Goal: Task Accomplishment & Management: Complete application form

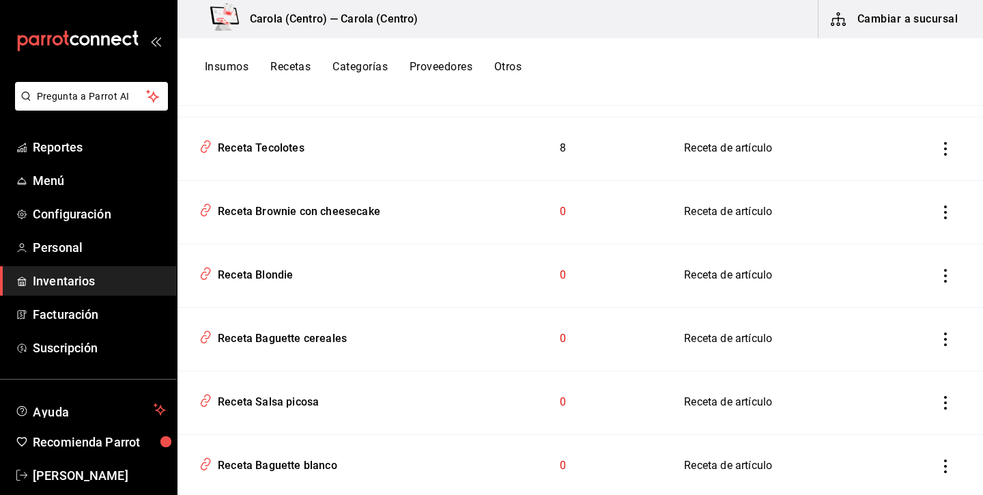
scroll to position [1511, 0]
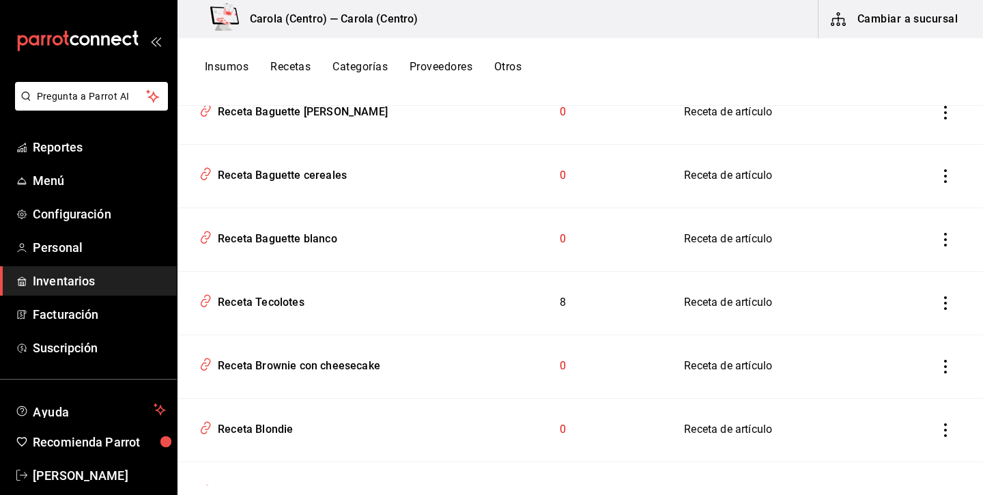
click at [224, 70] on button "Insumos" at bounding box center [227, 71] width 44 height 23
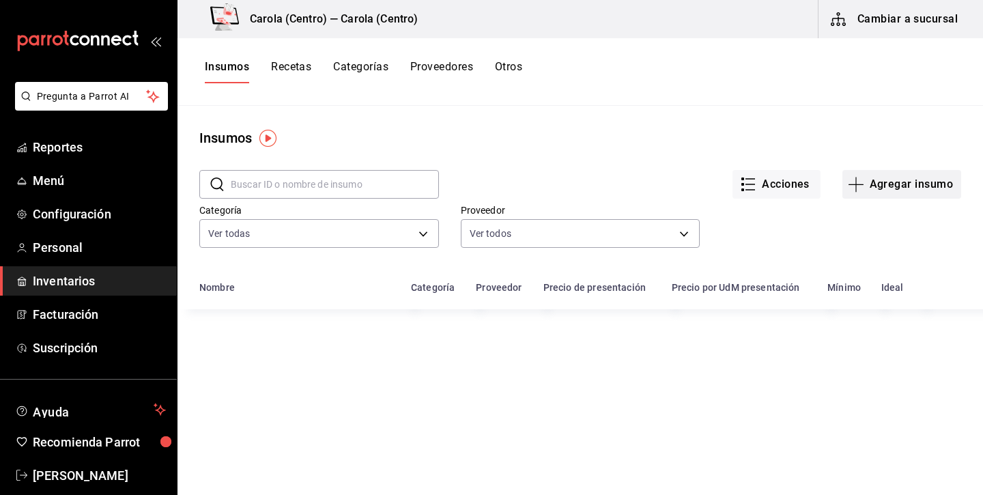
click at [903, 180] on button "Agregar insumo" at bounding box center [902, 184] width 119 height 29
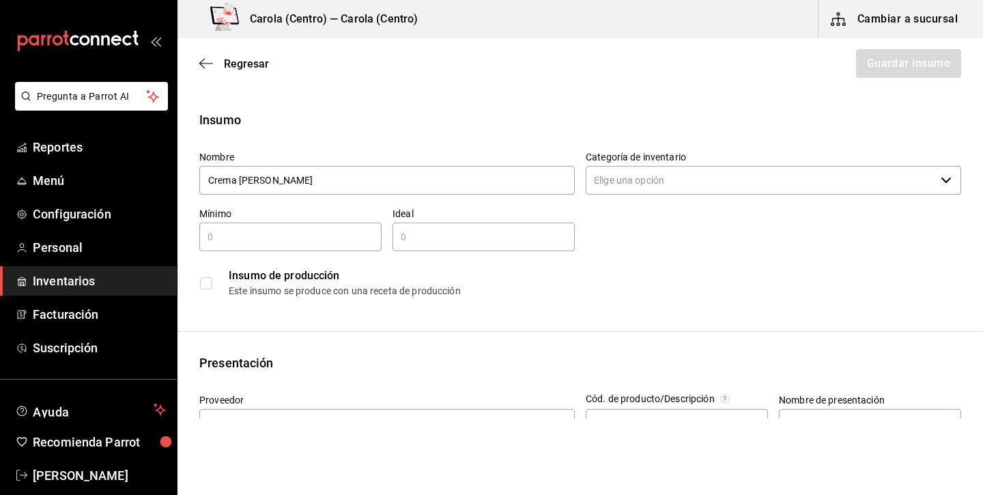
type input "Crema [PERSON_NAME]"
click at [709, 186] on input "Categoría de inventario" at bounding box center [761, 180] width 350 height 29
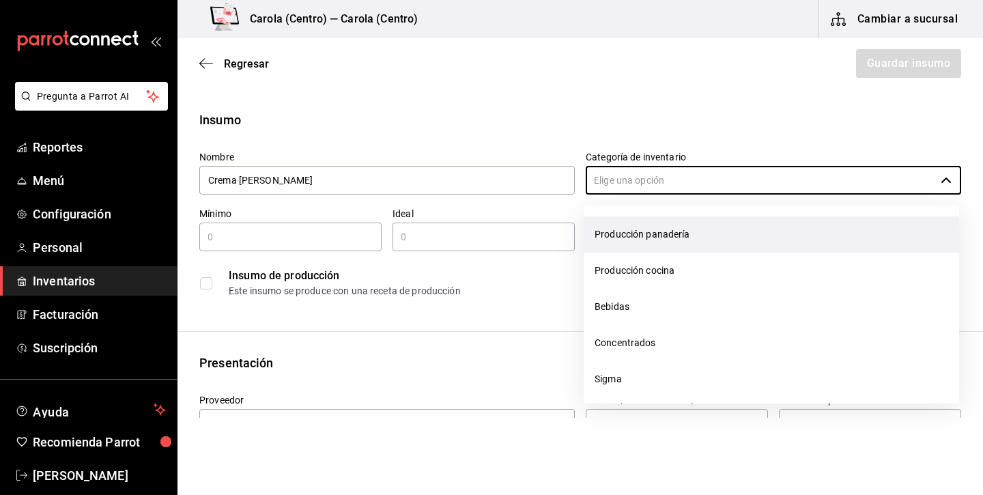
click at [680, 229] on li "Producción panadería" at bounding box center [772, 234] width 376 height 36
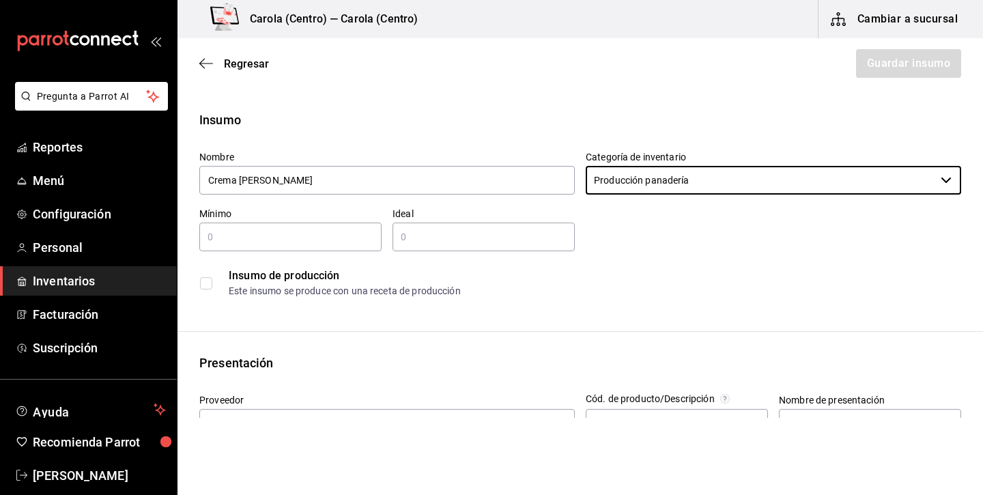
type input "Producción panadería"
click at [337, 233] on input "text" at bounding box center [290, 237] width 182 height 16
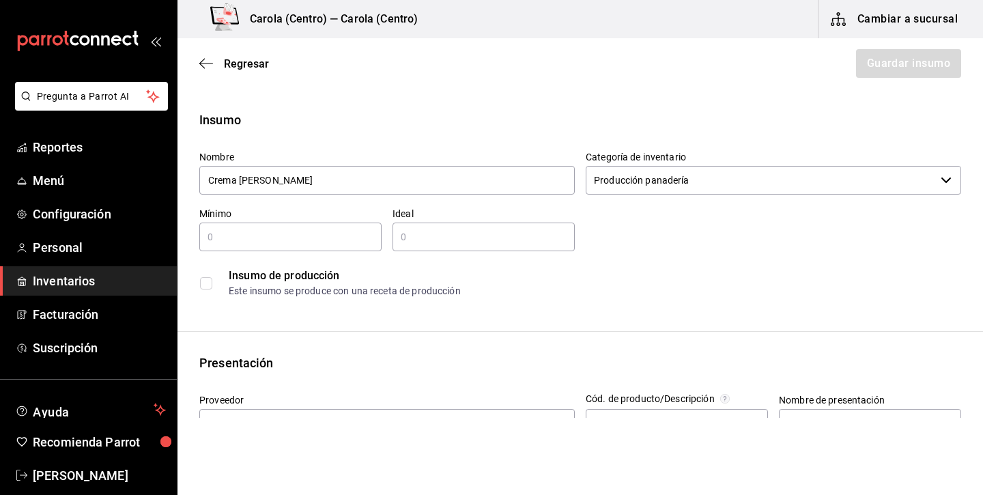
type input "1"
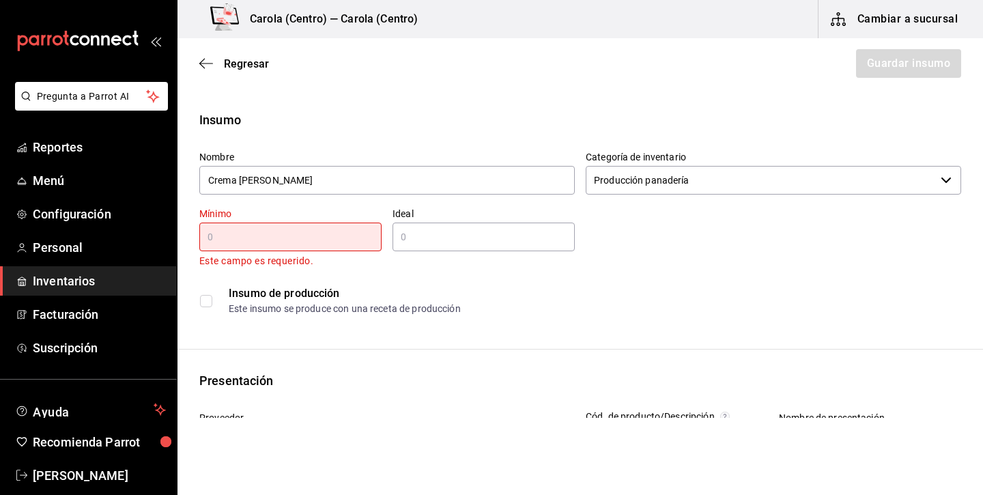
type input "."
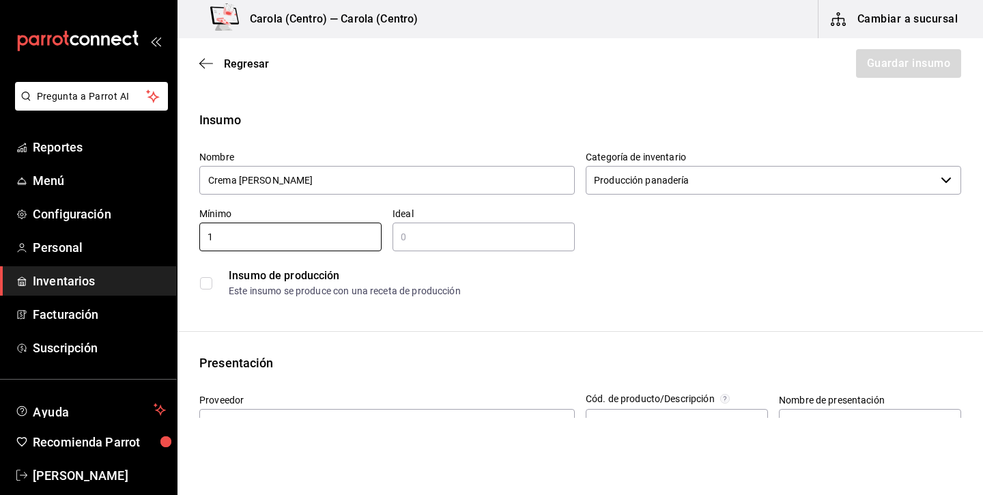
type input "1"
click at [447, 244] on input "text" at bounding box center [484, 237] width 182 height 16
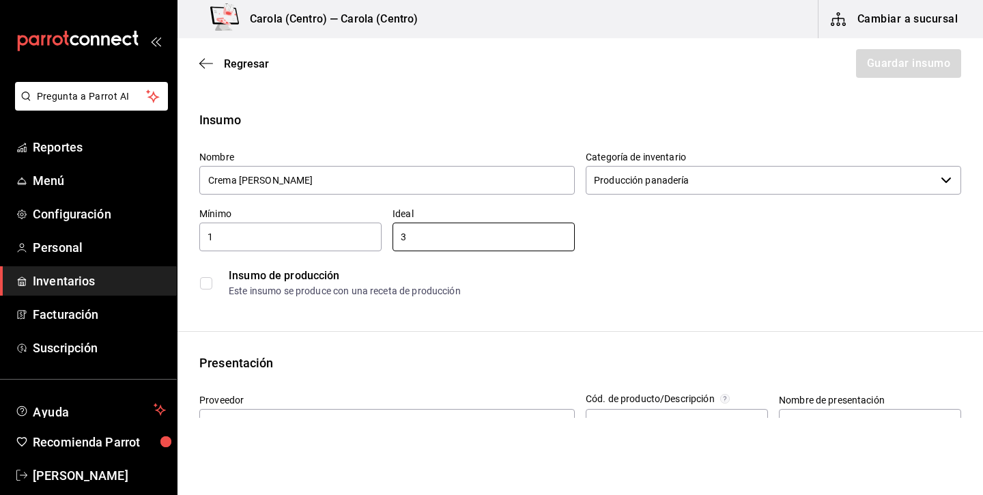
type input "3"
click at [202, 292] on div "Insumo de producción Este insumo se produce con una receta de producción" at bounding box center [580, 283] width 762 height 42
click at [204, 279] on input "checkbox" at bounding box center [206, 283] width 12 height 12
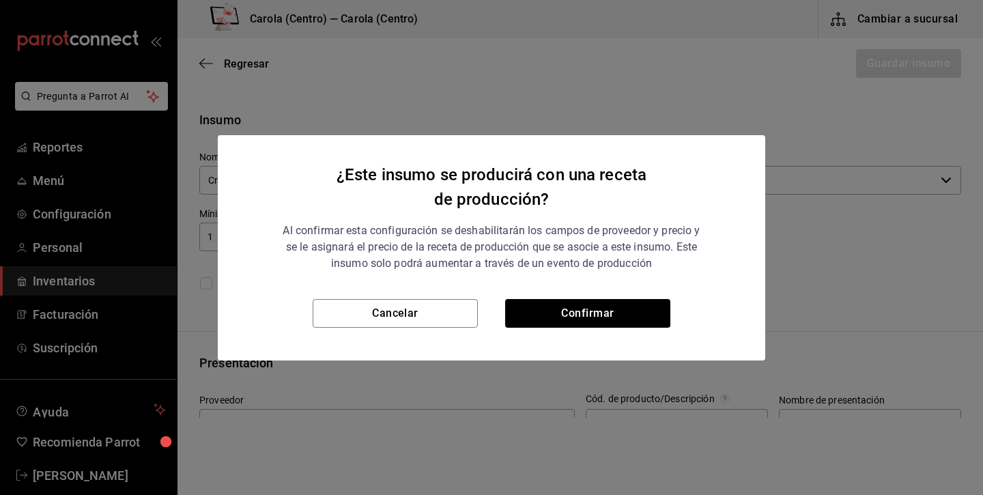
click at [587, 331] on div "Cancelar Confirmar" at bounding box center [492, 329] width 548 height 61
click at [587, 316] on button "Confirmar" at bounding box center [587, 313] width 165 height 29
checkbox input "true"
type input "$0.00"
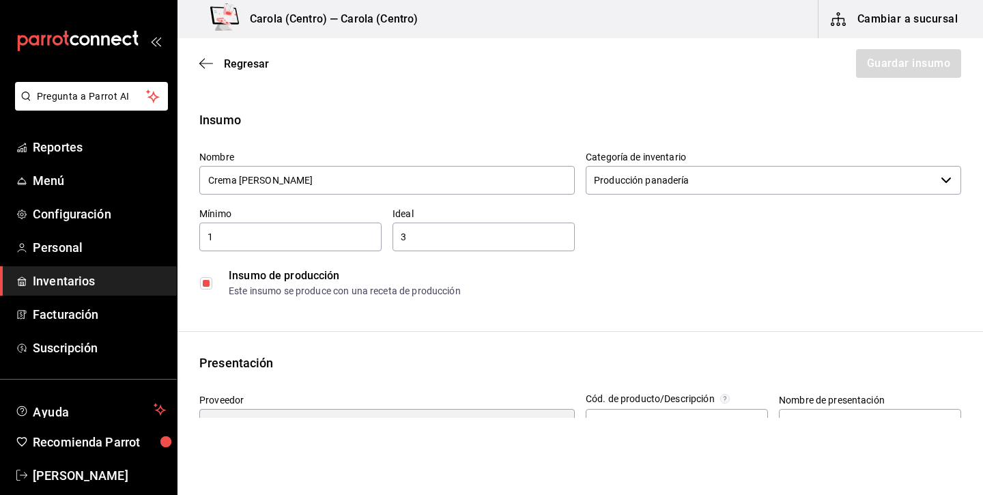
click at [488, 241] on input "3" at bounding box center [484, 237] width 182 height 16
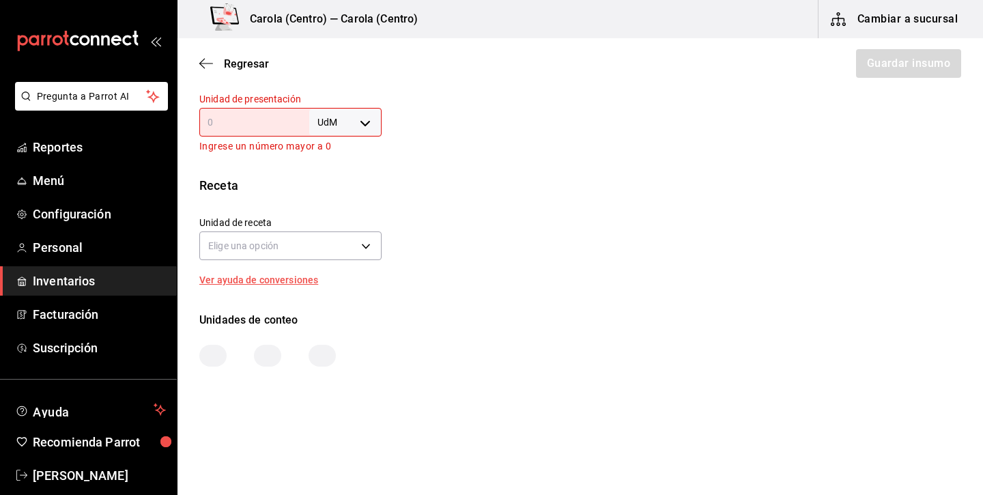
scroll to position [425, 0]
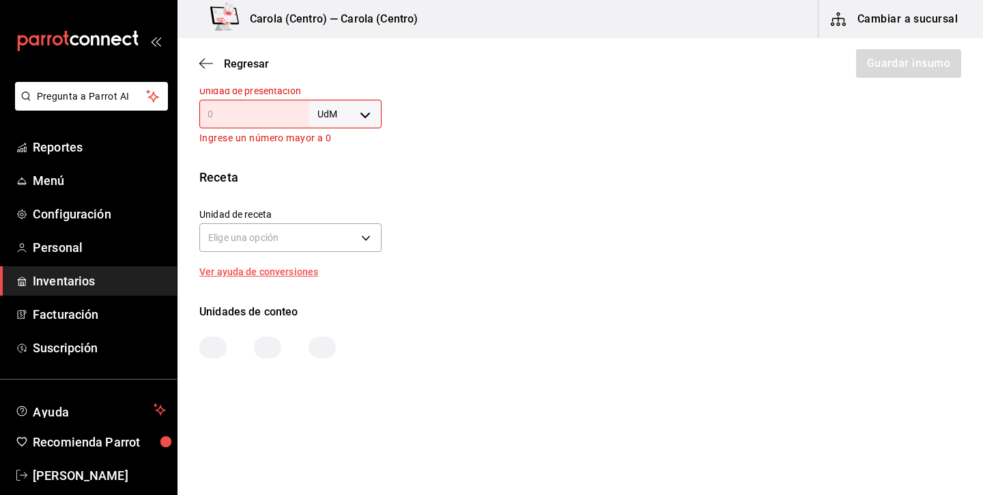
type input "2"
click at [349, 111] on body "Pregunta a Parrot AI Reportes Menú Configuración Personal Inventarios Facturaci…" at bounding box center [491, 209] width 983 height 418
click at [338, 180] on li "kg" at bounding box center [345, 178] width 71 height 23
type input "KILOGRAM"
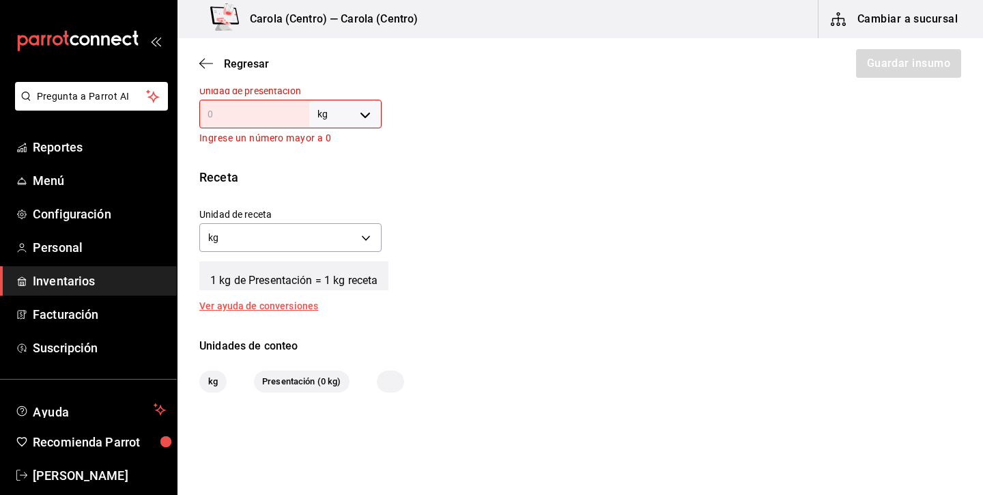
click at [336, 115] on body "Pregunta a Parrot AI Reportes Menú Configuración Personal Inventarios Facturaci…" at bounding box center [491, 209] width 983 height 418
click at [272, 230] on div at bounding box center [491, 247] width 983 height 495
click at [292, 115] on input "text" at bounding box center [254, 114] width 110 height 16
type input "1"
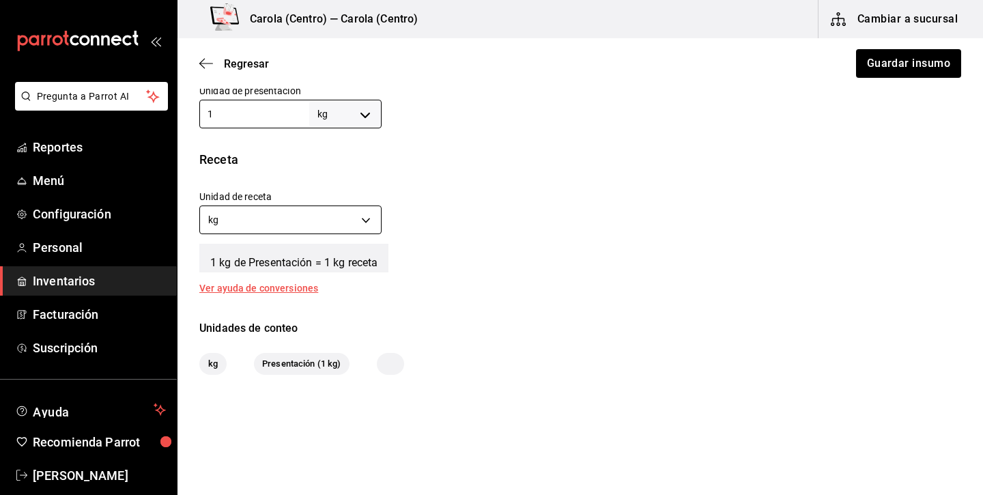
type input "1"
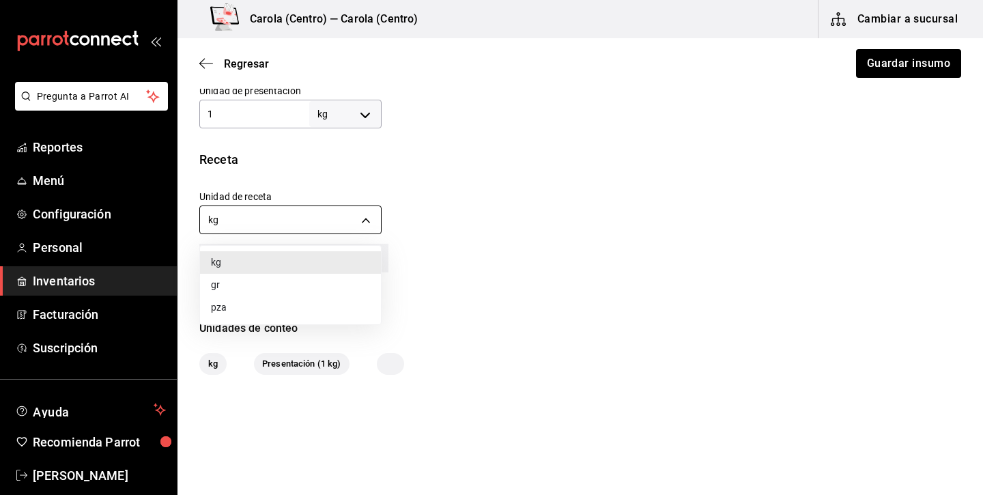
click at [337, 210] on body "Pregunta a Parrot AI Reportes Menú Configuración Personal Inventarios Facturaci…" at bounding box center [491, 209] width 983 height 418
click at [281, 285] on li "gr" at bounding box center [290, 285] width 181 height 23
type input "GRAM"
type input "1,000"
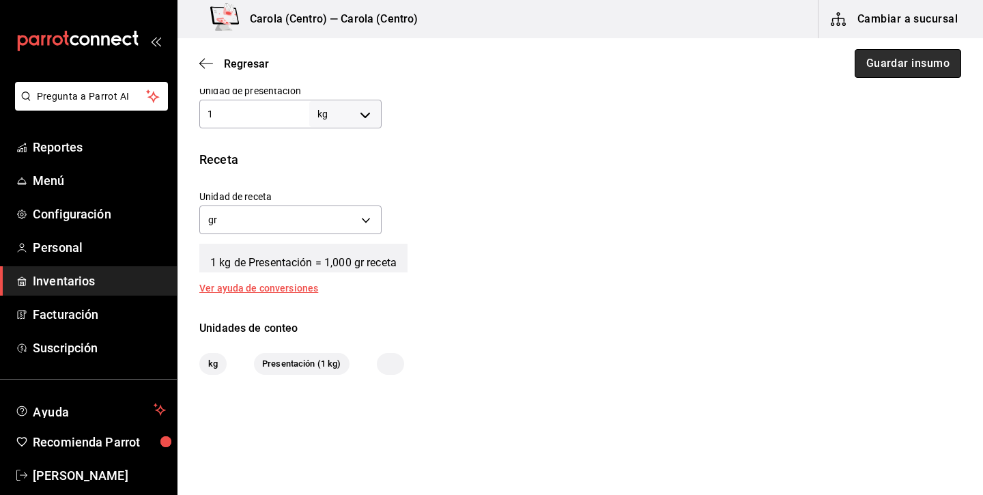
click at [891, 72] on button "Guardar insumo" at bounding box center [908, 63] width 107 height 29
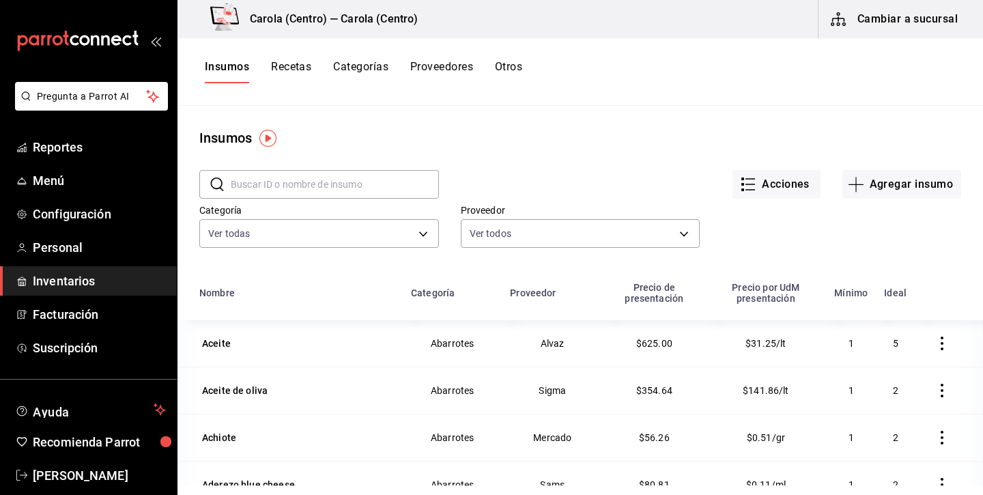
click at [294, 66] on button "Recetas" at bounding box center [291, 71] width 40 height 23
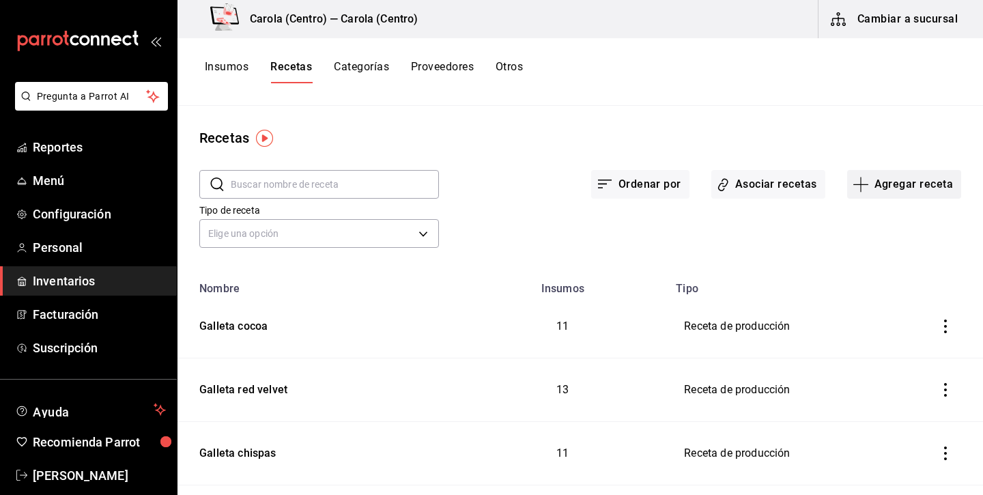
click at [869, 185] on icon "button" at bounding box center [861, 184] width 16 height 16
click at [868, 296] on span "Receta de producción" at bounding box center [904, 295] width 115 height 14
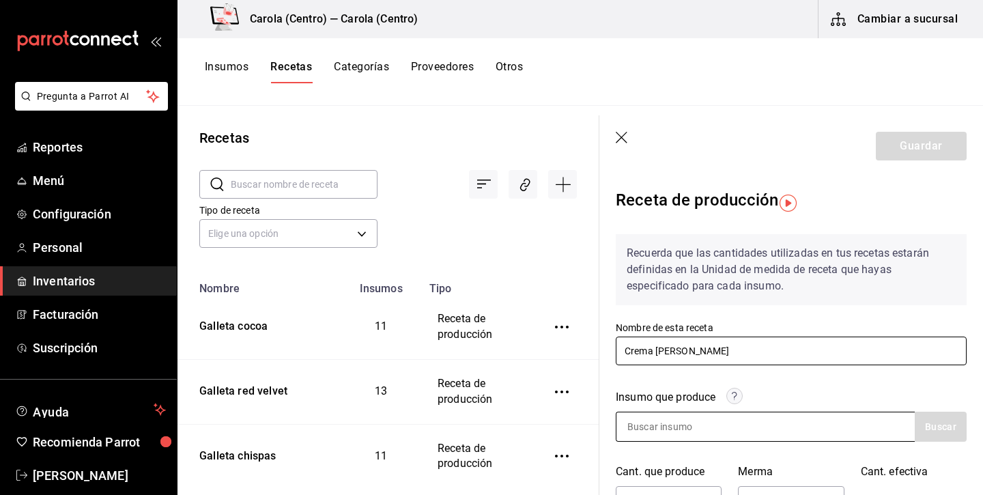
type input "Crema [PERSON_NAME]"
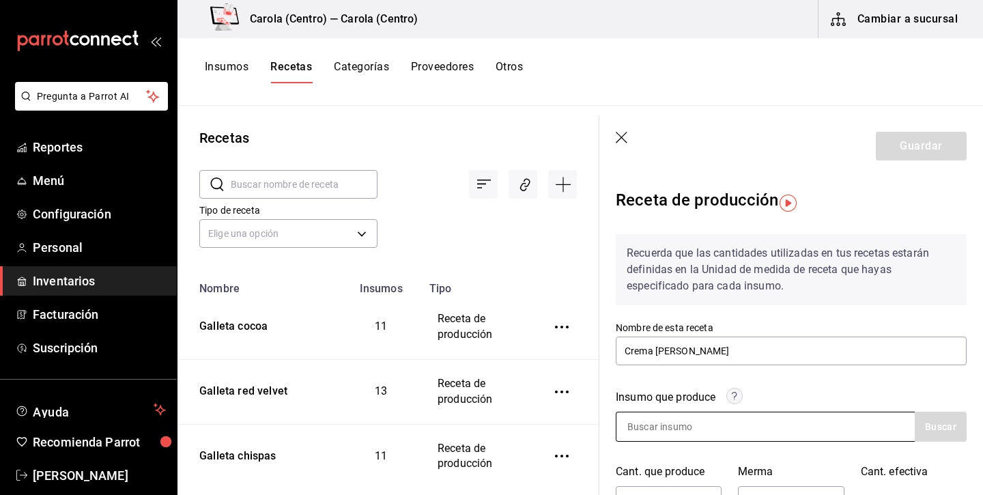
click at [675, 436] on input at bounding box center [685, 427] width 137 height 29
type input "Crema [PERSON_NAME]"
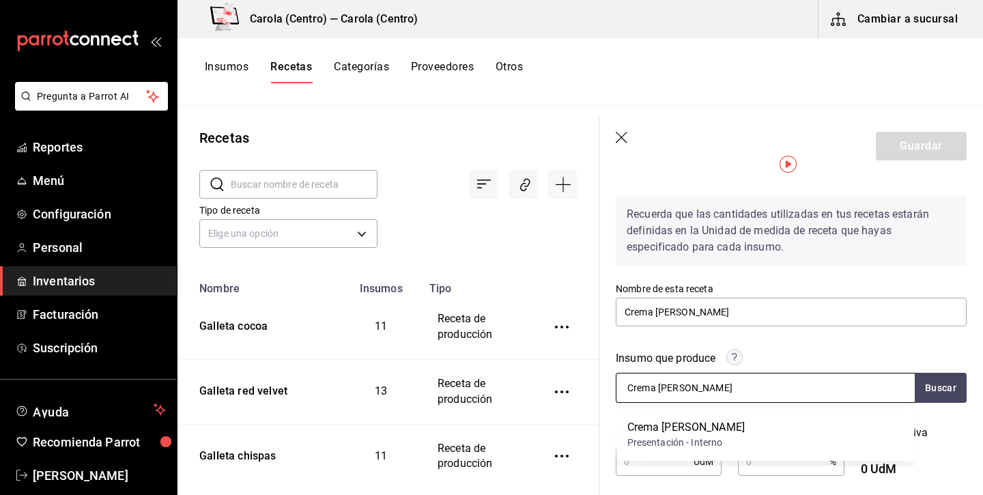
scroll to position [40, 0]
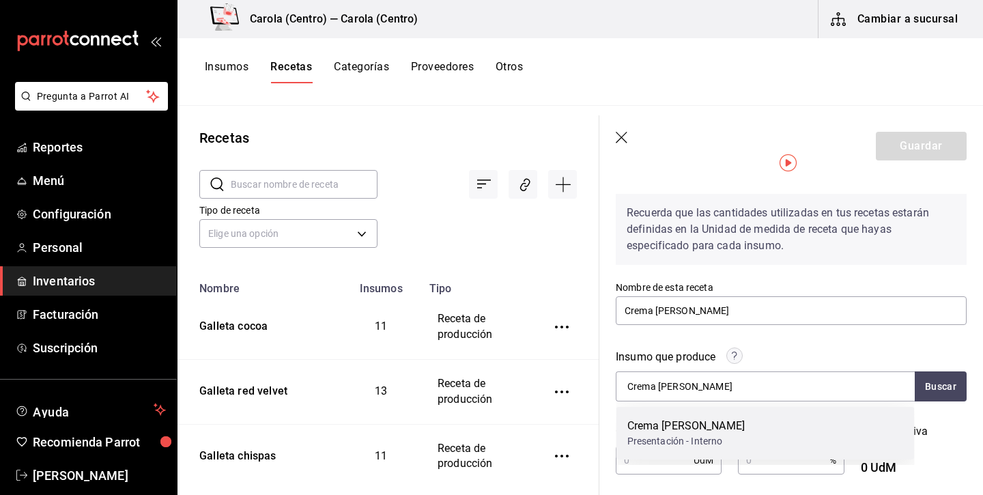
click at [685, 425] on div "Crema [PERSON_NAME]" at bounding box center [687, 426] width 118 height 16
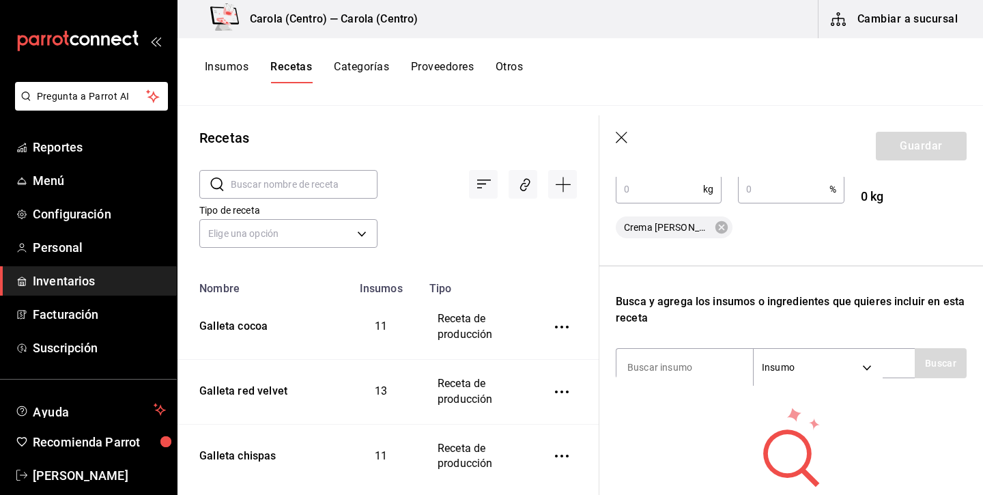
scroll to position [313, 0]
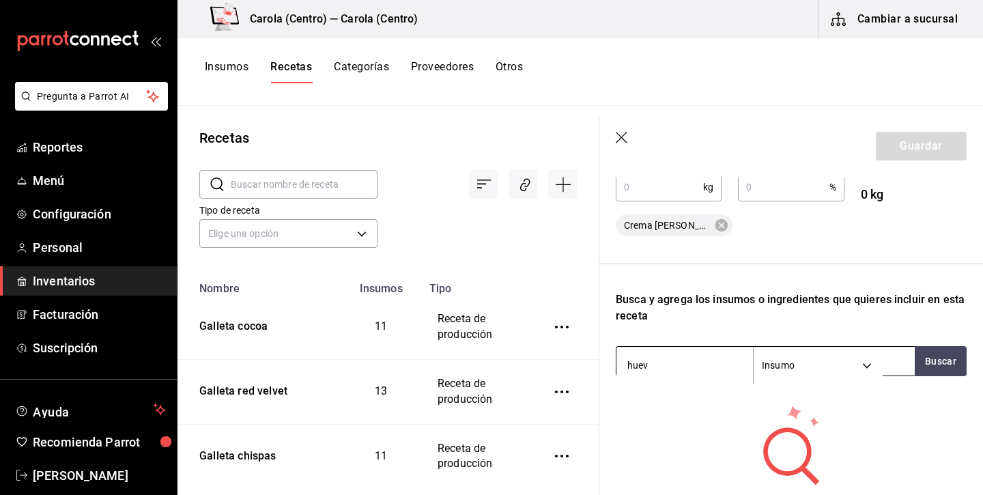
type input "huevo"
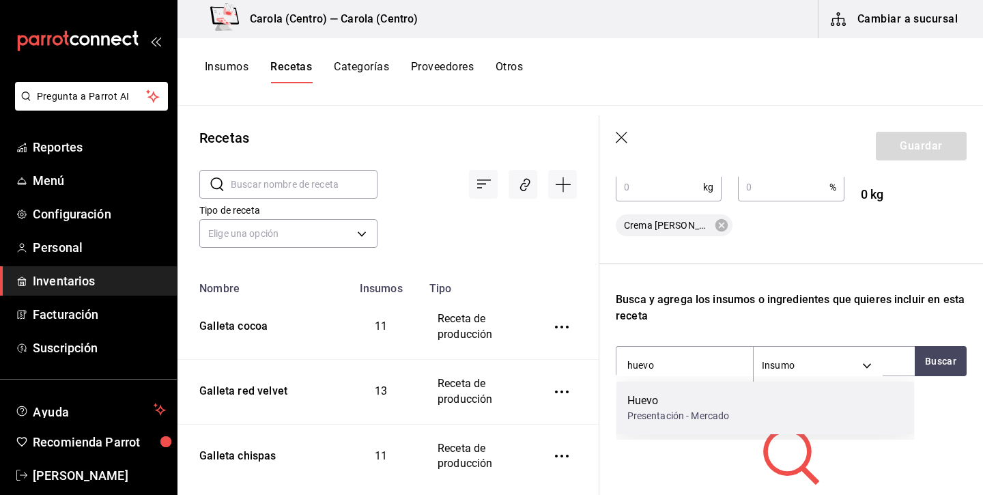
click at [683, 409] on div "Presentación - Mercado" at bounding box center [679, 416] width 102 height 14
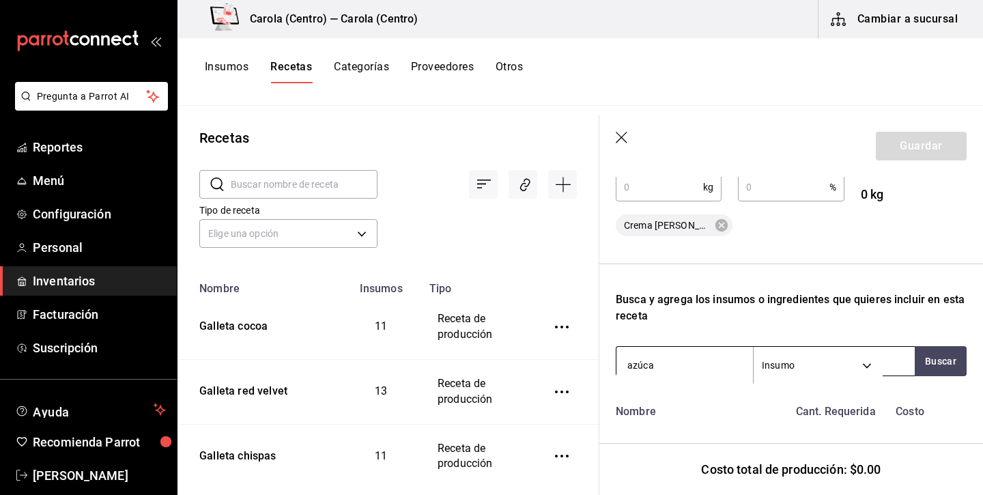
type input "azúcar"
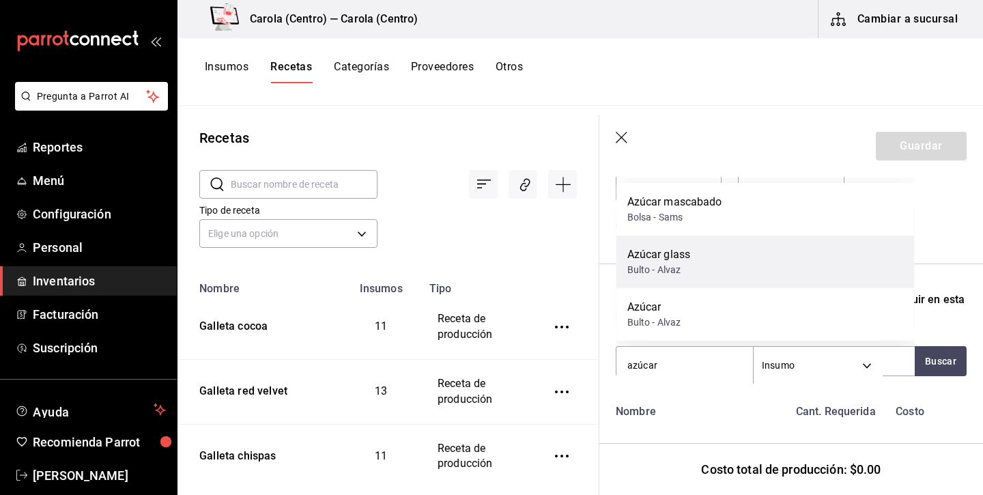
click at [701, 254] on div "Azúcar glass Bulto - [PERSON_NAME]" at bounding box center [766, 262] width 298 height 53
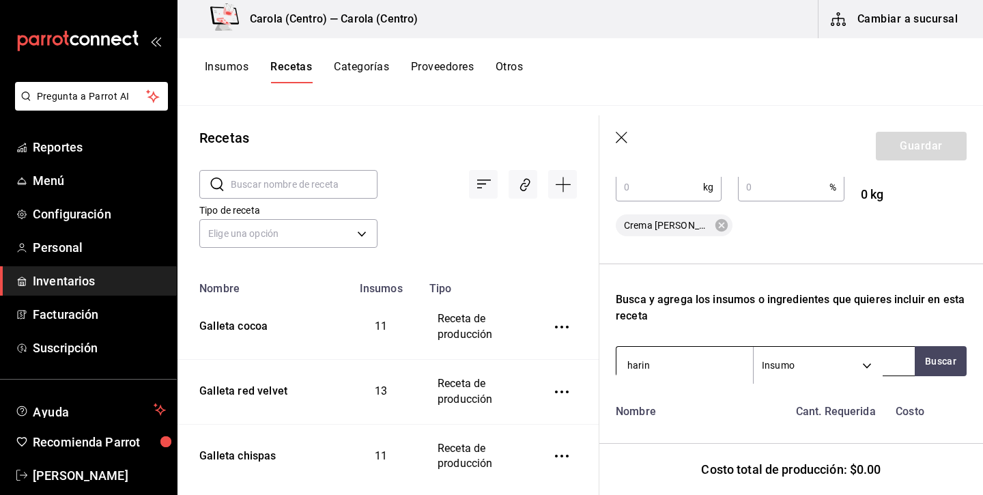
type input "harina"
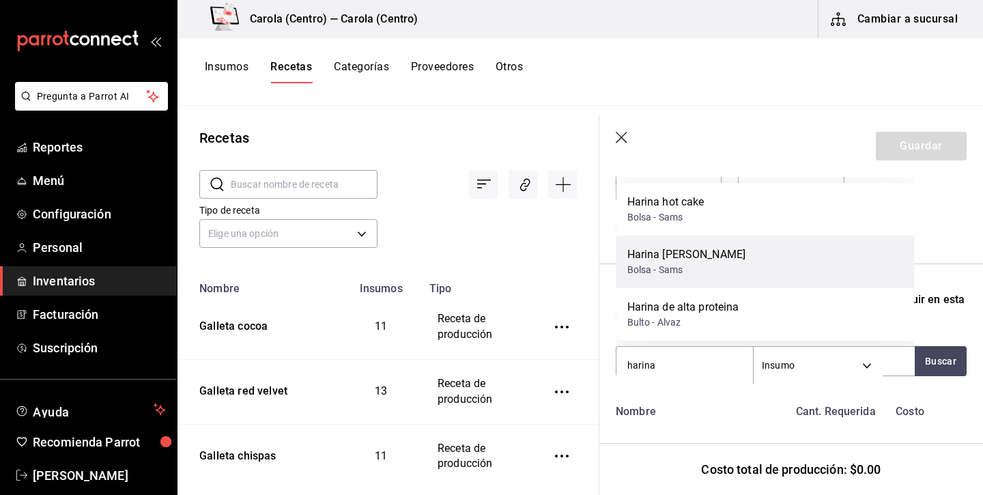
click at [693, 253] on div "Harina [PERSON_NAME]" at bounding box center [687, 255] width 119 height 16
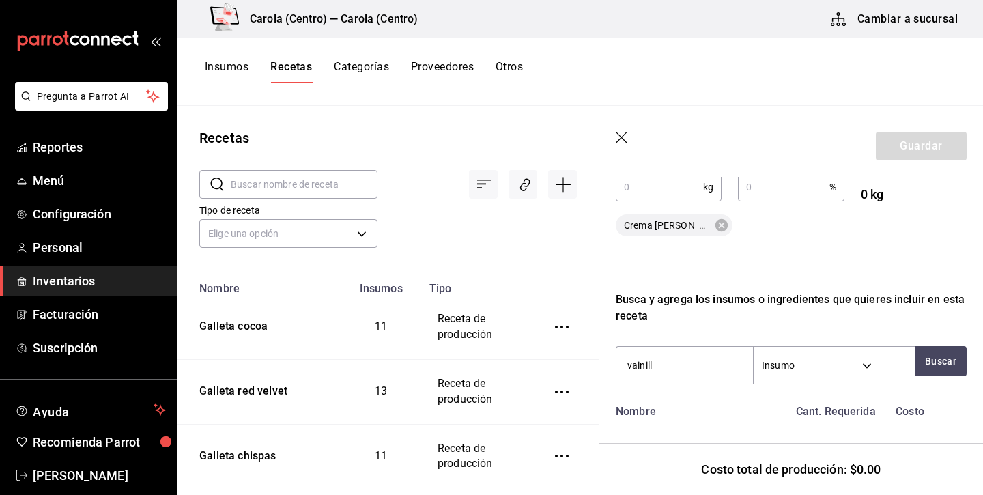
type input "vainilla"
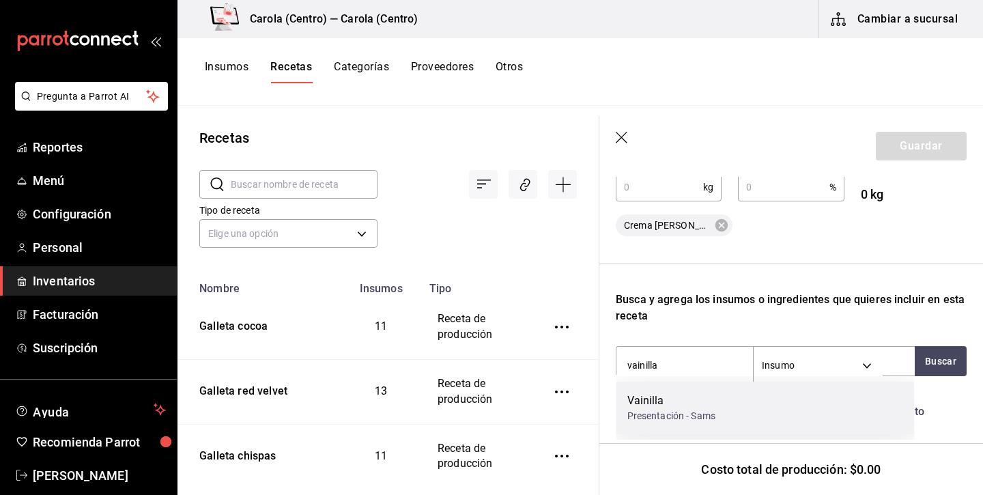
click at [653, 393] on div "Vainilla" at bounding box center [672, 401] width 89 height 16
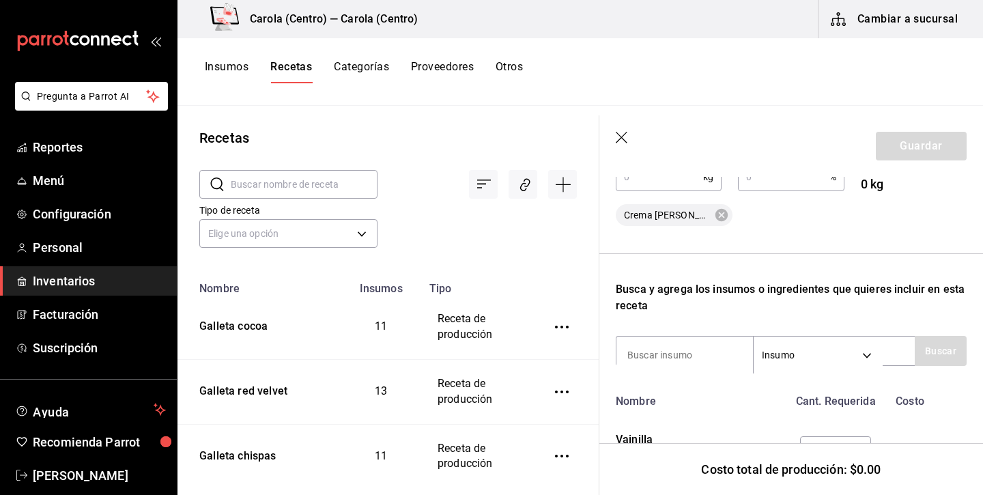
scroll to position [395, 0]
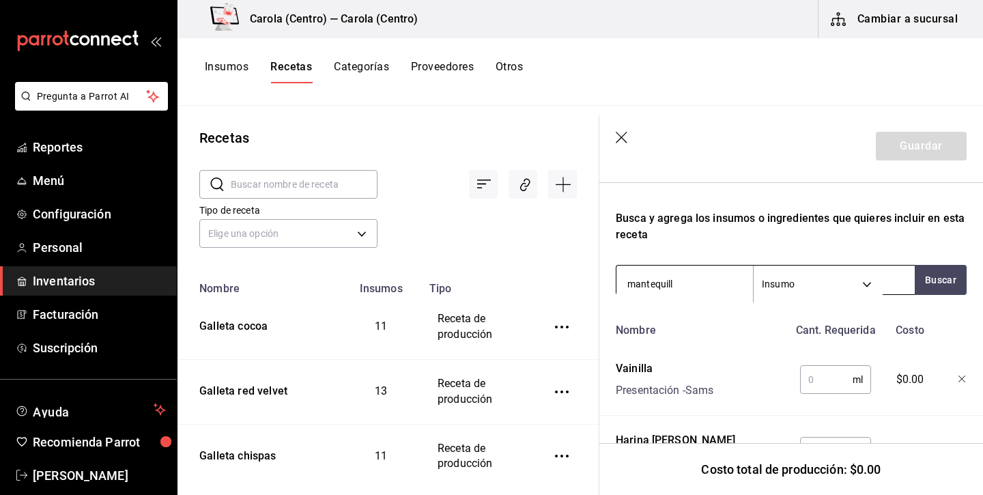
type input "mantequilla"
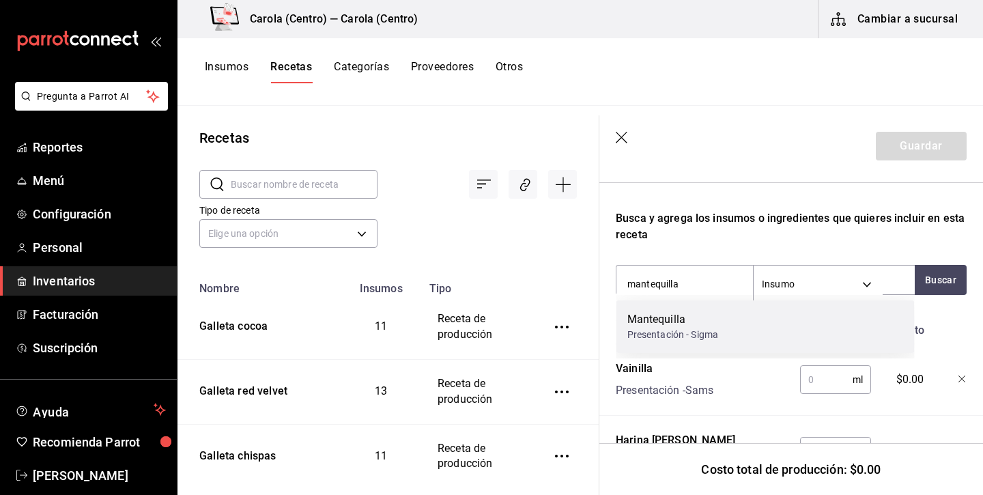
click at [692, 313] on div "Mantequilla" at bounding box center [674, 319] width 92 height 16
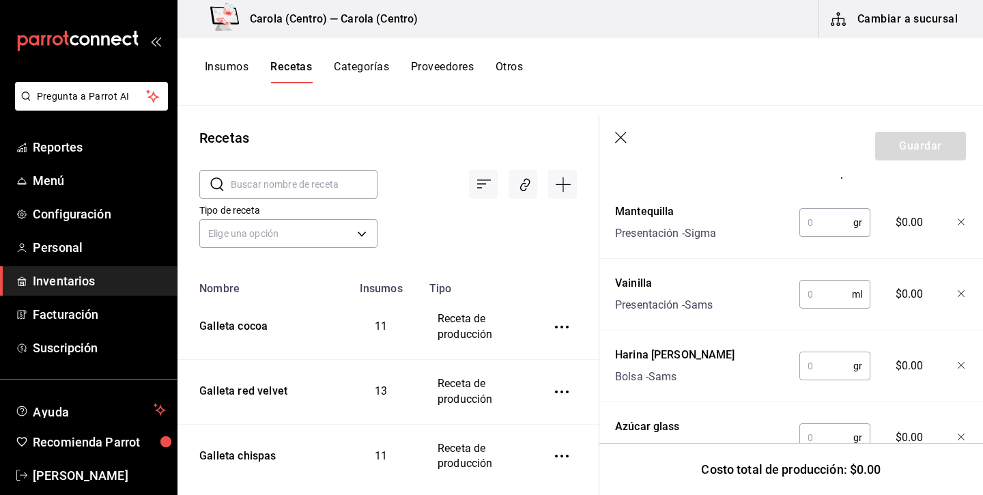
scroll to position [507, 1]
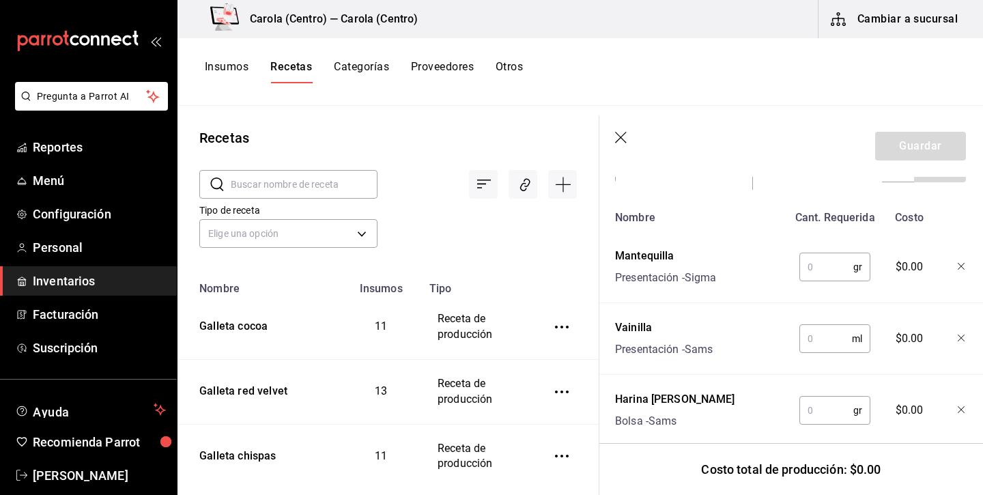
click at [811, 264] on input "text" at bounding box center [827, 266] width 54 height 27
type input "240"
click at [813, 346] on input "text" at bounding box center [826, 338] width 53 height 27
type input "15"
click at [826, 415] on input "text" at bounding box center [827, 410] width 54 height 27
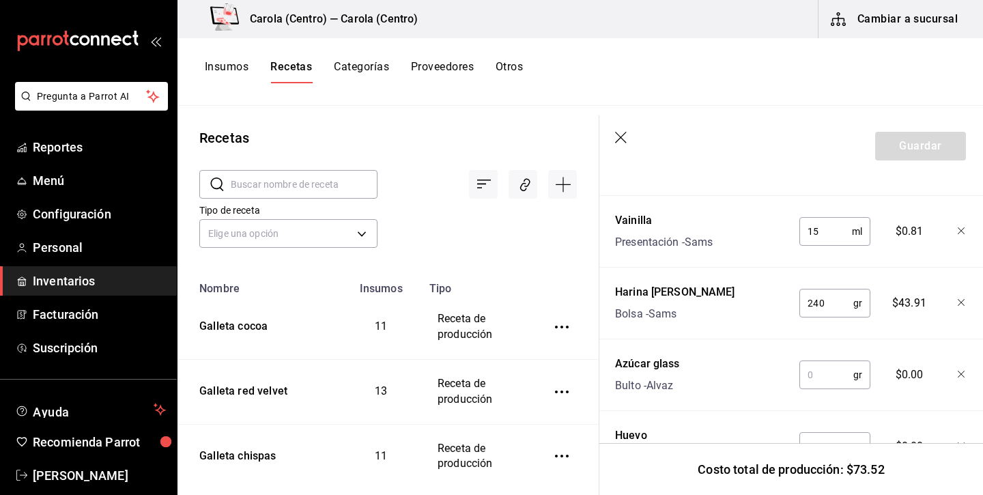
scroll to position [619, 1]
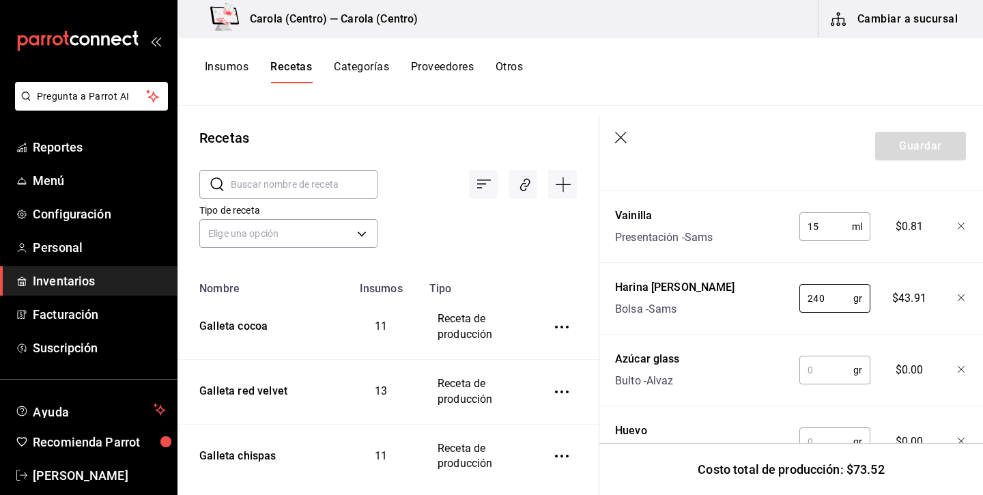
type input "240"
click at [839, 372] on input "text" at bounding box center [827, 370] width 54 height 27
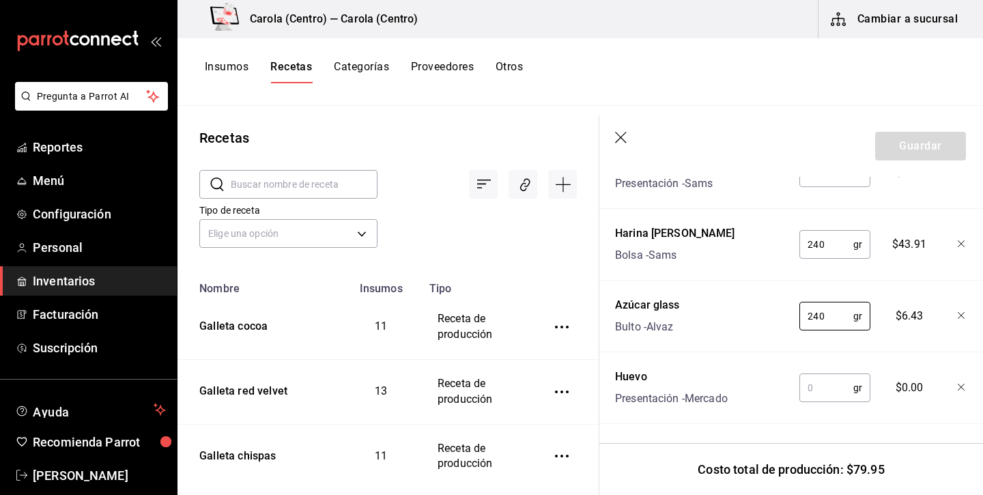
scroll to position [673, 1]
type input "240"
click at [821, 391] on input "text" at bounding box center [827, 387] width 54 height 27
type input "7"
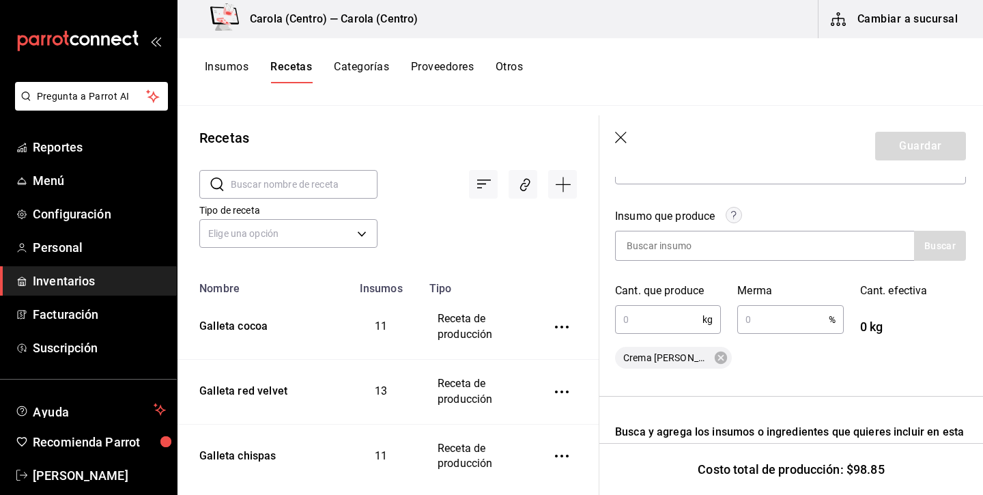
scroll to position [171, 1]
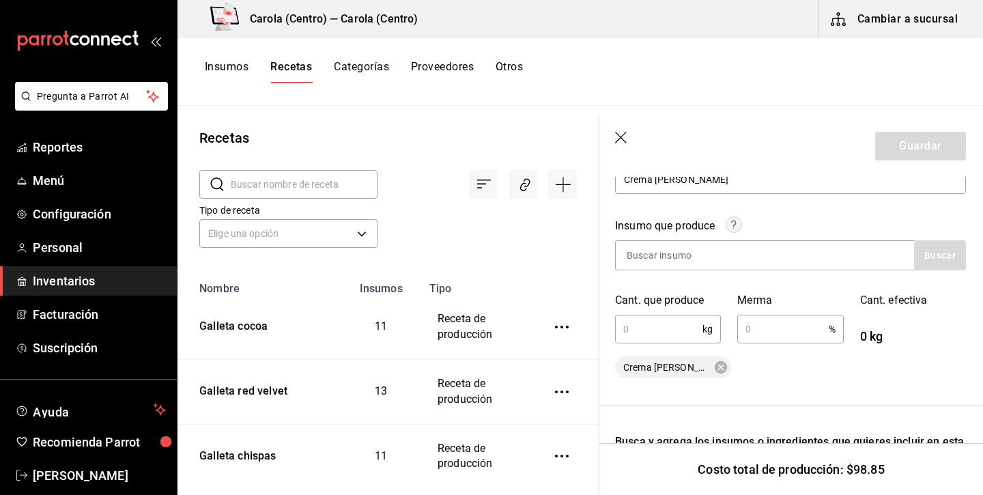
type input "350"
click at [675, 326] on input "text" at bounding box center [658, 329] width 87 height 27
type input "1,085"
click at [791, 322] on input "text" at bounding box center [783, 329] width 91 height 27
type input "3"
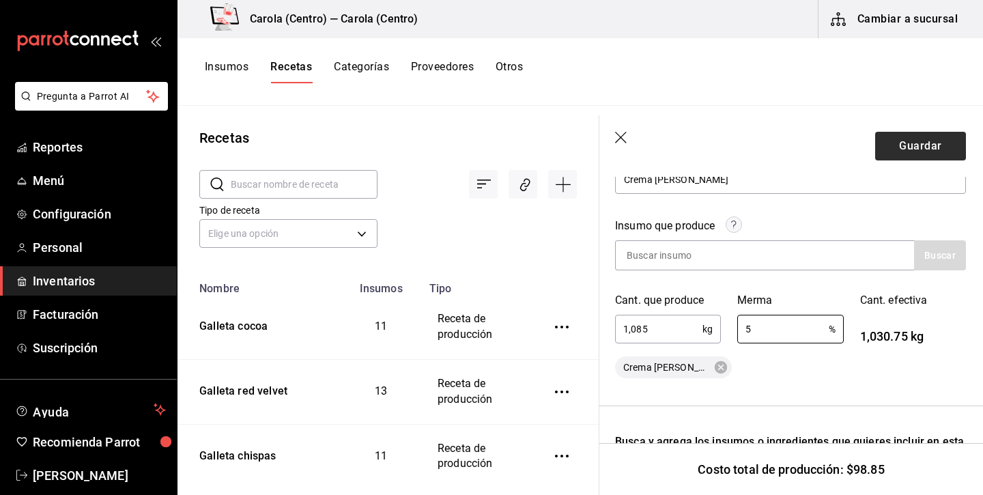
type input "5"
click at [919, 142] on button "Guardar" at bounding box center [921, 146] width 91 height 29
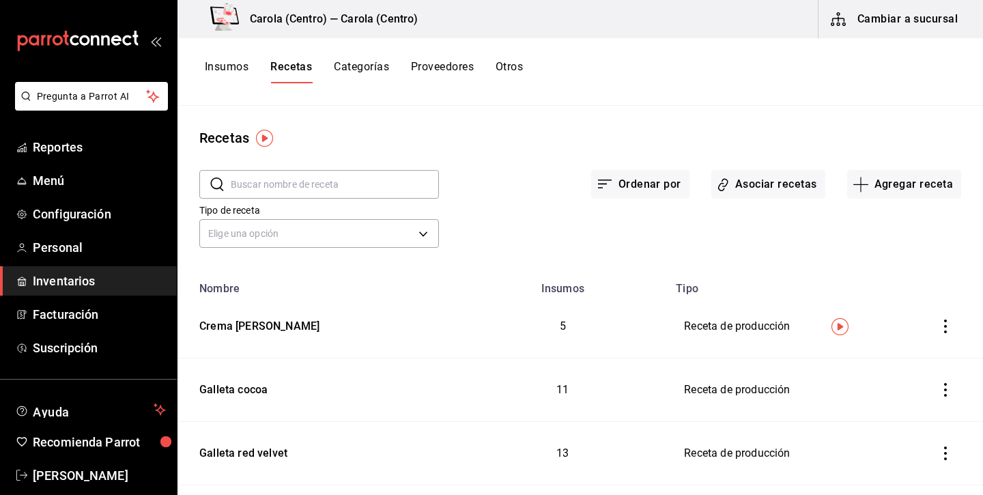
click at [333, 183] on input "text" at bounding box center [335, 184] width 208 height 27
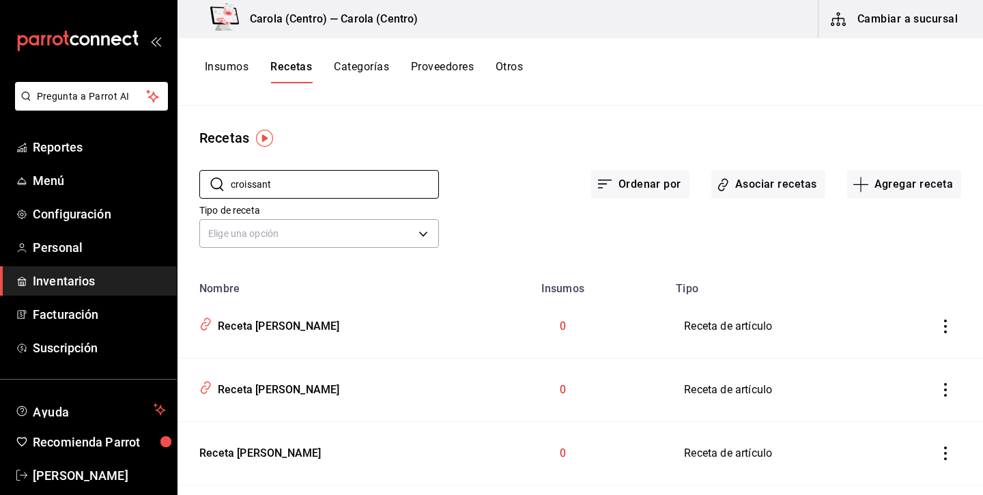
type input "croissant"
click at [943, 321] on icon "inventoriesTable" at bounding box center [946, 327] width 14 height 14
click at [899, 336] on li "Eliminar" at bounding box center [903, 345] width 115 height 38
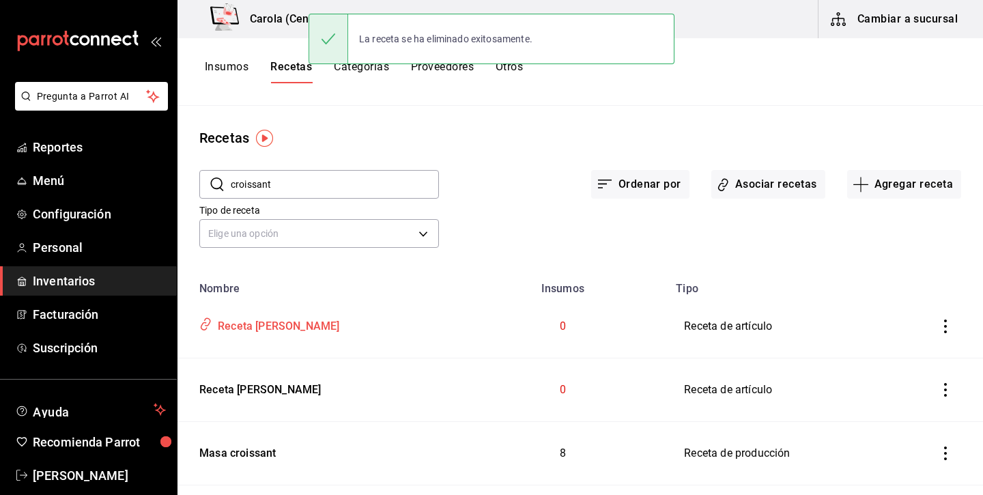
click at [339, 319] on div "Receta [PERSON_NAME]" at bounding box center [275, 323] width 127 height 21
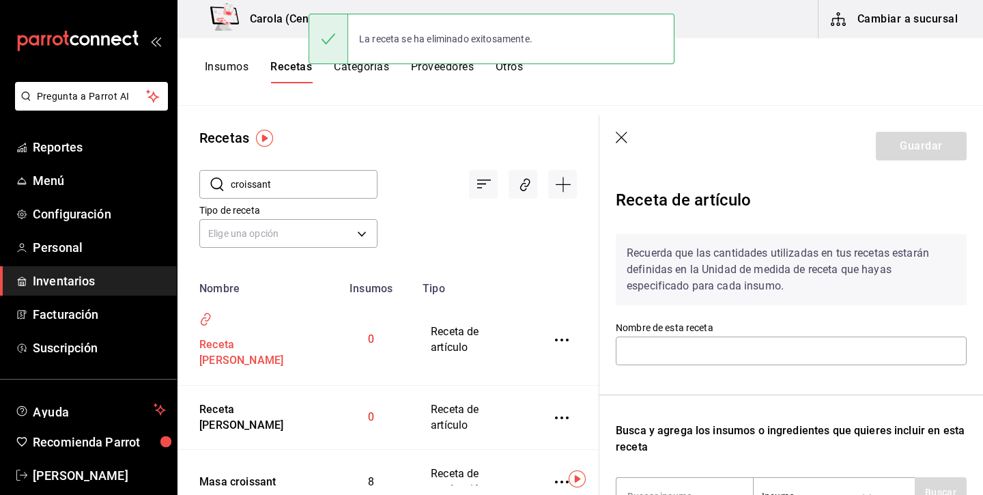
type input "Receta [PERSON_NAME]"
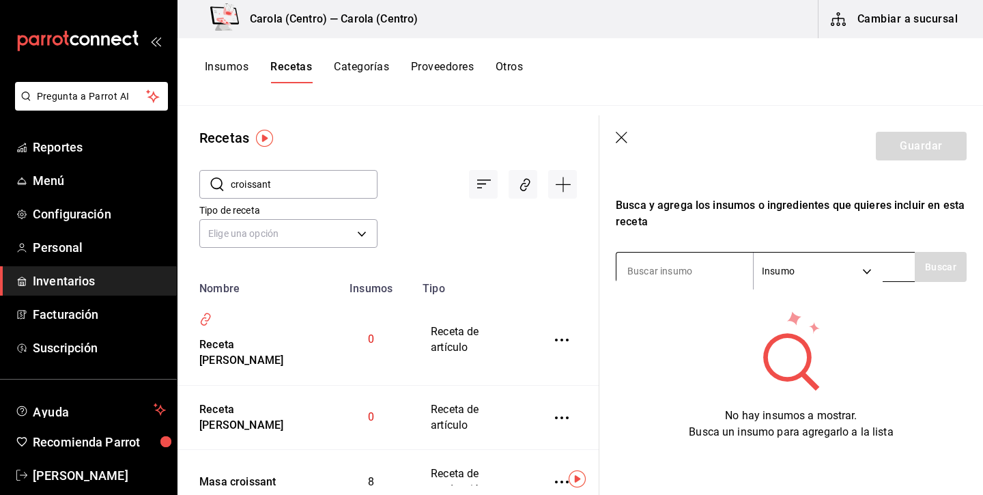
scroll to position [225, 0]
type input "croissant"
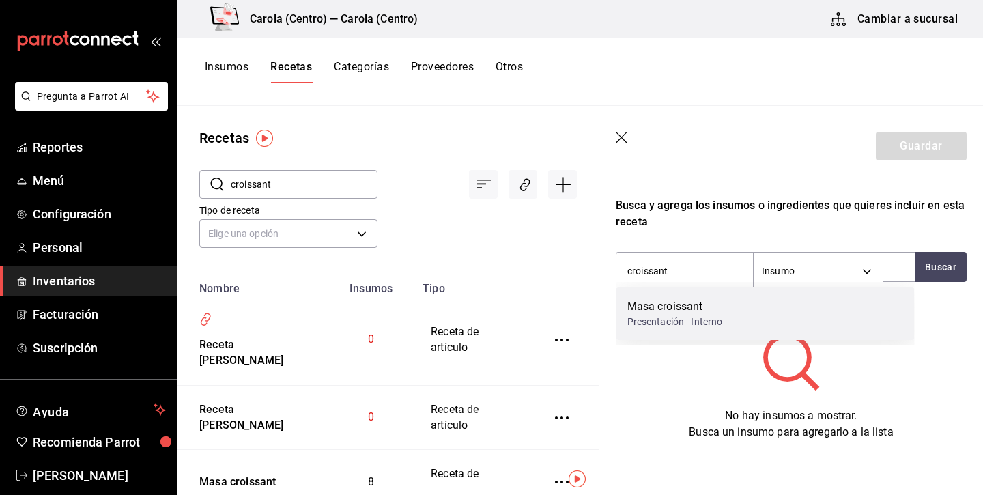
click at [729, 317] on div "Masa croissant Presentación - Interno" at bounding box center [766, 314] width 298 height 53
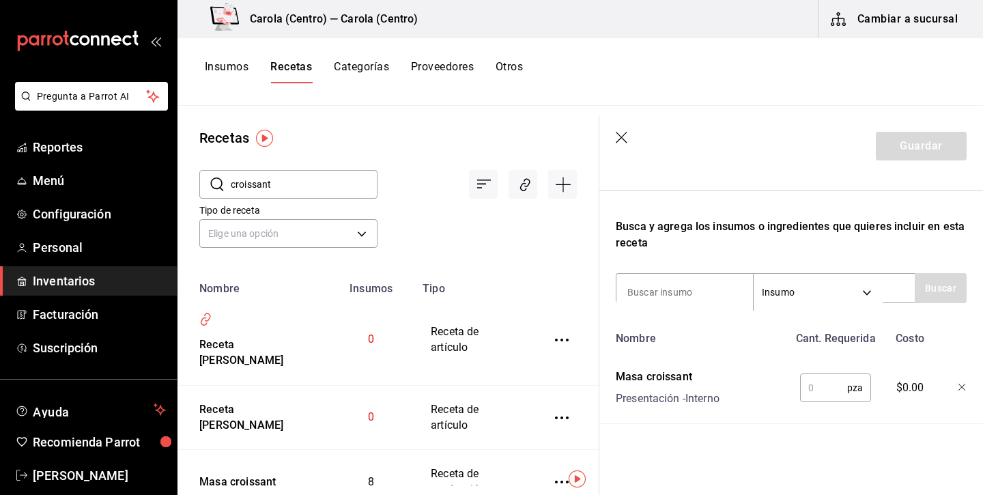
scroll to position [204, 0]
click at [817, 385] on input "text" at bounding box center [823, 387] width 47 height 27
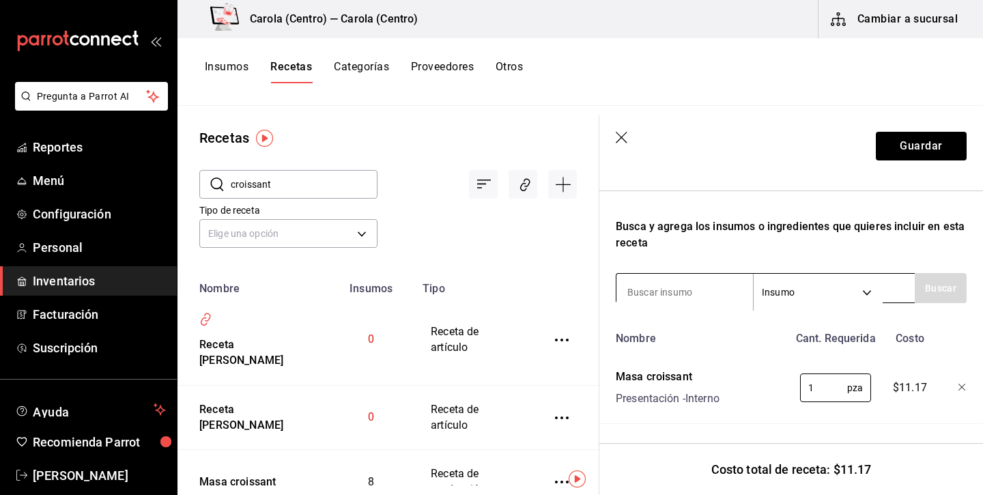
type input "1"
click at [725, 288] on input at bounding box center [685, 292] width 137 height 29
type input "almendra"
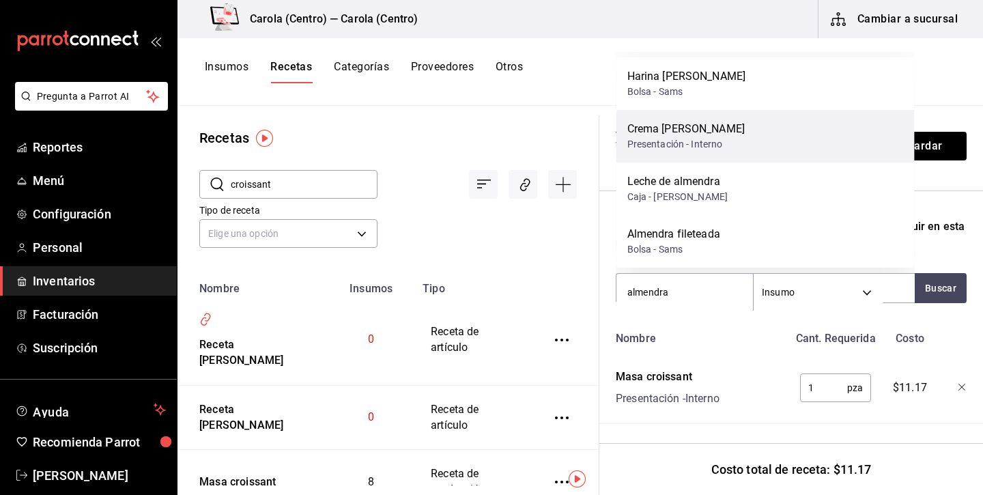
click at [738, 137] on div "Crema [PERSON_NAME] Presentación - Interno" at bounding box center [766, 136] width 298 height 53
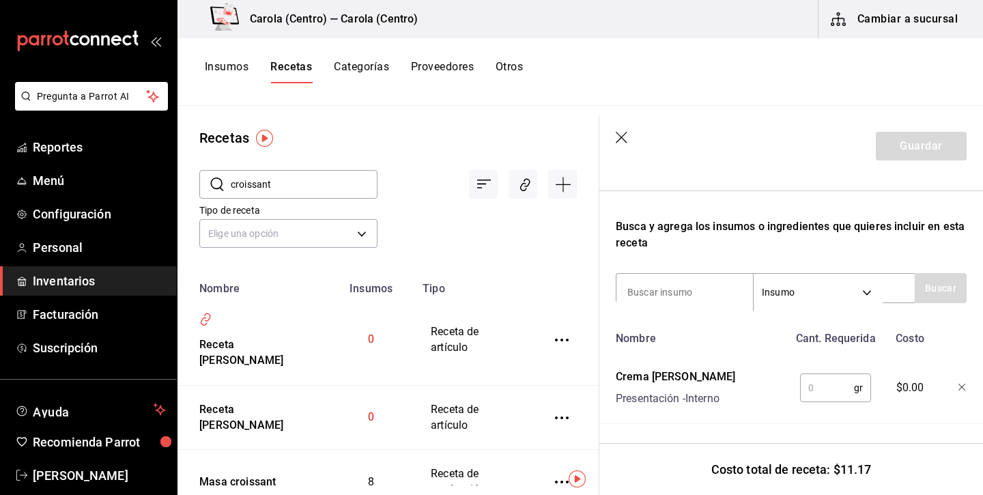
click at [829, 385] on input "text" at bounding box center [827, 387] width 54 height 27
type input "15"
click at [746, 337] on div "Nombre" at bounding box center [700, 336] width 178 height 22
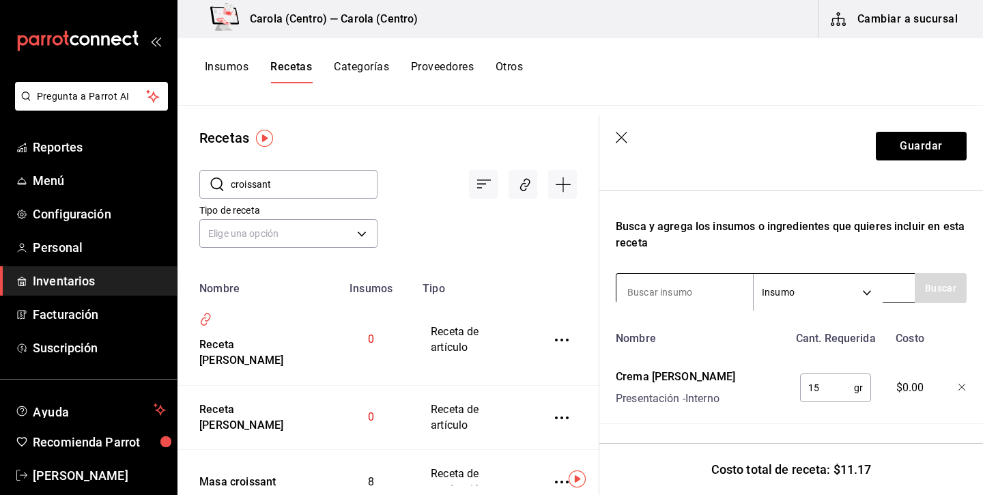
click at [703, 292] on input at bounding box center [685, 292] width 137 height 29
type input "almendra"
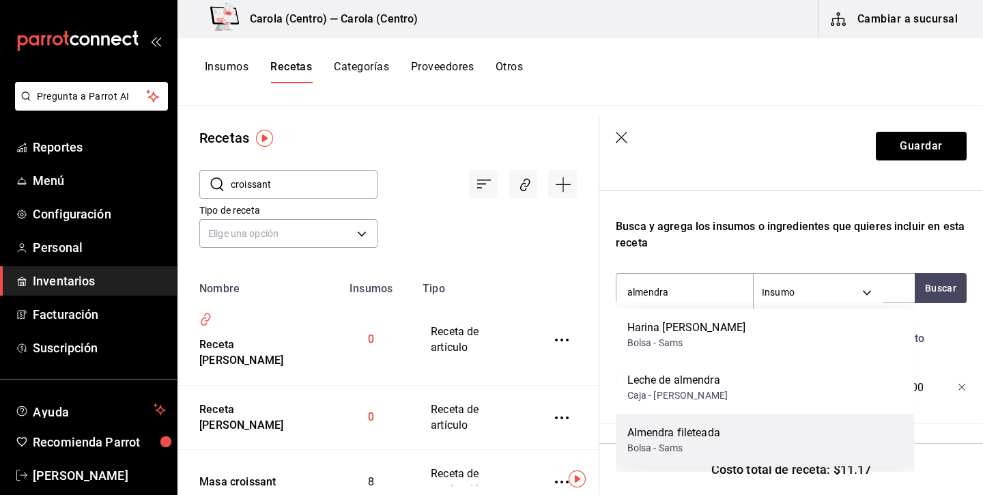
click at [732, 423] on div "Almendra fileteada Bolsa - Sams" at bounding box center [766, 440] width 298 height 53
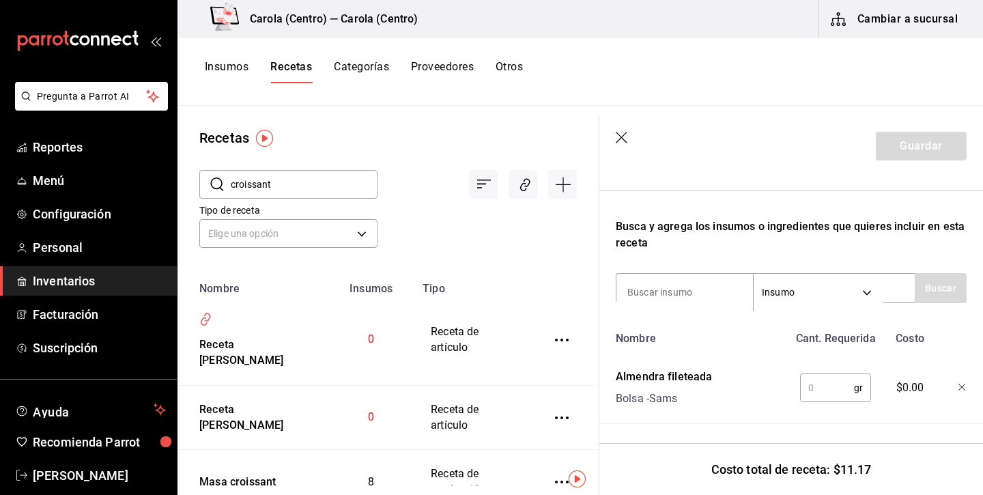
click at [832, 382] on input "text" at bounding box center [827, 387] width 54 height 27
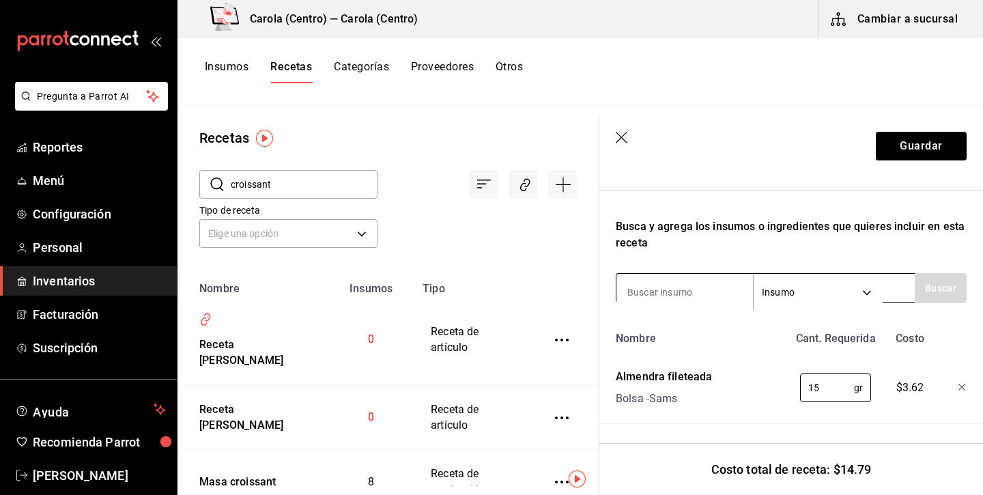
type input "15"
click at [727, 294] on input at bounding box center [685, 292] width 137 height 29
type input "azúcar glass"
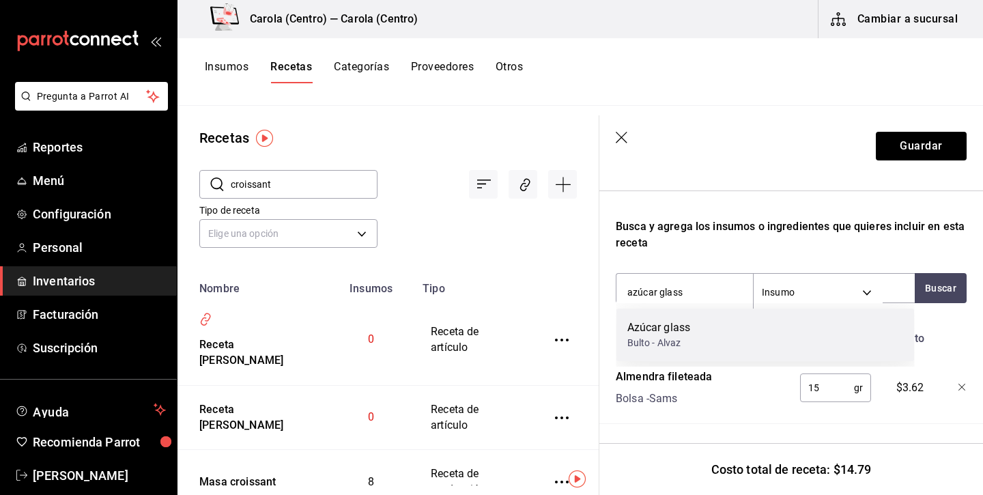
click at [714, 345] on div "Azúcar glass Bulto - [PERSON_NAME]" at bounding box center [766, 335] width 298 height 53
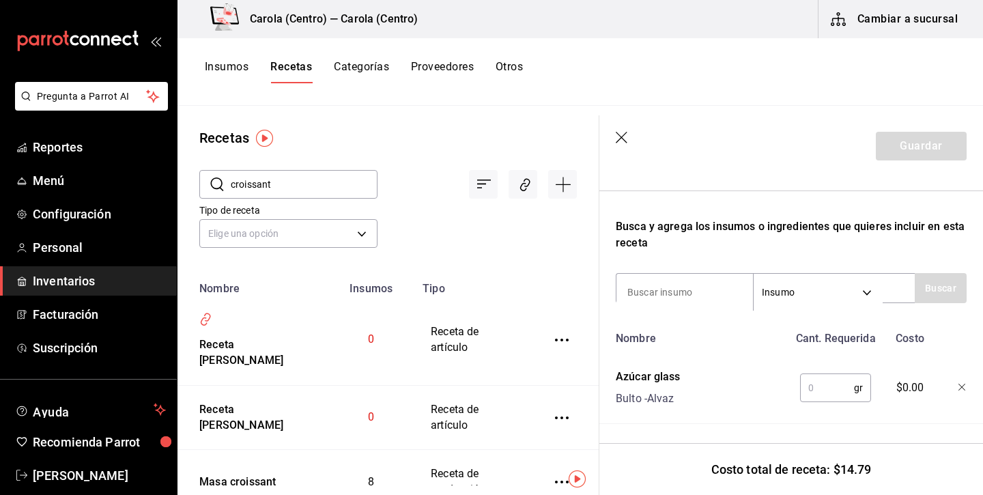
click at [830, 393] on input "text" at bounding box center [827, 387] width 54 height 27
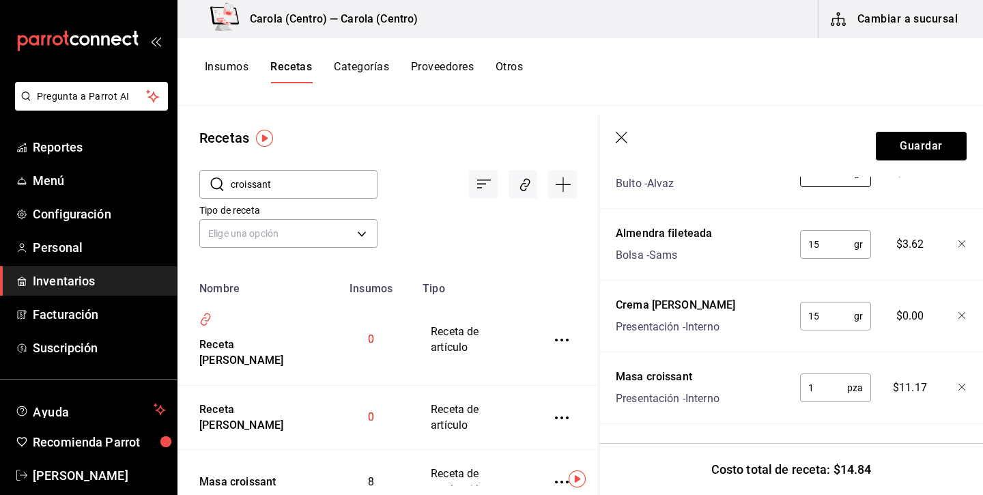
scroll to position [419, 0]
type input "2"
click at [938, 143] on button "Guardar" at bounding box center [921, 146] width 91 height 29
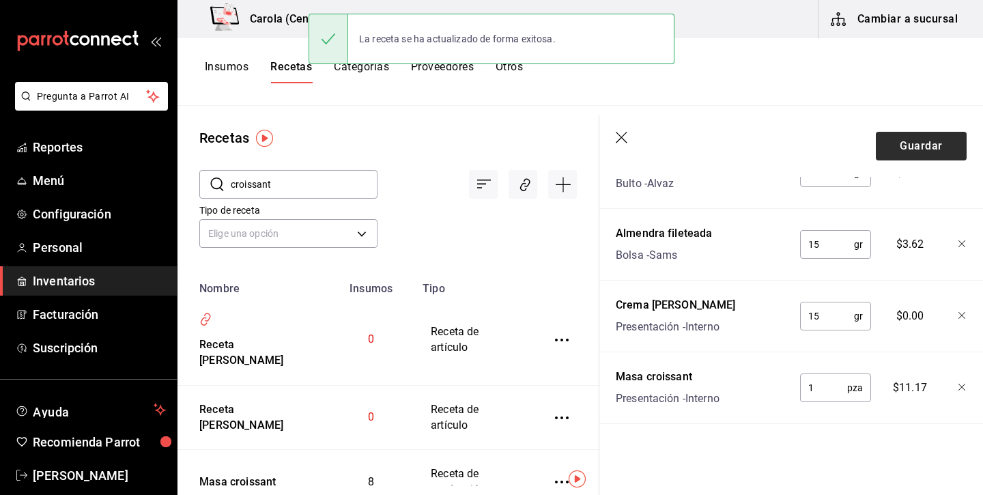
scroll to position [395, 0]
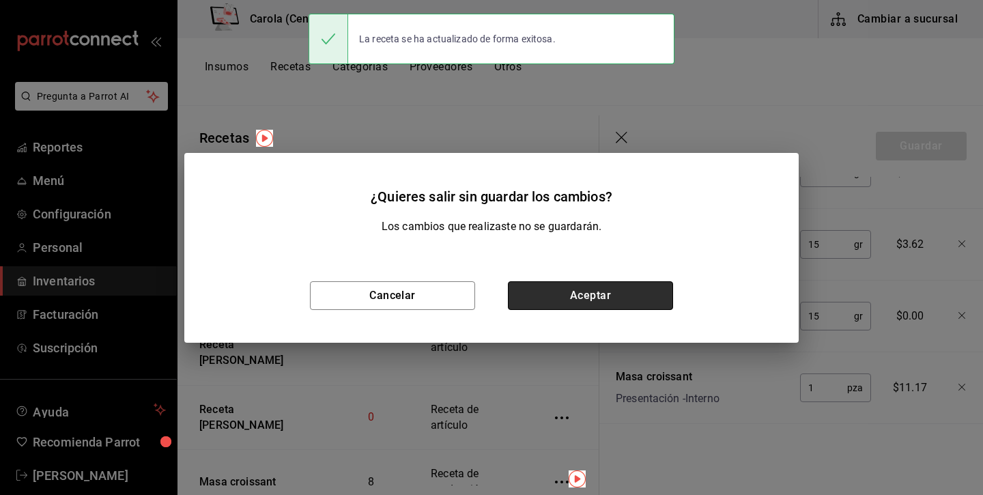
click at [621, 283] on button "Aceptar" at bounding box center [590, 295] width 165 height 29
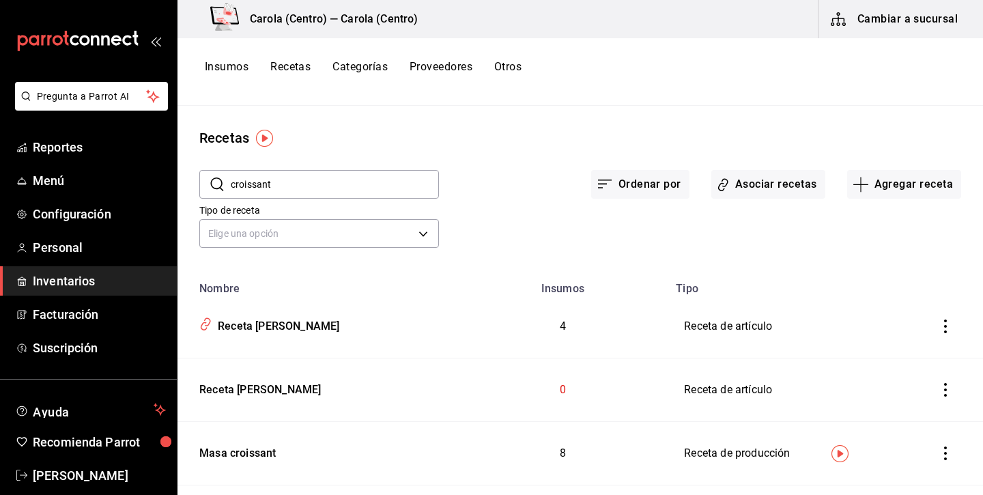
click at [352, 179] on input "croissant" at bounding box center [335, 184] width 208 height 27
click at [305, 321] on div "Crema [PERSON_NAME]" at bounding box center [317, 323] width 247 height 21
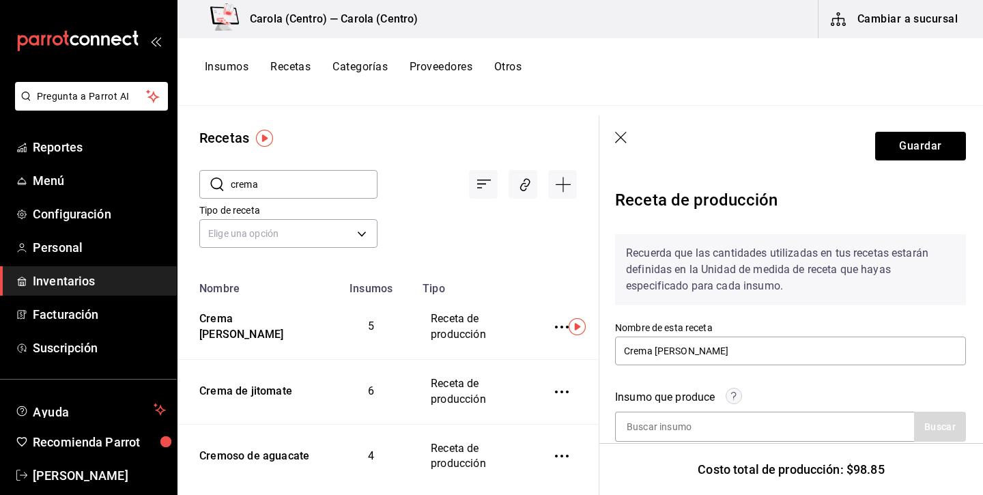
scroll to position [0, 1]
click at [925, 151] on button "Guardar" at bounding box center [921, 146] width 91 height 29
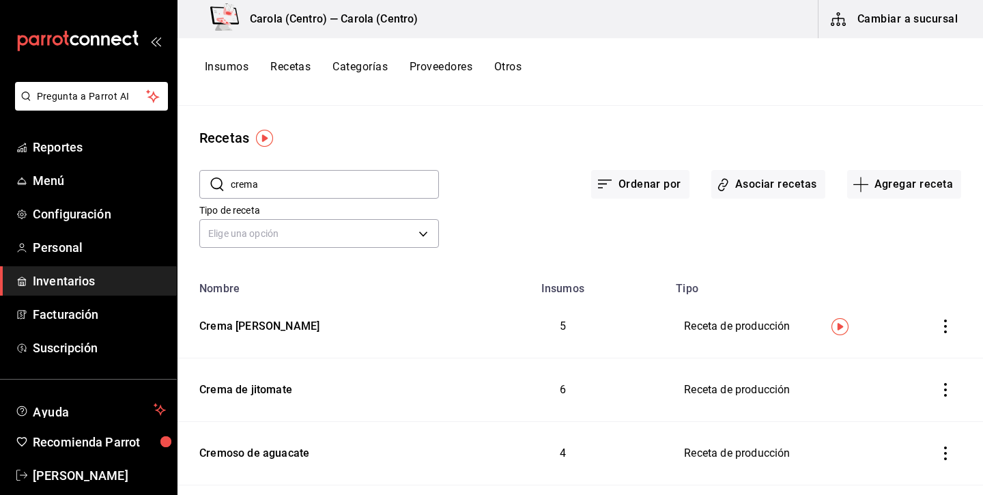
click at [306, 188] on input "crema" at bounding box center [335, 184] width 208 height 27
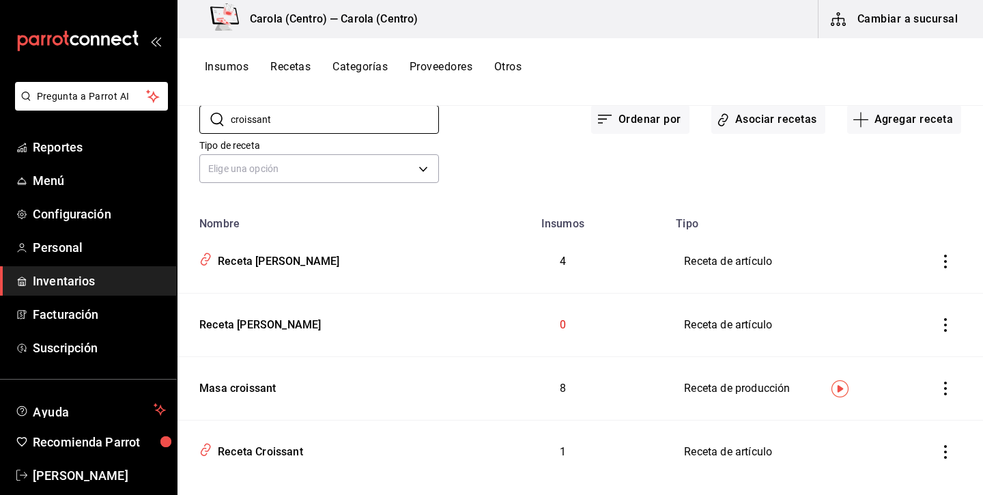
scroll to position [66, 0]
type input "croissant"
click at [339, 254] on div "Receta [PERSON_NAME]" at bounding box center [275, 258] width 127 height 21
type input "Receta [PERSON_NAME]"
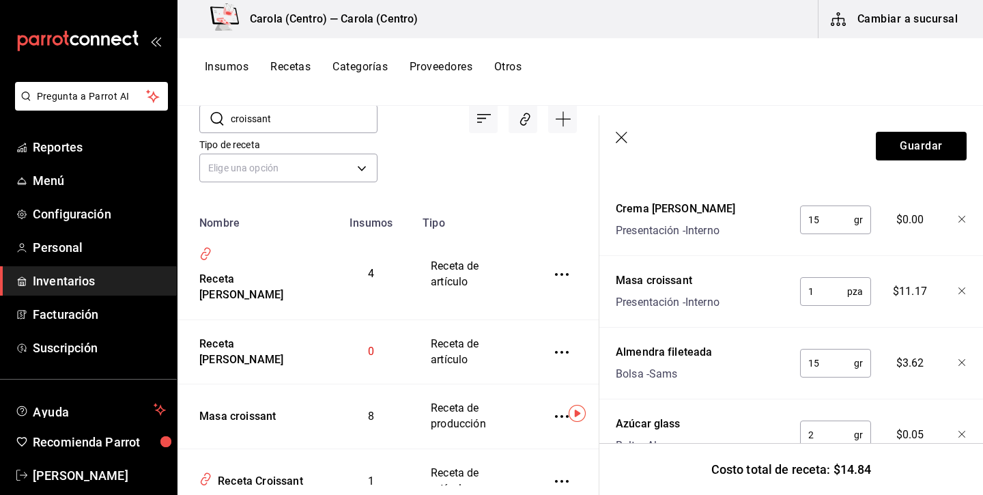
scroll to position [375, 0]
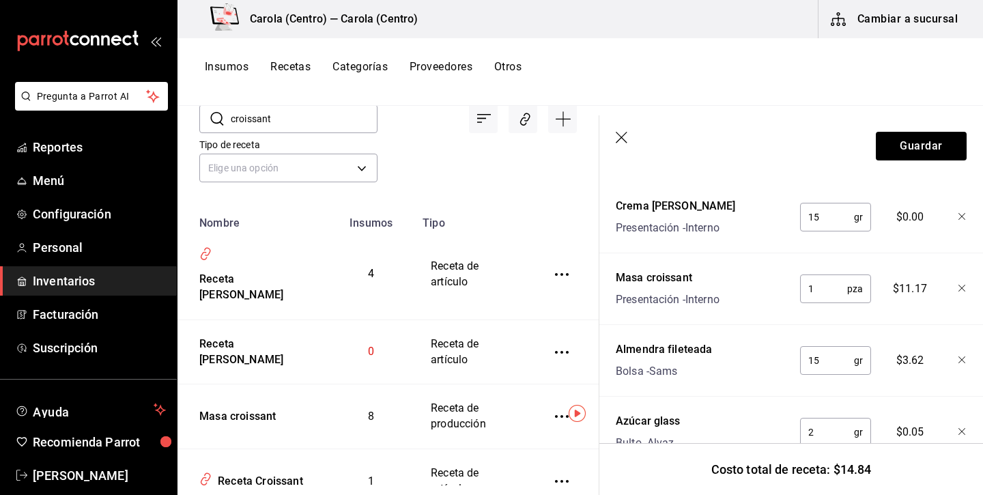
click at [848, 226] on input "15" at bounding box center [827, 217] width 54 height 27
type input "1"
type input "2"
type input "15"
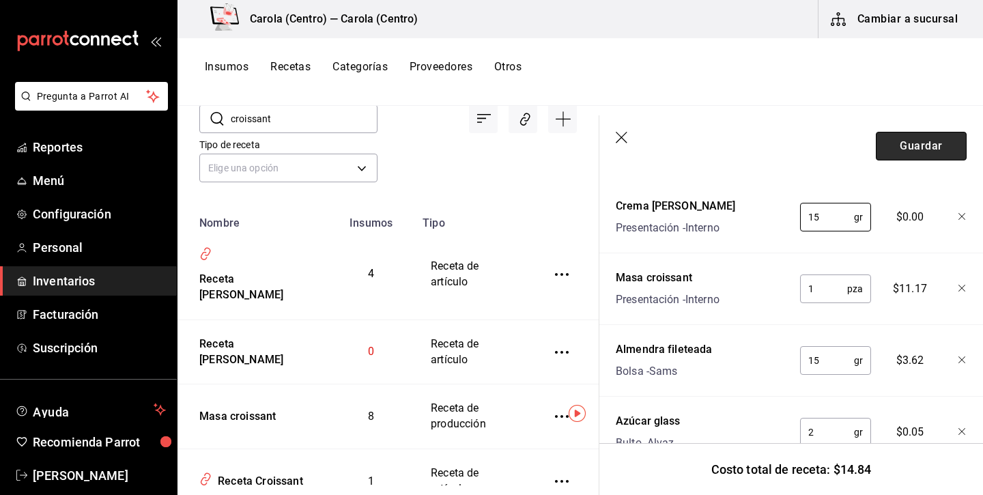
click at [941, 137] on button "Guardar" at bounding box center [921, 146] width 91 height 29
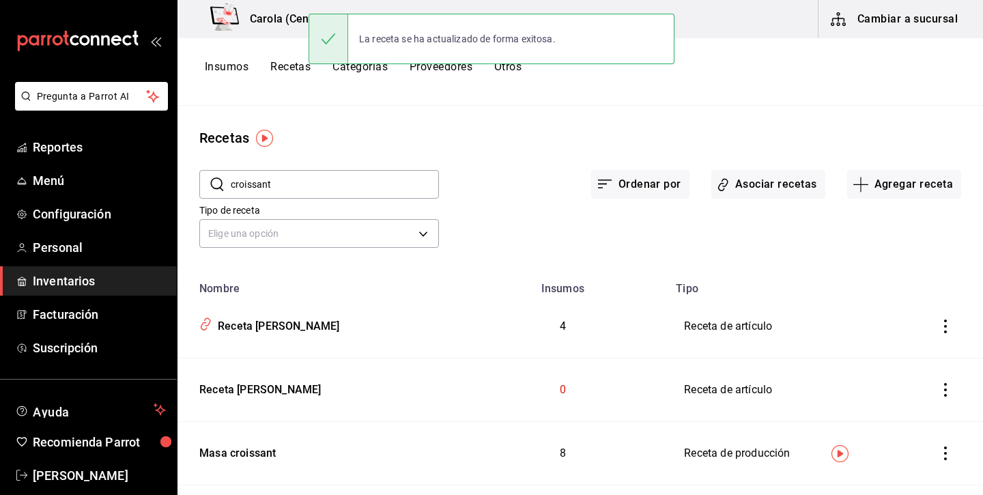
click at [935, 385] on button "inventoriesTable" at bounding box center [946, 390] width 30 height 30
click at [882, 410] on span "Eliminar" at bounding box center [892, 409] width 59 height 16
click at [227, 59] on div "Insumos Recetas Categorías Proveedores Otros" at bounding box center [581, 72] width 806 height 68
click at [233, 71] on button "Insumos" at bounding box center [227, 71] width 44 height 23
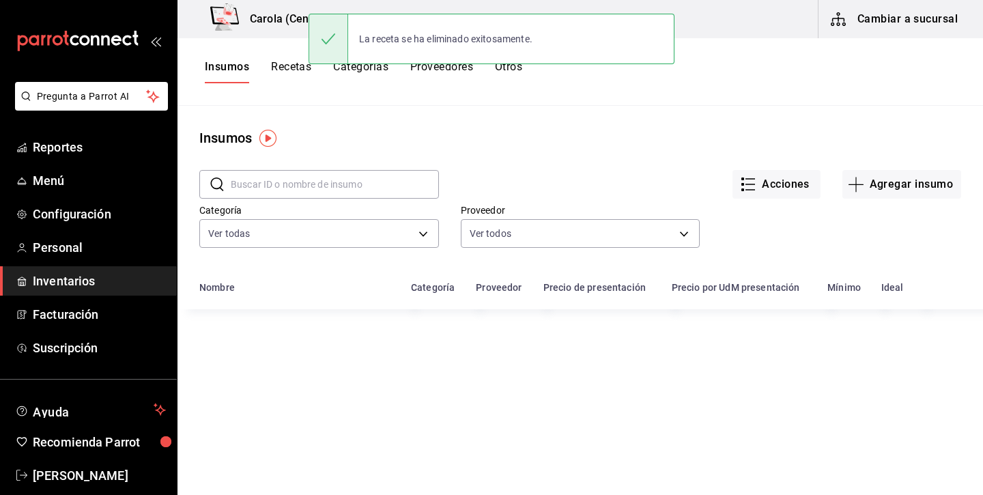
click at [339, 184] on input "text" at bounding box center [335, 184] width 208 height 27
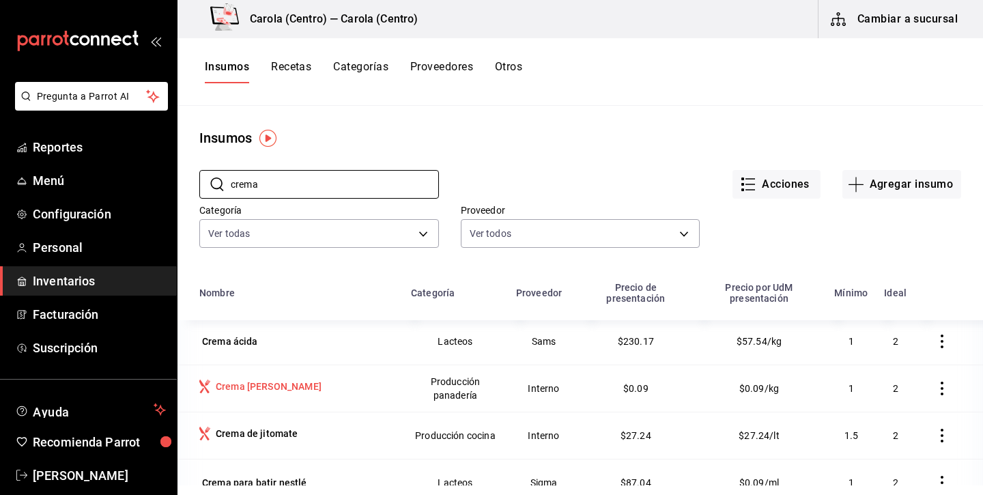
scroll to position [2, 0]
type input "crema"
click at [282, 385] on div "Crema [PERSON_NAME]" at bounding box center [269, 387] width 106 height 14
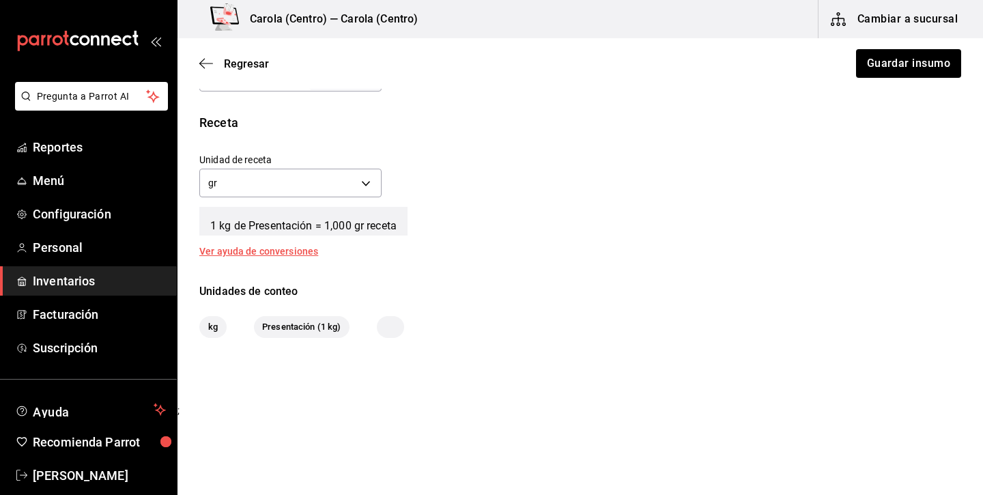
scroll to position [476, 0]
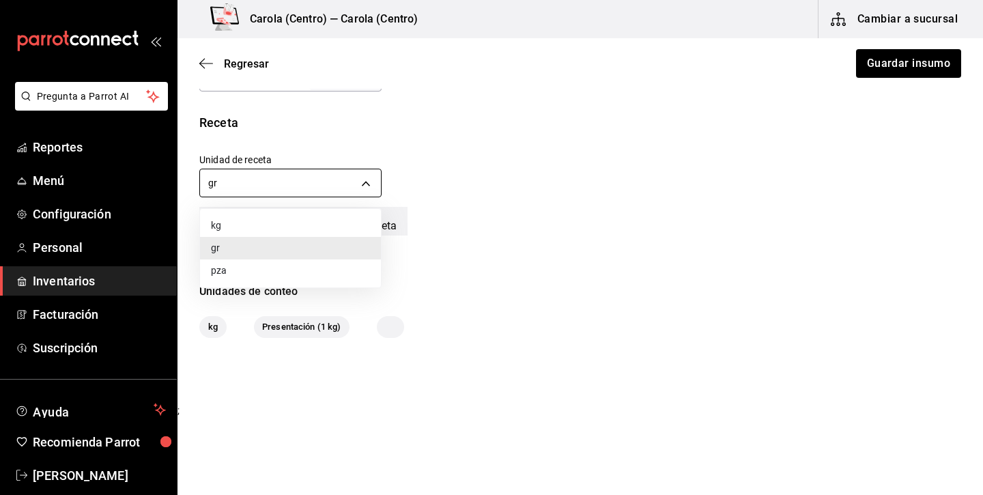
click at [345, 184] on body "Pregunta a Parrot AI Reportes Menú Configuración Personal Inventarios Facturaci…" at bounding box center [491, 209] width 983 height 418
click at [326, 248] on li "gr" at bounding box center [290, 248] width 181 height 23
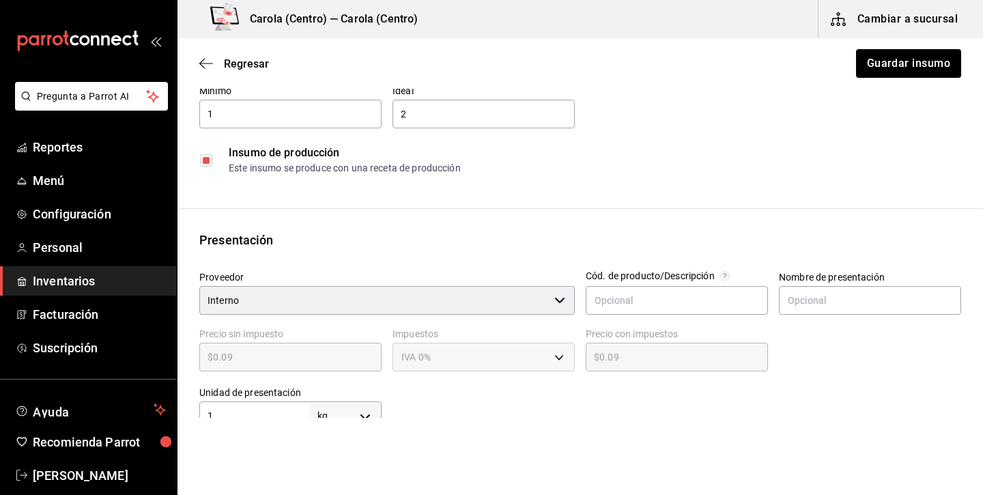
scroll to position [61, 0]
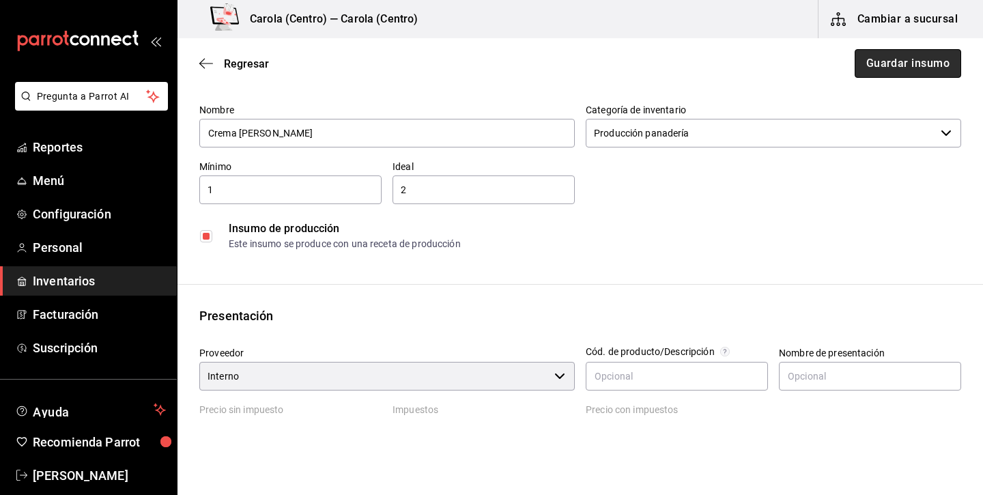
click at [898, 71] on button "Guardar insumo" at bounding box center [908, 63] width 107 height 29
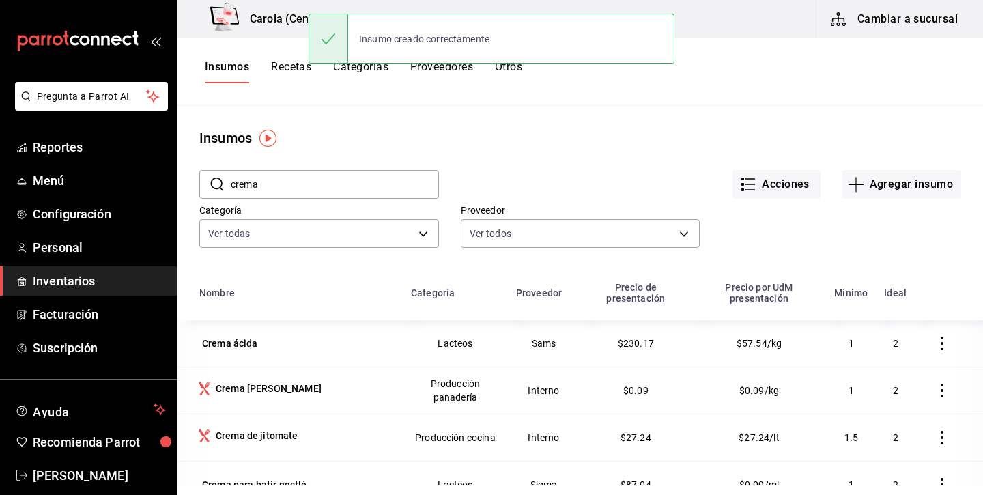
click at [290, 66] on button "Recetas" at bounding box center [291, 71] width 40 height 23
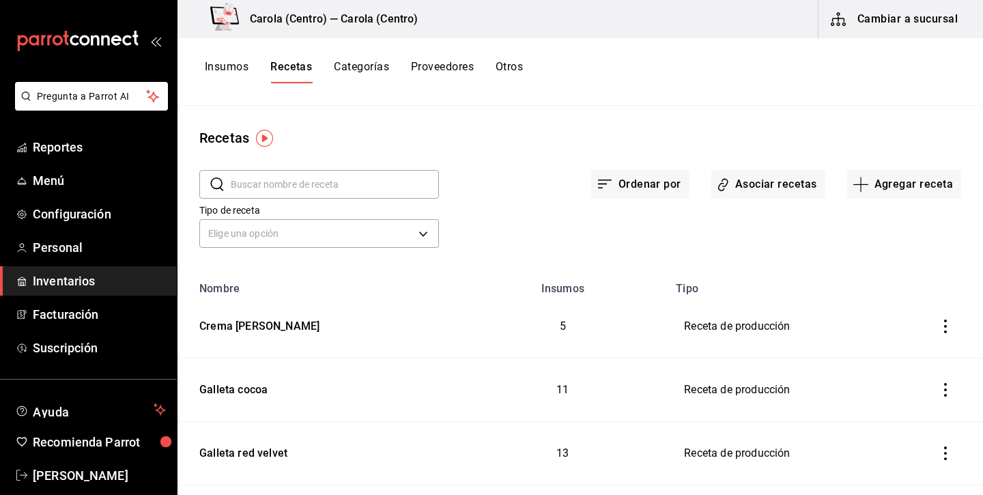
click at [309, 186] on input "text" at bounding box center [335, 184] width 208 height 27
type input "suizo"
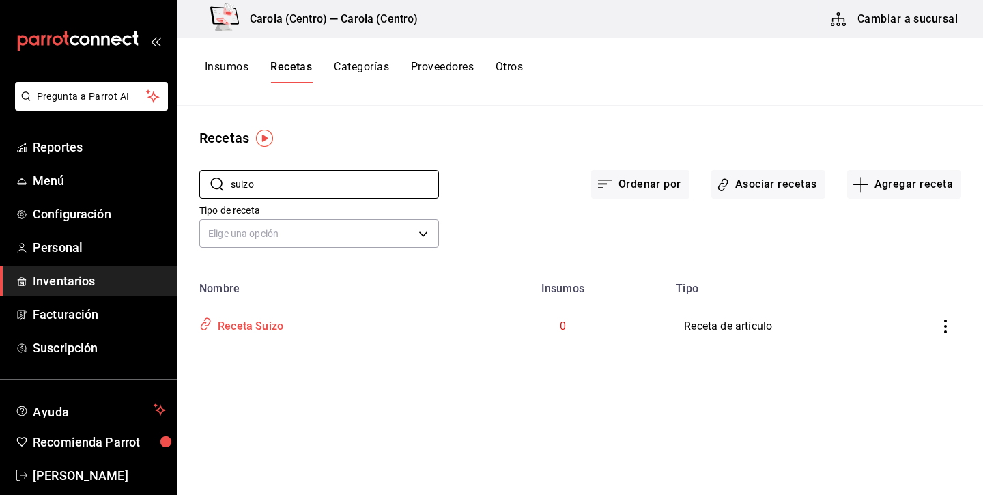
click at [272, 322] on div "Receta Suizo" at bounding box center [247, 323] width 71 height 21
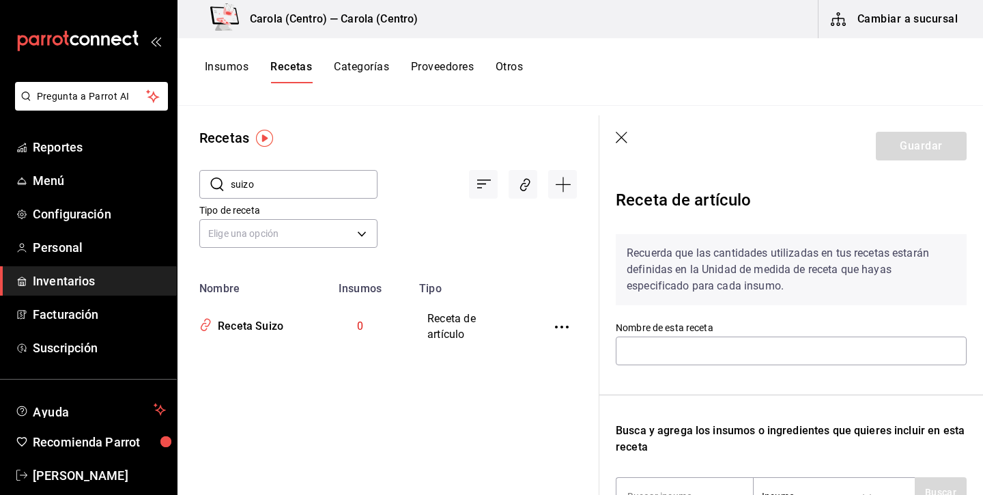
type input "Receta Suizo"
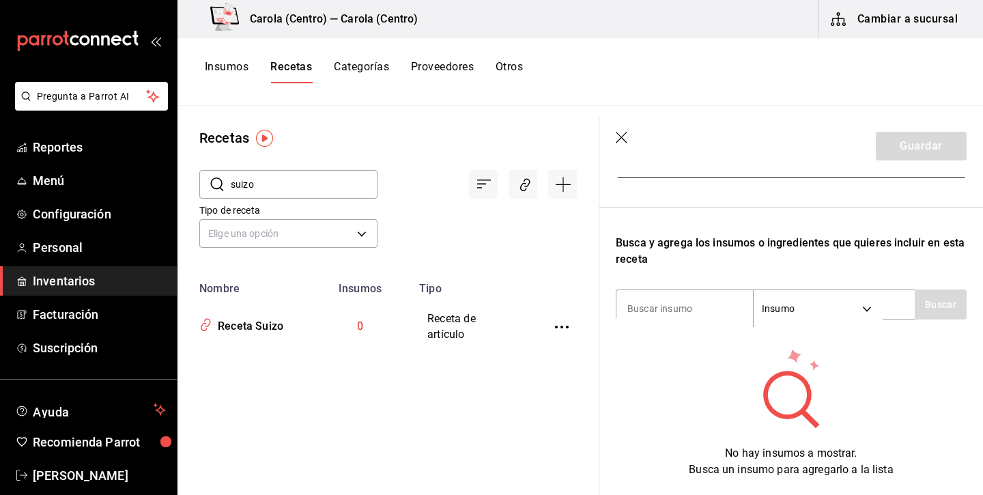
scroll to position [201, 0]
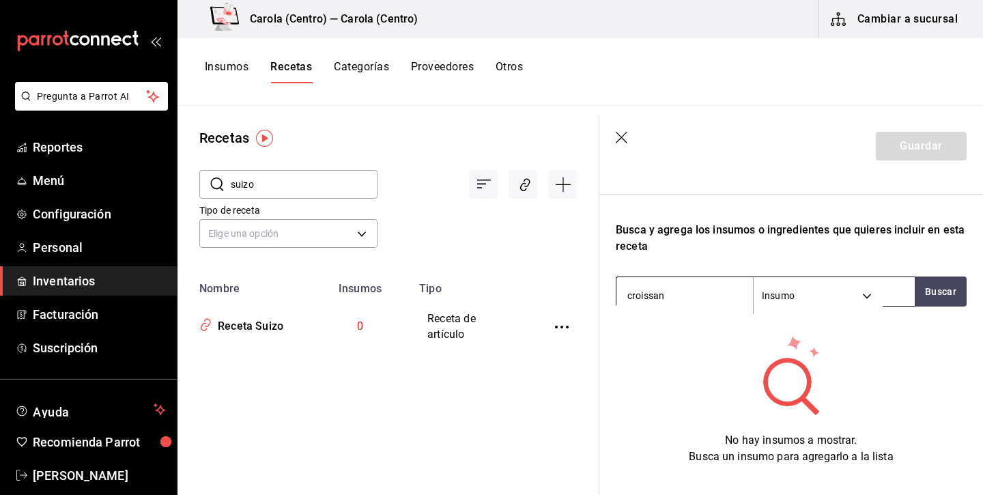
type input "croissant"
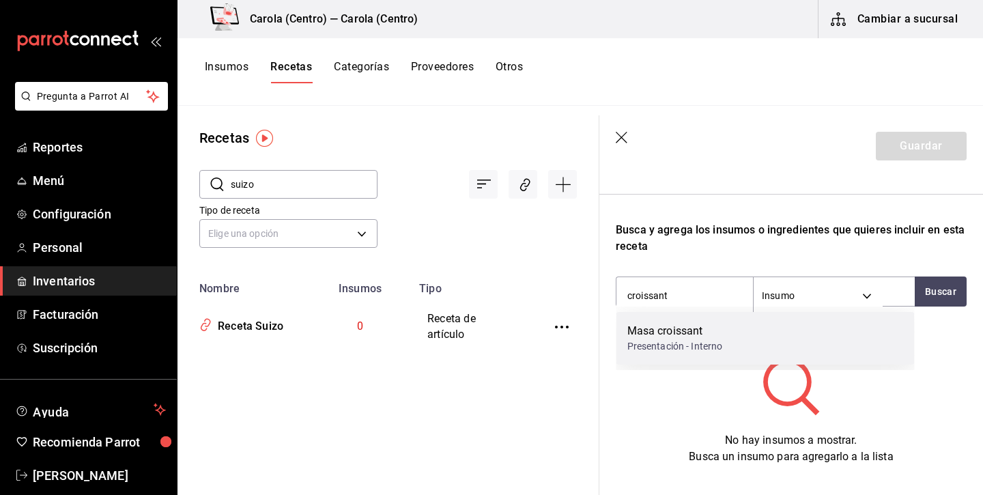
click at [701, 322] on div "Masa croissant Presentación - Interno" at bounding box center [766, 338] width 298 height 53
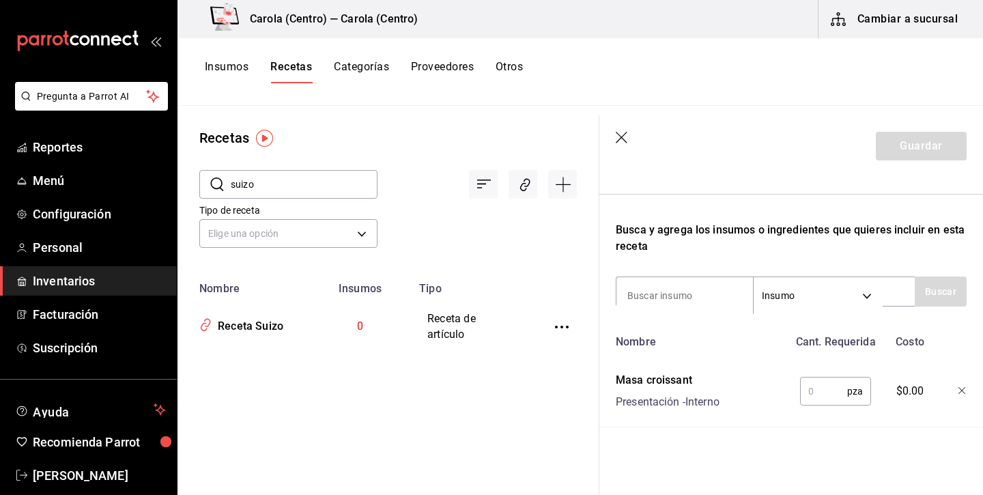
click at [830, 395] on input "text" at bounding box center [823, 391] width 47 height 27
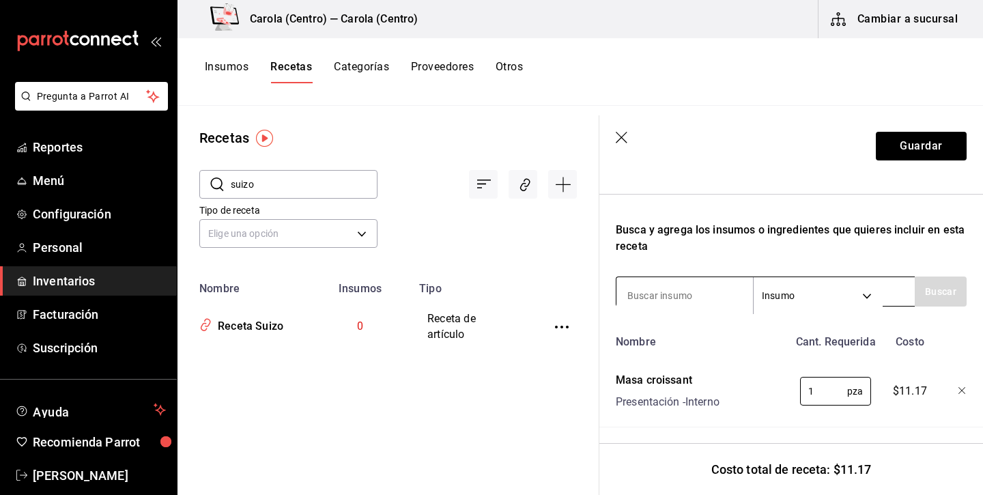
type input "1"
click at [711, 307] on input at bounding box center [685, 295] width 137 height 29
type input "crema"
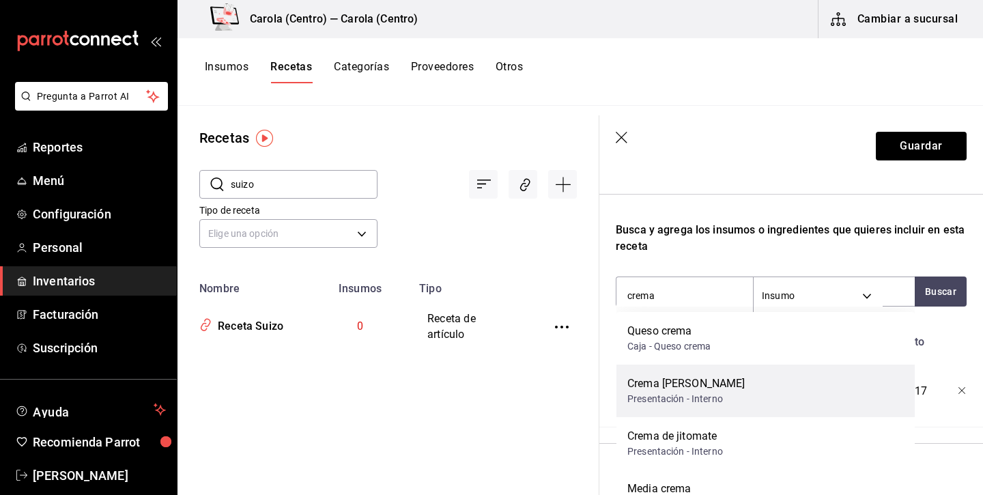
click at [709, 397] on div "Presentación - Interno" at bounding box center [687, 399] width 118 height 14
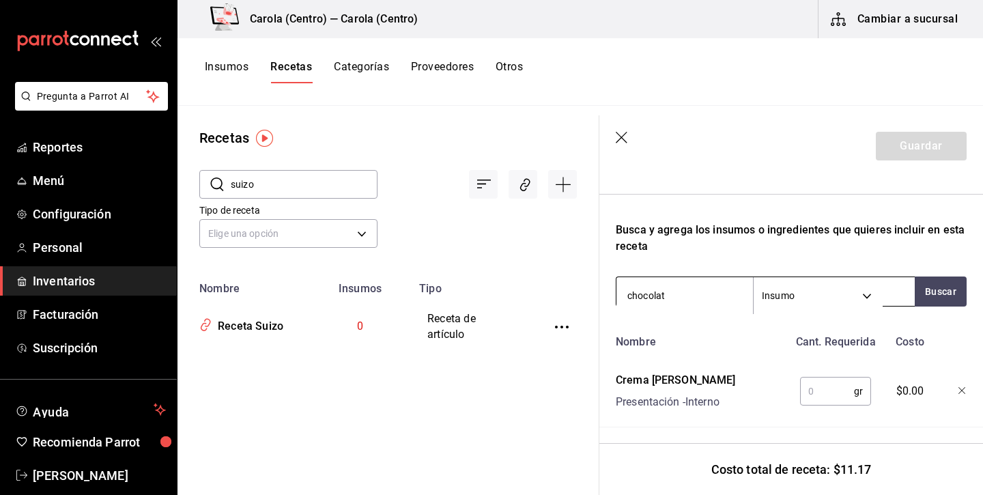
type input "chocolate"
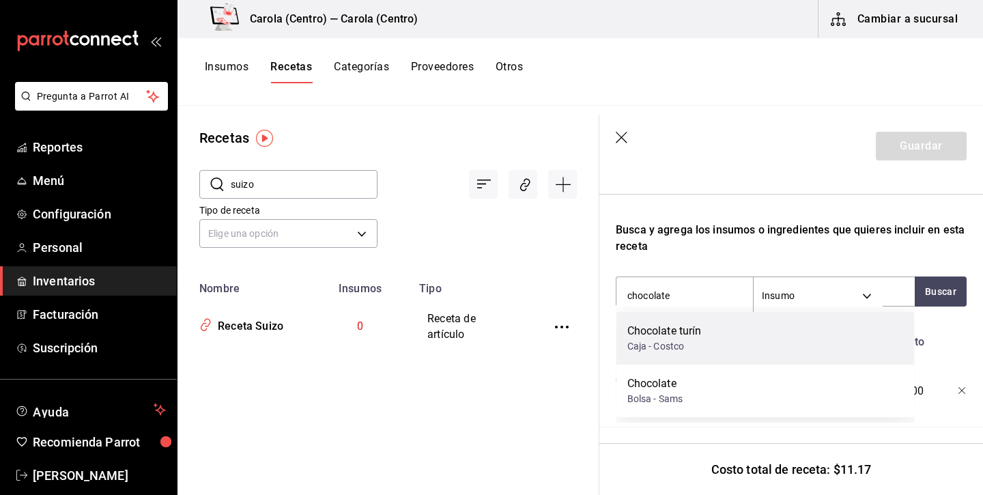
click at [677, 347] on div "Caja - Costco" at bounding box center [665, 346] width 74 height 14
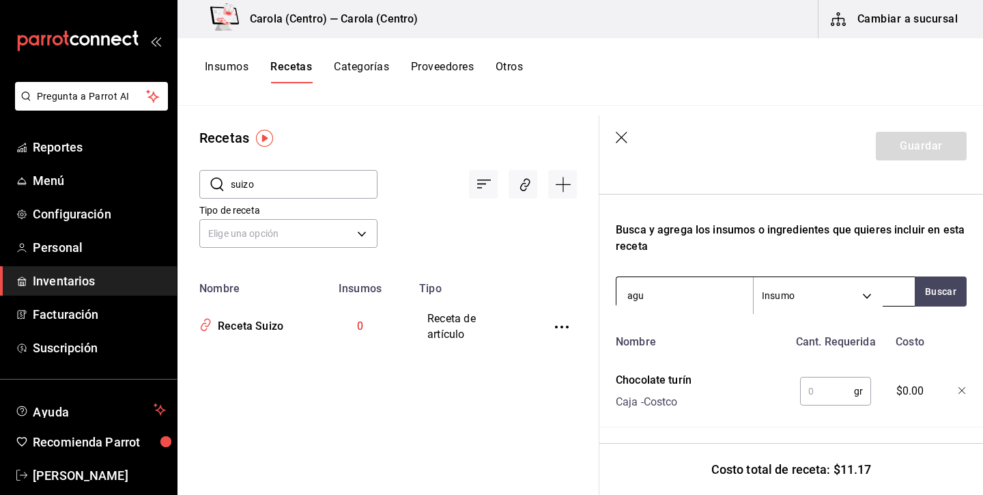
type input "agua"
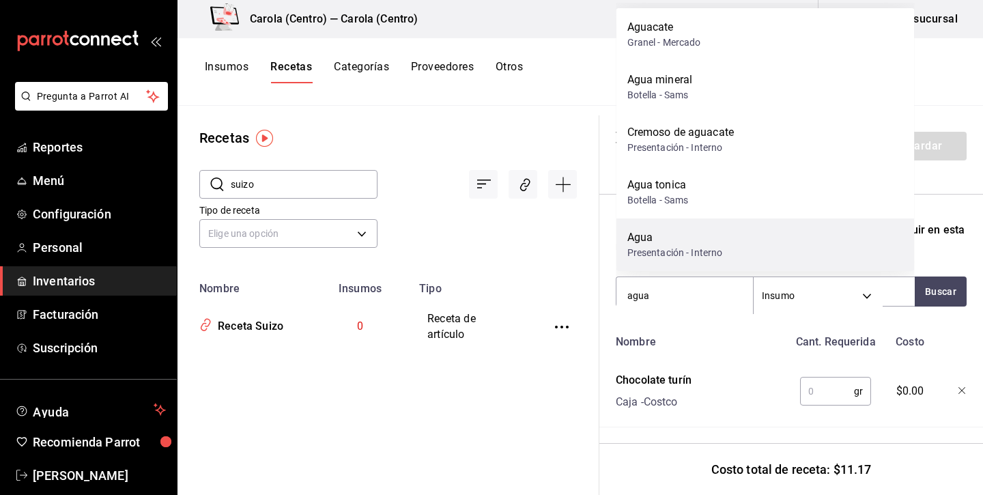
click at [679, 249] on div "Presentación - Interno" at bounding box center [676, 253] width 96 height 14
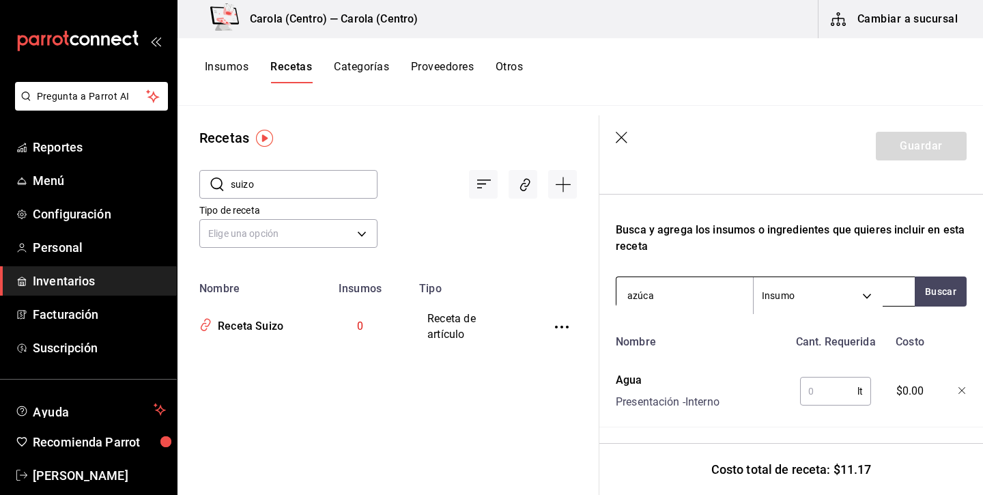
type input "azúcar"
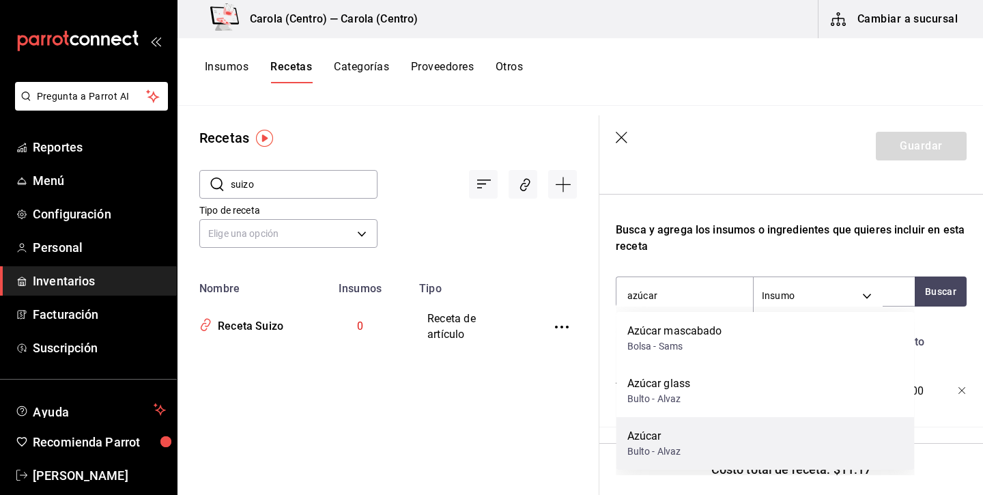
click at [667, 447] on div "Bulto - Alvaz" at bounding box center [655, 452] width 54 height 14
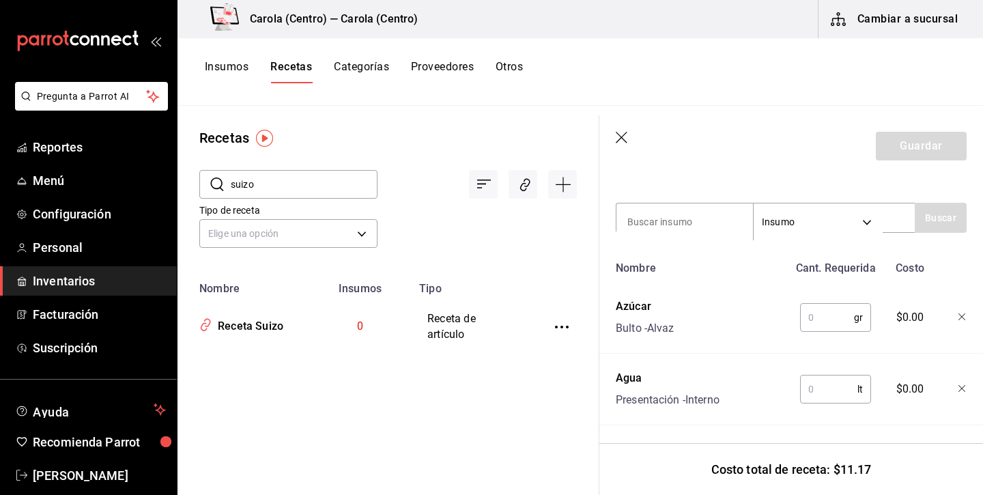
scroll to position [294, 0]
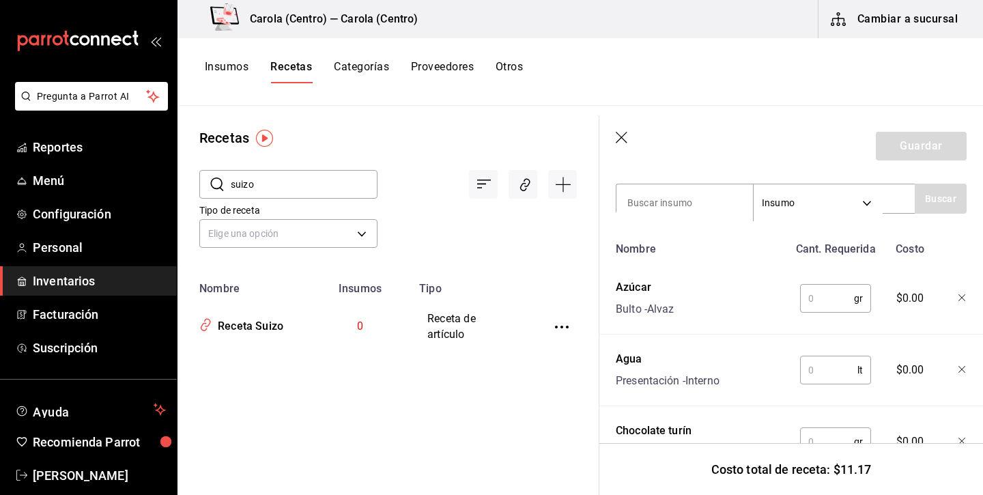
click at [842, 304] on input "text" at bounding box center [827, 298] width 54 height 27
type input "3"
click at [830, 375] on input "text" at bounding box center [828, 370] width 57 height 27
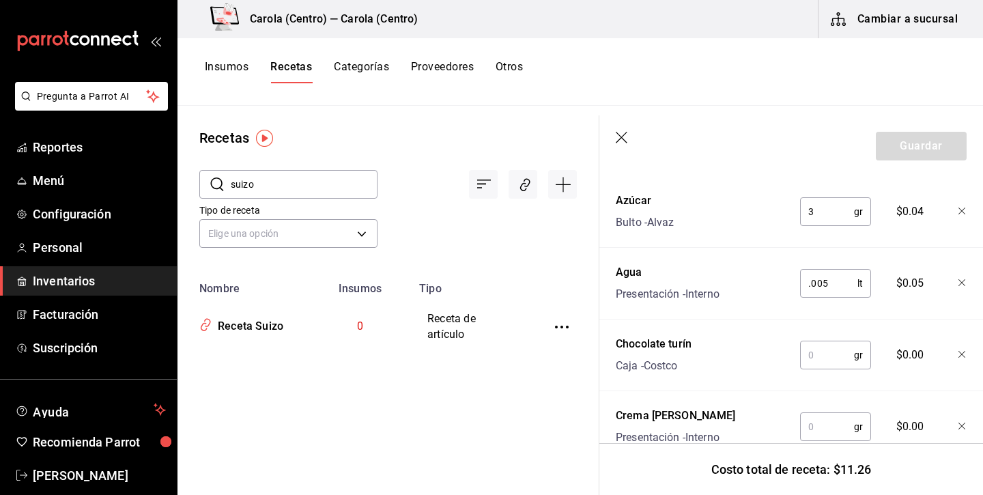
scroll to position [390, 0]
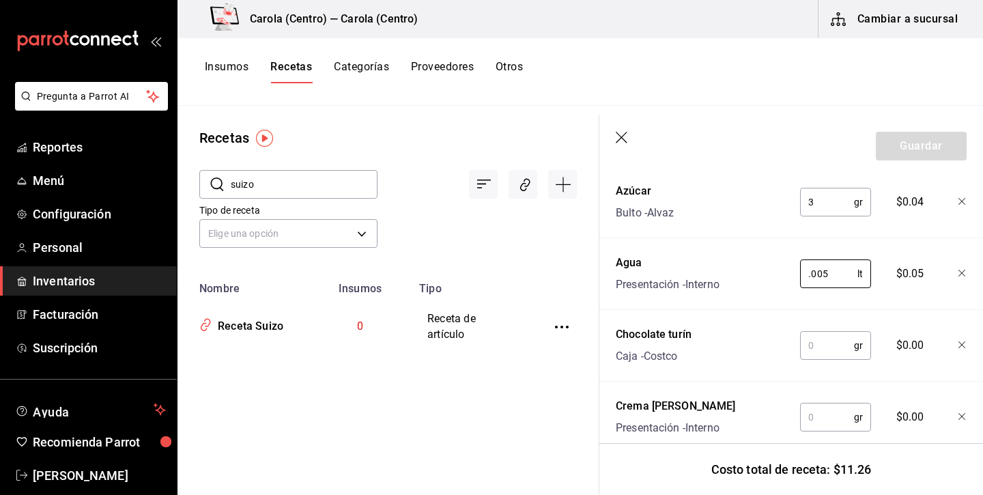
type input "0.005"
click at [828, 351] on input "text" at bounding box center [827, 345] width 54 height 27
type input "1"
type input "20"
click at [835, 418] on input "text" at bounding box center [827, 417] width 54 height 27
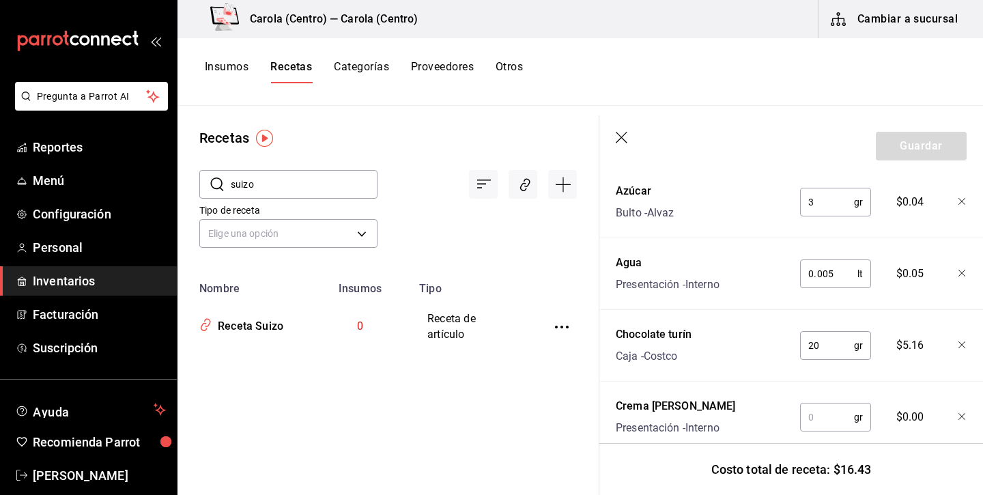
type input "1"
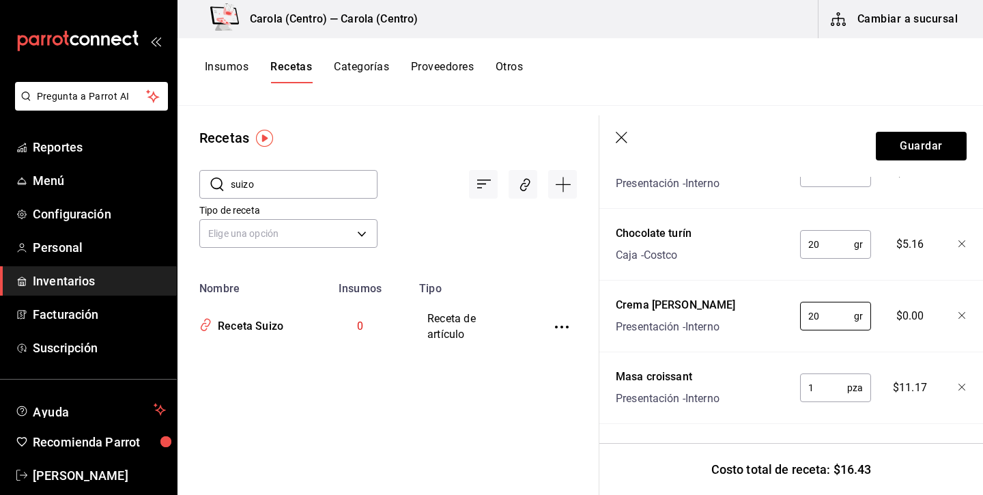
scroll to position [491, 0]
type input "20"
click at [933, 150] on button "Guardar" at bounding box center [921, 146] width 91 height 29
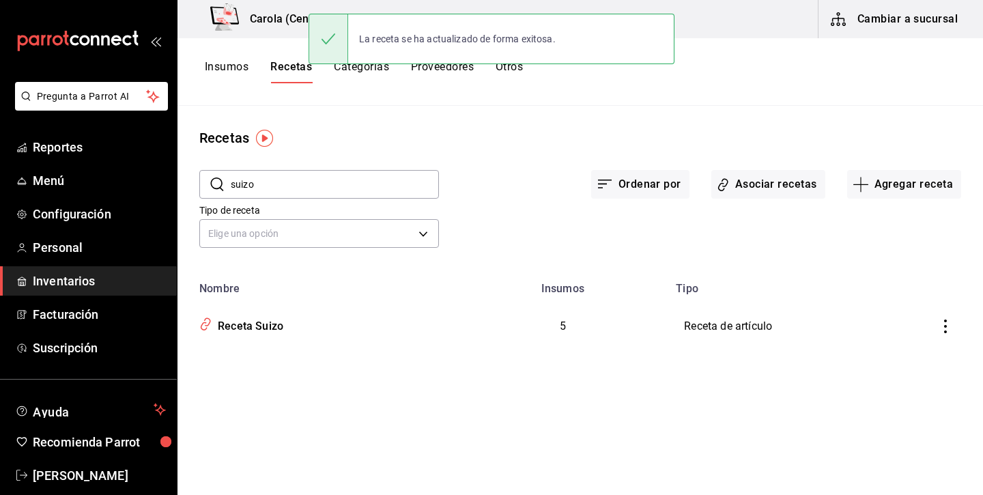
scroll to position [466, 0]
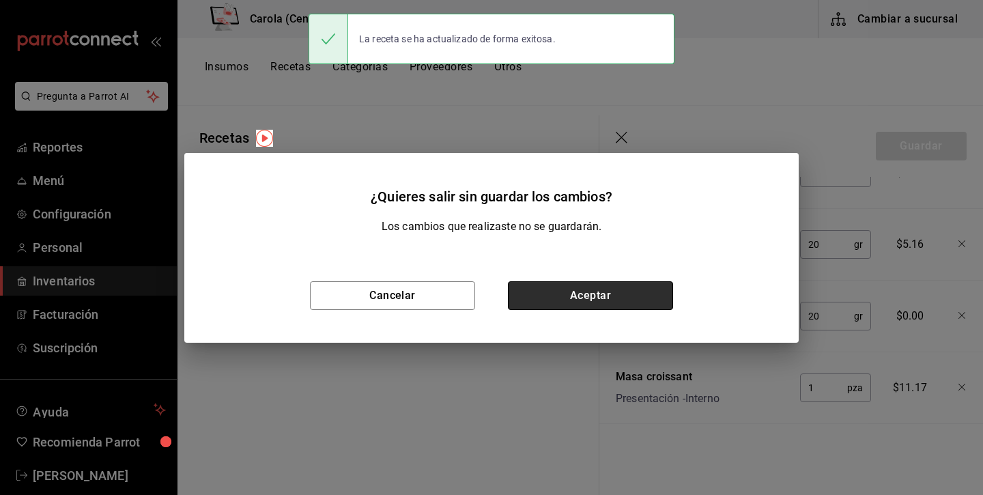
click at [592, 298] on button "Aceptar" at bounding box center [590, 295] width 165 height 29
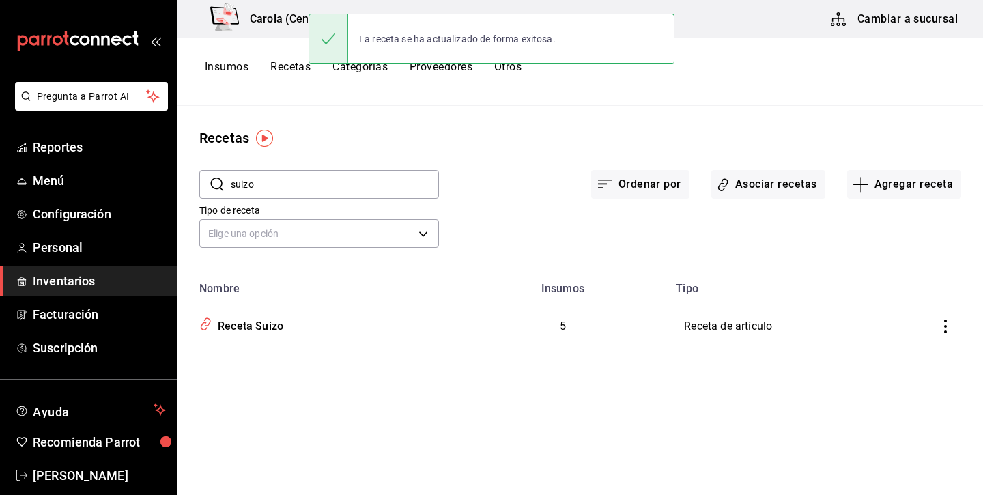
click at [366, 182] on input "suizo" at bounding box center [335, 184] width 208 height 27
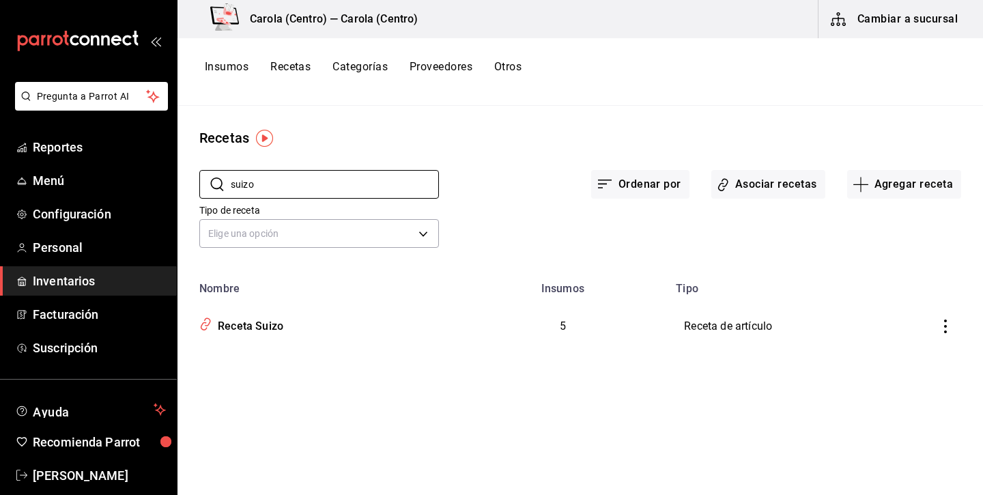
click at [300, 68] on button "Recetas" at bounding box center [290, 71] width 40 height 23
click at [434, 68] on button "Proveedores" at bounding box center [441, 71] width 63 height 23
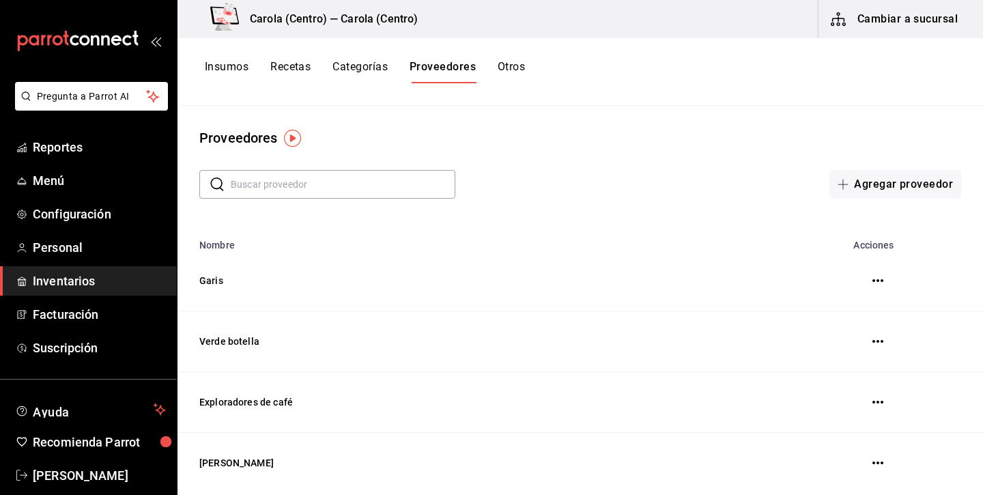
click at [308, 67] on button "Recetas" at bounding box center [290, 71] width 40 height 23
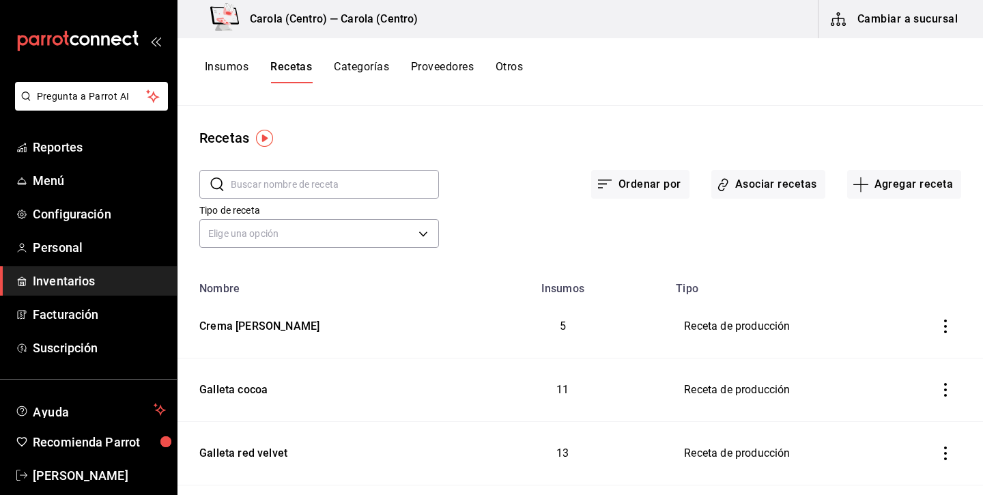
click at [344, 187] on input "text" at bounding box center [335, 184] width 208 height 27
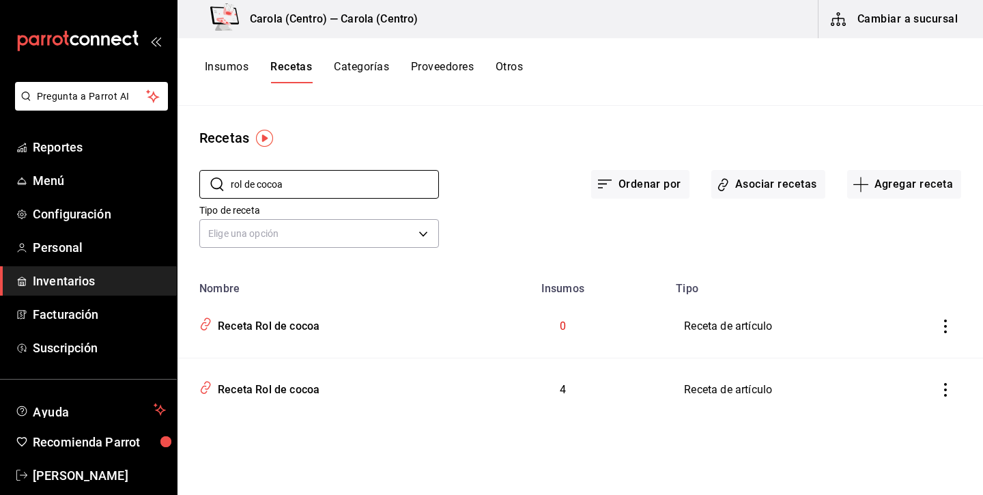
type input "rol de cocoa"
click at [944, 324] on icon "inventoriesTable" at bounding box center [946, 327] width 14 height 14
click at [908, 348] on span "Eliminar" at bounding box center [904, 345] width 35 height 11
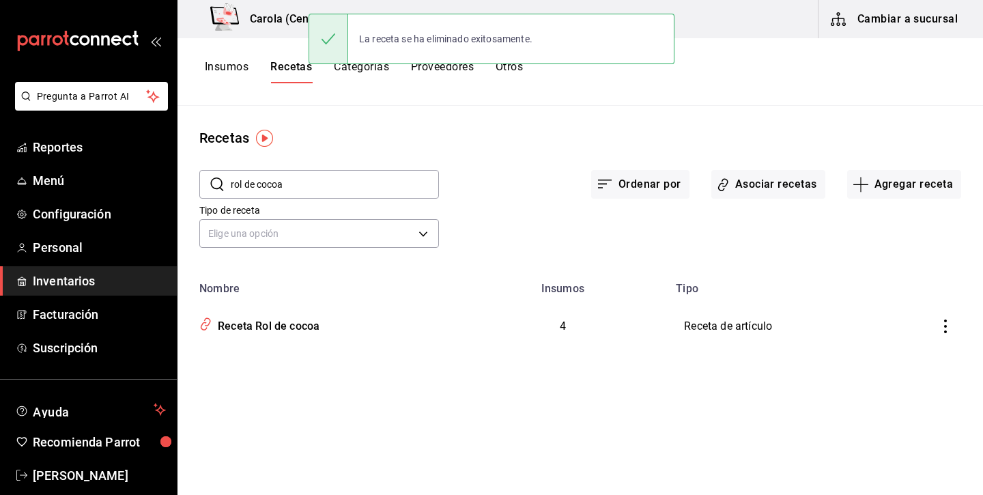
click at [237, 66] on button "Insumos" at bounding box center [227, 71] width 44 height 23
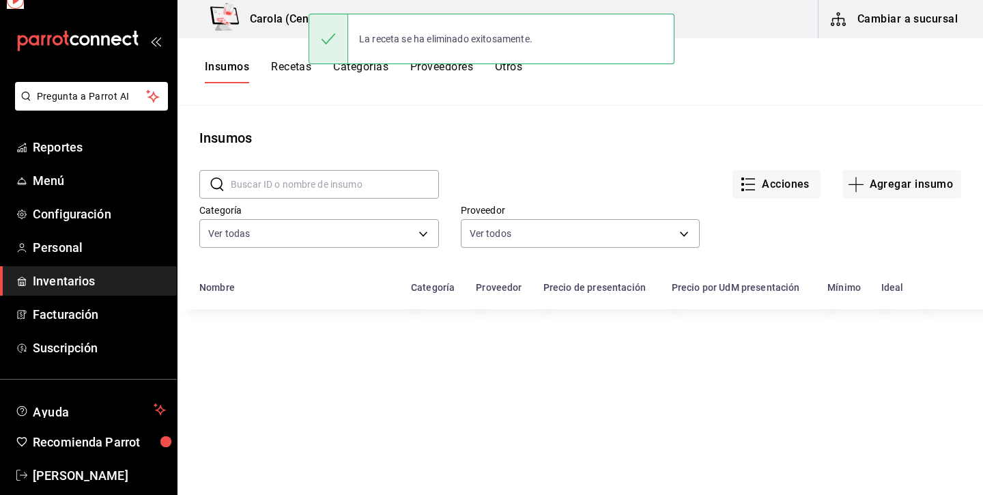
click at [300, 68] on button "Recetas" at bounding box center [291, 71] width 40 height 23
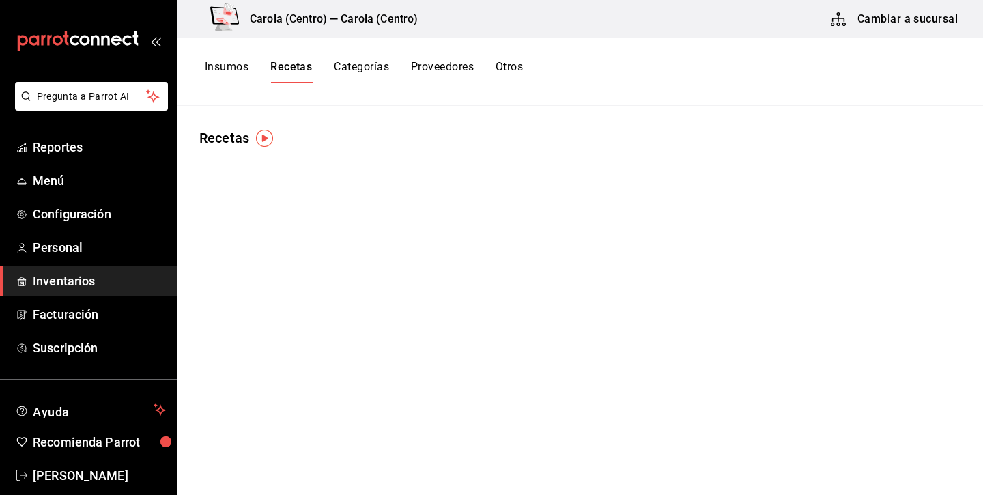
click at [238, 71] on button "Insumos" at bounding box center [227, 71] width 44 height 23
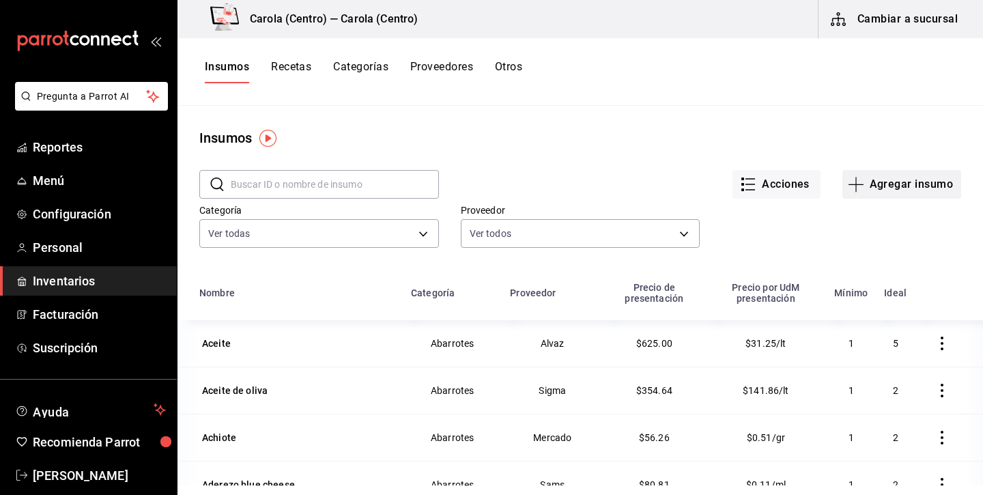
click at [927, 187] on button "Agregar insumo" at bounding box center [902, 184] width 119 height 29
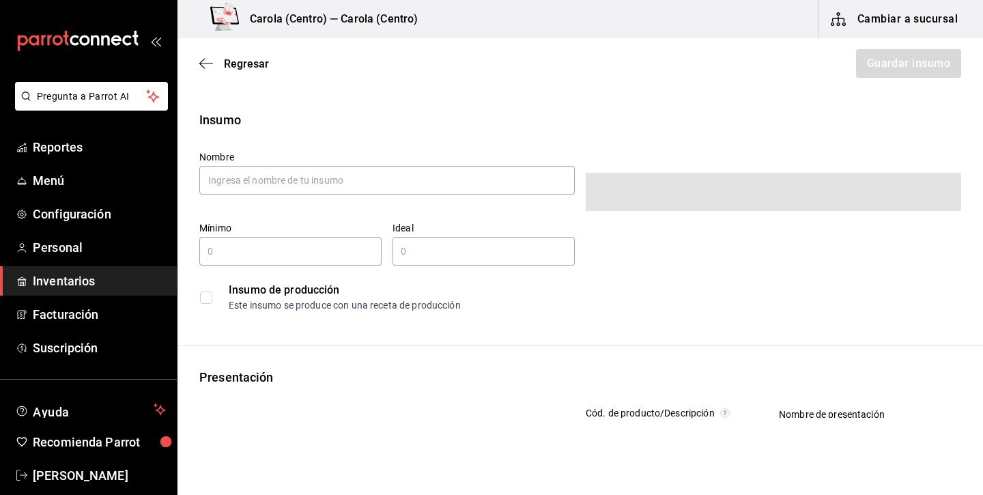
type input "$0.00"
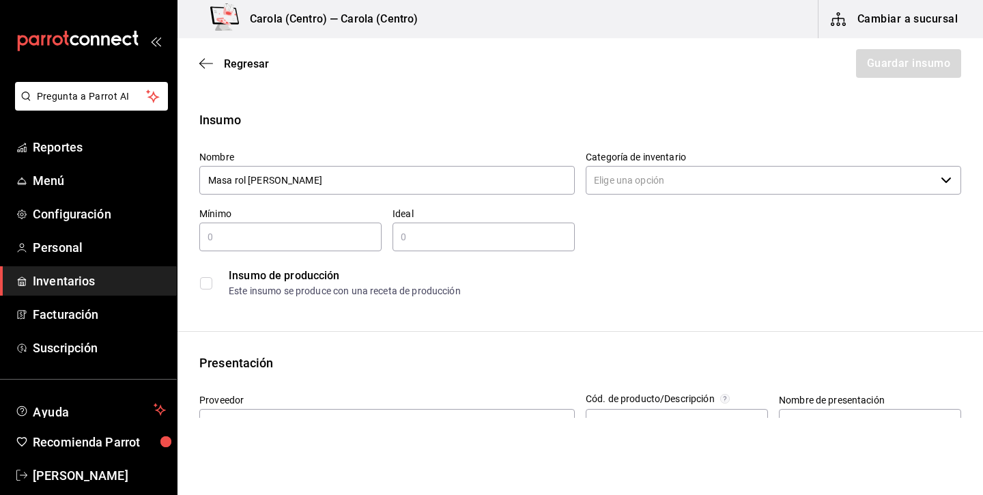
type input "Masa rol [PERSON_NAME]"
click at [337, 231] on input "text" at bounding box center [290, 237] width 182 height 16
type input "1"
click at [473, 237] on input "text" at bounding box center [484, 237] width 182 height 16
type input "1"
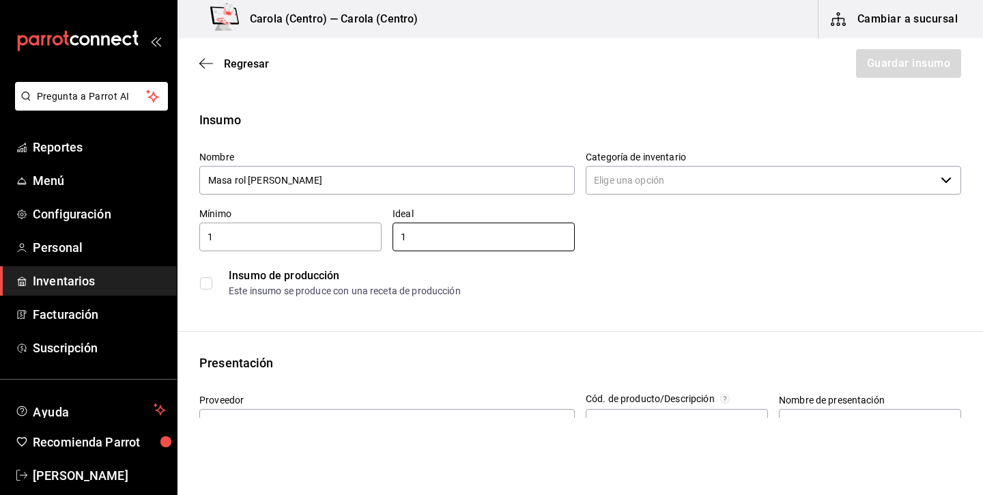
click at [212, 281] on label at bounding box center [209, 283] width 18 height 12
click at [212, 281] on input "checkbox" at bounding box center [206, 283] width 12 height 12
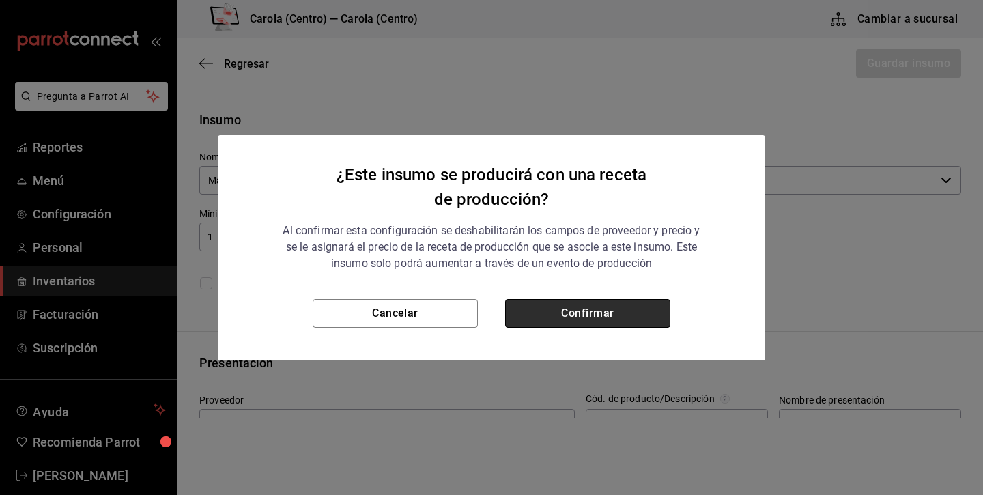
click at [570, 311] on button "Confirmar" at bounding box center [587, 313] width 165 height 29
checkbox input "true"
type input "$0.00"
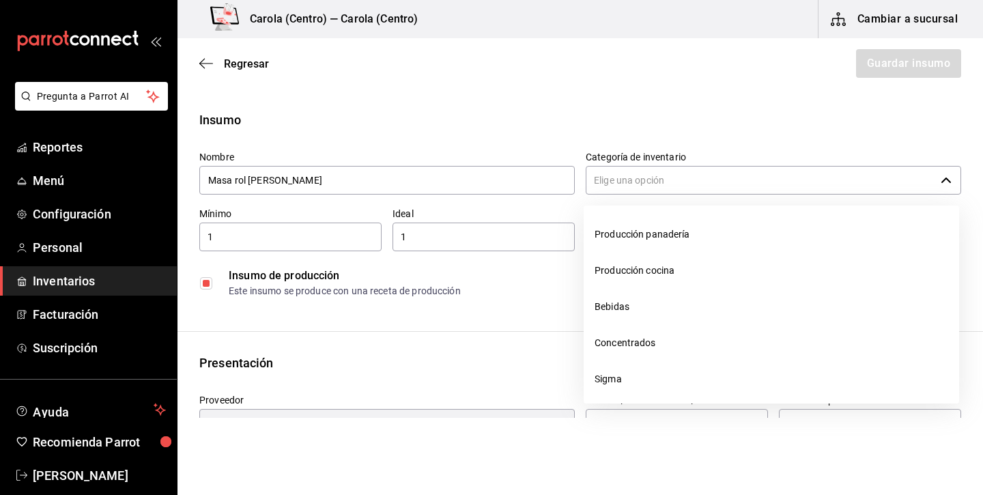
click at [695, 181] on input "Categoría de inventario" at bounding box center [761, 180] width 350 height 29
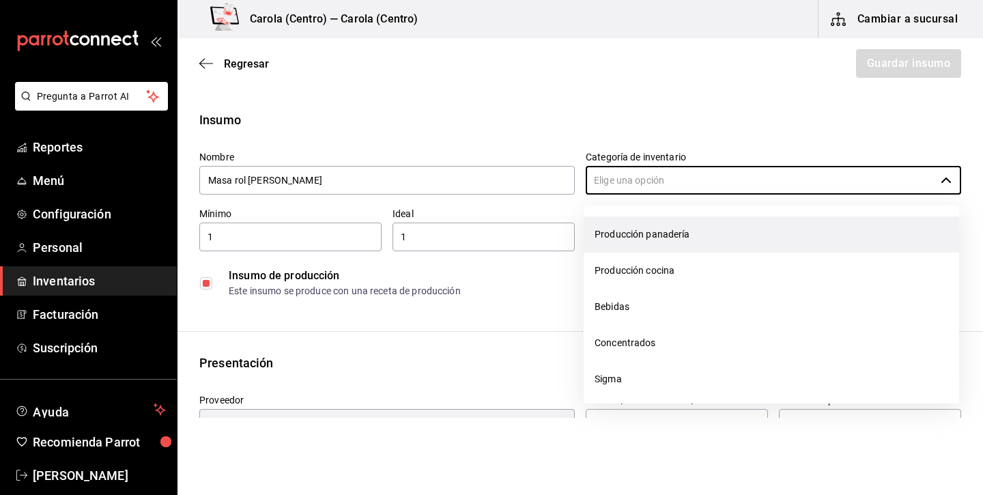
click at [672, 242] on li "Producción panadería" at bounding box center [772, 234] width 376 height 36
type input "Producción panadería"
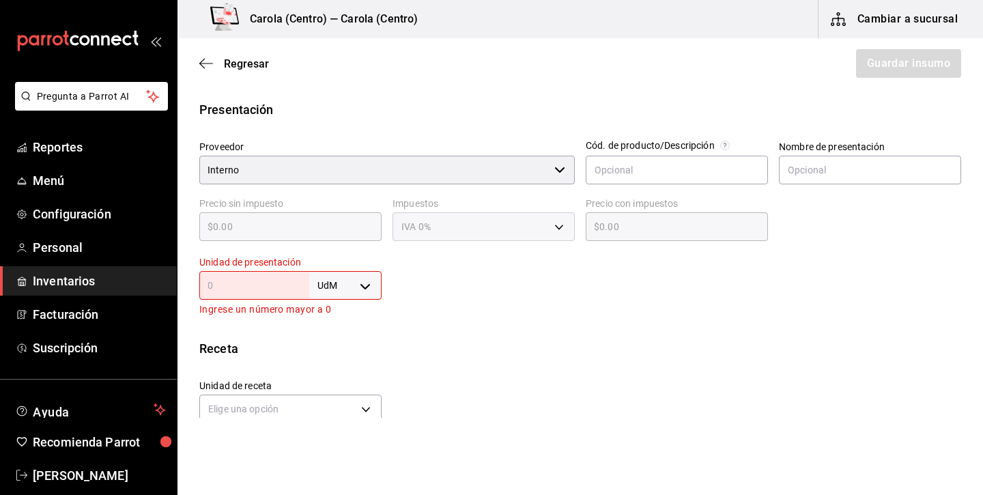
scroll to position [277, 0]
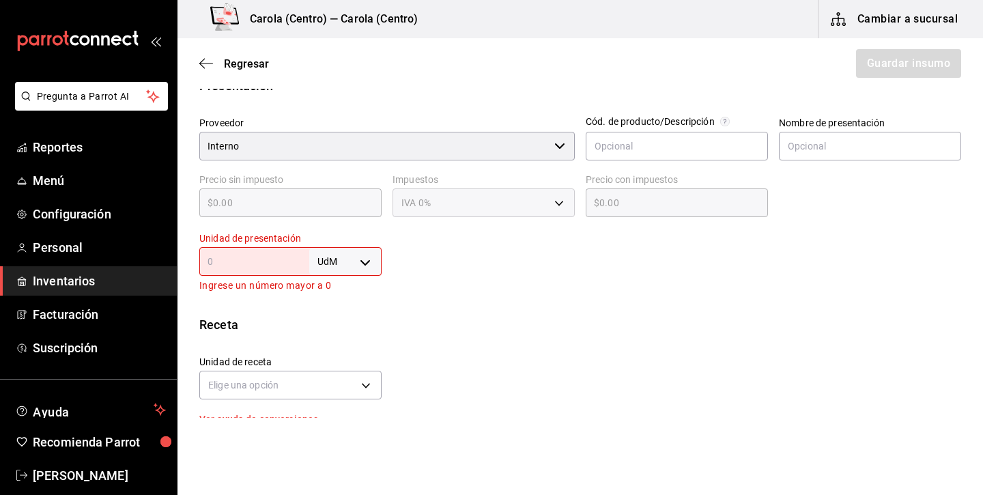
click at [326, 265] on body "Pregunta a Parrot AI Reportes Menú Configuración Personal Inventarios Facturaci…" at bounding box center [491, 209] width 983 height 418
click at [331, 318] on li "kg" at bounding box center [345, 325] width 71 height 23
type input "KILOGRAM"
click at [300, 257] on input "text" at bounding box center [254, 261] width 110 height 16
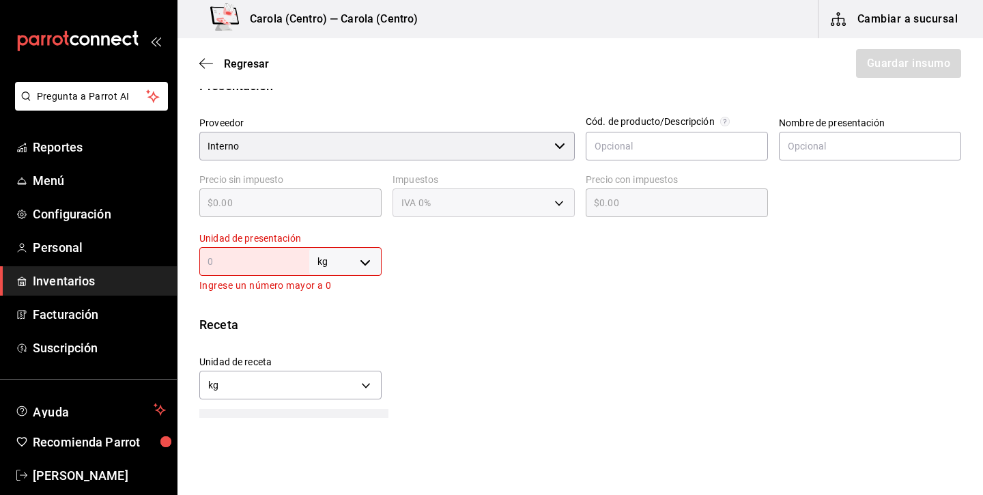
type input "1"
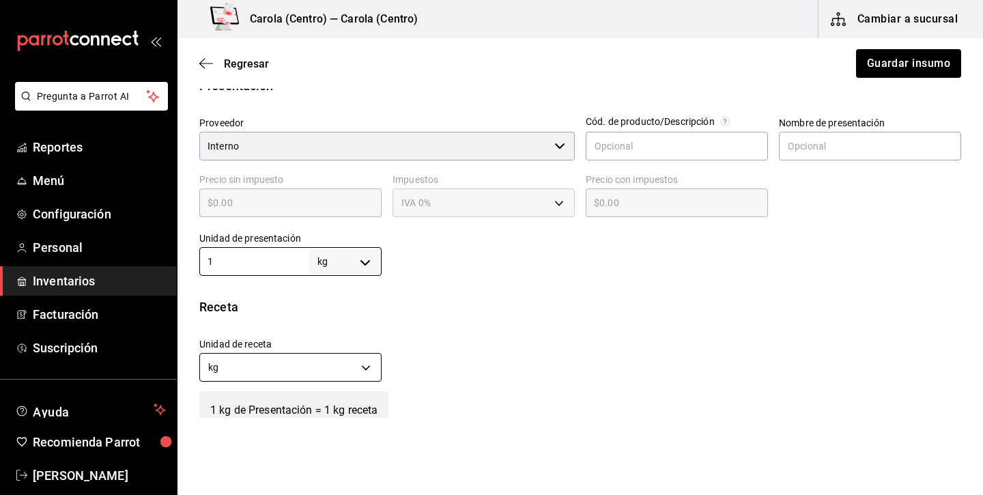
type input "1"
click at [338, 361] on body "Pregunta a Parrot AI Reportes Menú Configuración Personal Inventarios Facturaci…" at bounding box center [491, 209] width 983 height 418
click at [276, 429] on li "gr" at bounding box center [290, 432] width 181 height 23
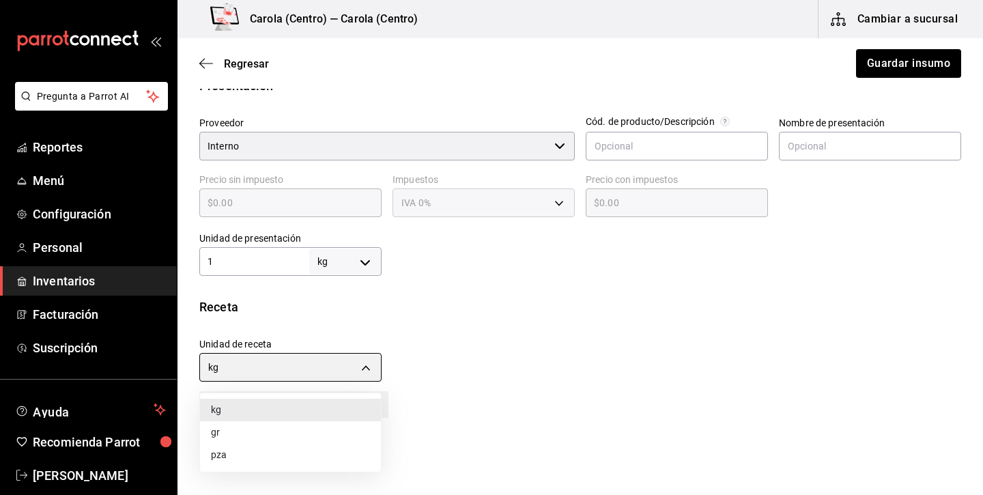
type input "GRAM"
type input "1,000"
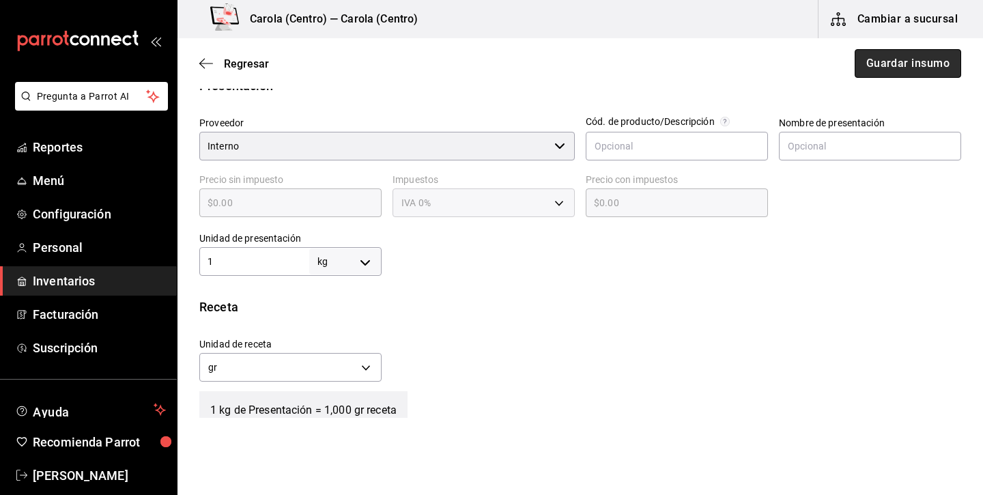
click at [910, 76] on button "Guardar insumo" at bounding box center [908, 63] width 107 height 29
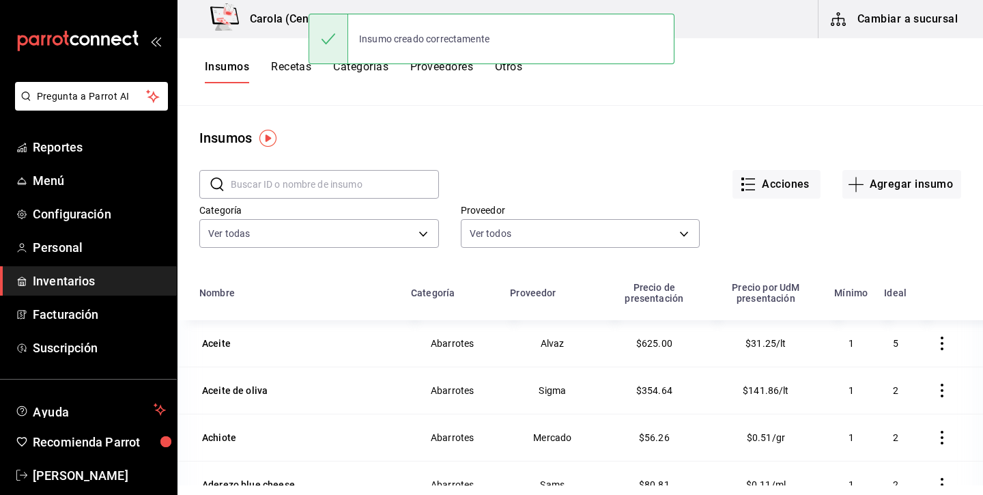
click at [290, 72] on button "Recetas" at bounding box center [291, 71] width 40 height 23
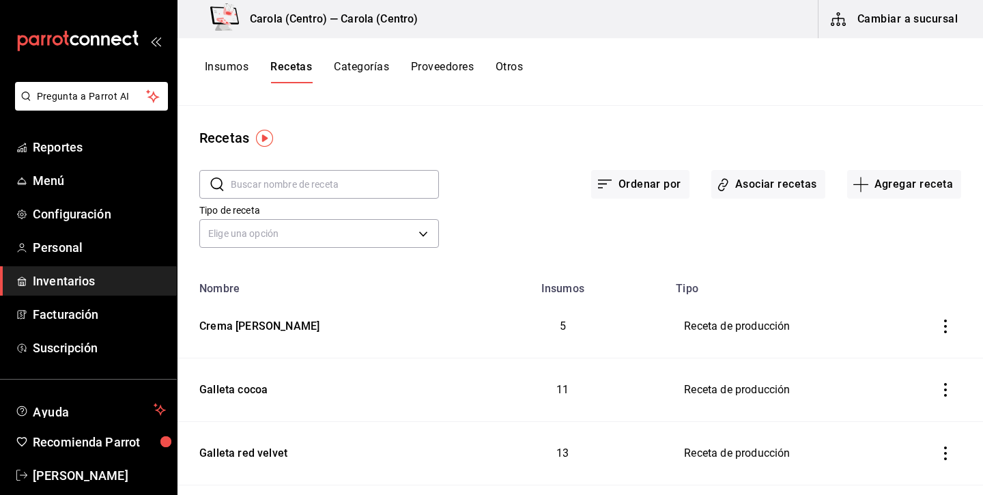
click at [903, 165] on div "Ordenar por Asociar recetas Agregar receta" at bounding box center [700, 173] width 522 height 51
click at [908, 191] on button "Agregar receta" at bounding box center [905, 184] width 114 height 29
click at [898, 296] on span "Receta de producción" at bounding box center [904, 295] width 115 height 14
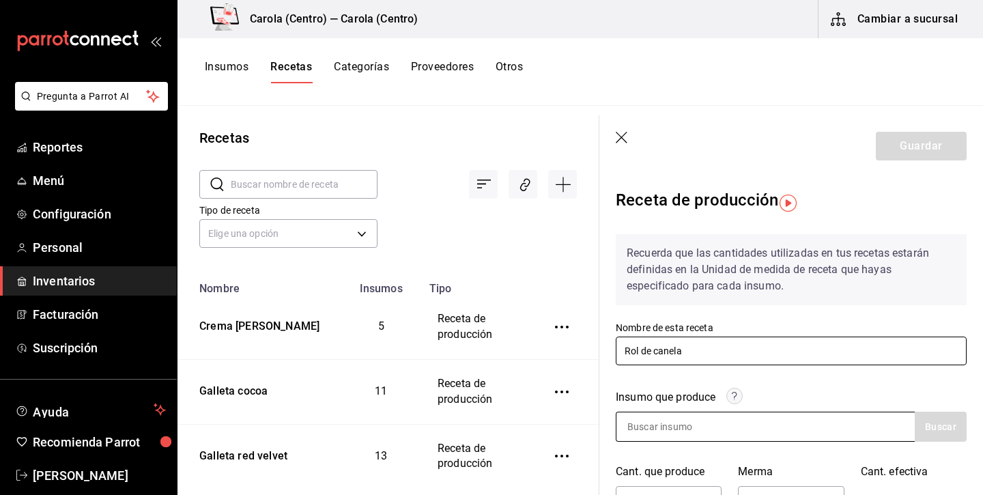
type input "Rol de canela"
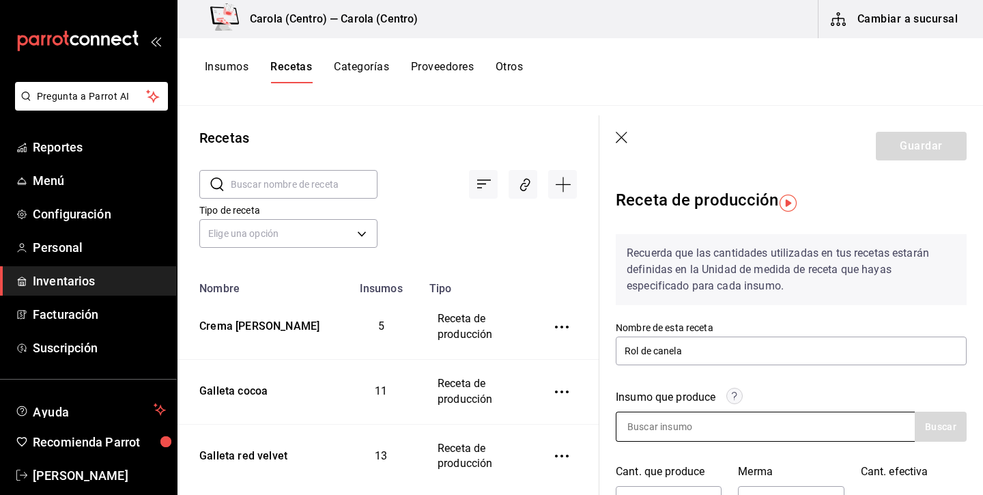
click at [788, 423] on div at bounding box center [765, 427] width 299 height 30
click at [733, 423] on input at bounding box center [685, 427] width 137 height 29
type input "rol [PERSON_NAME]"
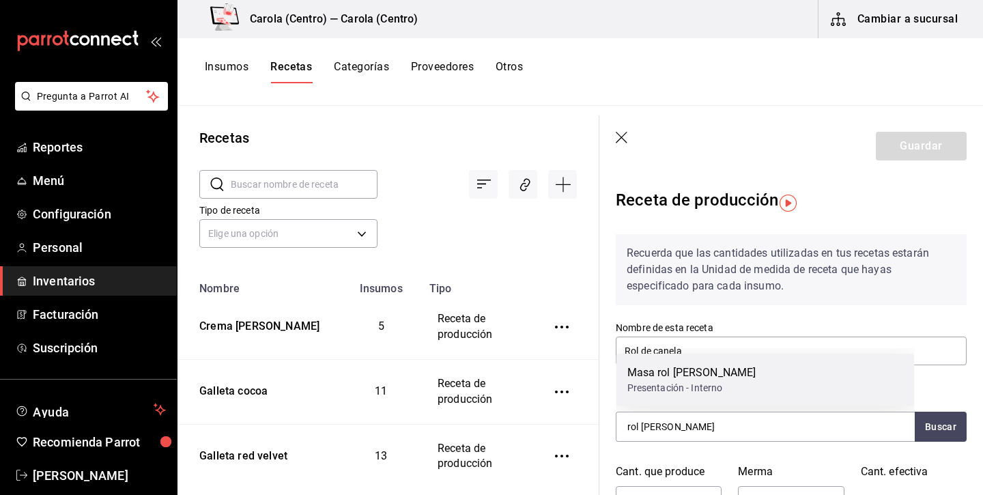
click at [730, 389] on div "Masa rol [PERSON_NAME] Presentación - Interno" at bounding box center [766, 380] width 298 height 53
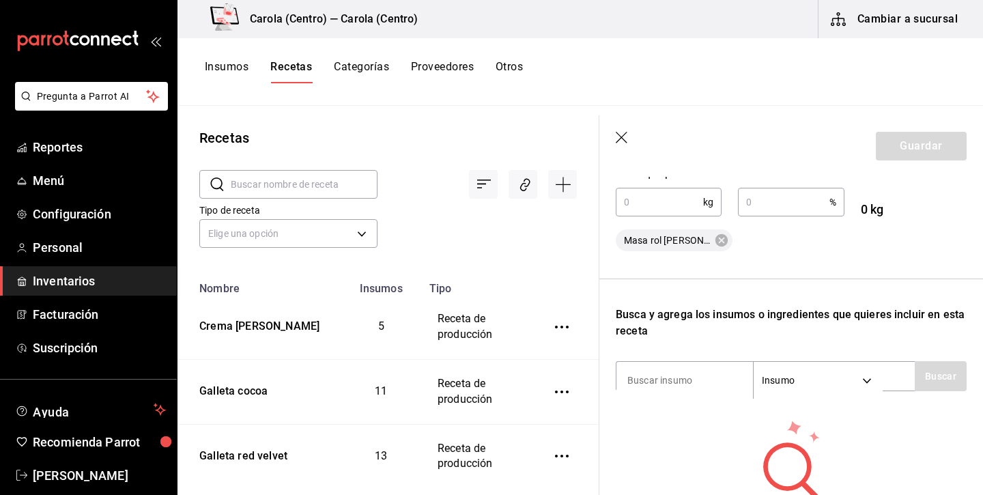
scroll to position [324, 0]
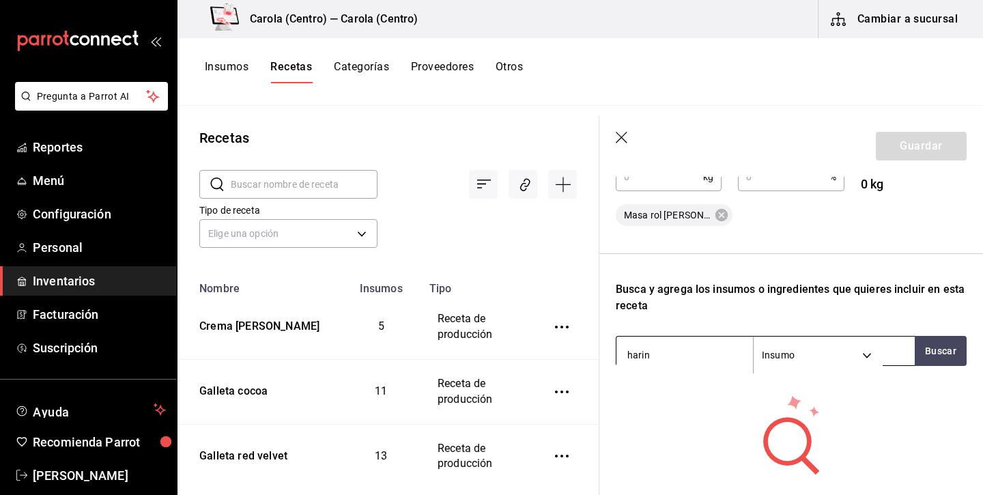
type input "harina"
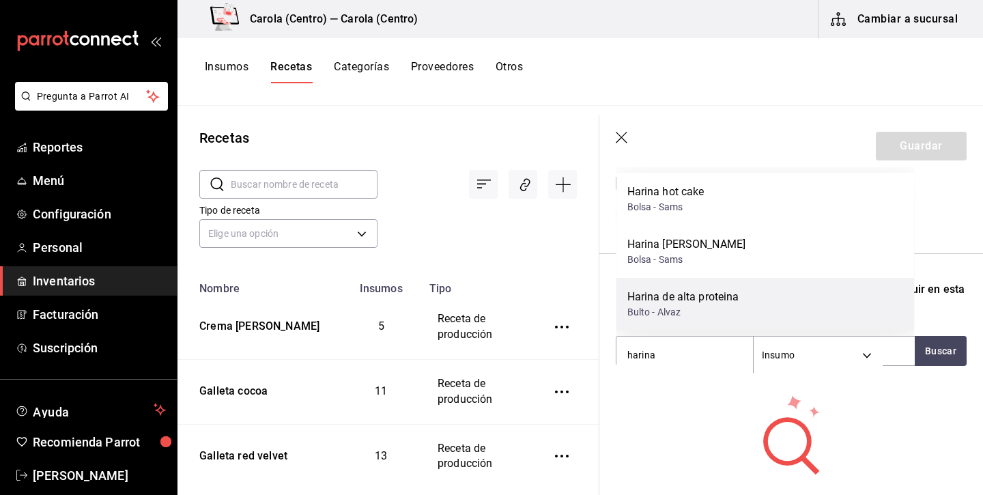
click at [669, 293] on div "Harina de alta proteina" at bounding box center [684, 297] width 112 height 16
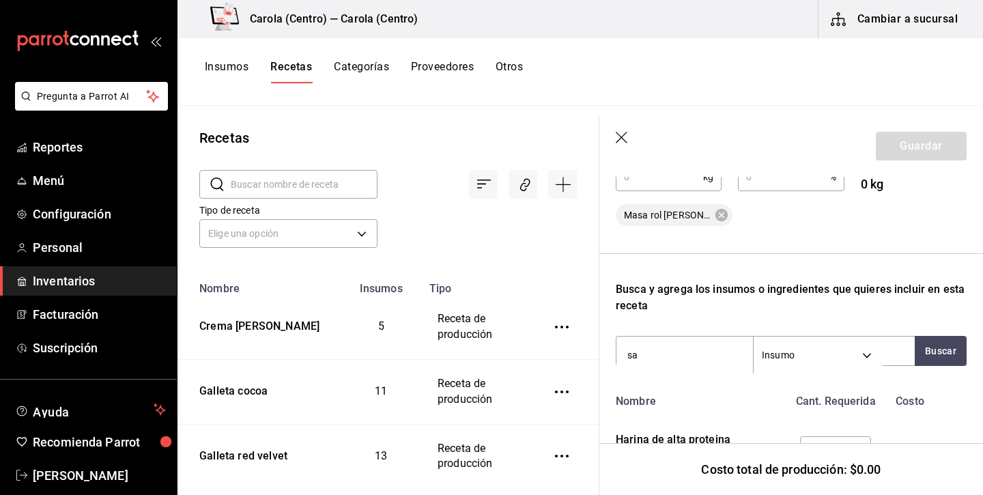
type input "sal"
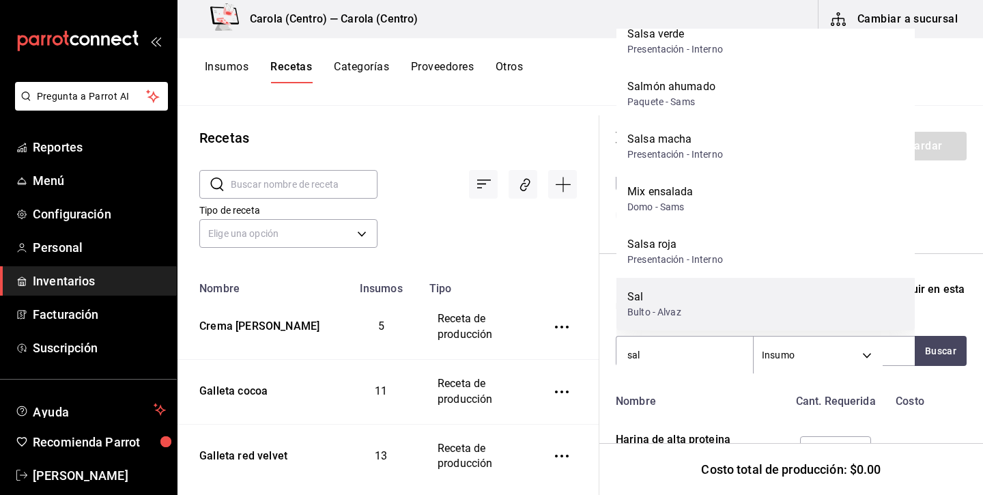
scroll to position [72, 0]
click at [673, 303] on div "Sal" at bounding box center [655, 297] width 54 height 16
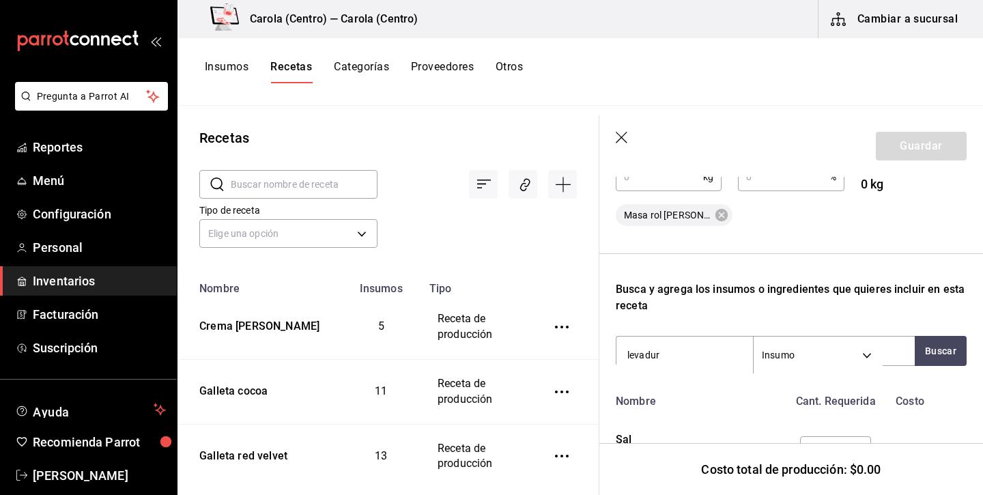
type input "levadura"
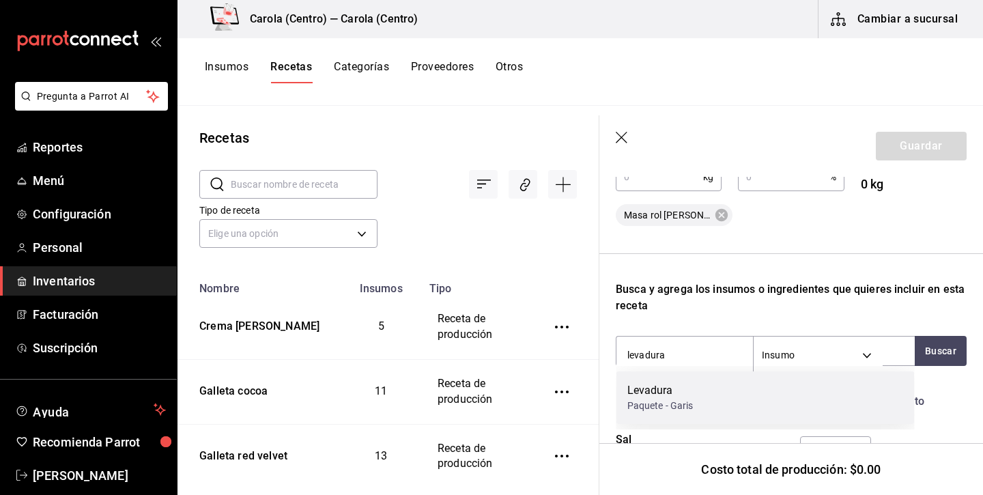
click at [663, 394] on div "Levadura" at bounding box center [661, 390] width 66 height 16
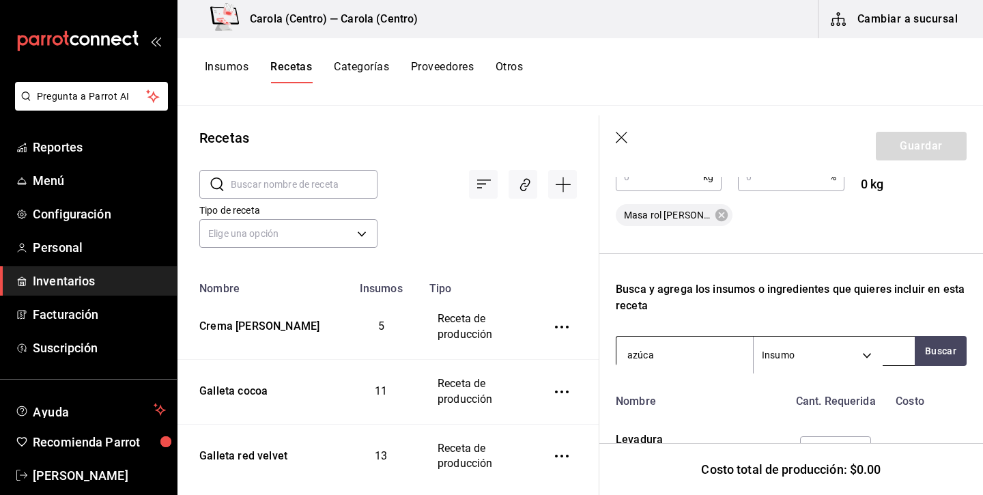
type input "azúcar"
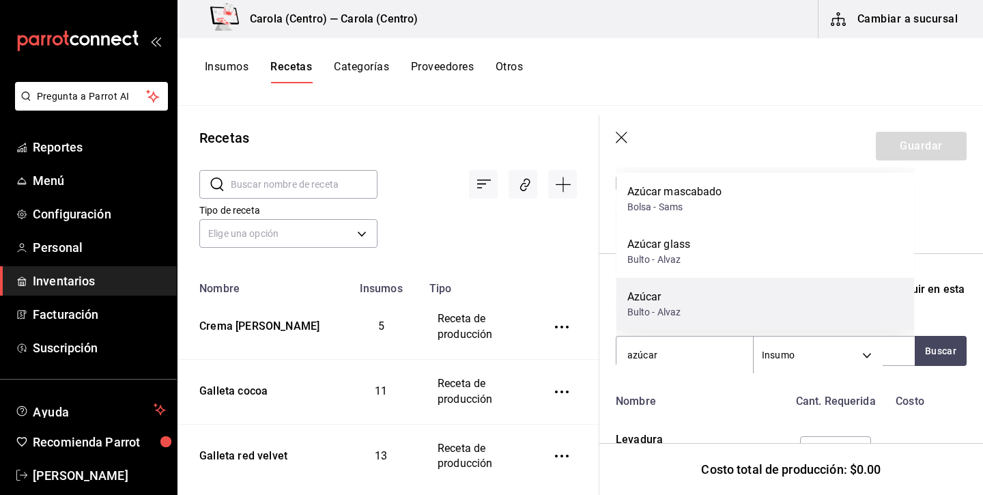
click at [693, 322] on div "Azúcar Bulto - Alvaz" at bounding box center [766, 304] width 298 height 53
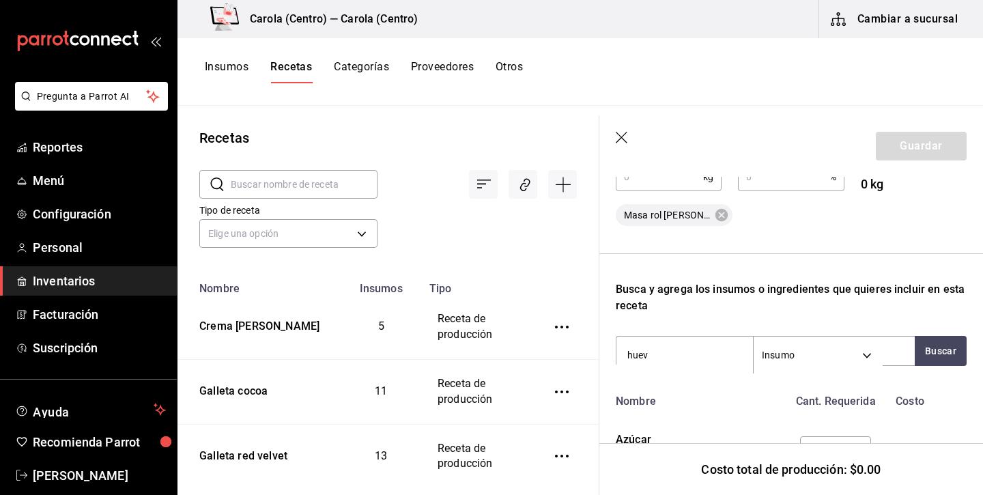
type input "huevo"
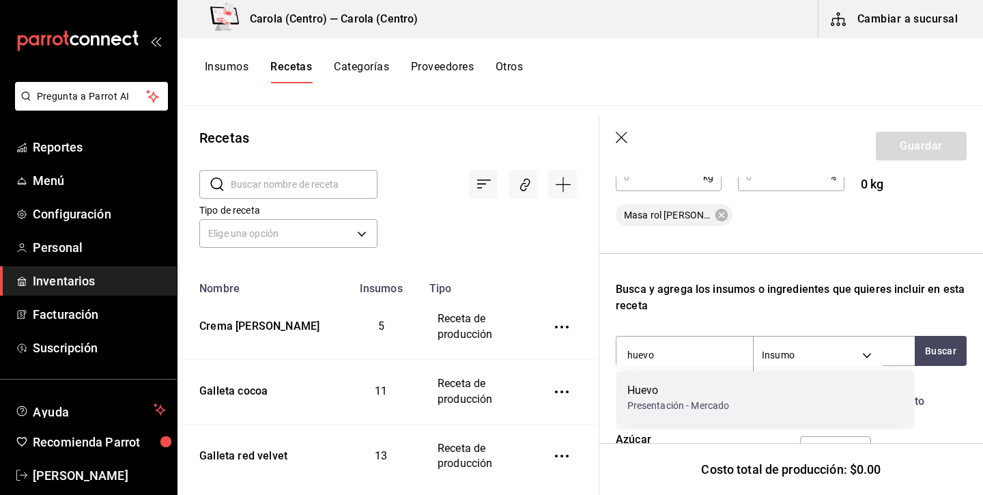
click at [688, 390] on div "Huevo" at bounding box center [679, 390] width 102 height 16
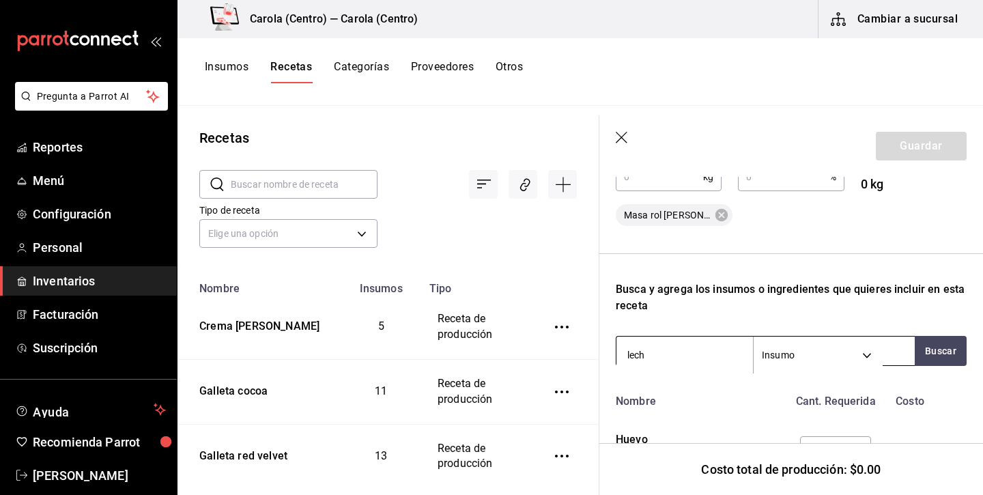
type input "leche"
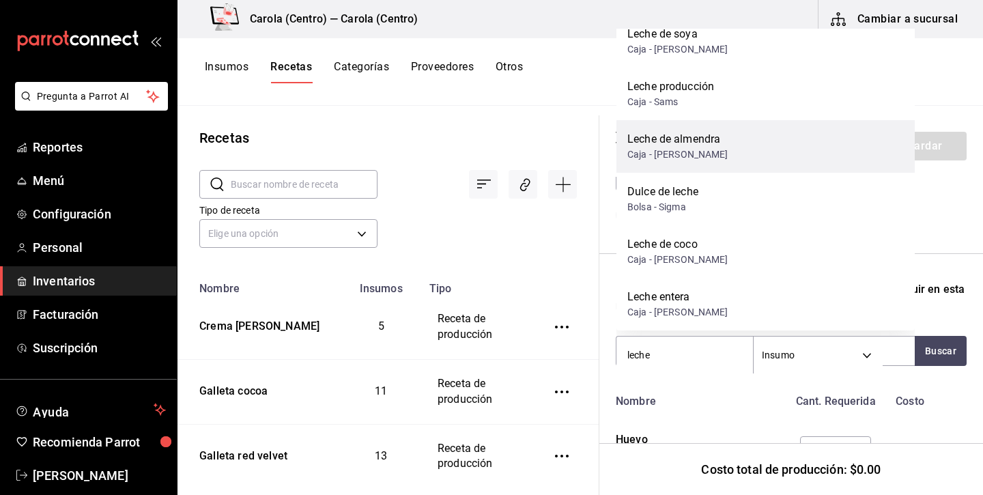
scroll to position [177, 0]
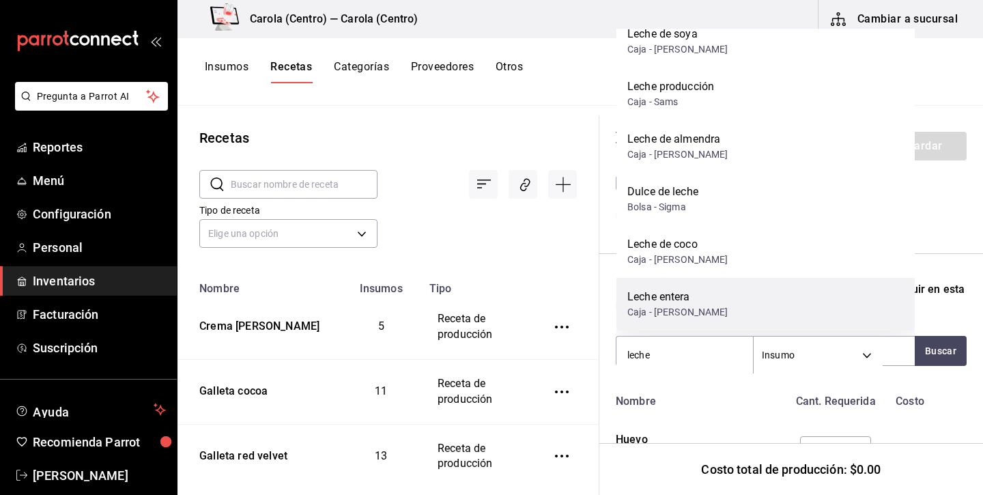
click at [710, 308] on div "Leche entera Caja - [PERSON_NAME]" at bounding box center [766, 304] width 298 height 53
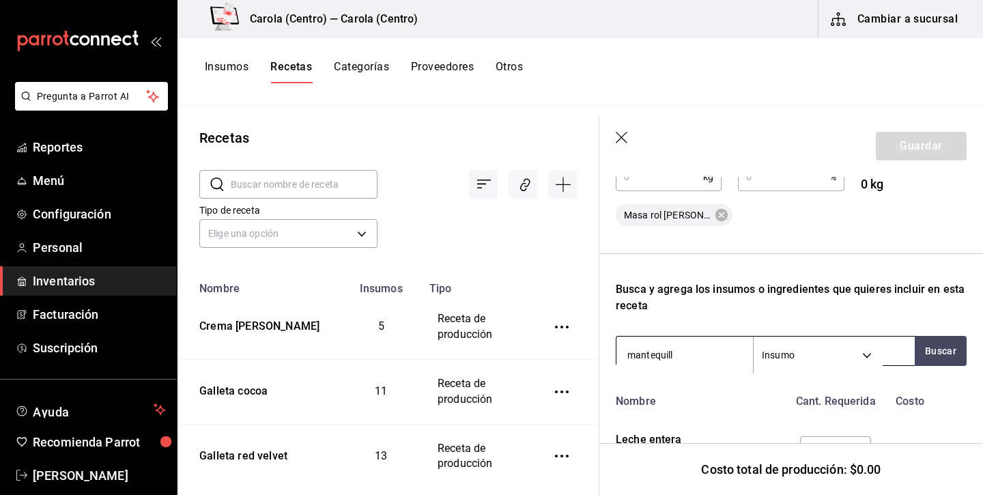
type input "mantequilla"
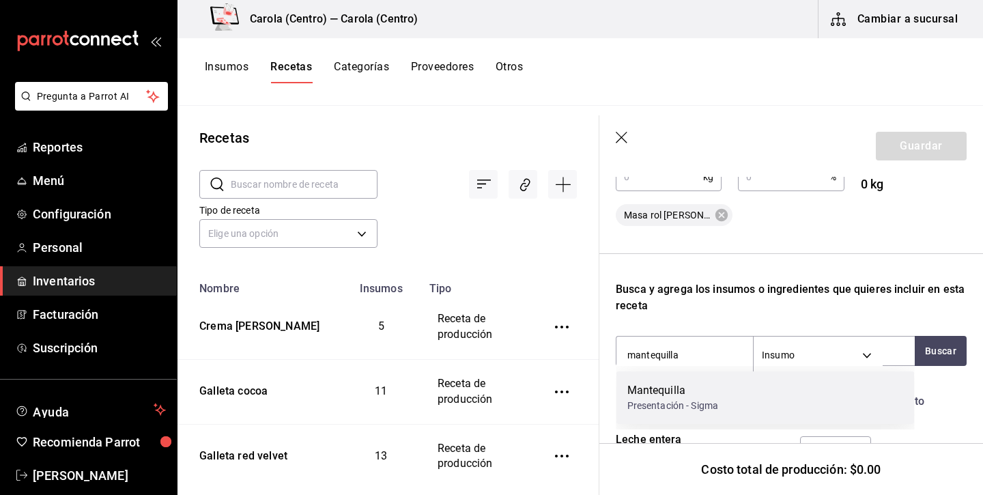
click at [657, 405] on div "Presentación - Sigma" at bounding box center [674, 406] width 92 height 14
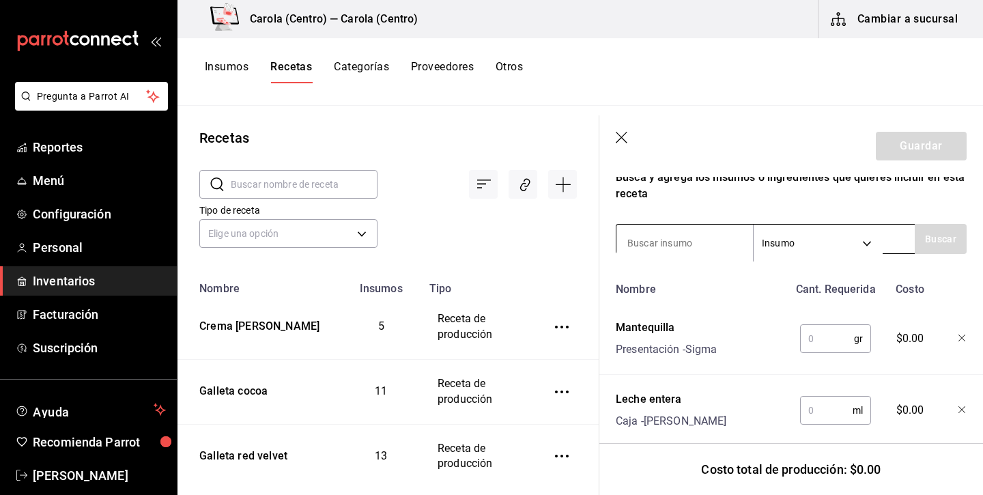
scroll to position [492, 0]
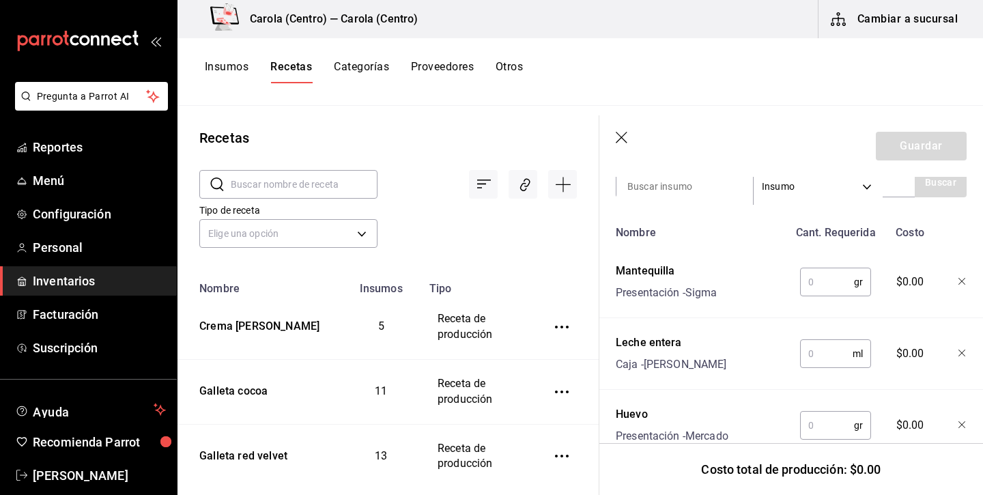
click at [824, 288] on input "text" at bounding box center [827, 281] width 54 height 27
click at [820, 291] on input "text" at bounding box center [827, 281] width 54 height 27
type input "340"
click at [825, 359] on input "text" at bounding box center [826, 353] width 53 height 27
type input "940"
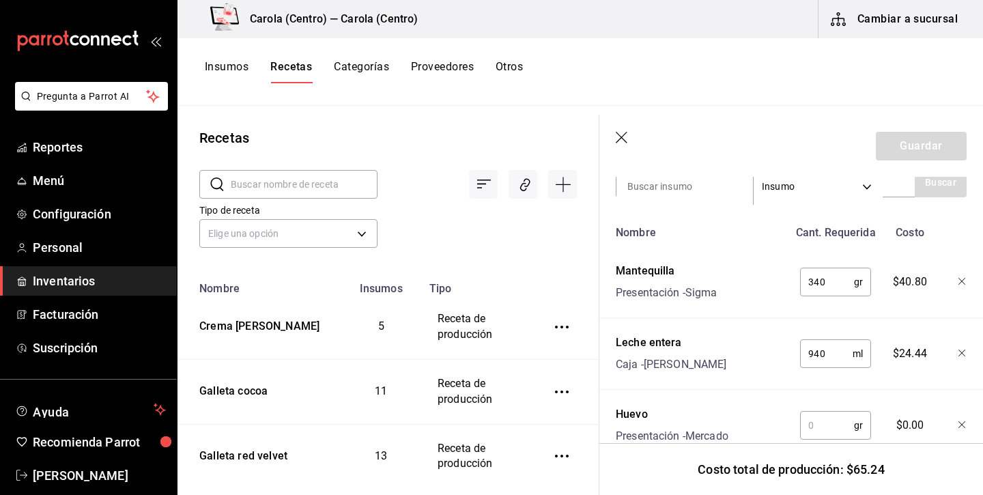
click at [840, 425] on input "text" at bounding box center [827, 425] width 54 height 27
type input "."
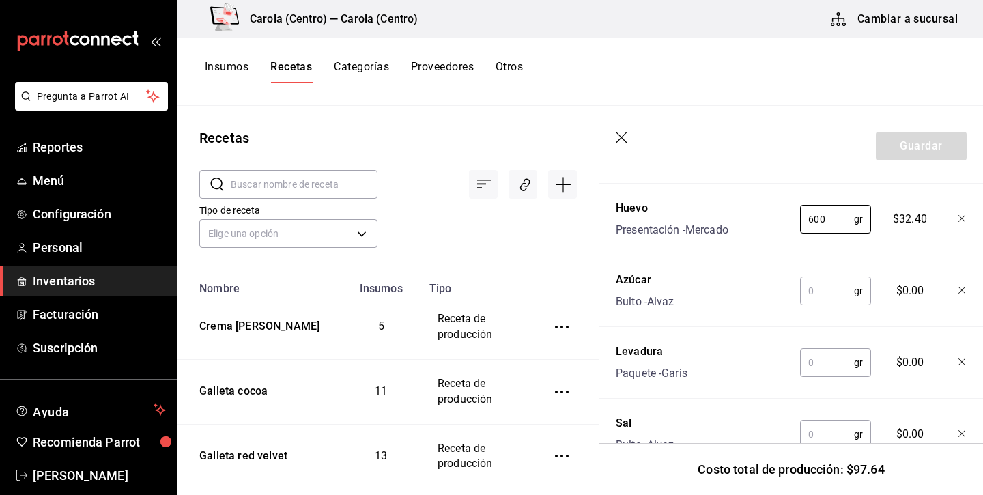
scroll to position [713, 0]
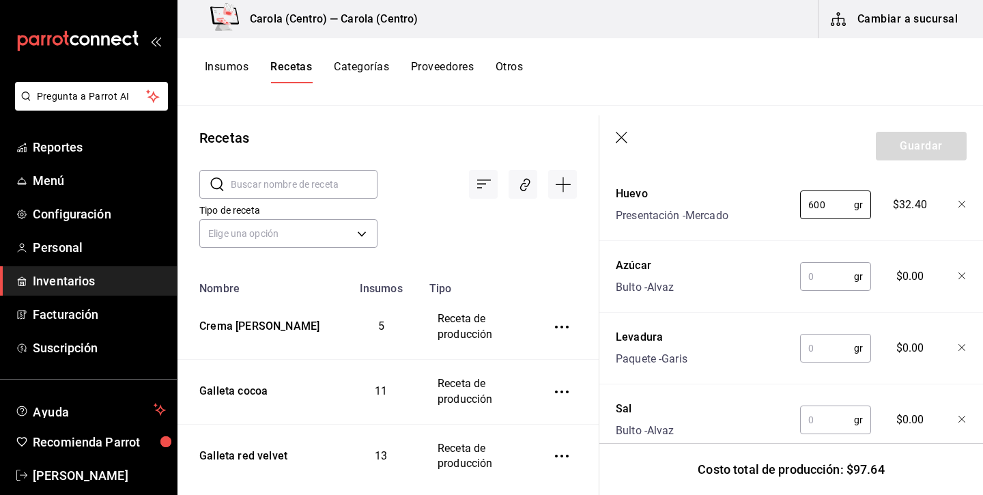
type input "600"
click at [828, 288] on input "text" at bounding box center [827, 276] width 54 height 27
type input "440"
click at [829, 343] on input "text" at bounding box center [827, 348] width 54 height 27
type input "23"
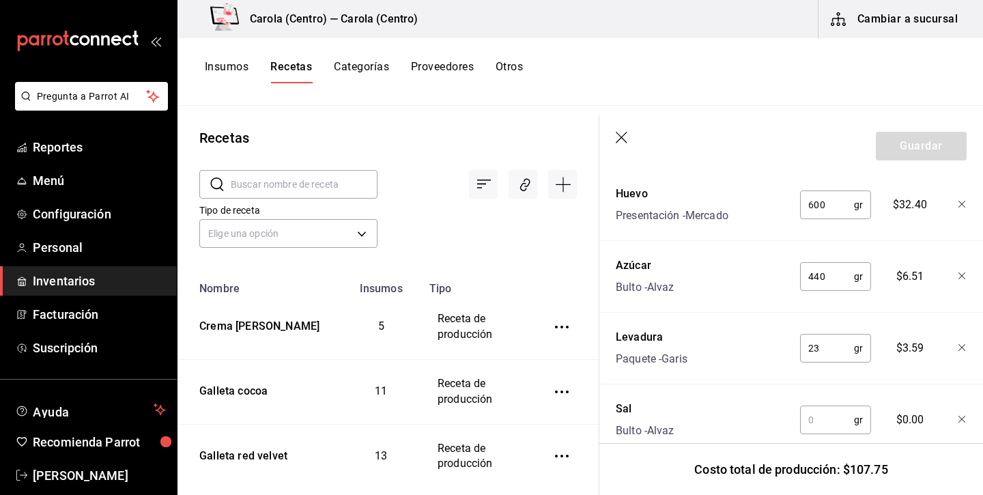
click at [824, 421] on input "text" at bounding box center [827, 419] width 54 height 27
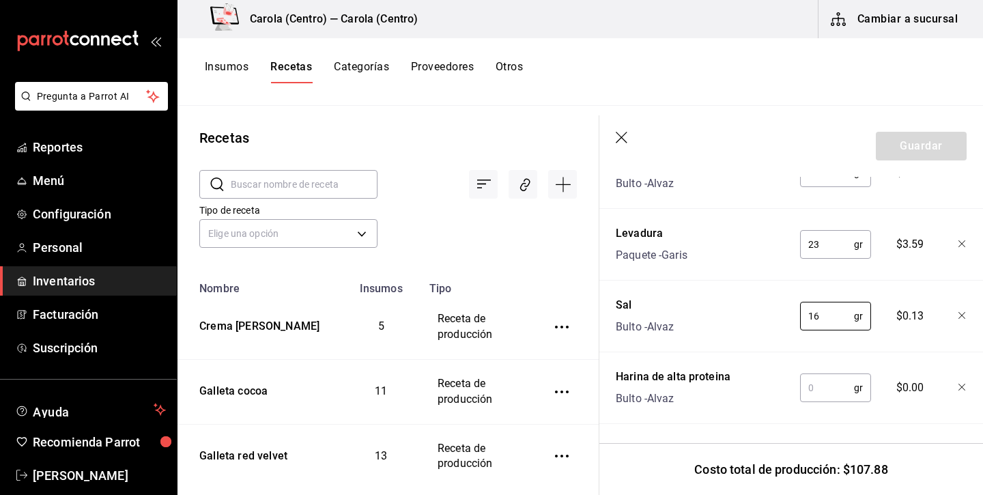
scroll to position [817, 0]
type input "16"
click at [826, 391] on input "text" at bounding box center [827, 387] width 54 height 27
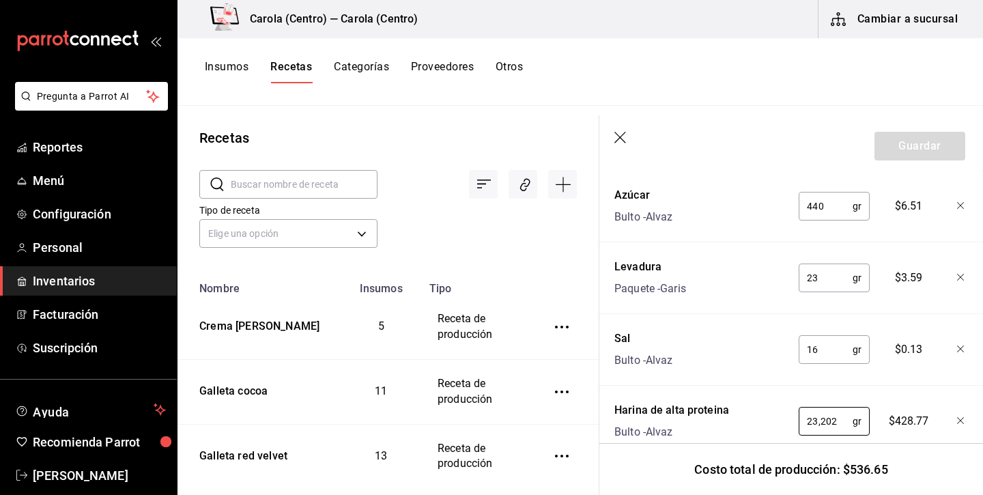
scroll to position [813, 1]
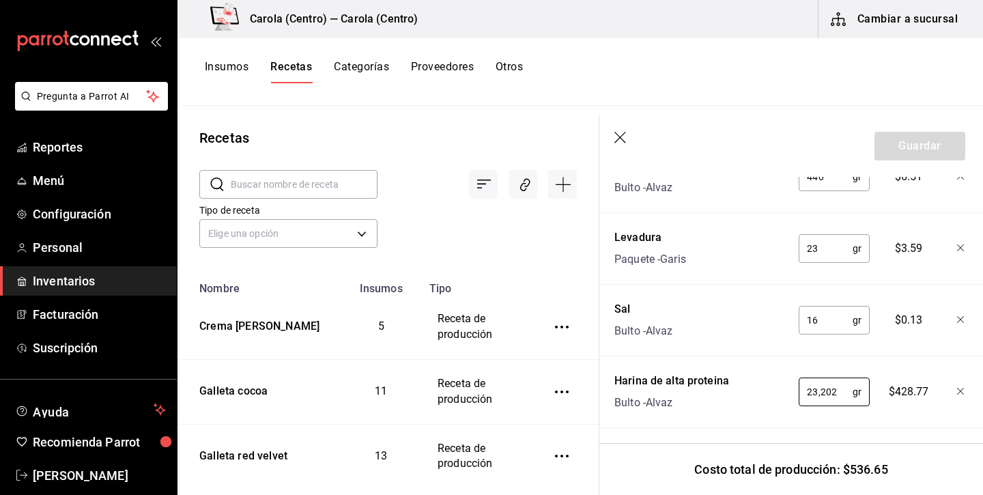
type input "2,320"
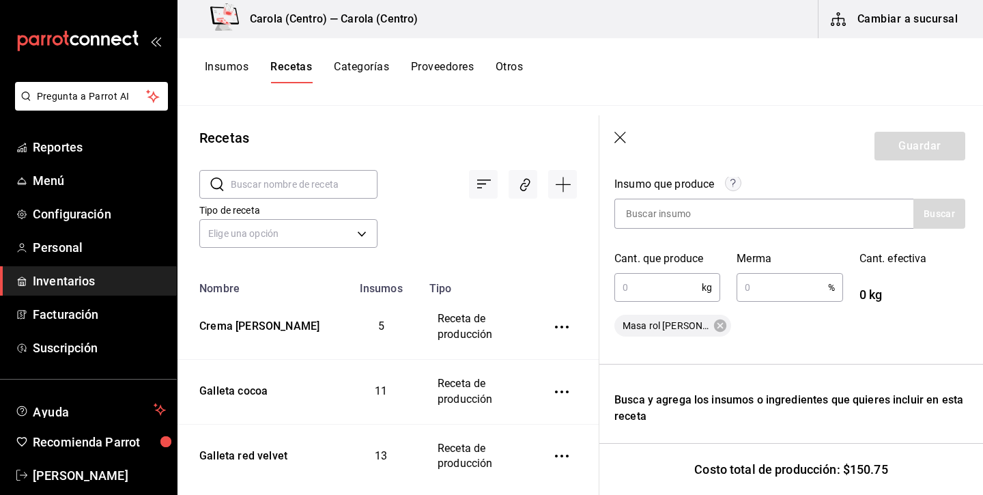
scroll to position [209, 1]
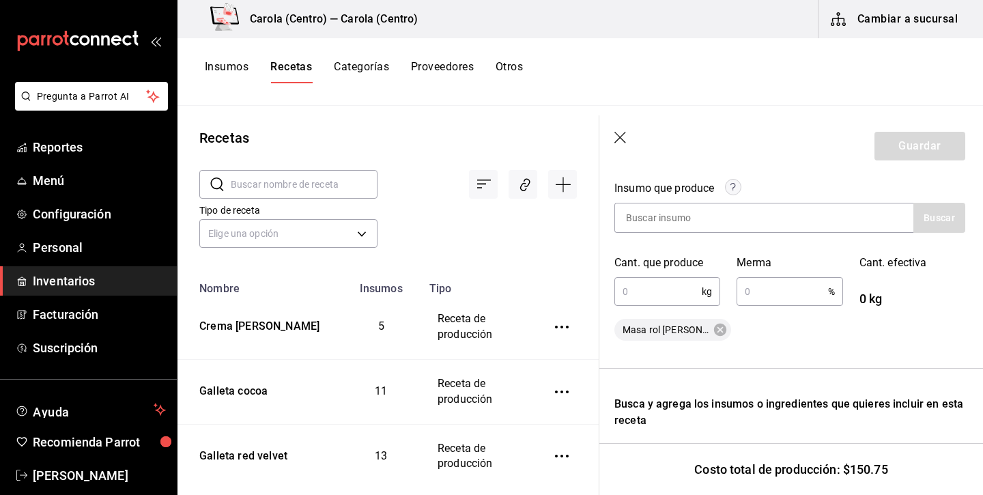
click at [627, 296] on input "text" at bounding box center [658, 291] width 87 height 27
type input "4,679"
click at [762, 285] on input "text" at bounding box center [782, 291] width 91 height 27
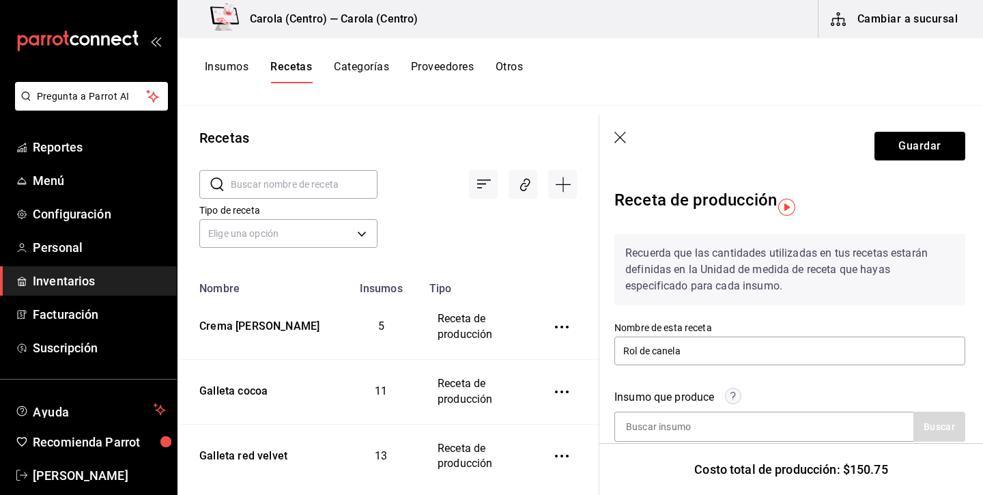
scroll to position [0, 1]
type input "5"
click at [901, 152] on button "Guardar" at bounding box center [920, 146] width 91 height 29
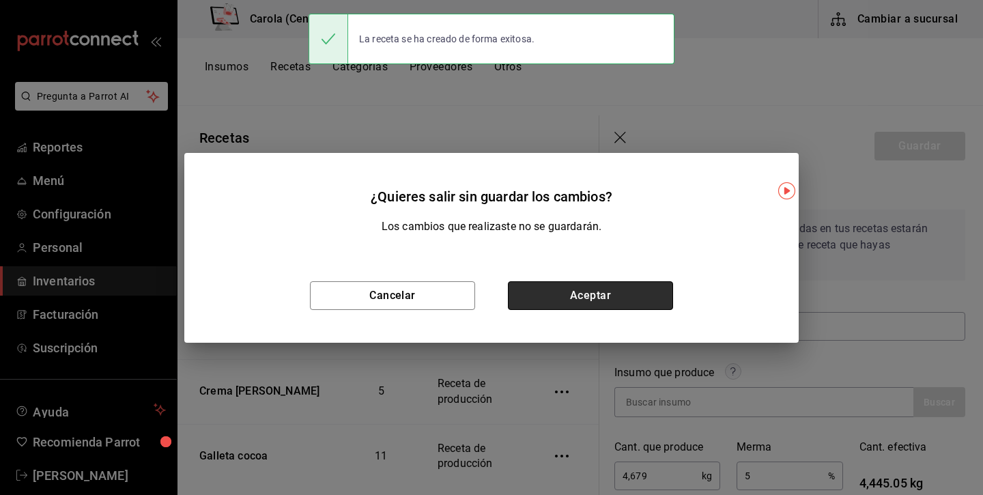
click at [581, 285] on button "Aceptar" at bounding box center [590, 295] width 165 height 29
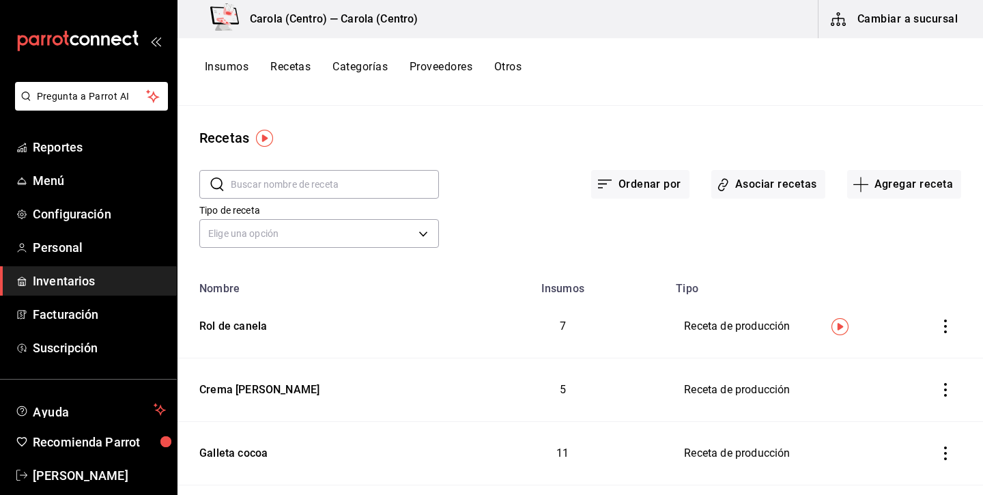
click at [237, 69] on button "Insumos" at bounding box center [227, 71] width 44 height 23
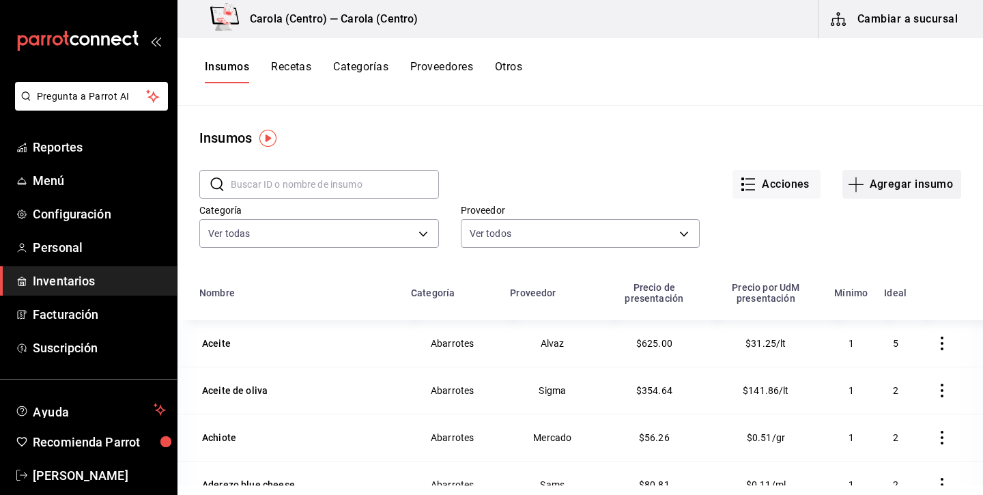
click at [913, 184] on button "Agregar insumo" at bounding box center [902, 184] width 119 height 29
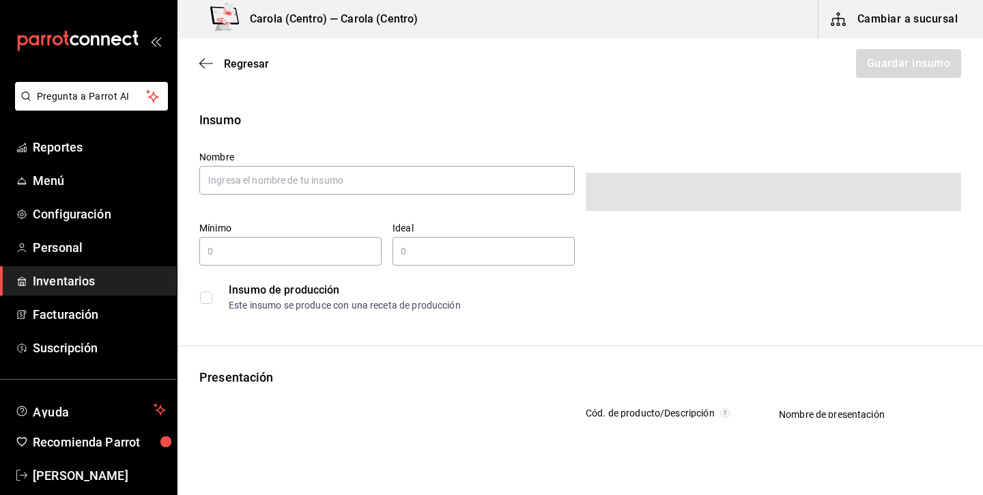
type input "$0.00"
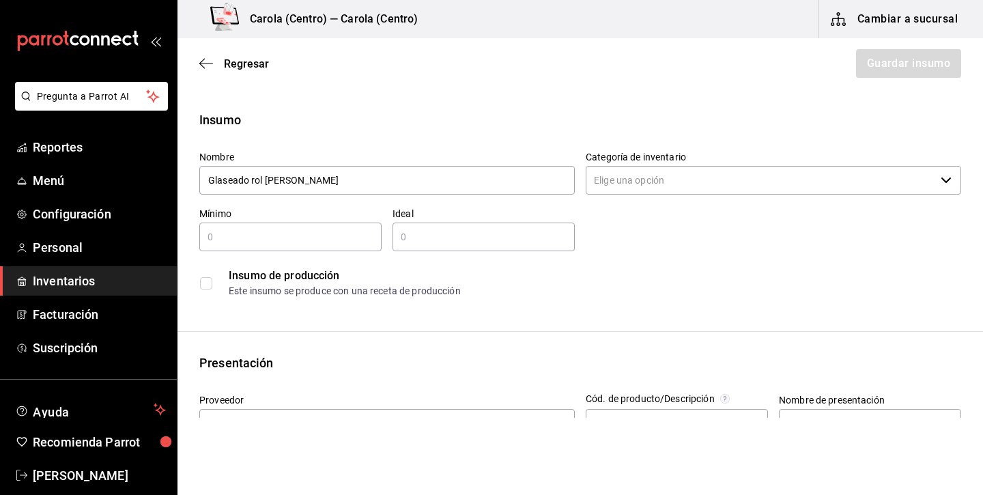
type input "Glaseado rol [PERSON_NAME]"
click at [718, 178] on input "Categoría de inventario" at bounding box center [761, 180] width 350 height 29
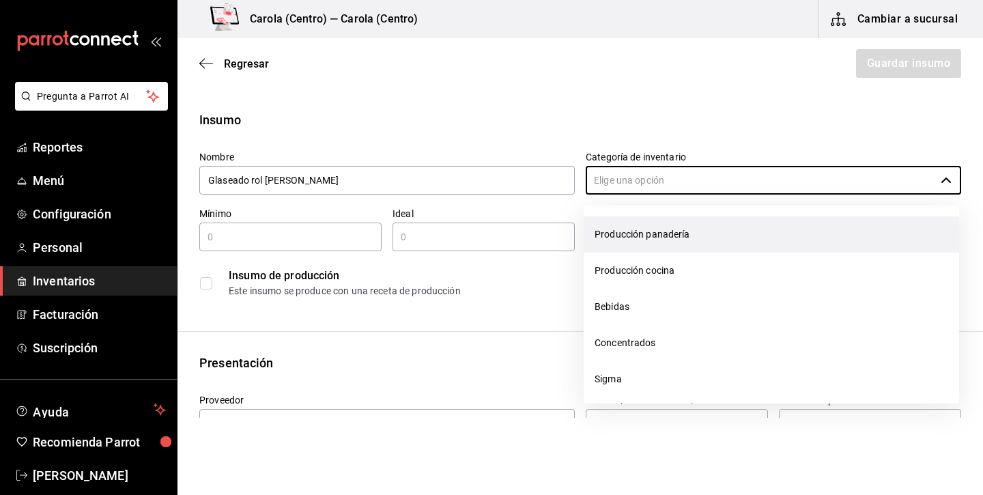
click at [679, 242] on li "Producción panadería" at bounding box center [772, 234] width 376 height 36
type input "Producción panadería"
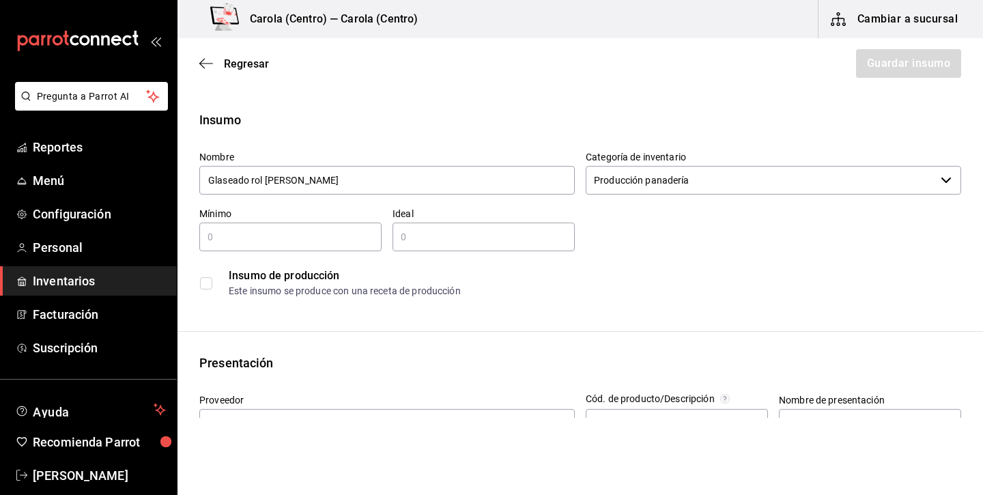
click at [220, 282] on div "Insumo de producción Este insumo se produce con una receta de producción" at bounding box center [580, 283] width 762 height 42
click at [208, 283] on input "checkbox" at bounding box center [206, 283] width 12 height 12
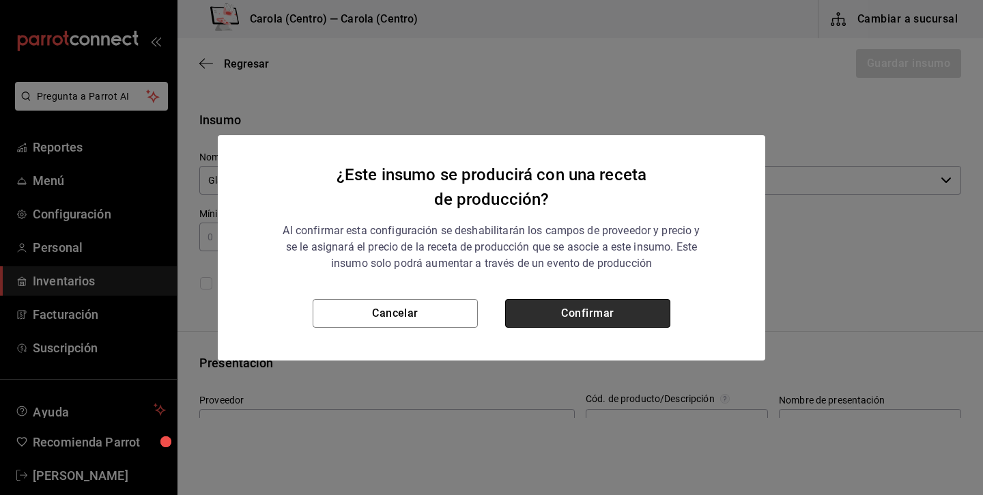
click at [591, 307] on button "Confirmar" at bounding box center [587, 313] width 165 height 29
checkbox input "true"
type input "$0.00"
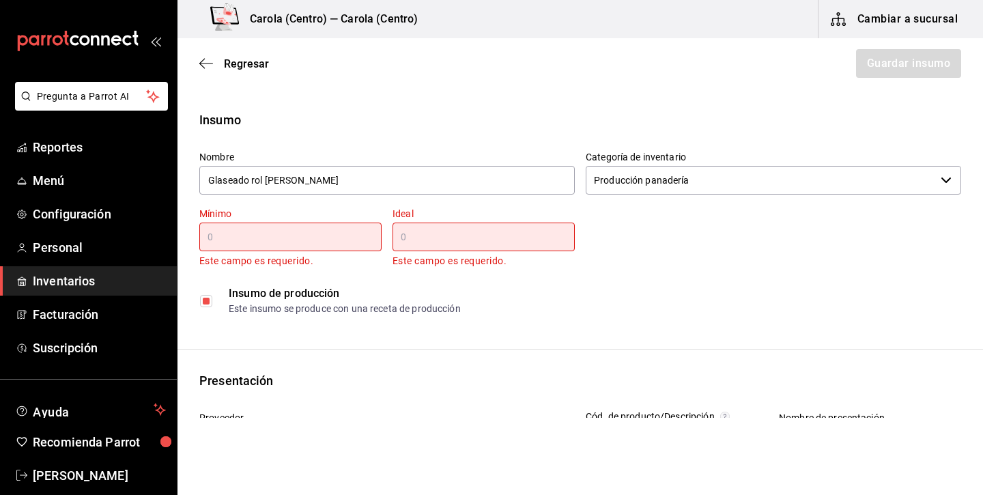
click at [294, 237] on input "text" at bounding box center [290, 237] width 182 height 16
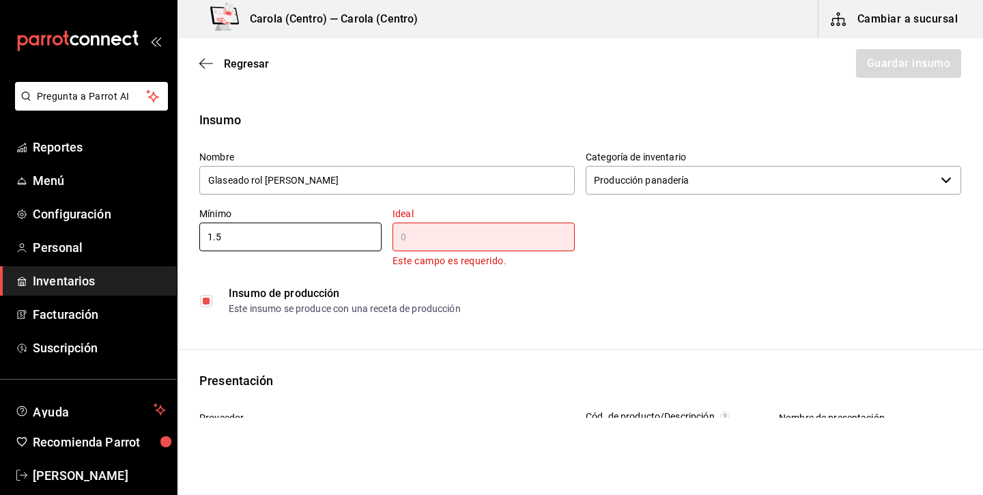
type input "1.5"
click at [484, 235] on input "text" at bounding box center [484, 237] width 182 height 16
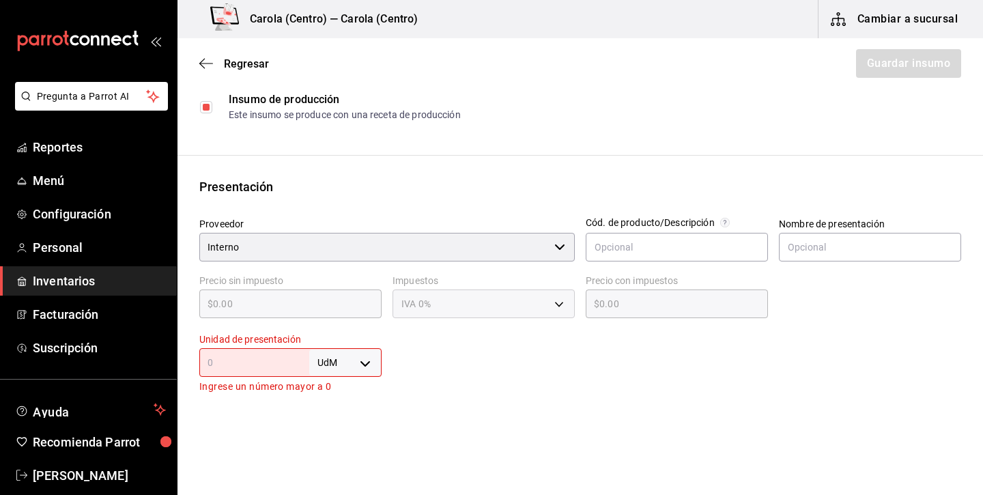
scroll to position [204, 0]
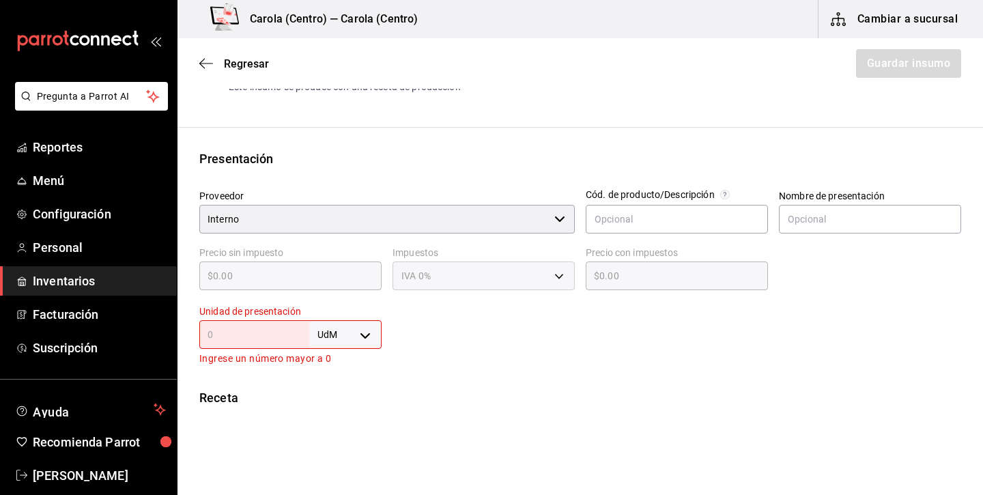
type input "2"
click at [333, 336] on body "Pregunta a Parrot AI Reportes Menú Configuración Personal Inventarios Facturaci…" at bounding box center [491, 209] width 983 height 418
click at [337, 371] on li "kg" at bounding box center [345, 365] width 71 height 23
type input "KILOGRAM"
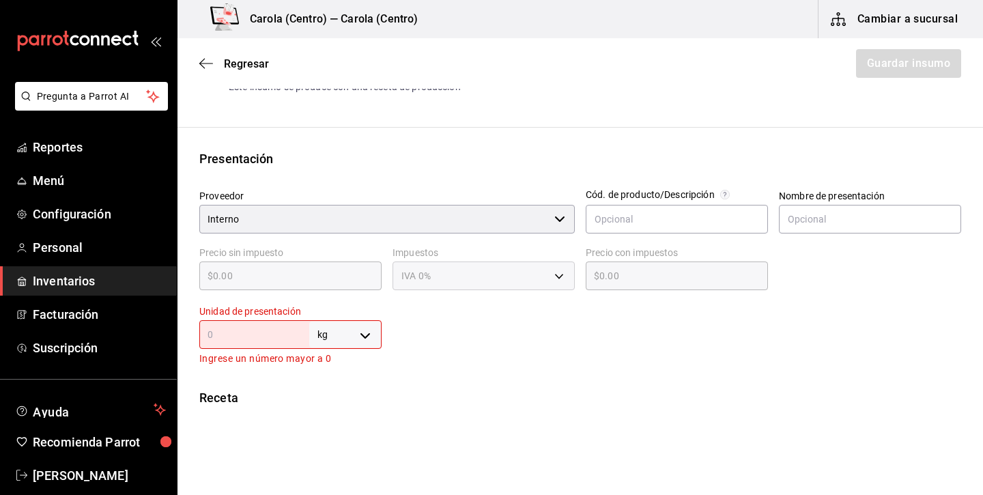
click at [284, 338] on input "text" at bounding box center [254, 334] width 110 height 16
type input "1"
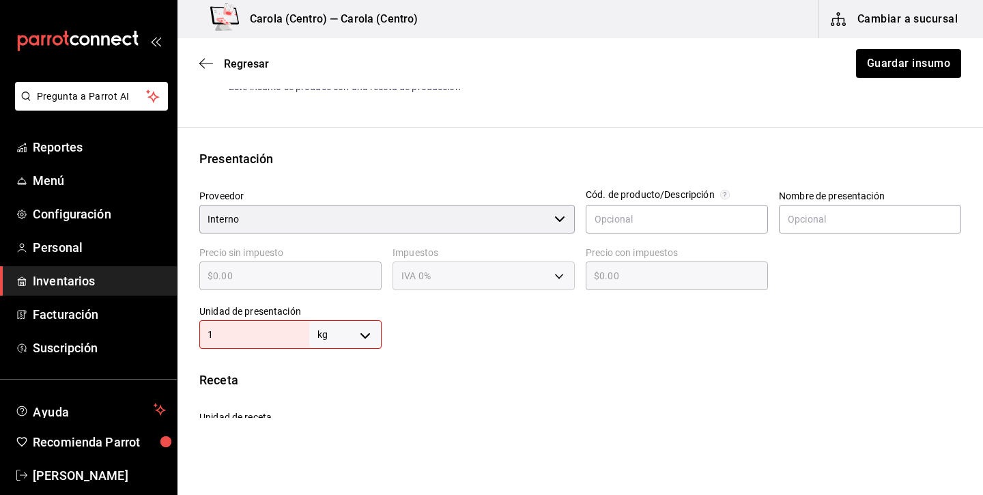
type input "1"
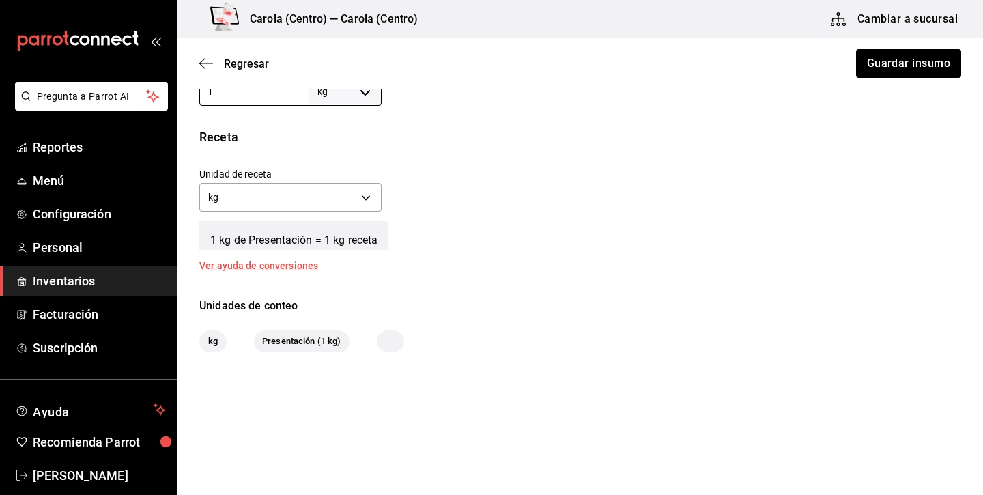
scroll to position [447, 0]
type input "1"
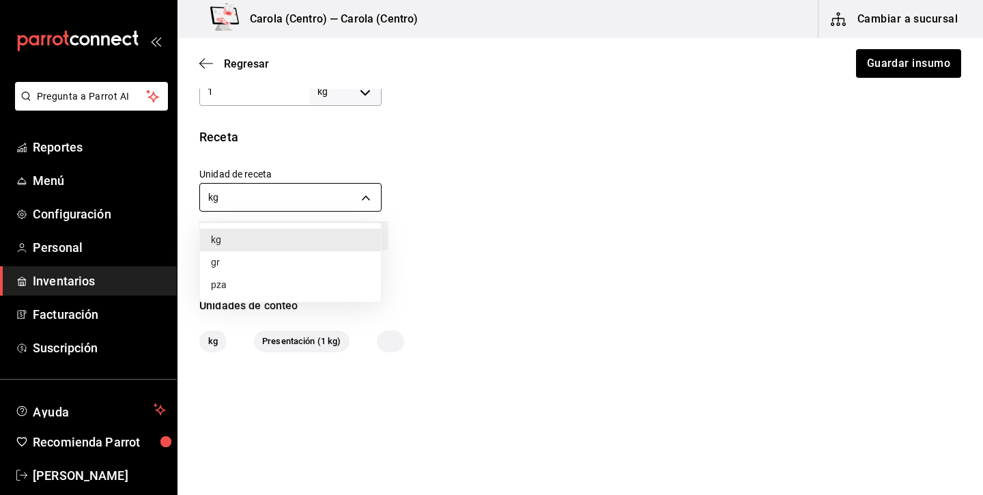
click at [329, 204] on body "Pregunta a Parrot AI Reportes Menú Configuración Personal Inventarios Facturaci…" at bounding box center [491, 209] width 983 height 418
click at [298, 264] on li "gr" at bounding box center [290, 262] width 181 height 23
type input "GRAM"
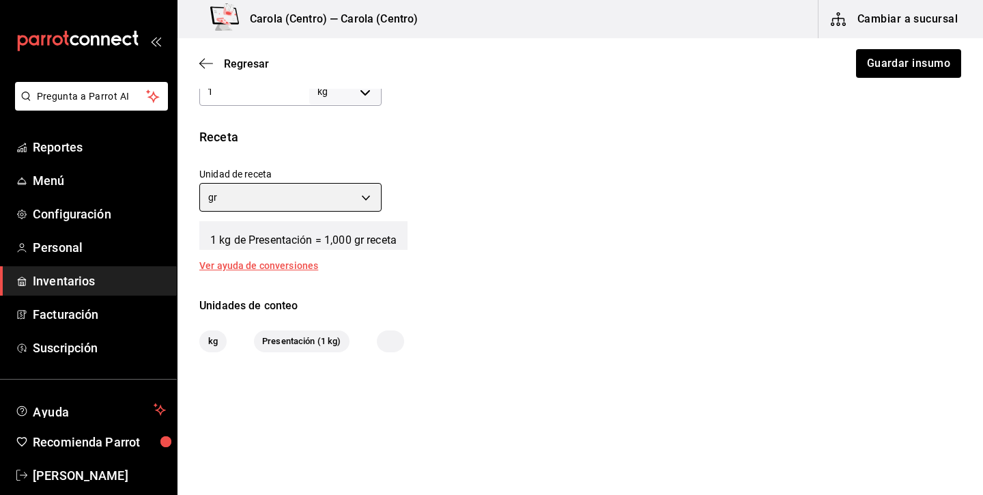
type input "1,000"
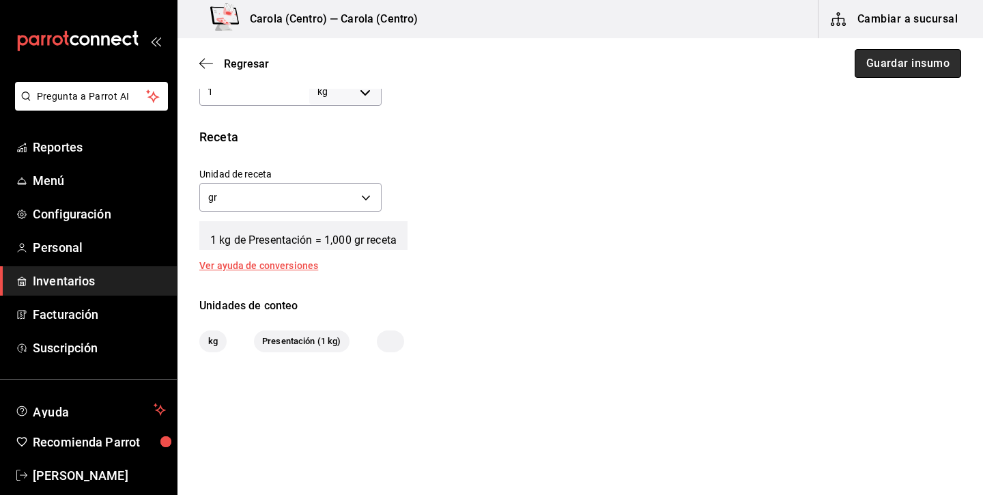
click at [934, 65] on button "Guardar insumo" at bounding box center [908, 63] width 107 height 29
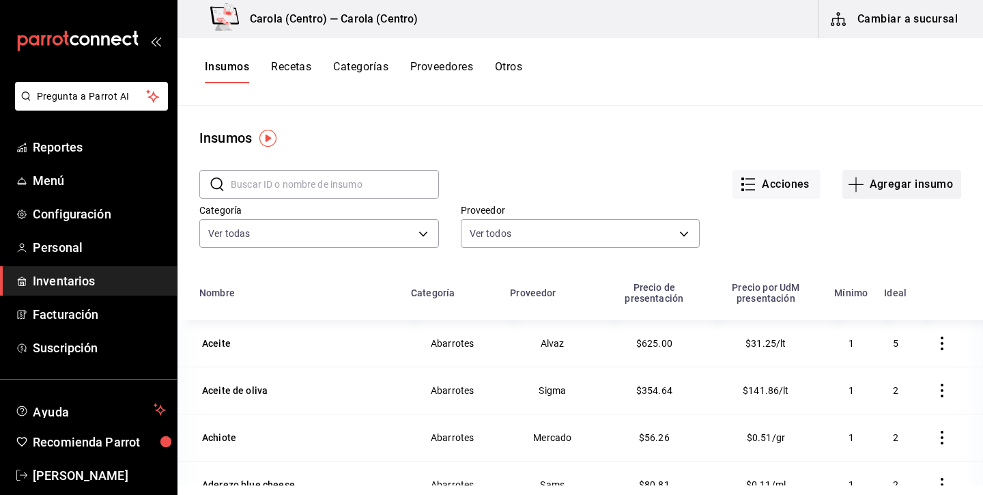
click at [930, 193] on button "Agregar insumo" at bounding box center [902, 184] width 119 height 29
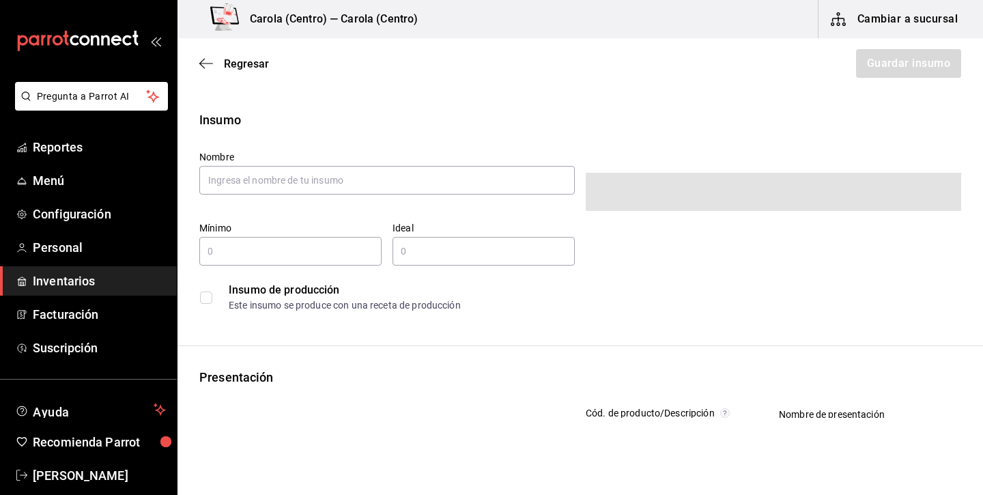
type input "$0.00"
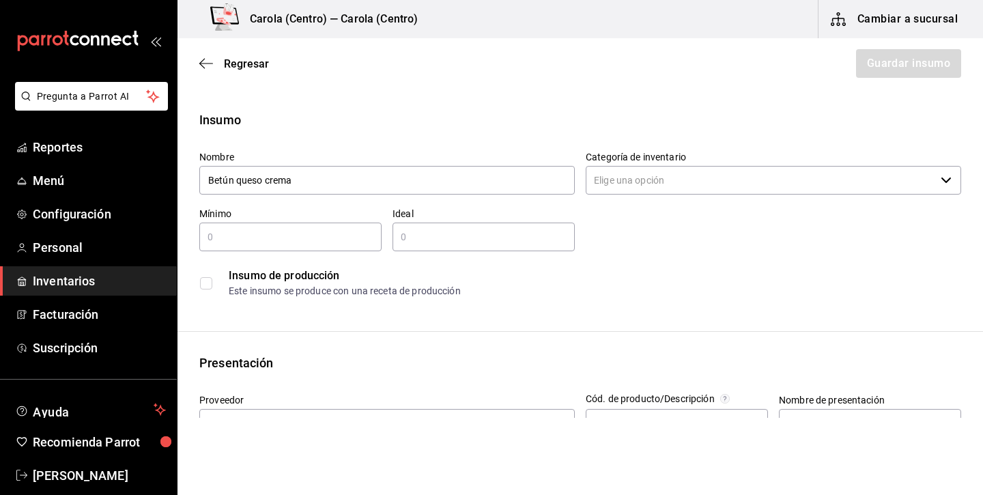
type input "Betún queso crema"
click at [688, 193] on input "Categoría de inventario" at bounding box center [761, 180] width 350 height 29
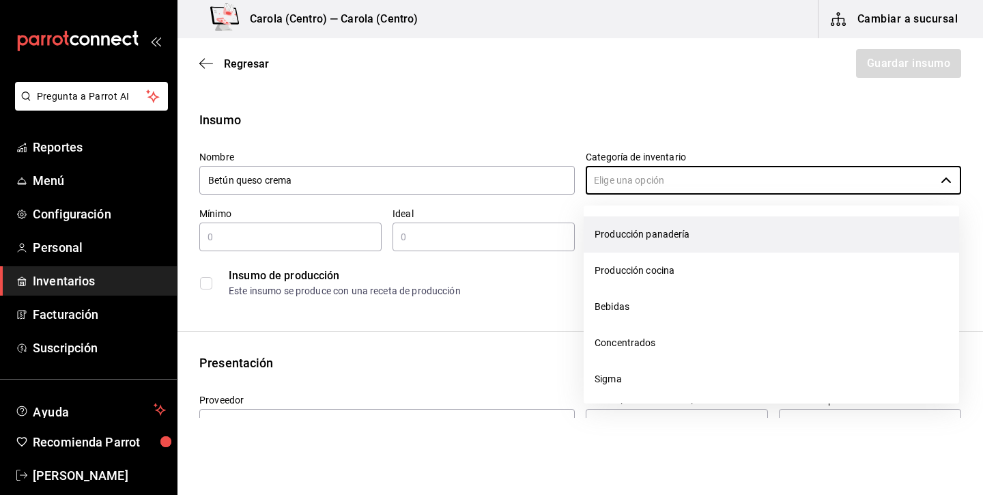
click at [667, 232] on li "Producción panadería" at bounding box center [772, 234] width 376 height 36
type input "Producción panadería"
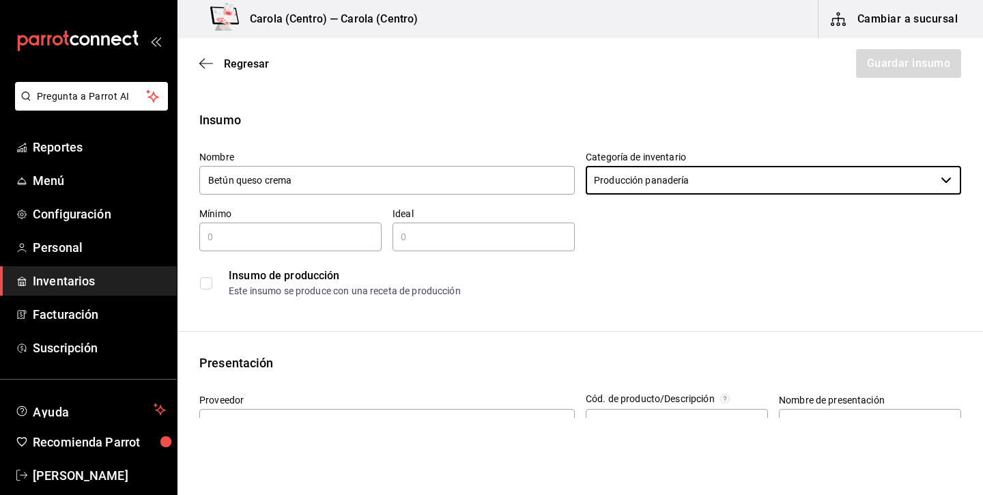
click at [332, 236] on input "text" at bounding box center [290, 237] width 182 height 16
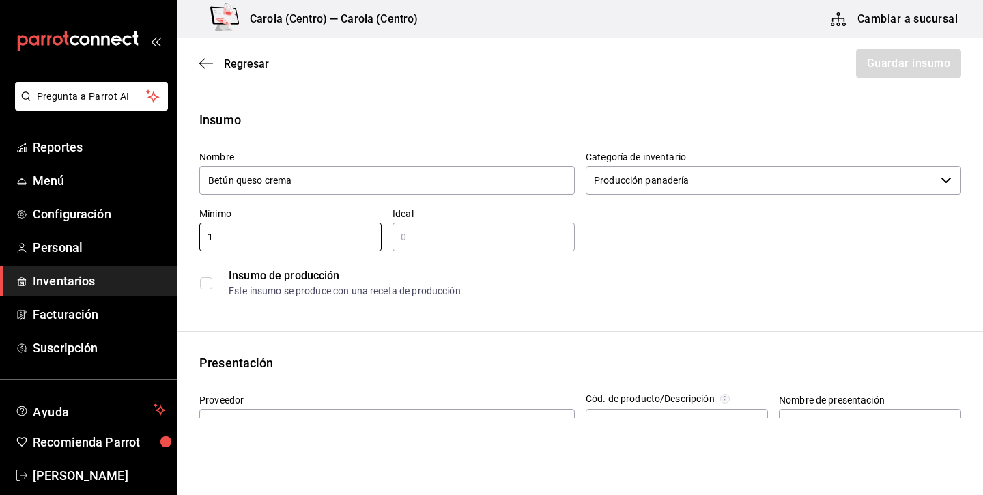
type input "1"
click at [451, 238] on input "text" at bounding box center [484, 237] width 182 height 16
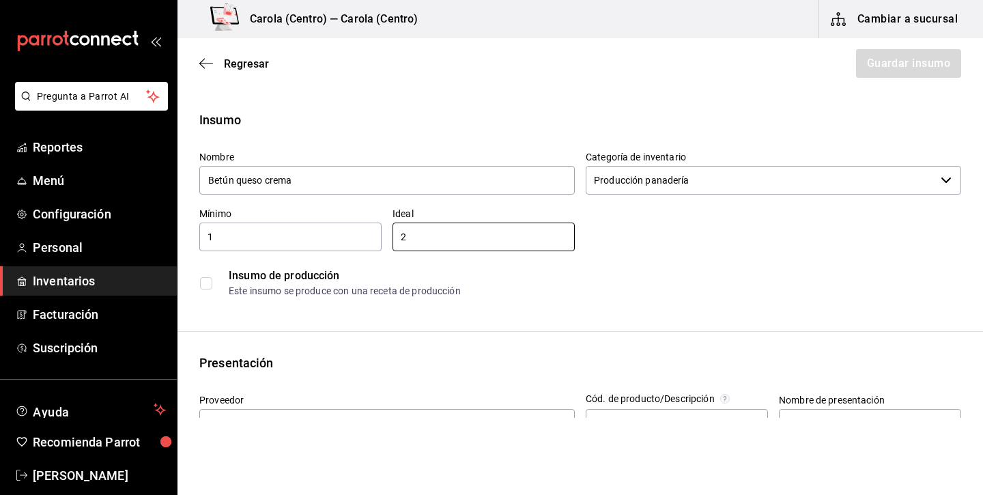
type input "2"
click at [204, 278] on input "checkbox" at bounding box center [206, 283] width 12 height 12
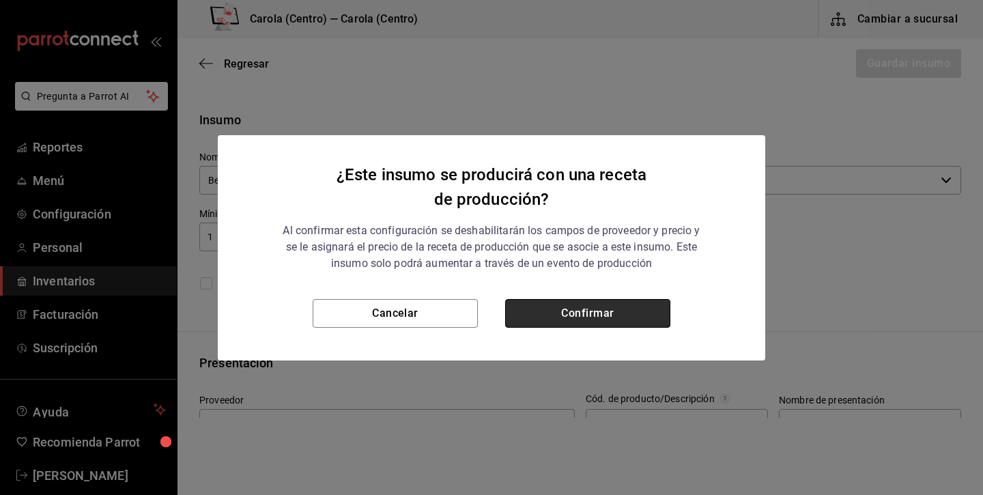
click at [574, 314] on button "Confirmar" at bounding box center [587, 313] width 165 height 29
checkbox input "true"
type input "$0.00"
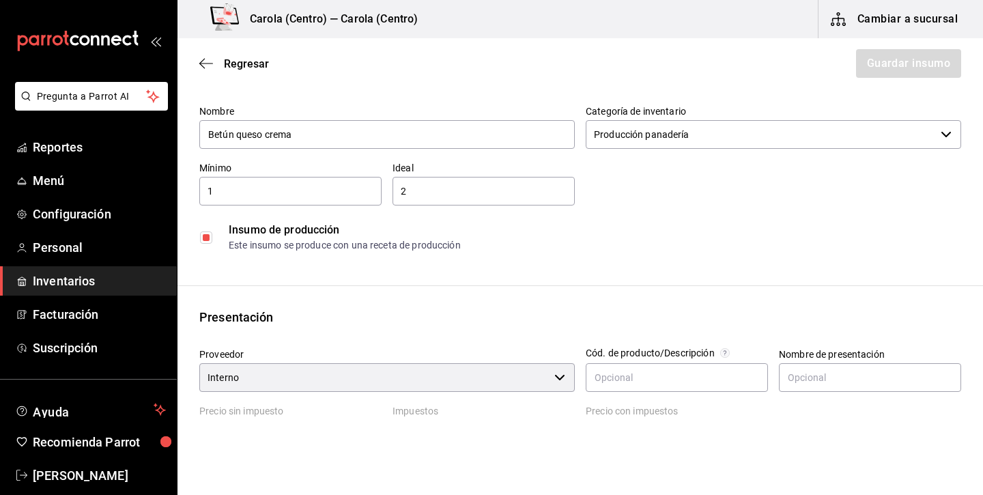
scroll to position [64, 0]
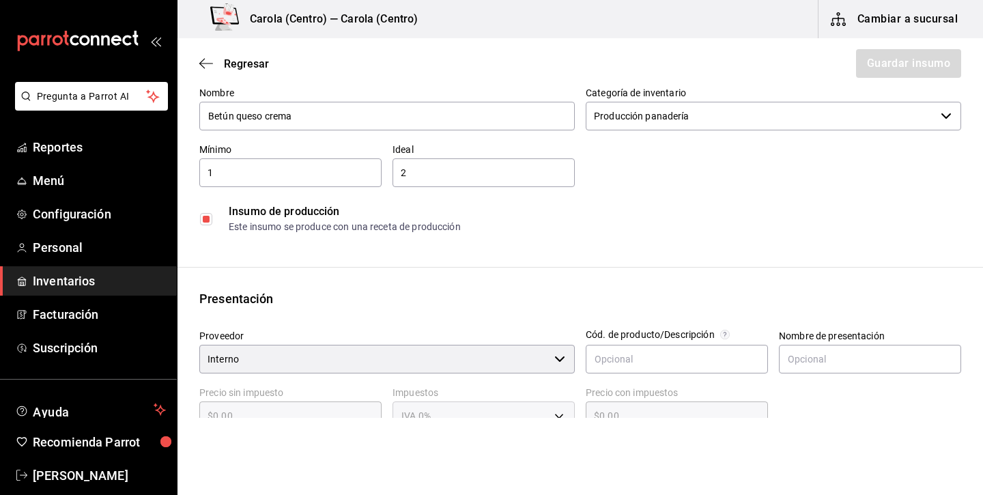
click at [445, 178] on input "2" at bounding box center [484, 173] width 182 height 16
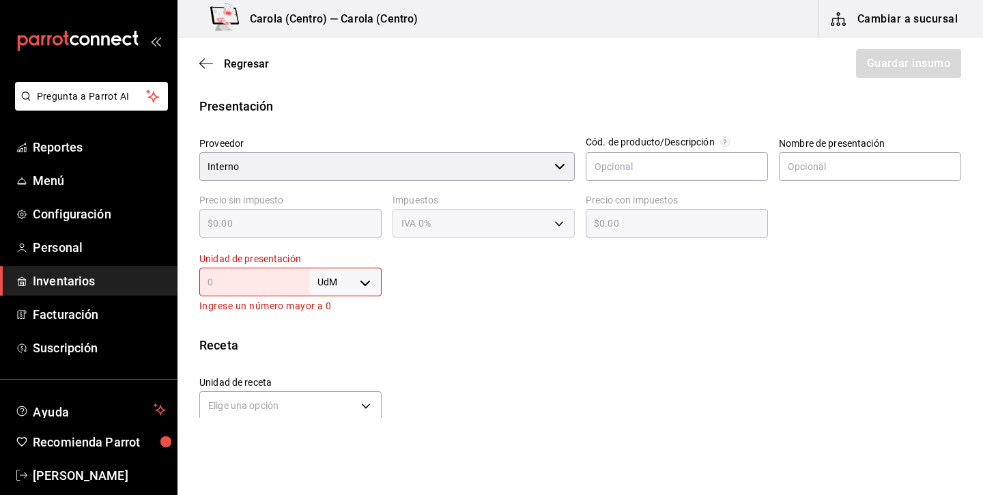
scroll to position [268, 0]
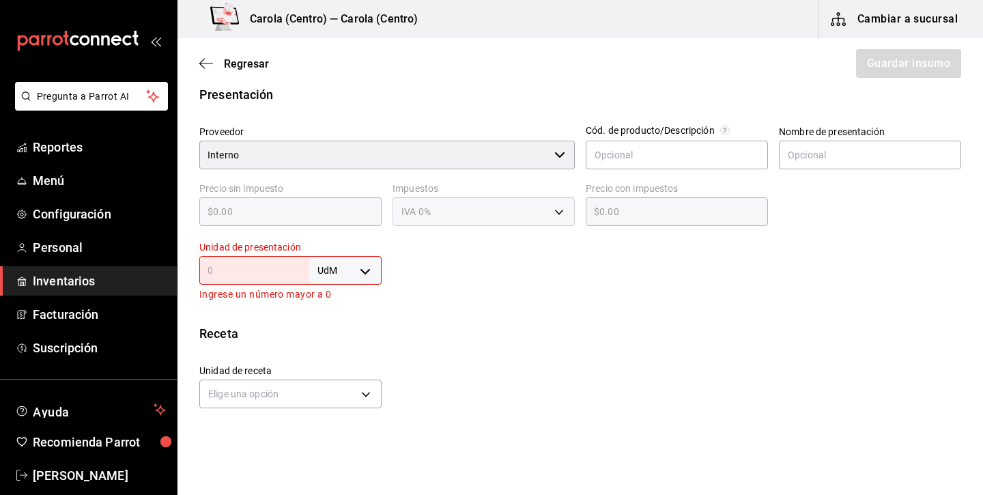
type input "1.5"
click at [357, 279] on body "Pregunta a Parrot AI Reportes Menú Configuración Personal Inventarios Facturaci…" at bounding box center [491, 209] width 983 height 418
click at [336, 334] on li "kg" at bounding box center [345, 334] width 71 height 23
type input "KILOGRAM"
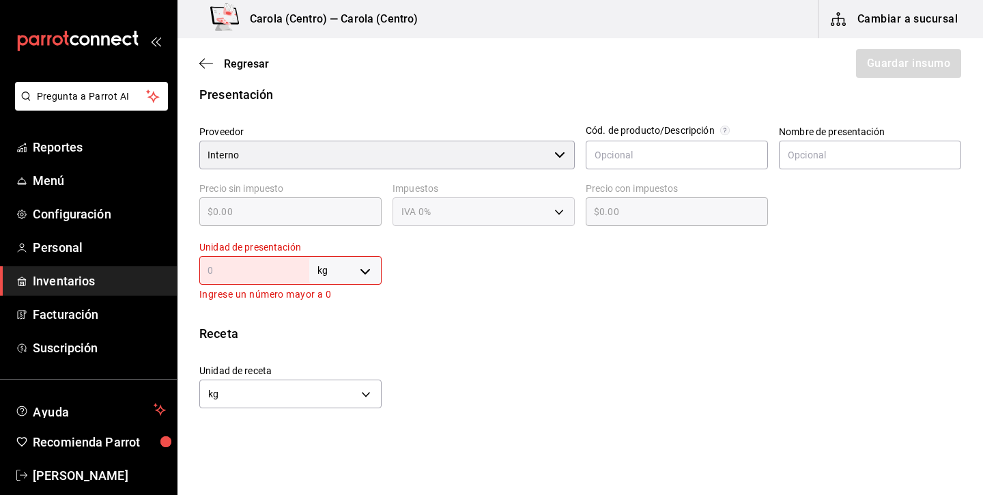
click at [277, 271] on input "text" at bounding box center [254, 270] width 110 height 16
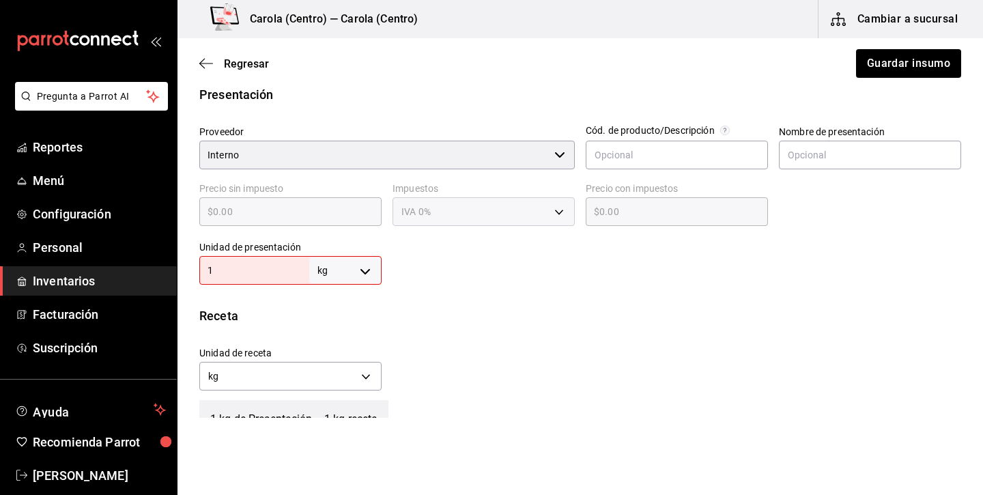
type input "1"
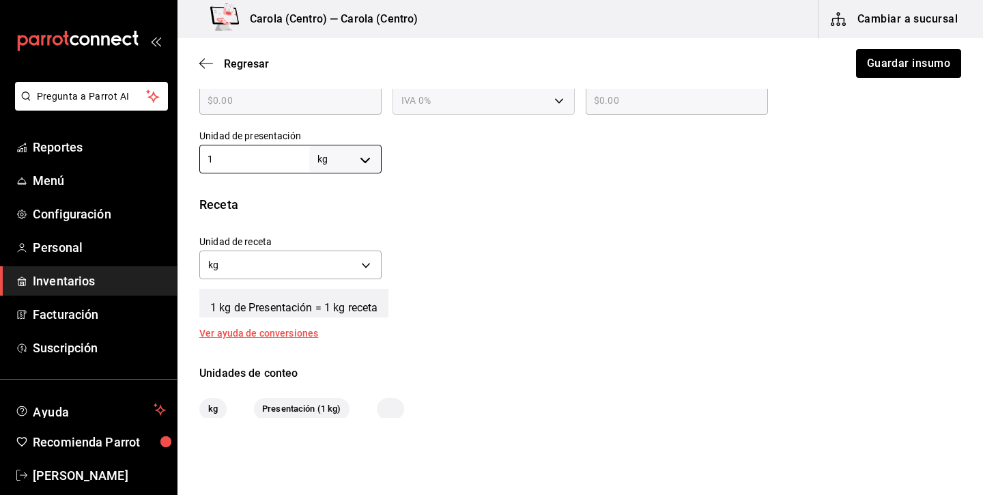
scroll to position [423, 0]
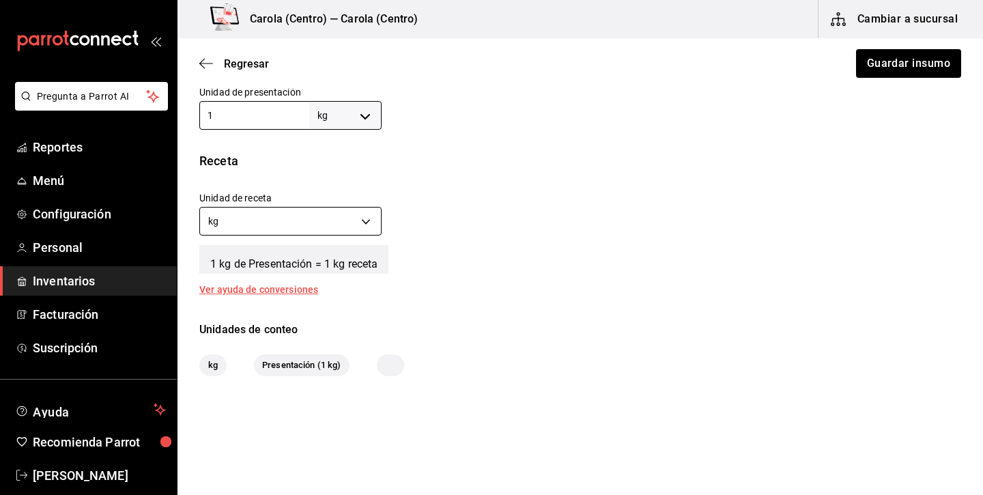
type input "1"
click at [364, 216] on body "Pregunta a Parrot AI Reportes Menú Configuración Personal Inventarios Facturaci…" at bounding box center [491, 209] width 983 height 418
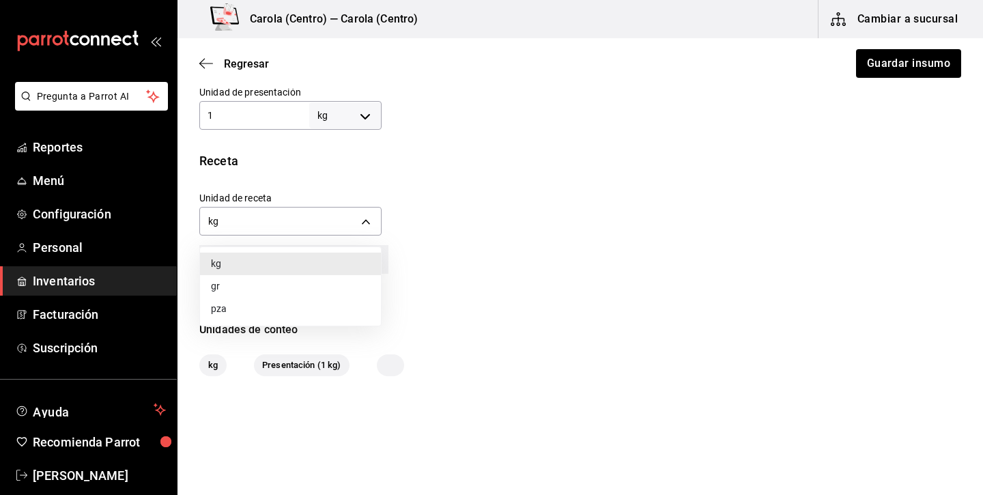
click at [327, 292] on li "gr" at bounding box center [290, 286] width 181 height 23
type input "GRAM"
type input "1,000"
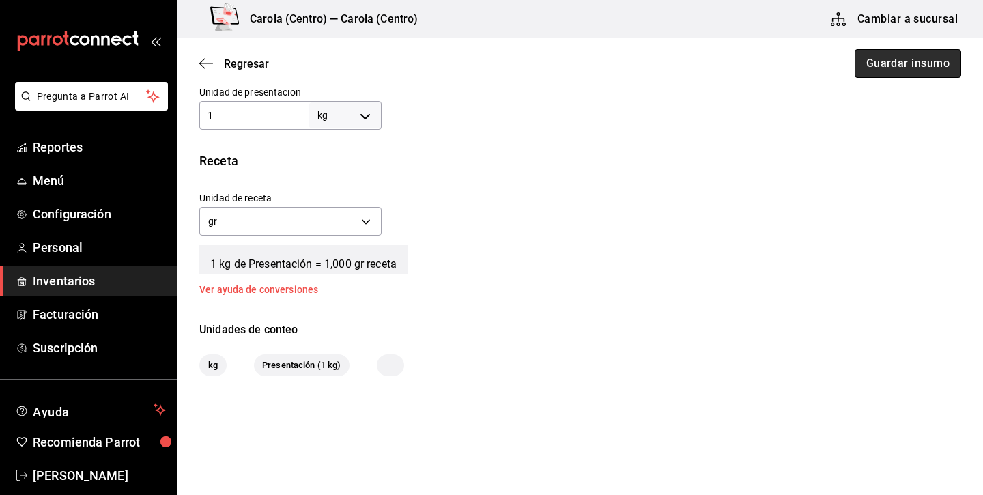
click at [926, 66] on button "Guardar insumo" at bounding box center [908, 63] width 107 height 29
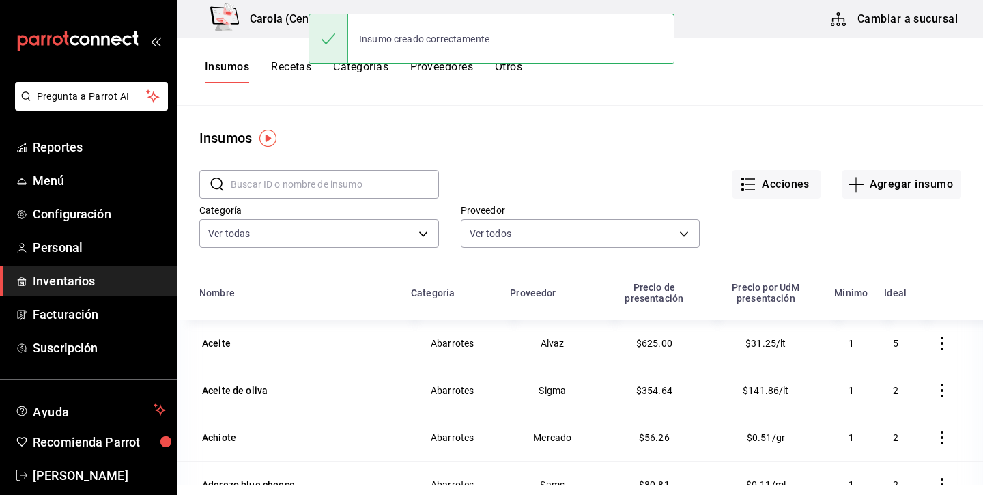
click at [293, 61] on button "Recetas" at bounding box center [291, 71] width 40 height 23
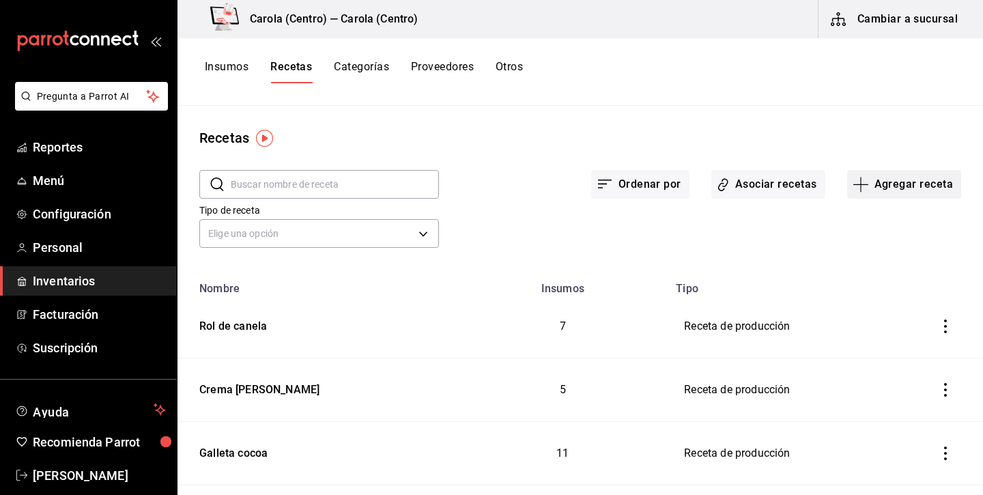
click at [923, 196] on button "Agregar receta" at bounding box center [905, 184] width 114 height 29
click at [872, 300] on span "Receta de producción" at bounding box center [904, 295] width 115 height 14
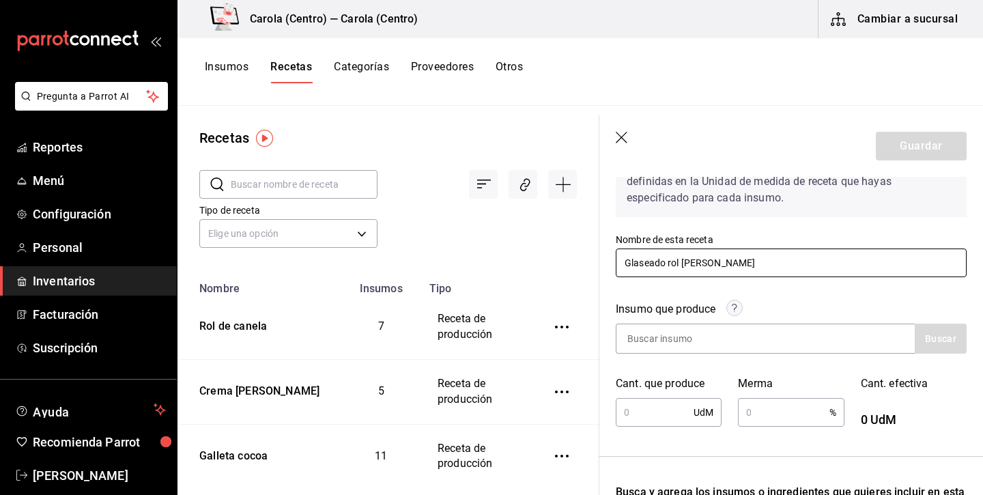
scroll to position [152, 0]
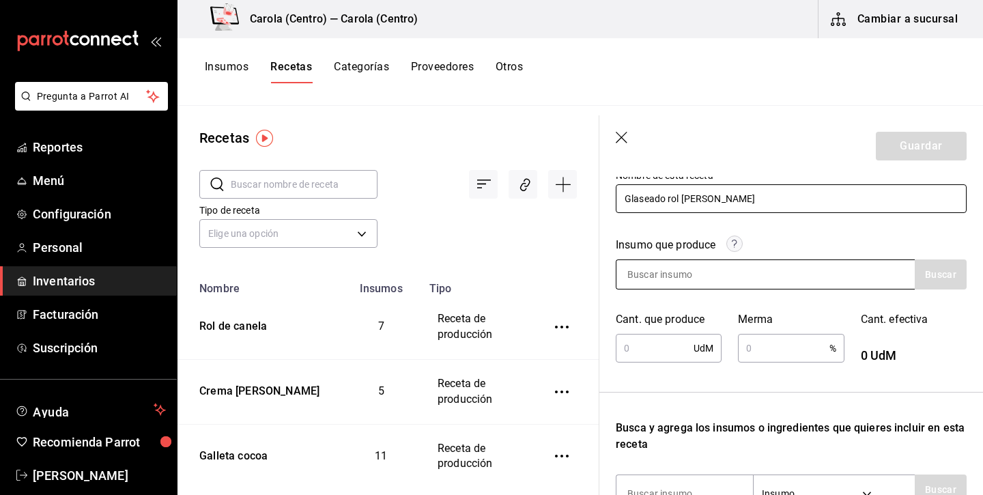
type input "Glaseado rol [PERSON_NAME]"
click at [724, 286] on input at bounding box center [685, 274] width 137 height 29
type input "d"
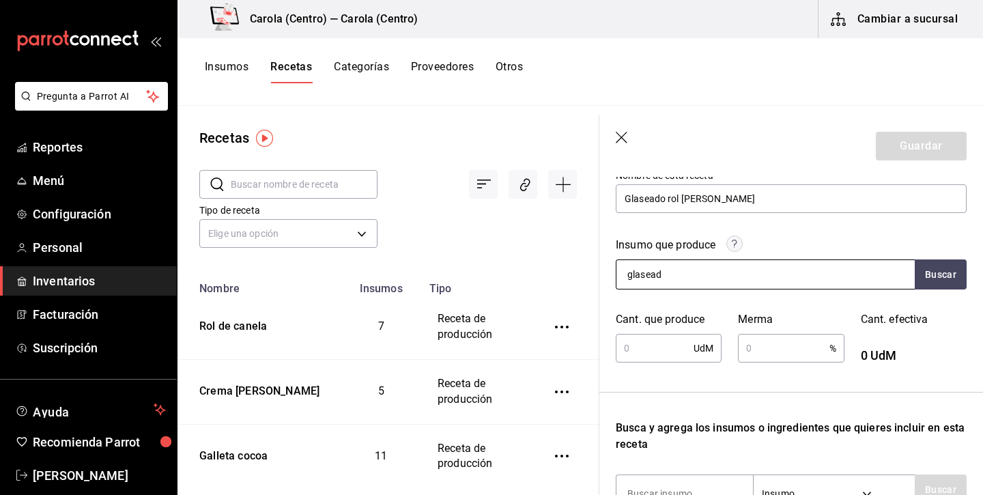
type input "glaseado"
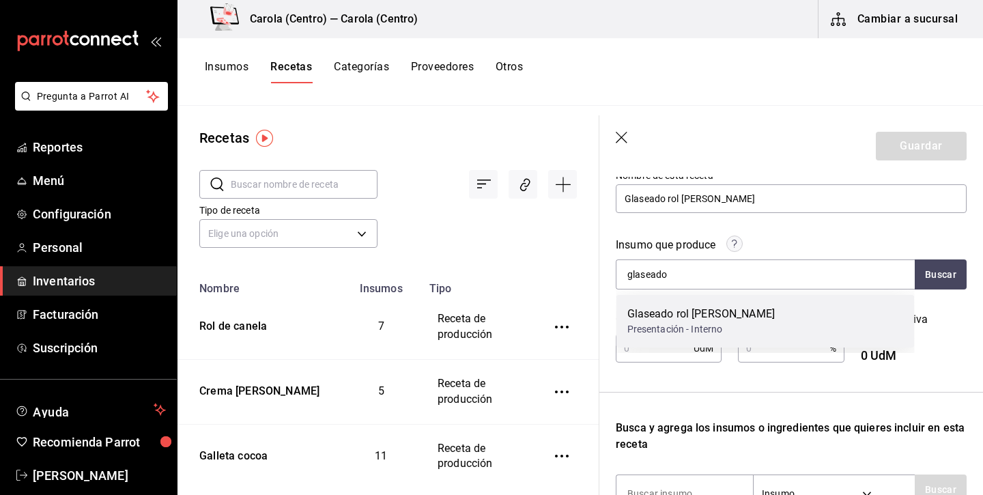
click at [716, 309] on div "Glaseado rol [PERSON_NAME]" at bounding box center [702, 314] width 148 height 16
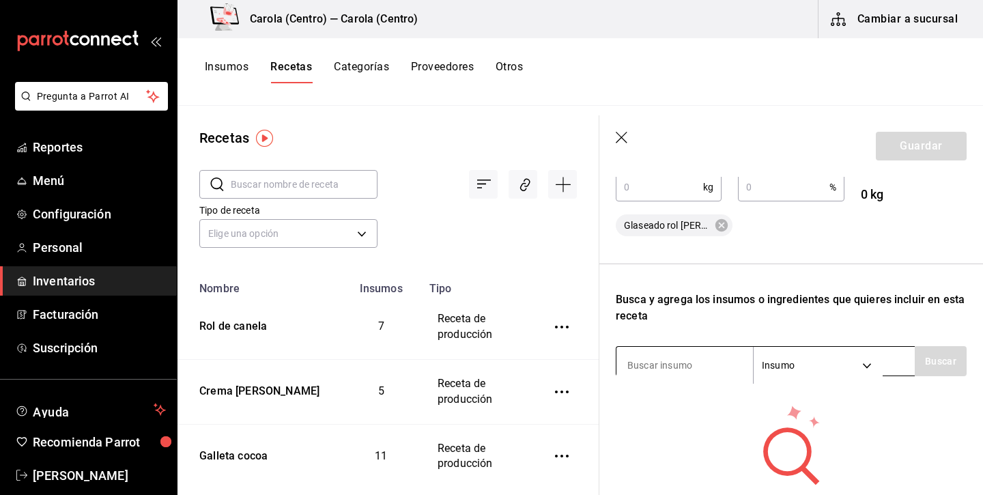
scroll to position [408, 0]
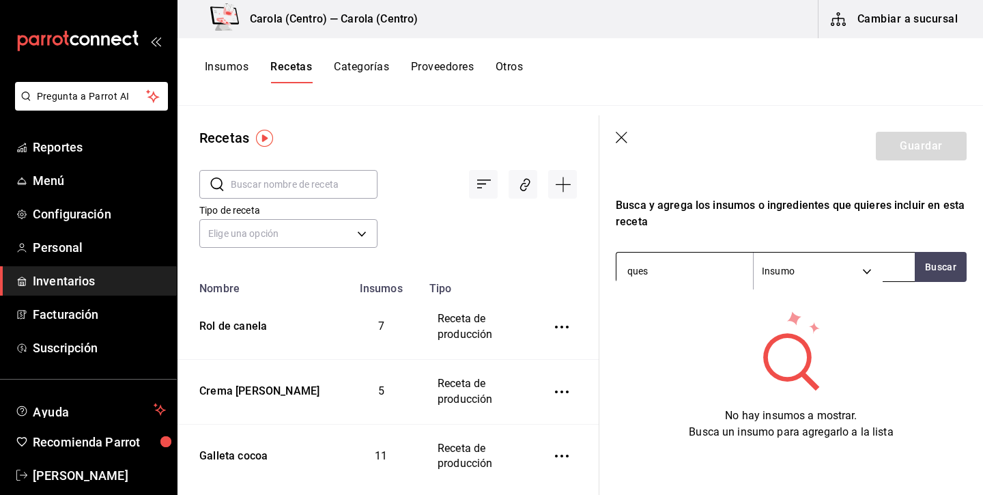
type input "queso"
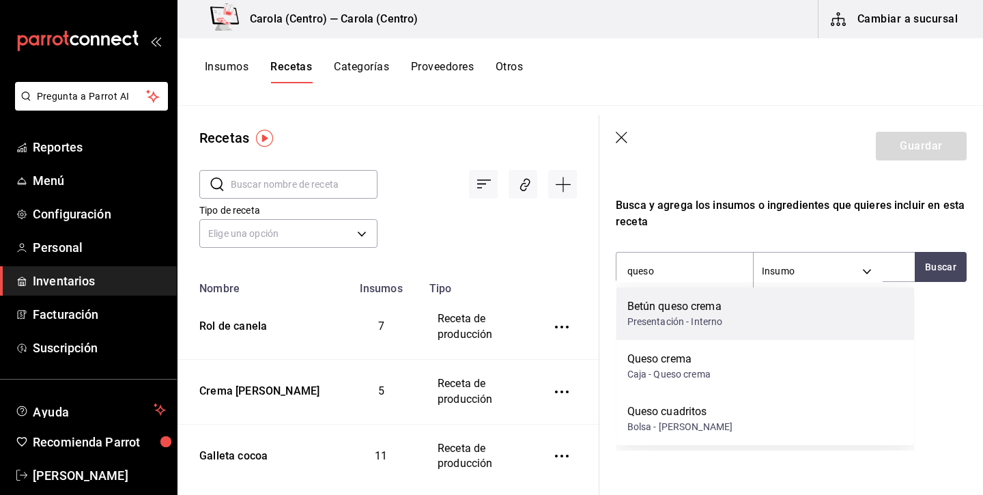
click at [688, 317] on div "Presentación - Interno" at bounding box center [676, 322] width 96 height 14
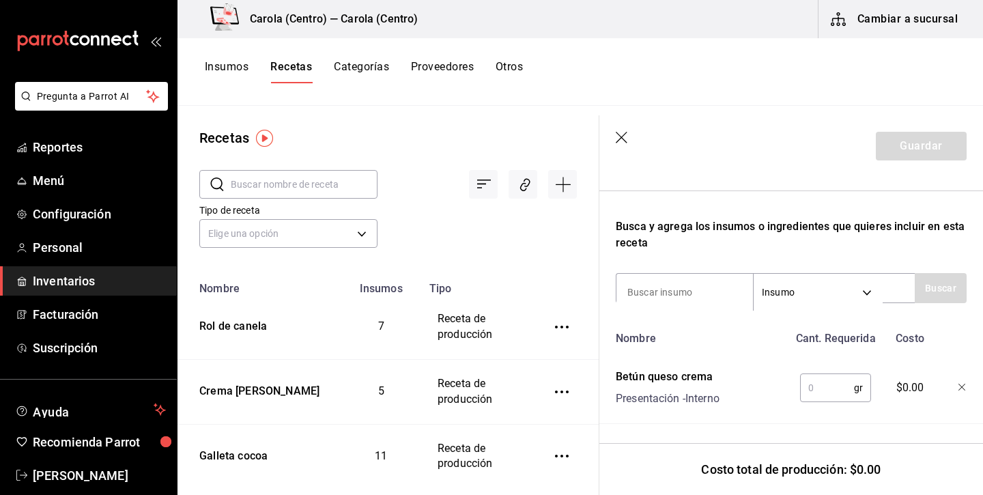
scroll to position [387, 0]
type input "leche"
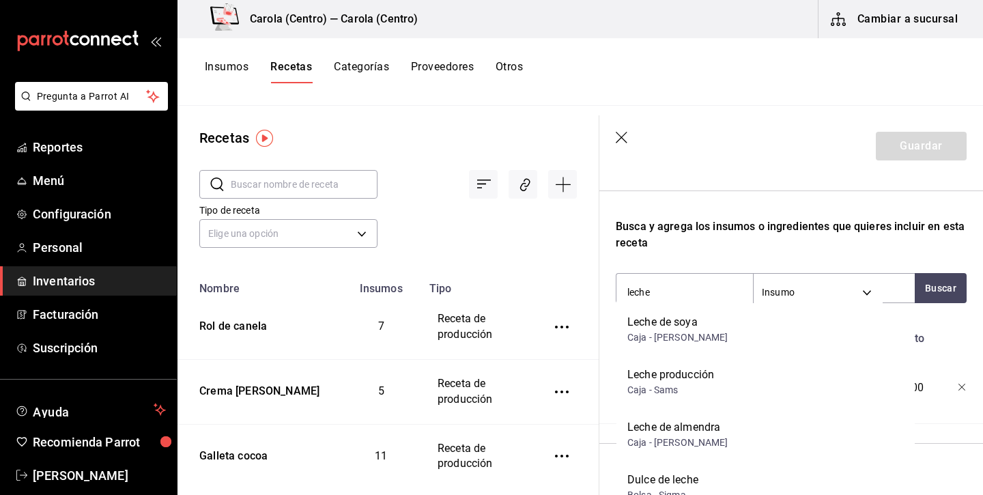
scroll to position [176, 0]
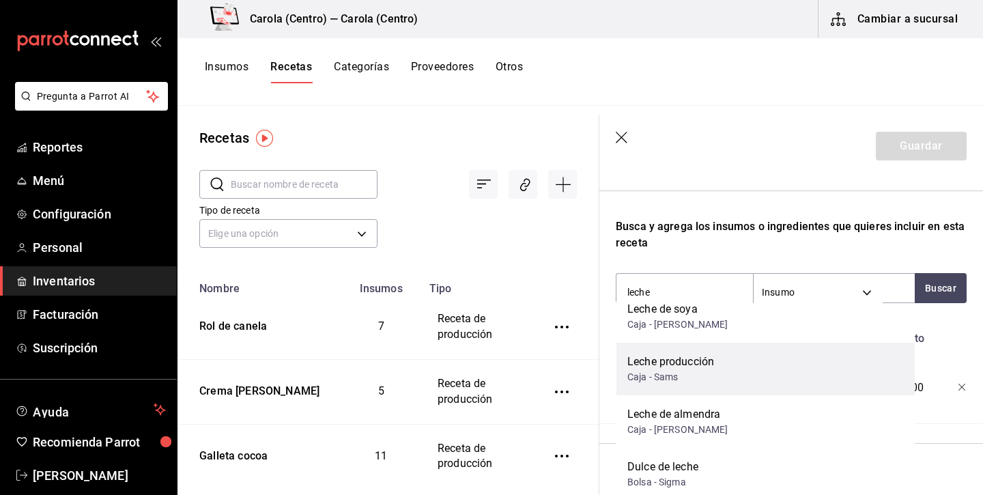
click at [680, 369] on div "Leche producción" at bounding box center [671, 362] width 87 height 16
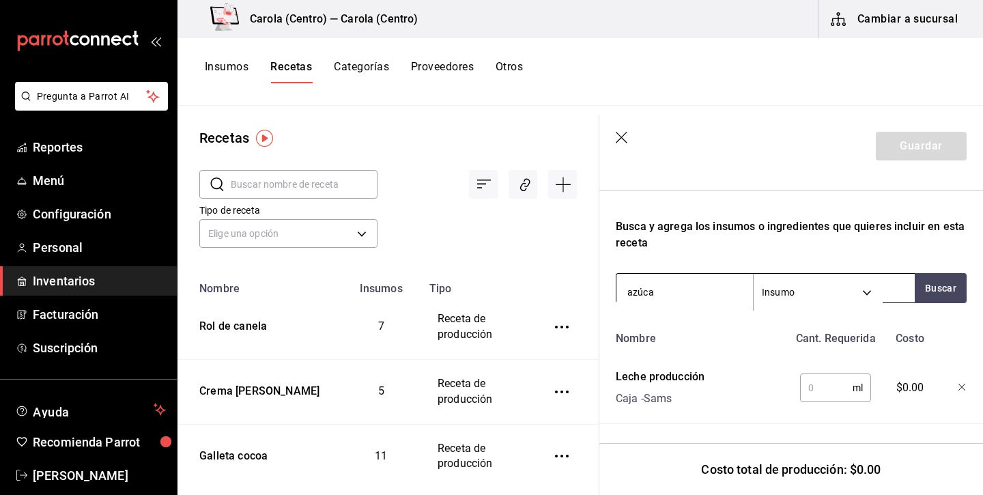
type input "azúcar"
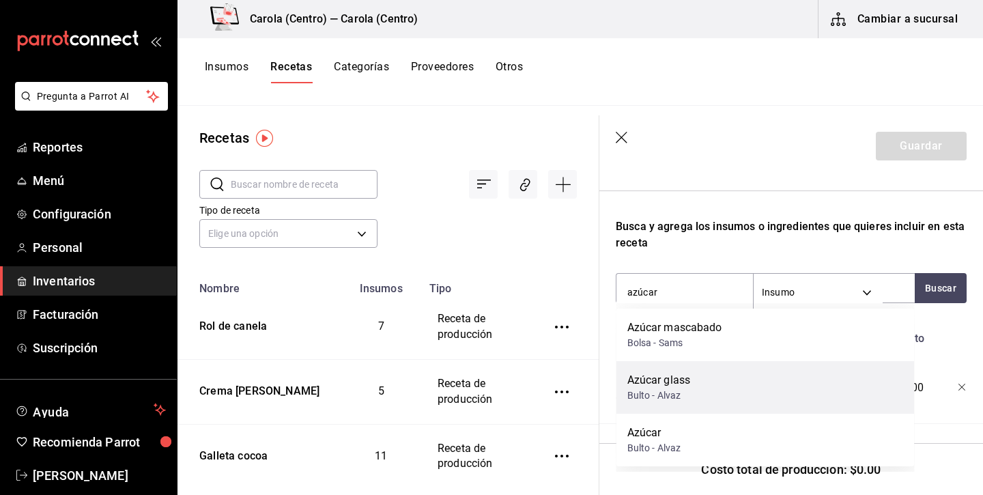
click at [687, 394] on div "Bulto - Alvaz" at bounding box center [660, 396] width 64 height 14
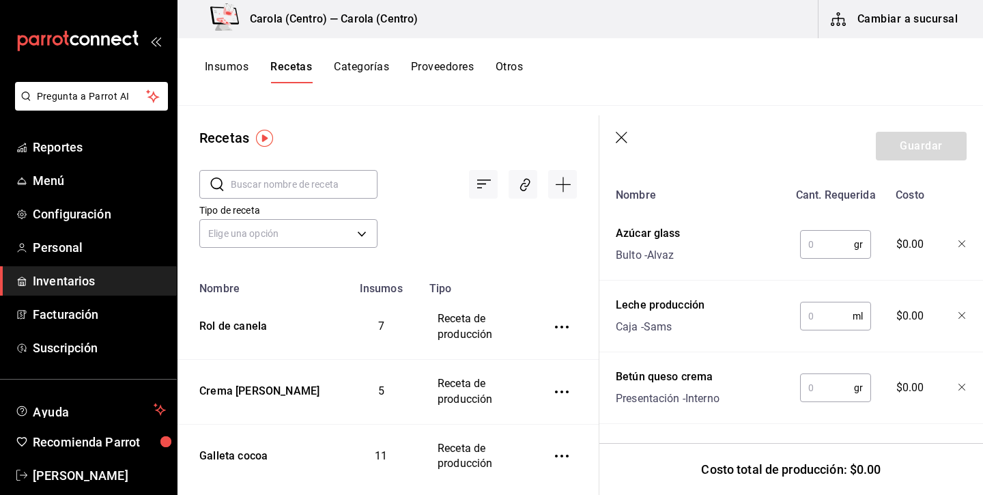
scroll to position [530, 0]
click at [830, 323] on input "text" at bounding box center [826, 316] width 53 height 27
type input "20"
click at [822, 251] on input "text" at bounding box center [827, 244] width 54 height 27
type input "70"
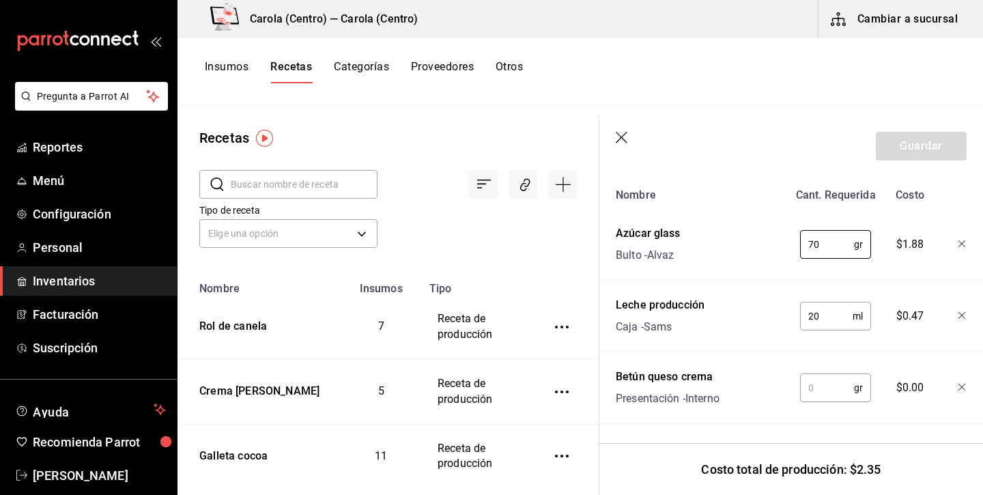
click at [821, 397] on input "text" at bounding box center [827, 387] width 54 height 27
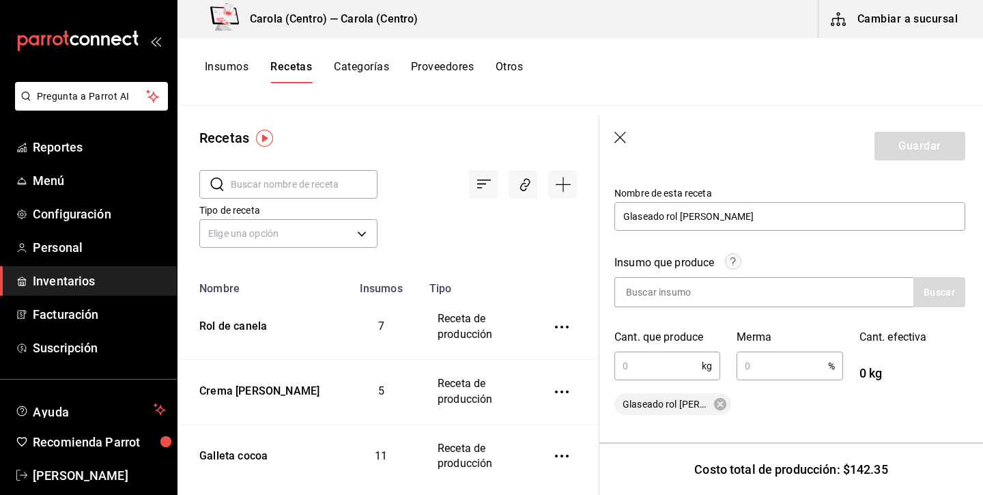
scroll to position [117, 1]
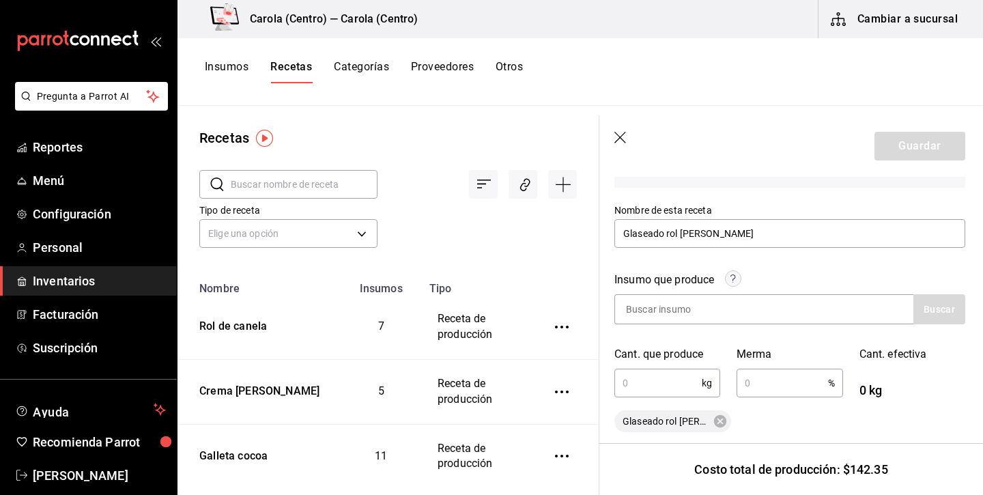
type input "140"
click at [661, 378] on input "text" at bounding box center [658, 382] width 87 height 27
type input "0.23"
click at [762, 381] on input "text" at bounding box center [782, 382] width 91 height 27
type input "3"
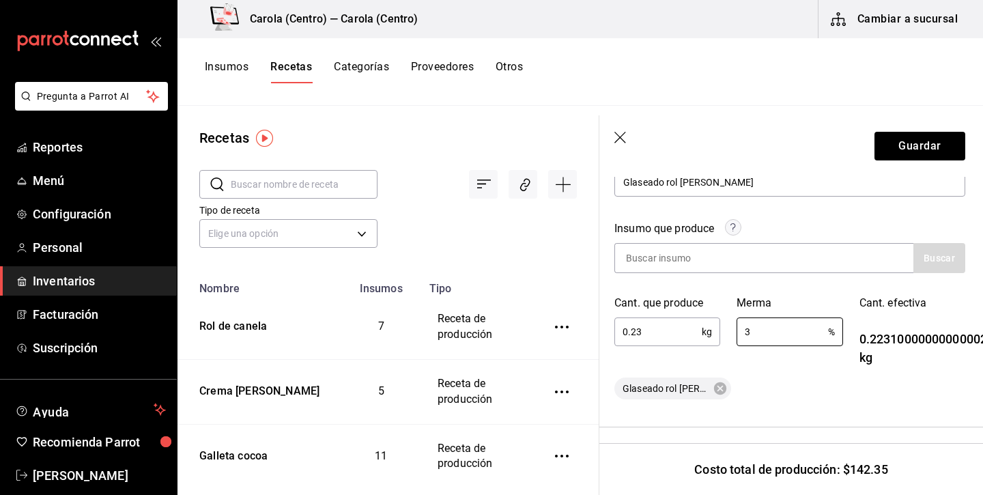
scroll to position [152, 1]
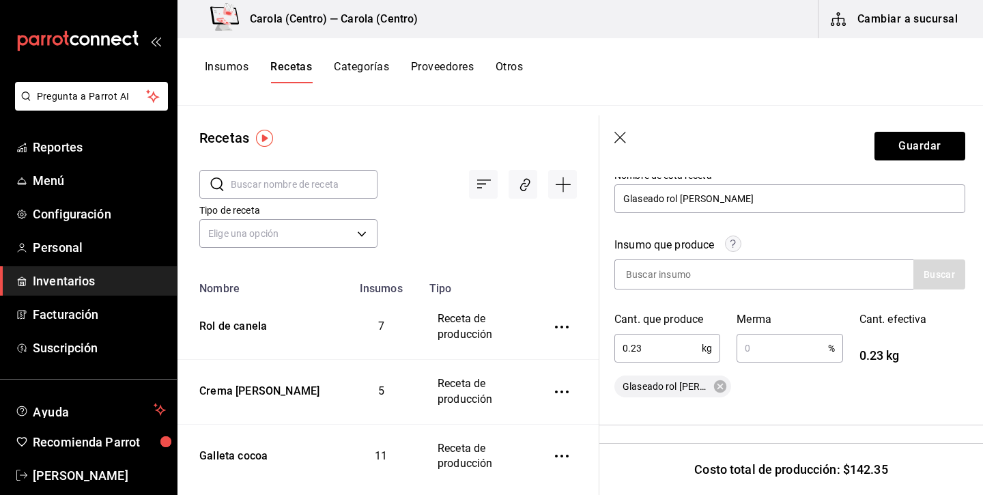
type input "4"
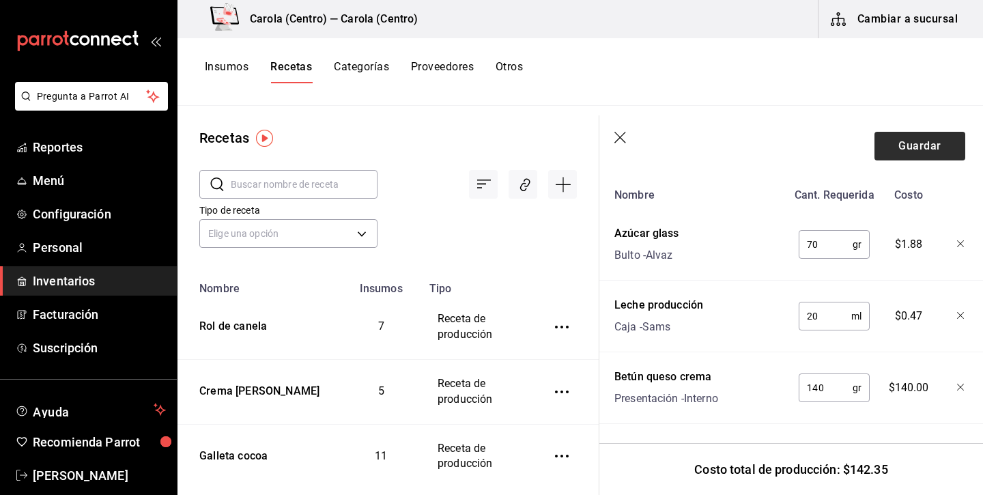
scroll to position [530, 1]
type input "5"
click at [906, 148] on button "Guardar" at bounding box center [920, 146] width 91 height 29
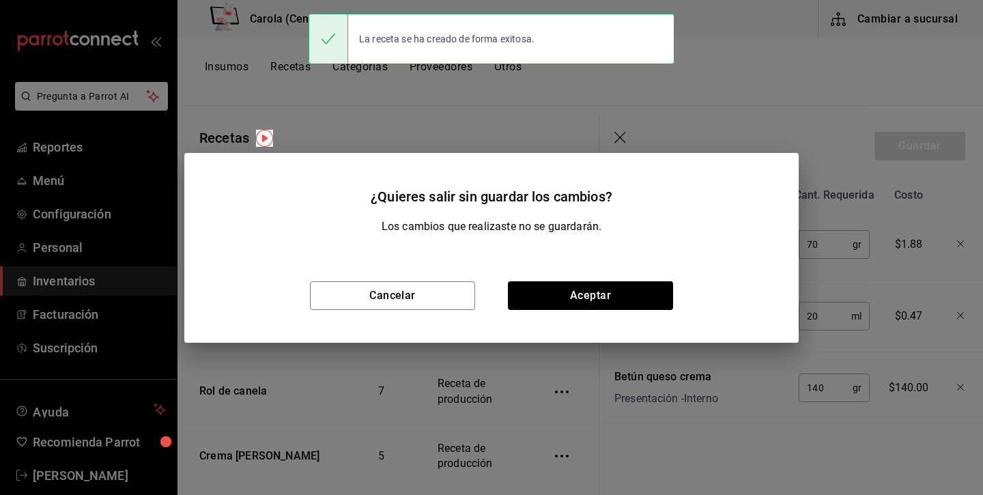
scroll to position [505, 1]
click at [575, 292] on button "Aceptar" at bounding box center [590, 295] width 165 height 29
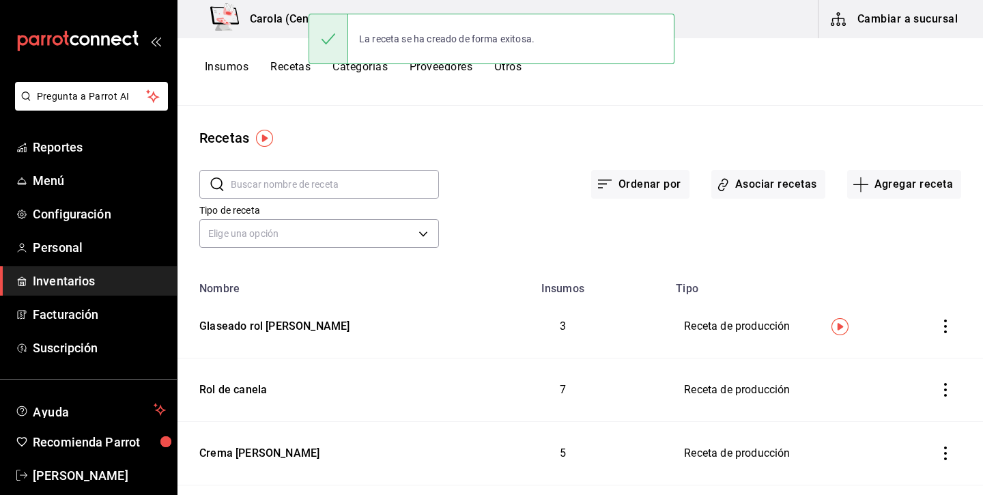
click at [372, 182] on input "text" at bounding box center [335, 184] width 208 height 27
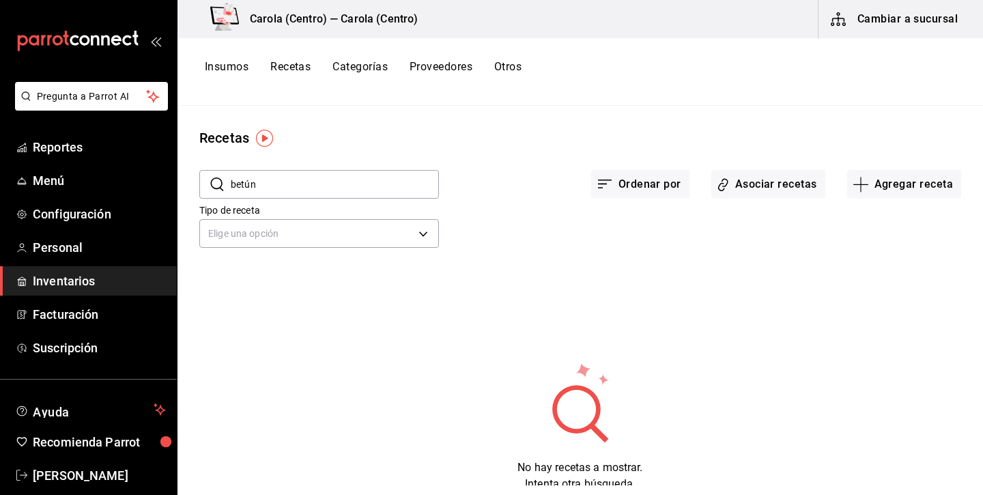
type input "betún"
click at [944, 186] on button "Agregar receta" at bounding box center [905, 184] width 114 height 29
click at [884, 288] on span "Receta de producción" at bounding box center [904, 295] width 115 height 14
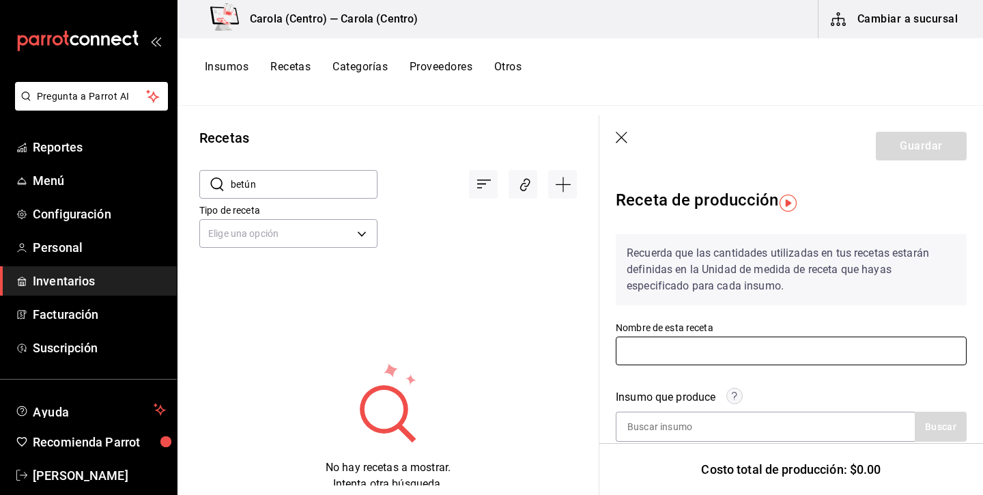
click at [715, 352] on input "text" at bounding box center [791, 351] width 351 height 29
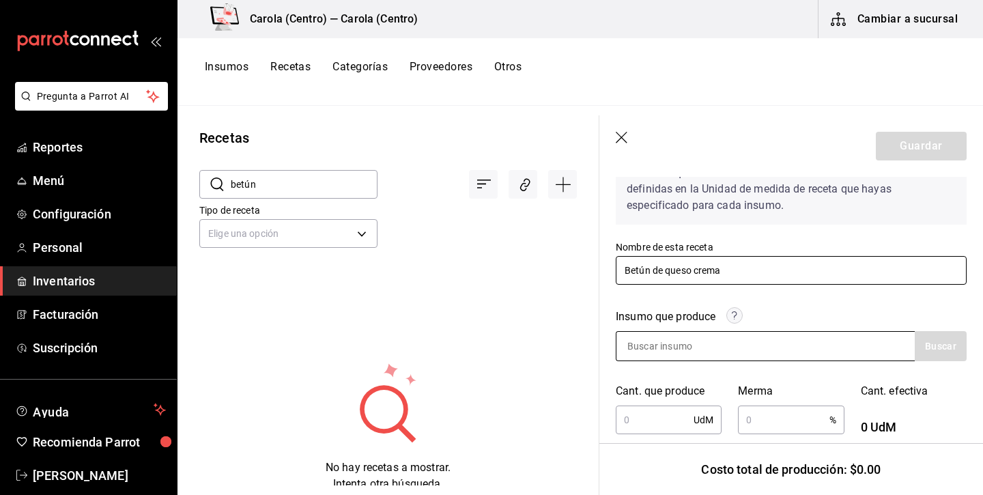
scroll to position [104, 0]
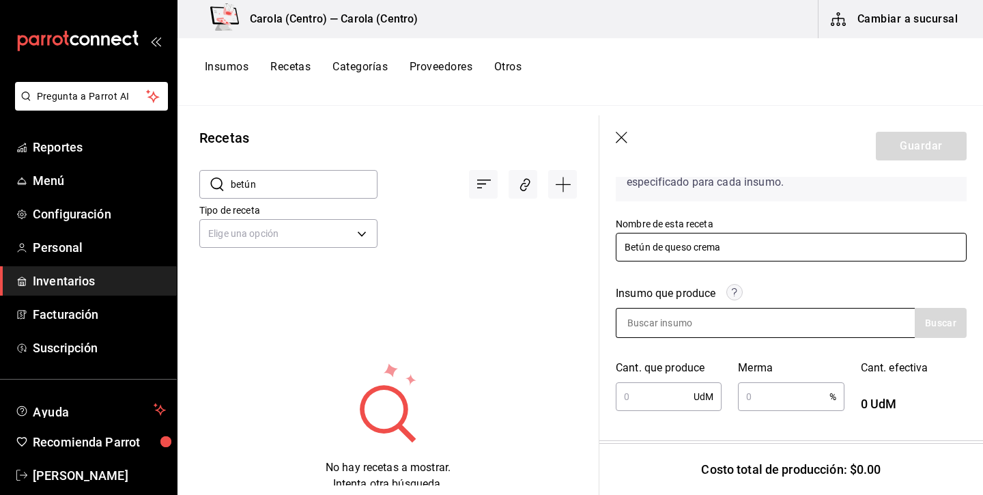
type input "Betún de queso crema"
click at [682, 331] on input at bounding box center [685, 323] width 137 height 29
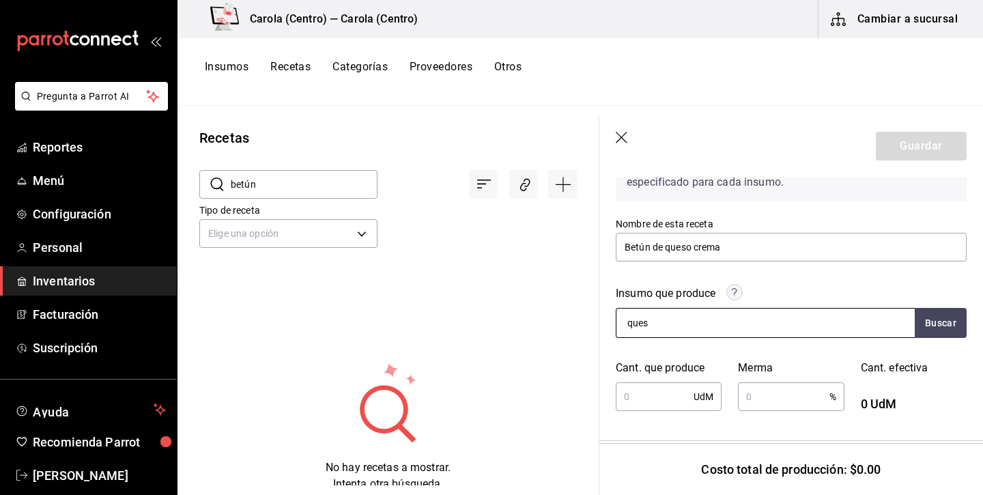
type input "queso"
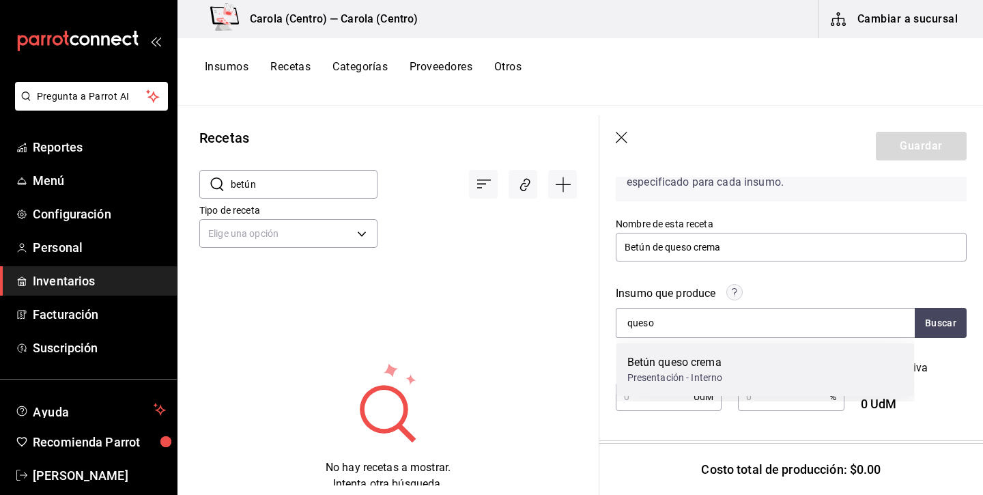
click at [675, 373] on div "Presentación - Interno" at bounding box center [676, 378] width 96 height 14
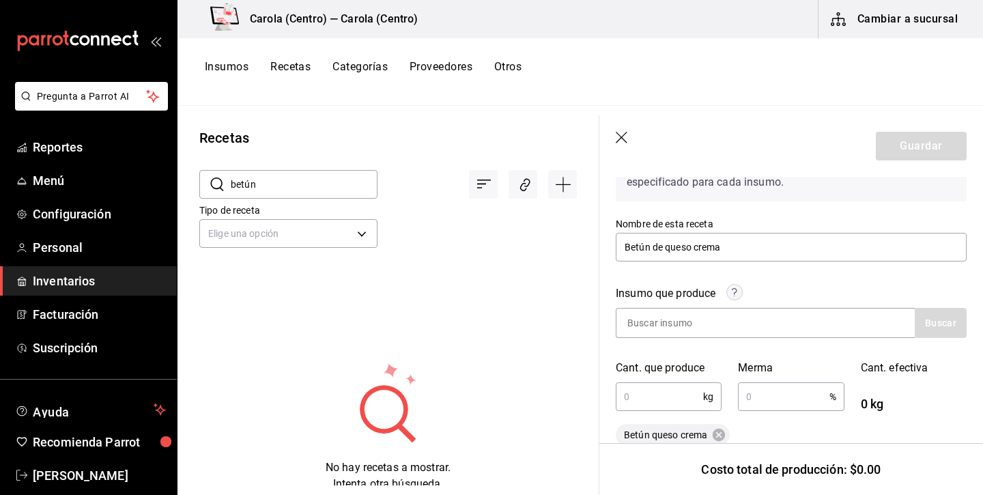
click at [667, 404] on input "text" at bounding box center [659, 396] width 87 height 27
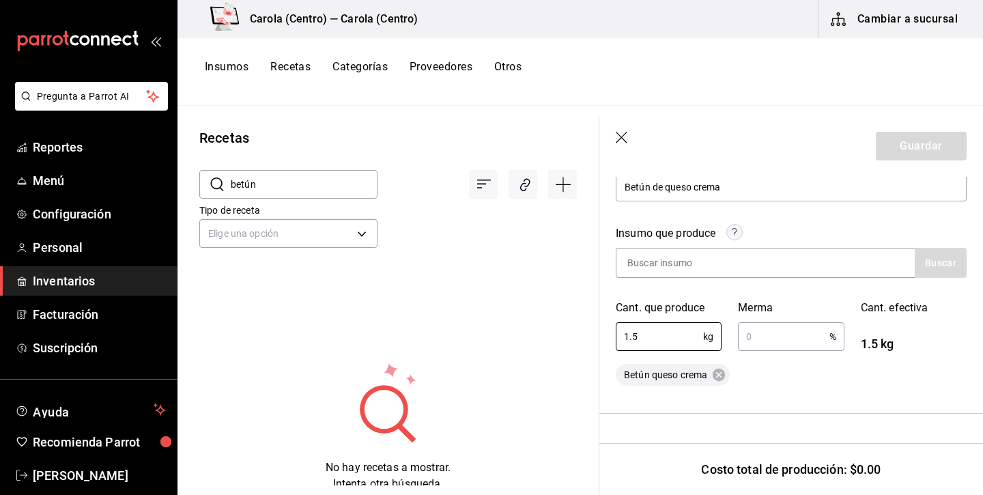
type input "1.5"
click at [790, 341] on input "text" at bounding box center [783, 336] width 91 height 27
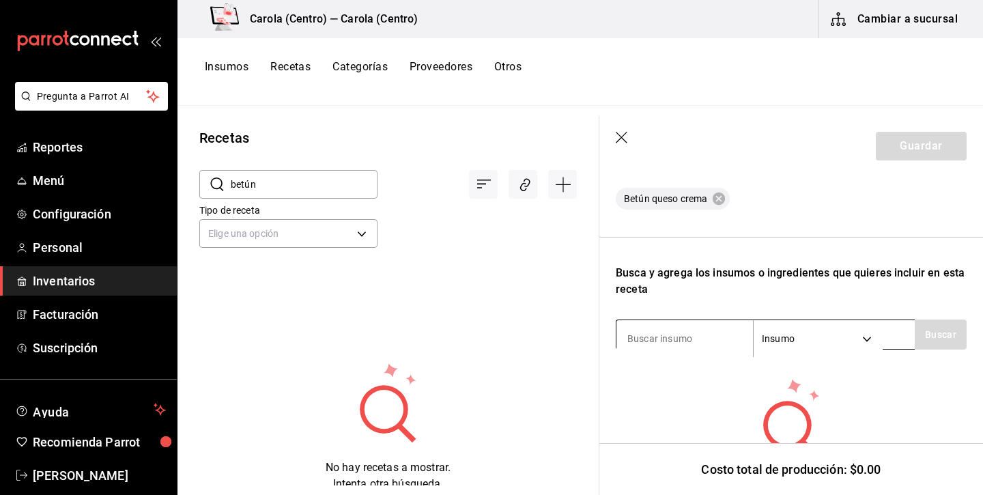
scroll to position [343, 0]
type input "5"
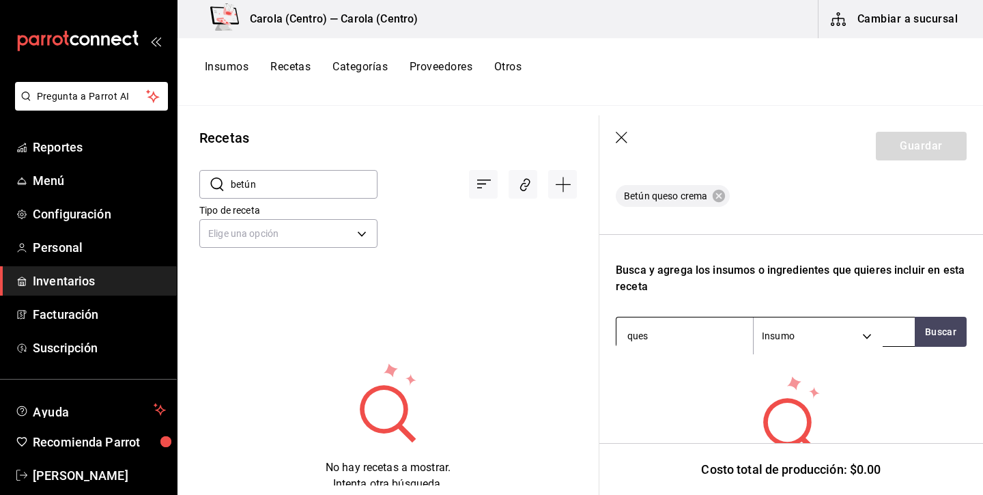
type input "queso"
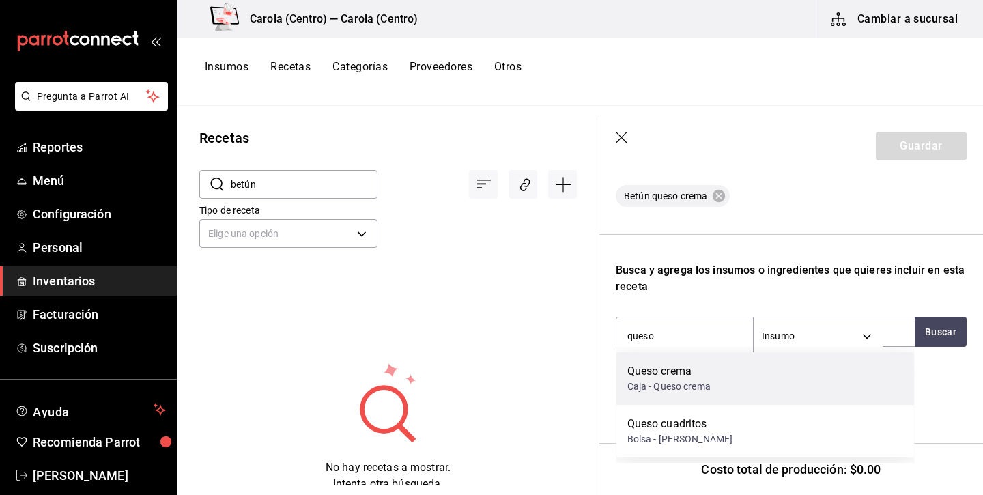
click at [709, 372] on div "Queso crema" at bounding box center [669, 371] width 83 height 16
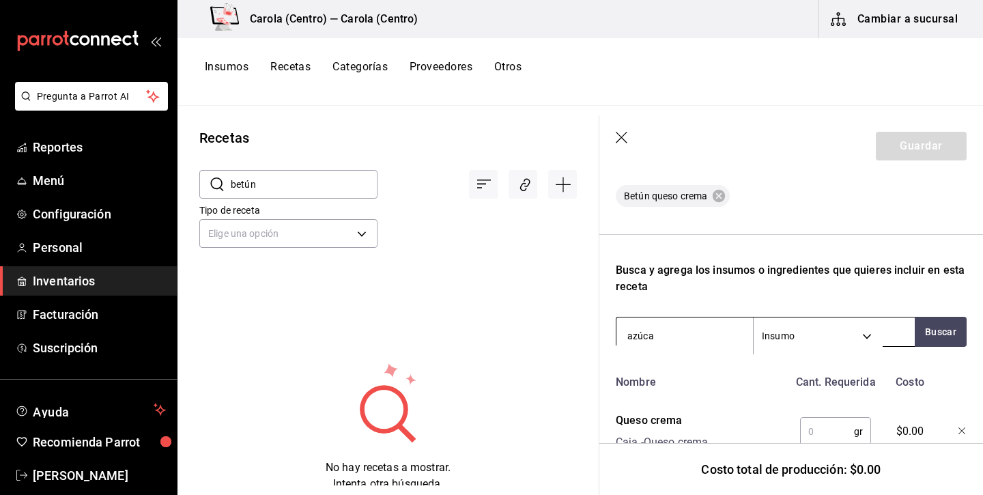
type input "azúcar"
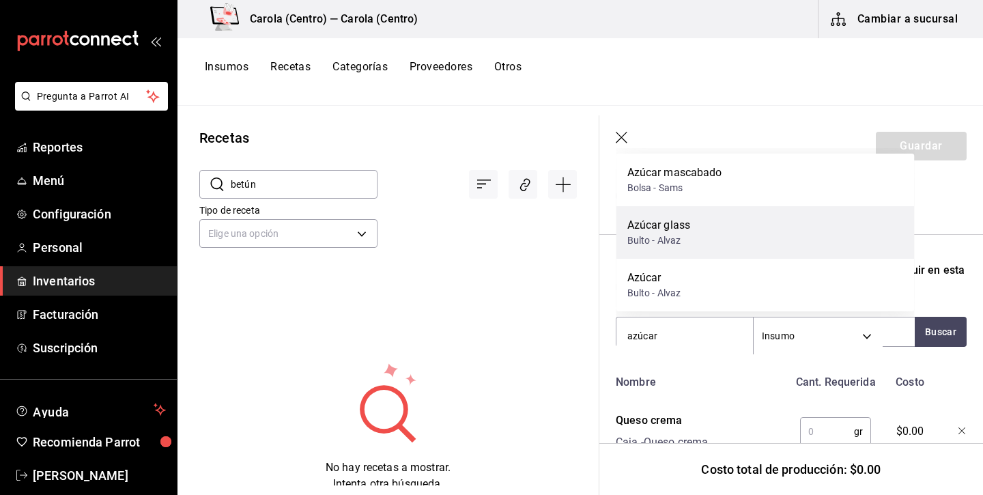
click at [718, 228] on div "Azúcar glass Bulto - [PERSON_NAME]" at bounding box center [766, 232] width 298 height 53
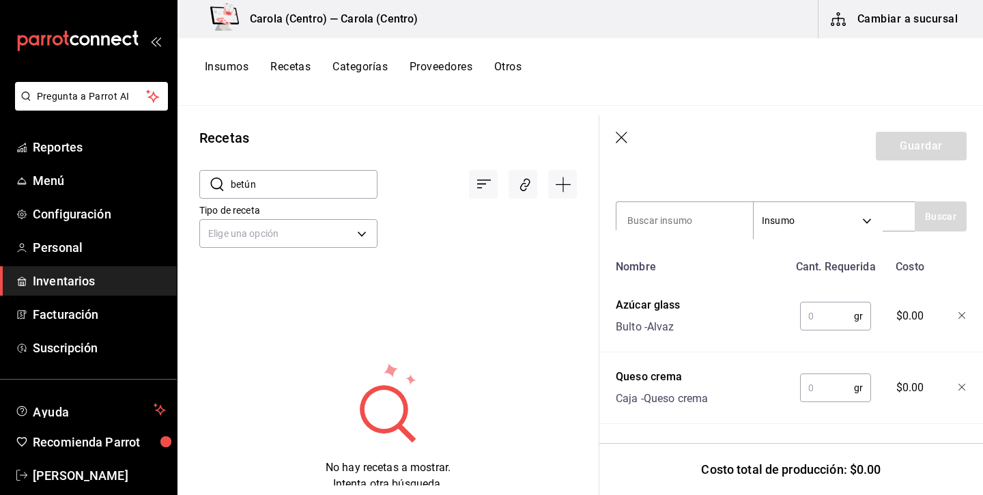
scroll to position [458, 0]
click at [826, 316] on input "text" at bounding box center [827, 316] width 54 height 27
type input "500"
click at [826, 387] on input "text" at bounding box center [826, 387] width 54 height 27
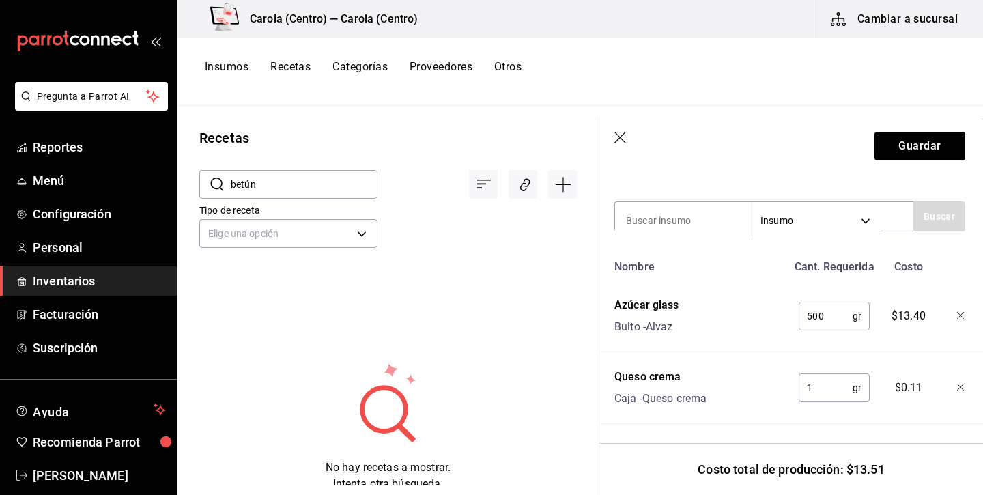
type input "1"
type input "0"
type input "1,000"
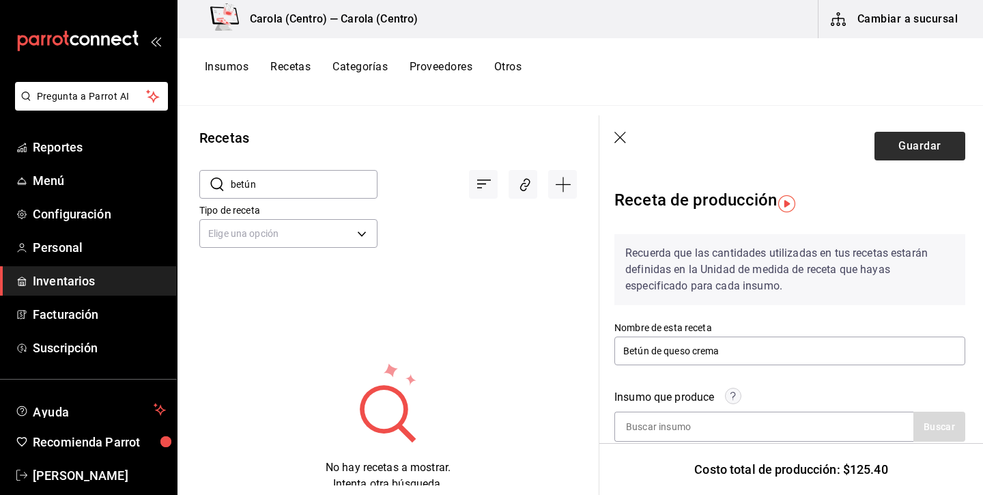
scroll to position [0, 1]
click at [899, 148] on button "Guardar" at bounding box center [920, 146] width 91 height 29
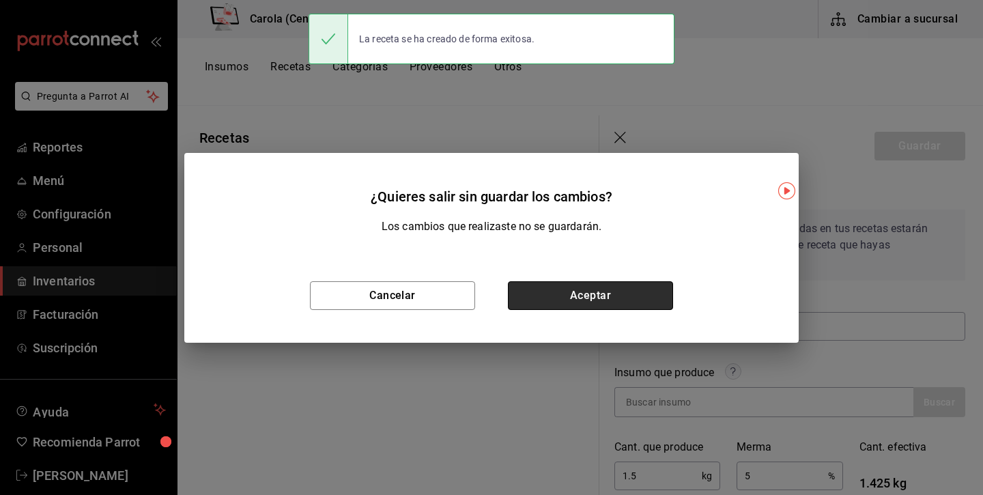
click at [626, 285] on button "Aceptar" at bounding box center [590, 295] width 165 height 29
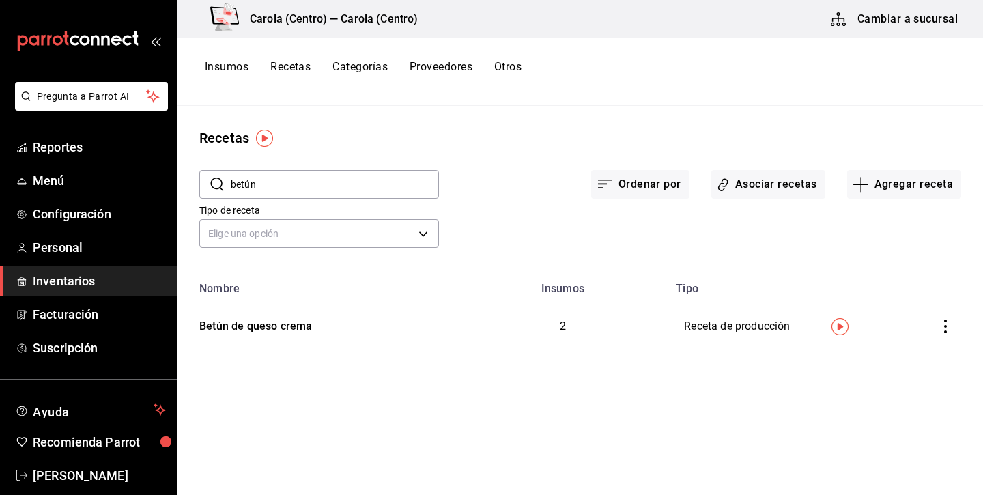
click at [307, 66] on button "Recetas" at bounding box center [290, 71] width 40 height 23
click at [313, 178] on input "betún" at bounding box center [335, 184] width 208 height 27
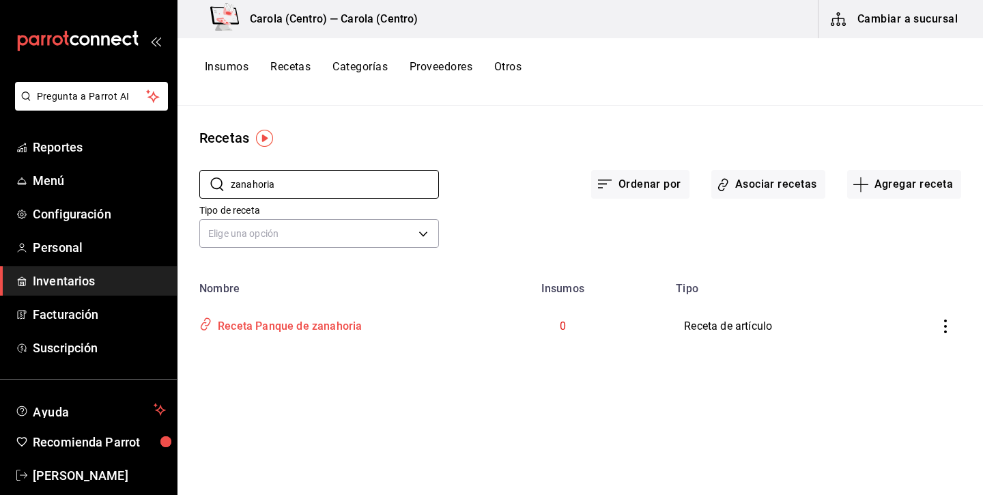
type input "zanahoria"
click at [341, 322] on div "Receta Panque de zanahoria" at bounding box center [287, 323] width 150 height 21
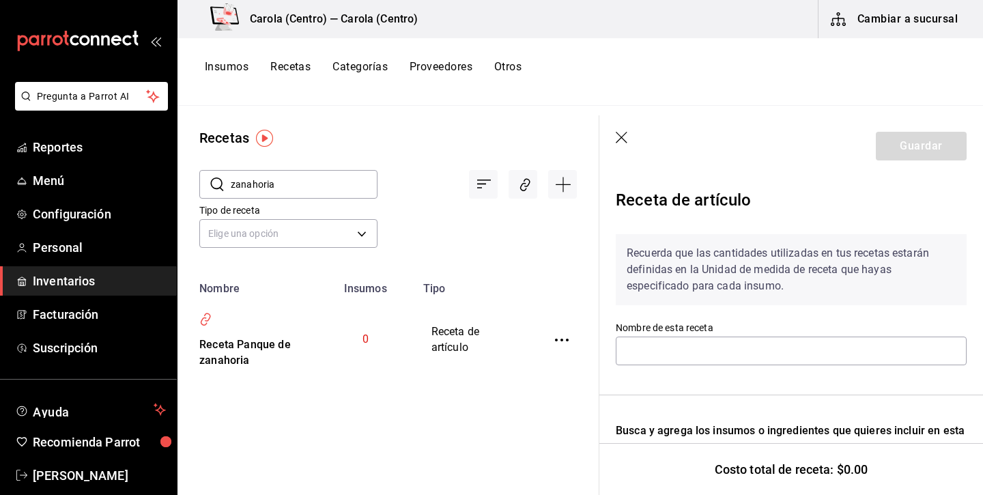
type input "Receta Panque de zanahoria"
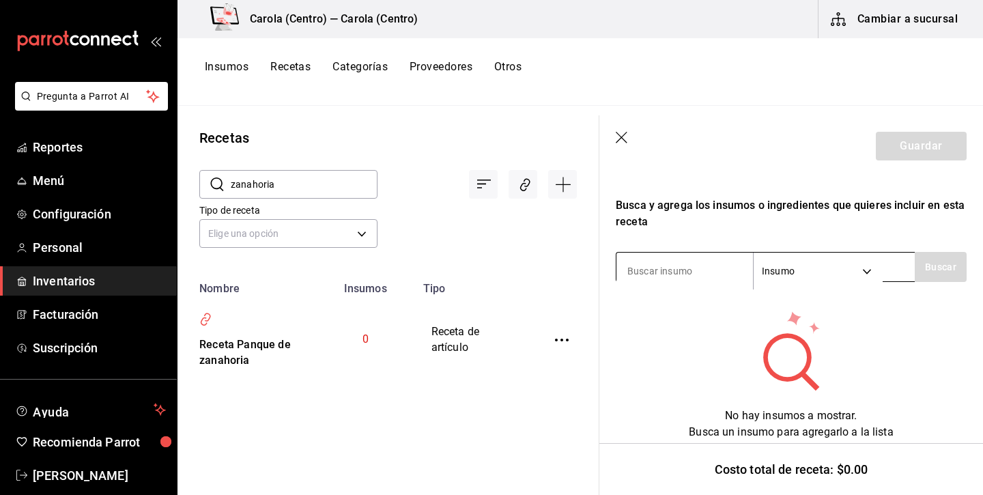
scroll to position [225, 0]
type input "betún"
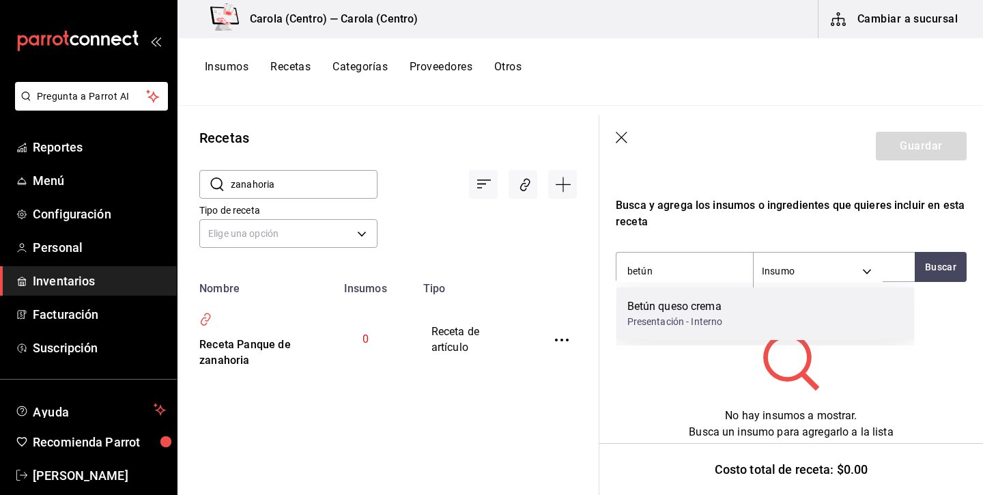
click at [665, 299] on div "Betún queso crema" at bounding box center [676, 306] width 96 height 16
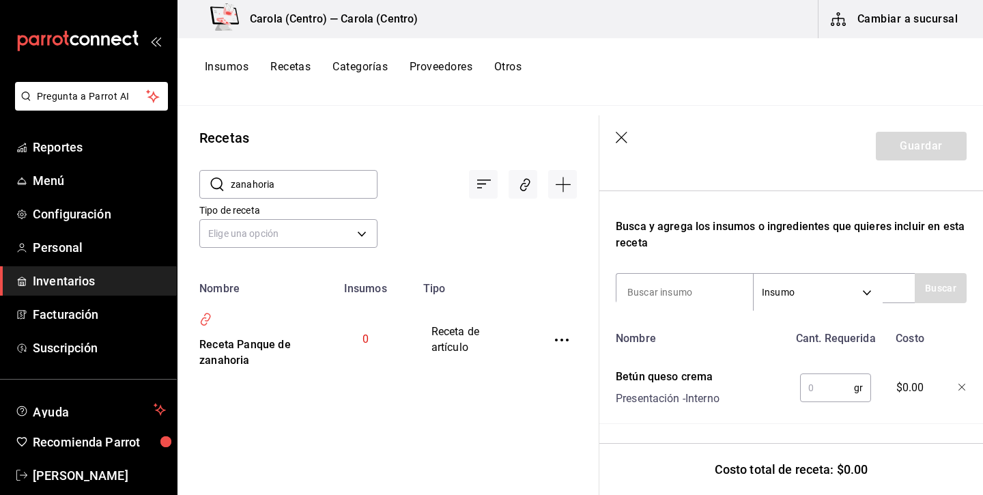
click at [827, 388] on input "text" at bounding box center [827, 387] width 54 height 27
type input "15"
click at [932, 154] on button "Guardar" at bounding box center [921, 146] width 91 height 29
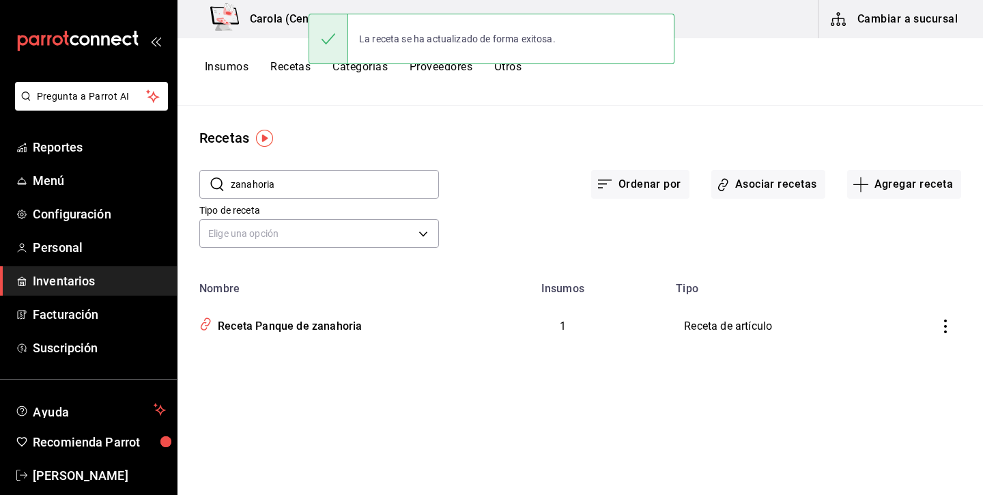
click at [234, 67] on button "Insumos" at bounding box center [227, 71] width 44 height 23
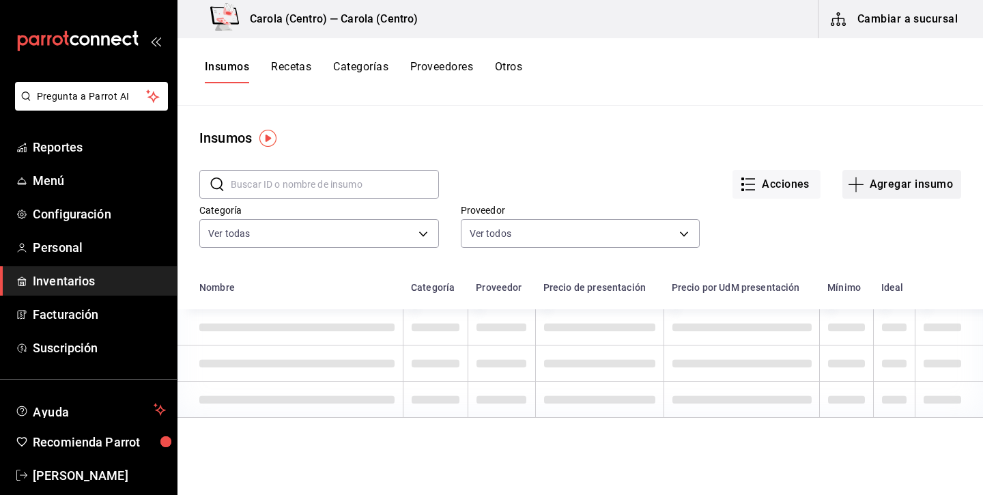
click at [917, 176] on button "Agregar insumo" at bounding box center [902, 184] width 119 height 29
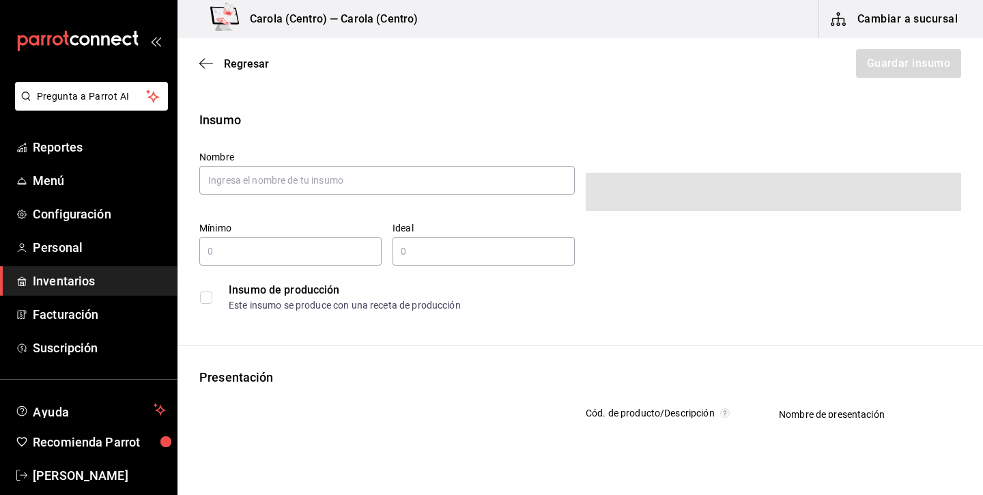
type input "$0.00"
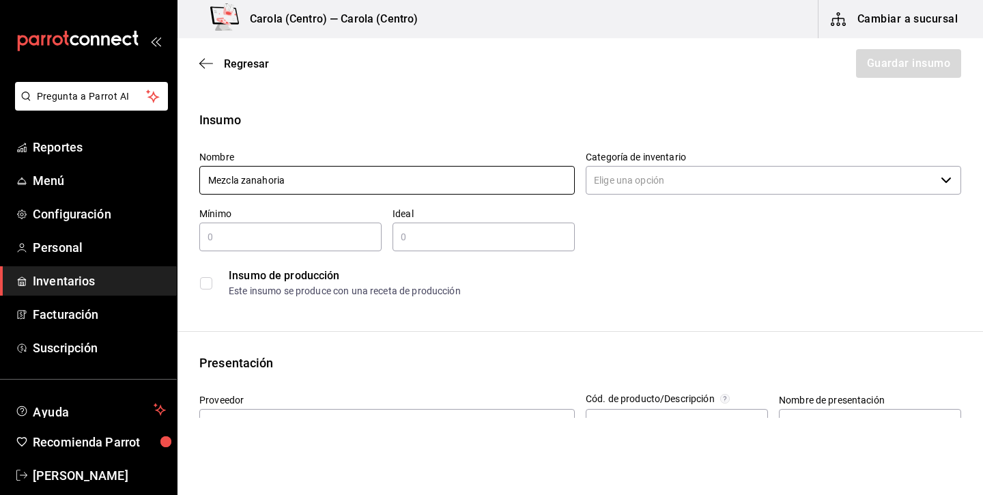
click at [220, 180] on input "Mezcla zanahoria" at bounding box center [387, 180] width 376 height 29
type input "Panqué zanahoria"
click at [269, 239] on input "text" at bounding box center [290, 237] width 182 height 16
type input "3"
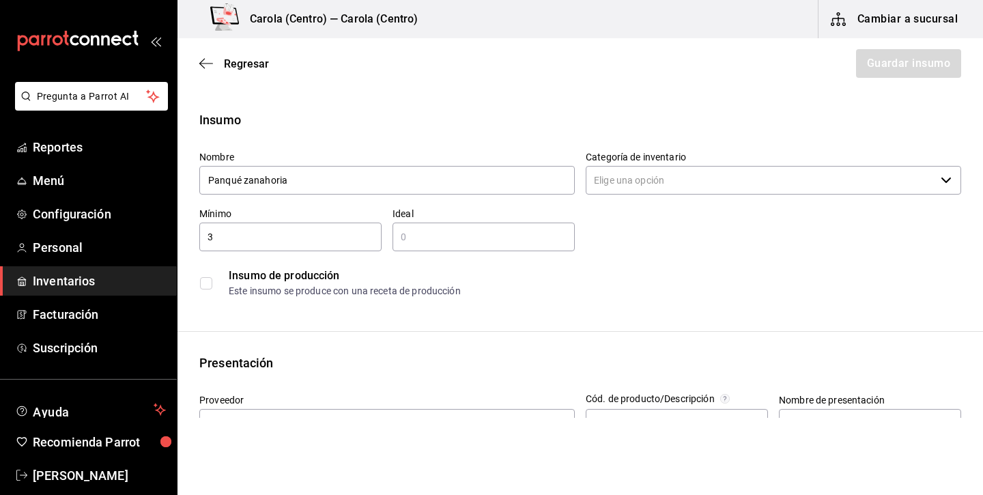
click at [441, 235] on input "text" at bounding box center [484, 237] width 182 height 16
type input "5"
click at [204, 283] on input "checkbox" at bounding box center [206, 283] width 12 height 12
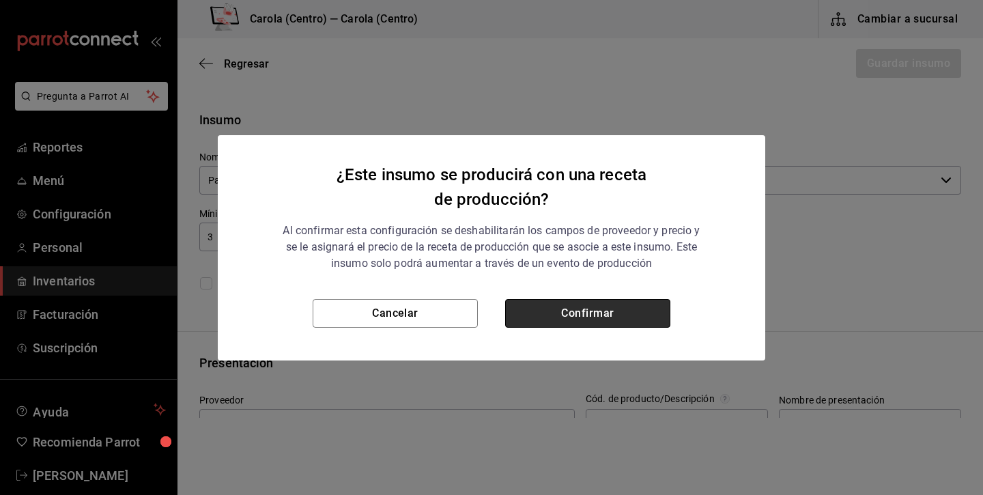
click at [601, 303] on button "Confirmar" at bounding box center [587, 313] width 165 height 29
checkbox input "true"
type input "$0.00"
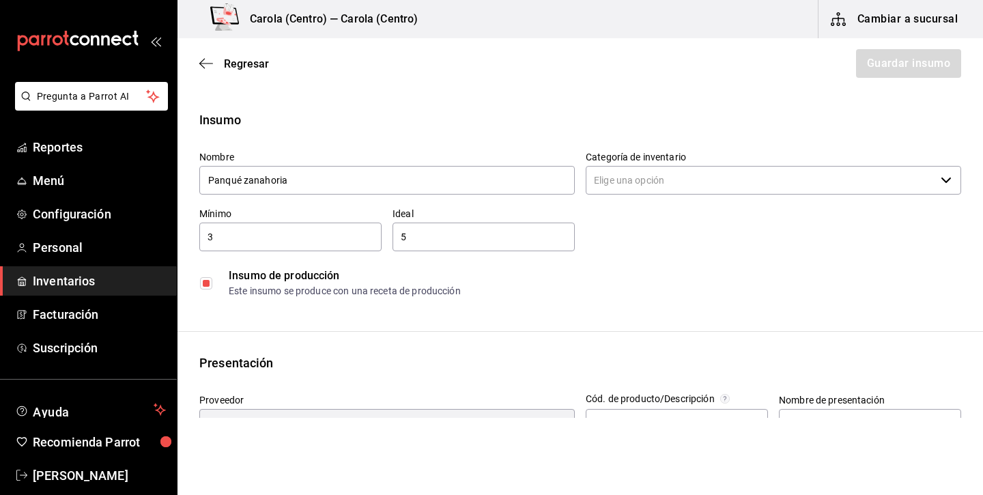
click at [684, 193] on input "Categoría de inventario" at bounding box center [761, 180] width 350 height 29
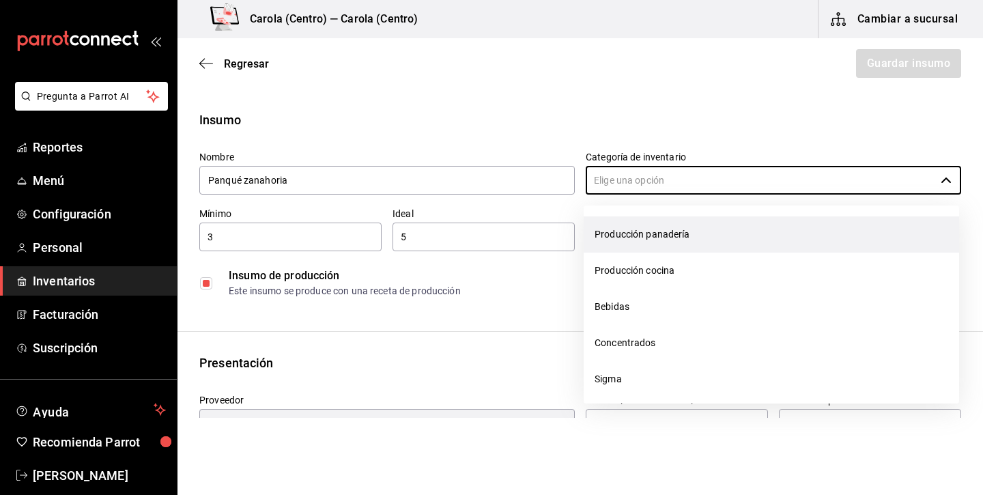
click at [671, 239] on li "Producción panadería" at bounding box center [772, 234] width 376 height 36
type input "Producción panadería"
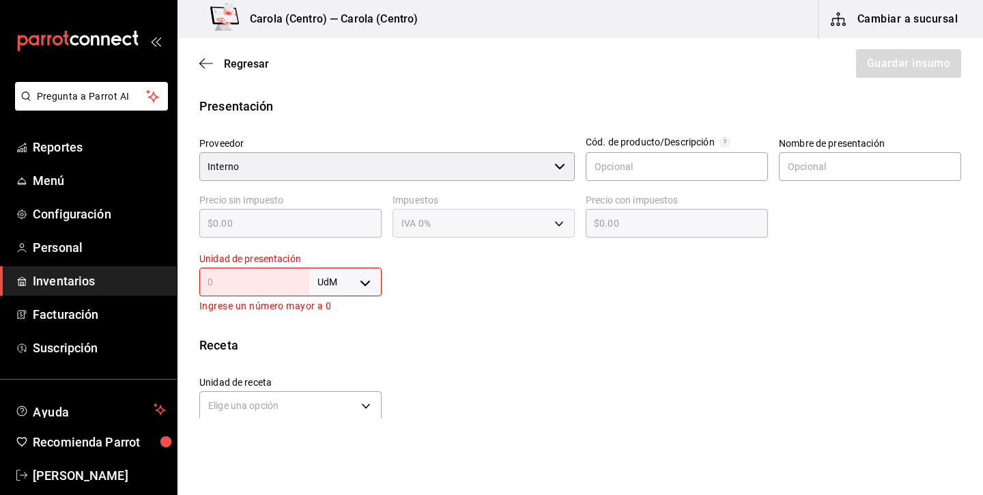
scroll to position [279, 0]
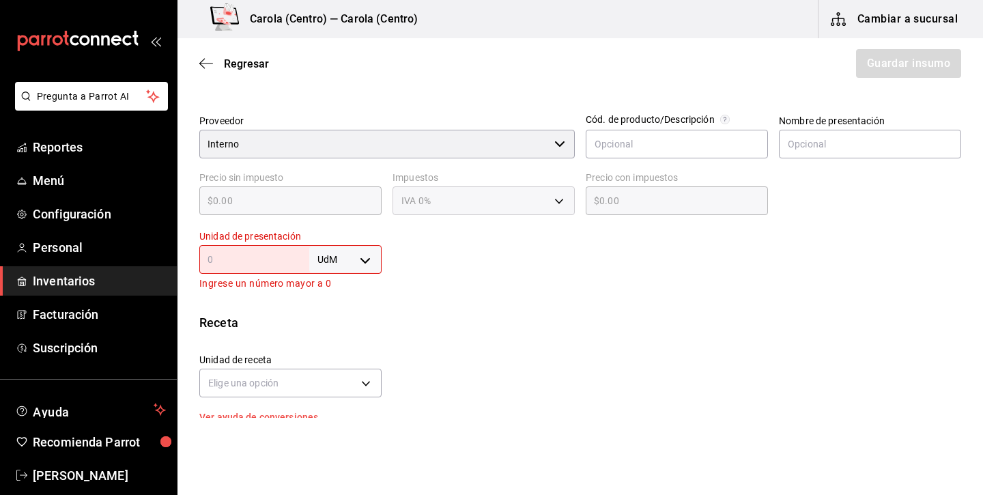
click at [361, 261] on body "Pregunta a Parrot AI Reportes Menú Configuración Personal Inventarios Facturaci…" at bounding box center [491, 209] width 983 height 418
click at [341, 320] on li "kg" at bounding box center [345, 323] width 71 height 23
type input "KILOGRAM"
click at [292, 257] on input "text" at bounding box center [254, 259] width 110 height 16
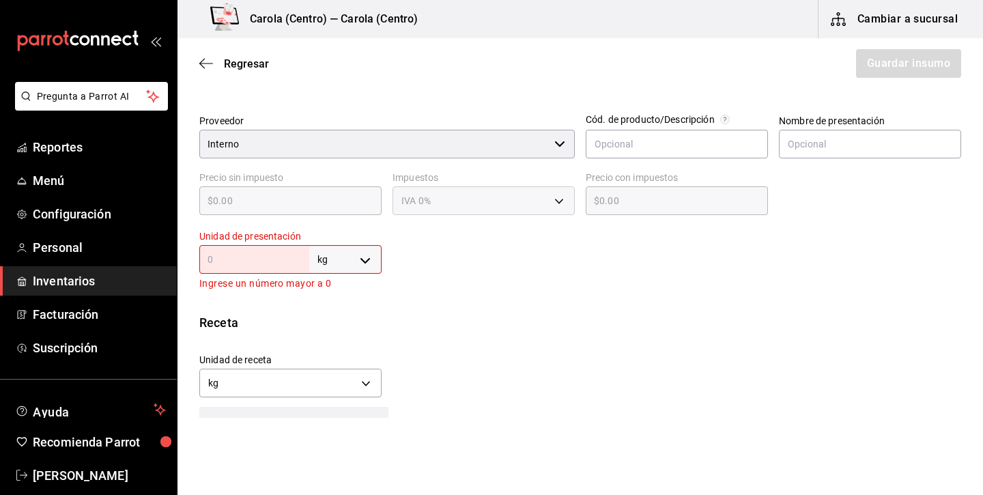
type input "1"
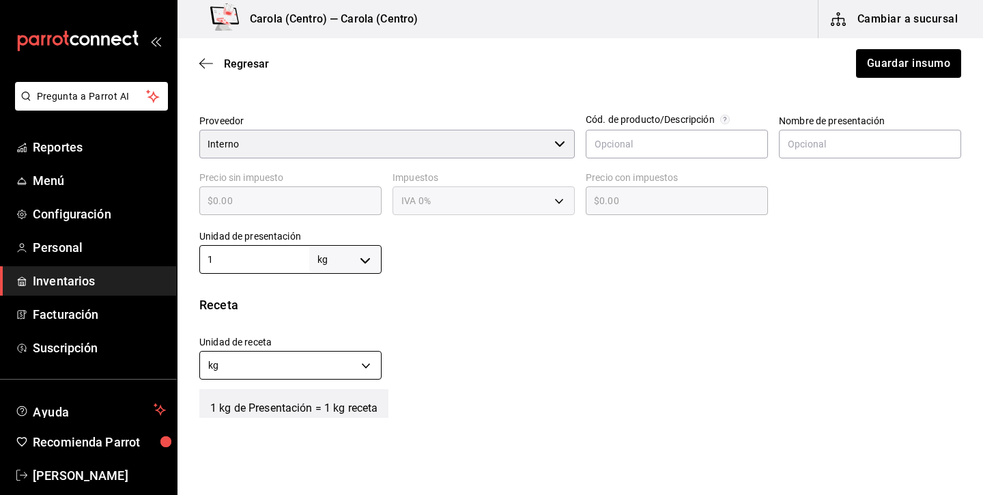
type input "1"
click at [322, 372] on body "Pregunta a Parrot AI Reportes Menú Configuración Personal Inventarios Facturaci…" at bounding box center [491, 209] width 983 height 418
click at [307, 429] on li "gr" at bounding box center [290, 430] width 181 height 23
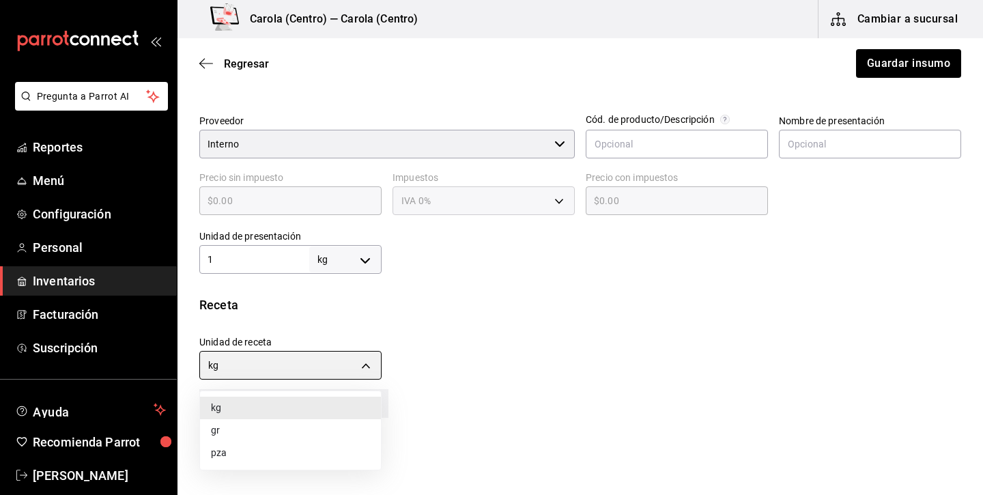
type input "GRAM"
type input "1,000"
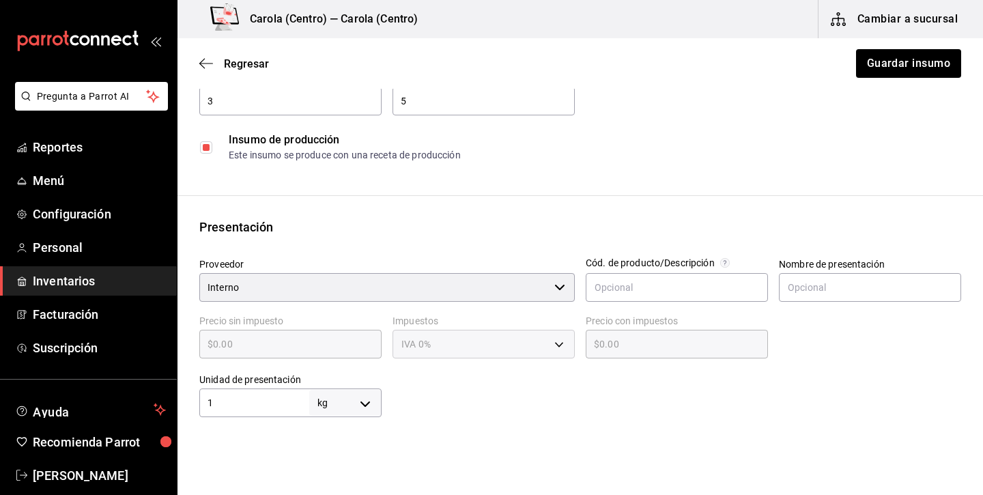
scroll to position [25, 0]
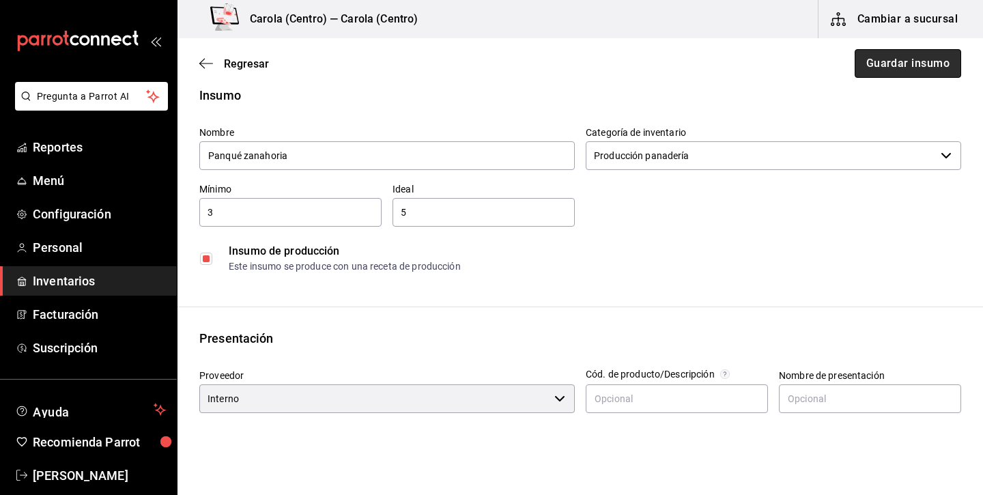
click at [895, 70] on button "Guardar insumo" at bounding box center [908, 63] width 107 height 29
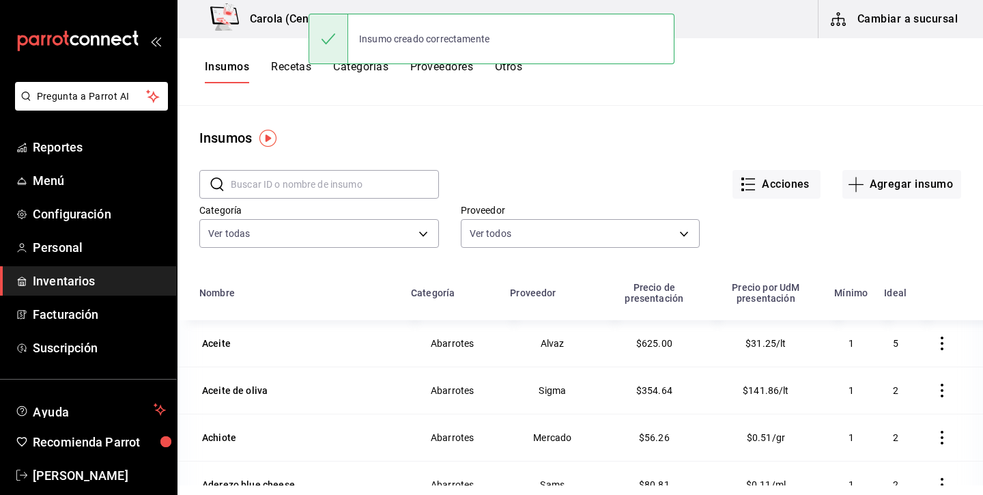
click at [287, 64] on button "Recetas" at bounding box center [291, 71] width 40 height 23
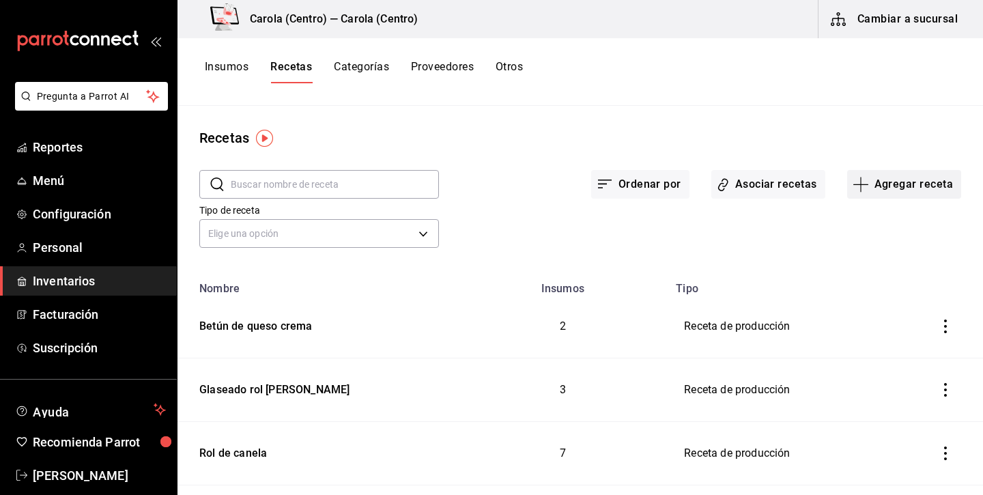
click at [929, 179] on button "Agregar receta" at bounding box center [905, 184] width 114 height 29
click at [386, 178] on div at bounding box center [491, 247] width 983 height 495
click at [387, 185] on input "text" at bounding box center [335, 184] width 208 height 27
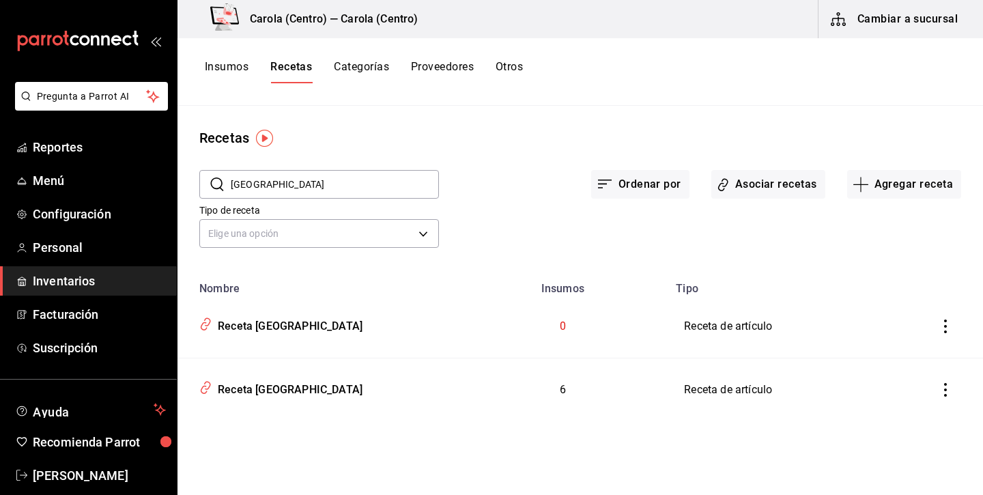
type input "[GEOGRAPHIC_DATA]"
drag, startPoint x: 387, startPoint y: 184, endPoint x: 945, endPoint y: 326, distance: 575.1
click at [945, 326] on icon "inventoriesTable" at bounding box center [946, 327] width 3 height 14
click at [914, 342] on span "Eliminar" at bounding box center [904, 345] width 35 height 11
click at [242, 67] on button "Insumos" at bounding box center [227, 71] width 44 height 23
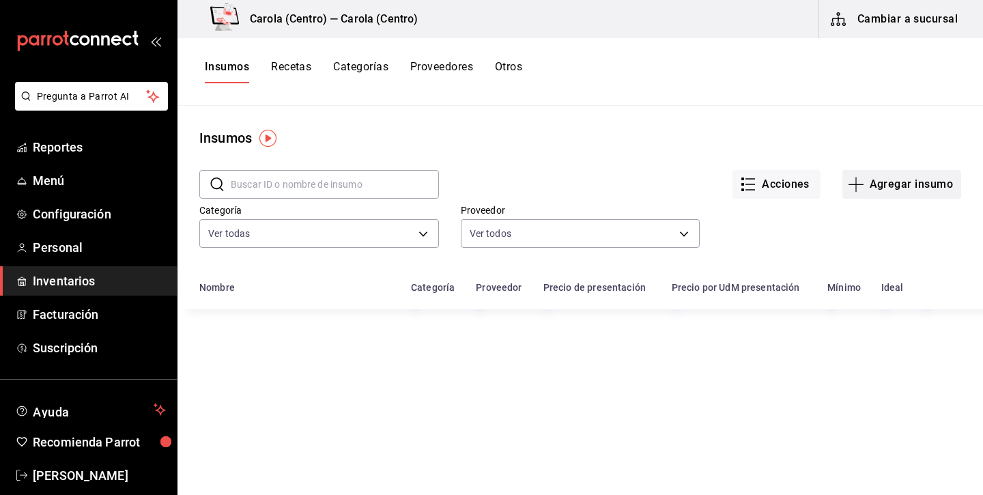
click at [878, 186] on button "Agregar insumo" at bounding box center [902, 184] width 119 height 29
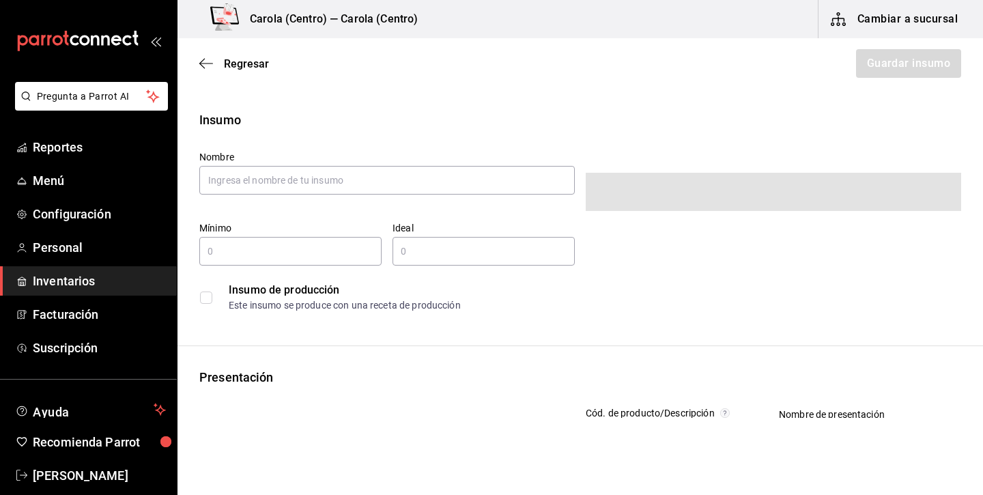
type input "$0.00"
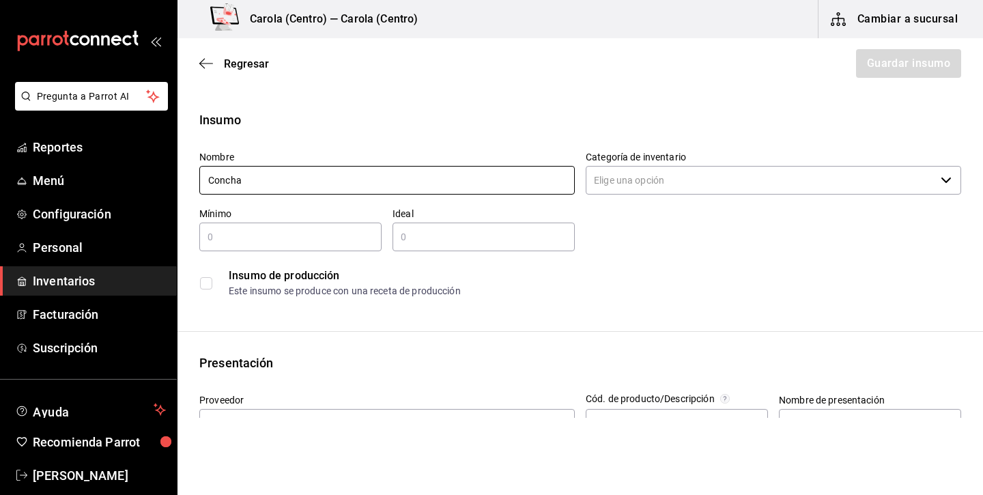
click at [217, 182] on input "Concha" at bounding box center [387, 180] width 376 height 29
type input "[PERSON_NAME]"
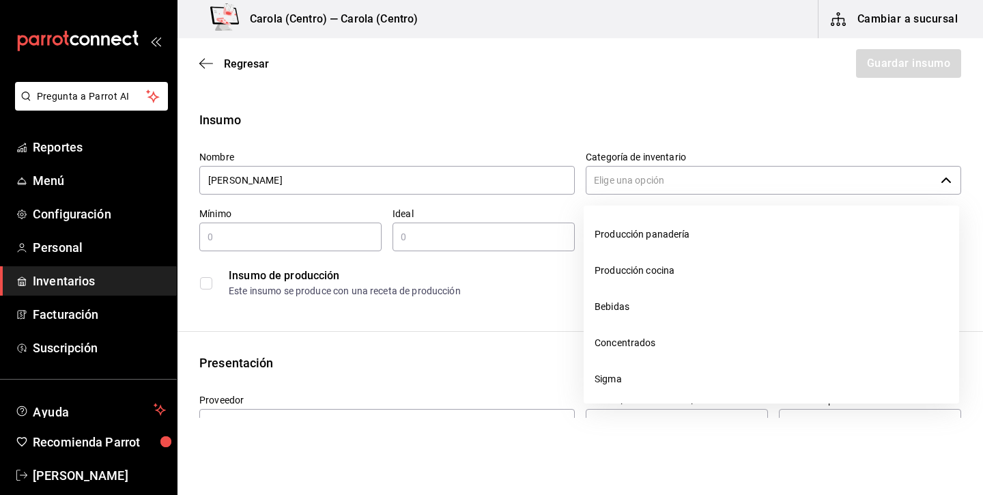
click at [634, 176] on input "Categoría de inventario" at bounding box center [761, 180] width 350 height 29
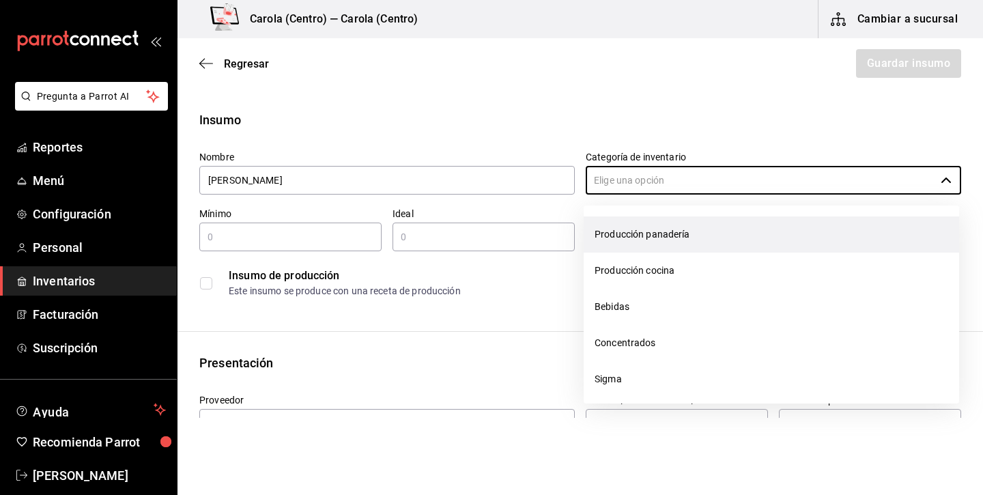
click at [662, 226] on li "Producción panadería" at bounding box center [772, 234] width 376 height 36
type input "Producción panadería"
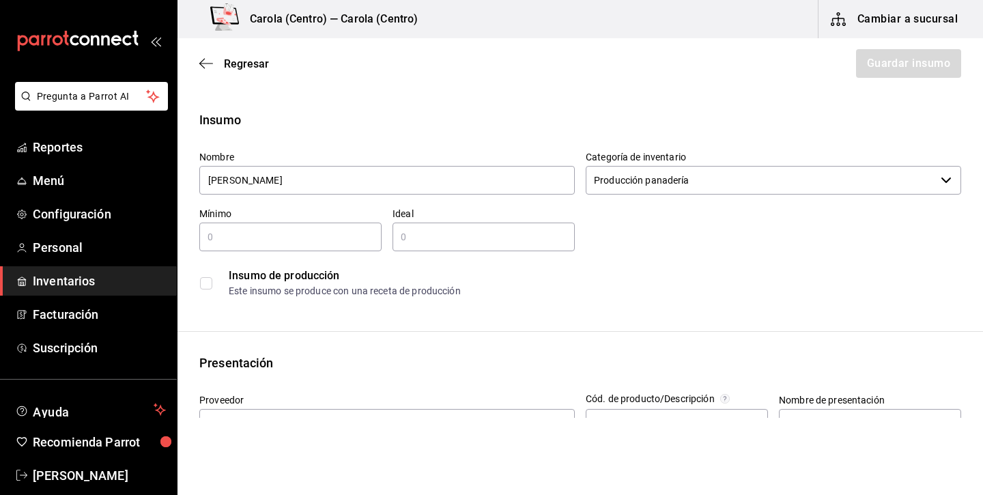
click at [339, 235] on input "text" at bounding box center [290, 237] width 182 height 16
type input "1"
click at [497, 240] on input "text" at bounding box center [484, 237] width 182 height 16
type input "2"
click at [205, 288] on input "checkbox" at bounding box center [206, 283] width 12 height 12
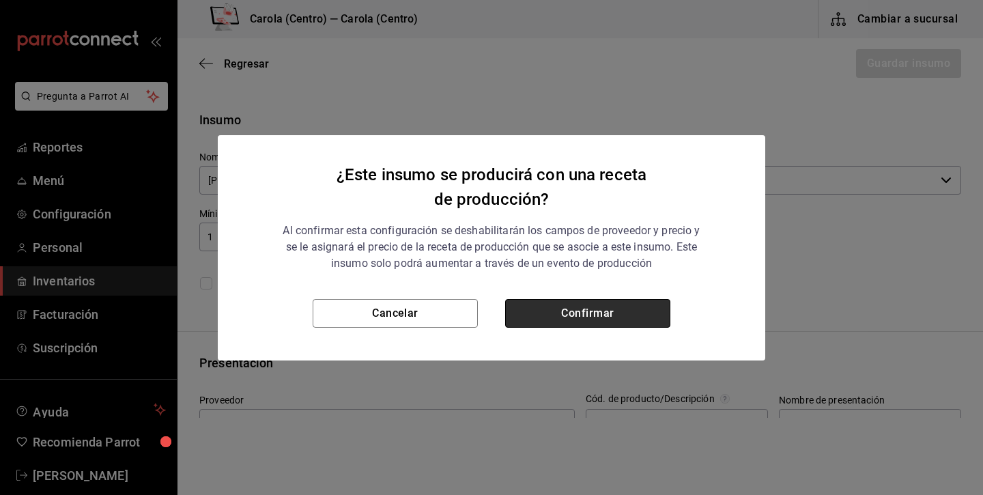
click at [596, 305] on button "Confirmar" at bounding box center [587, 313] width 165 height 29
checkbox input "true"
type input "$0.00"
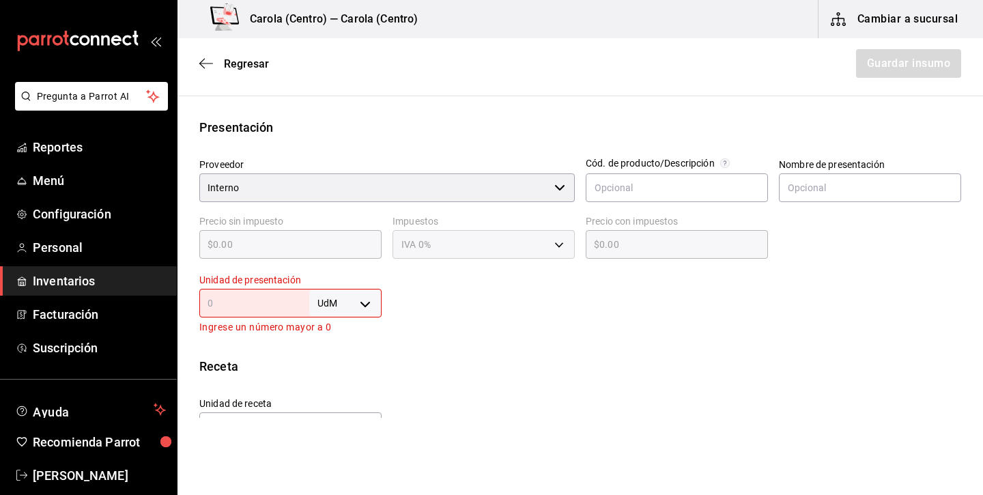
scroll to position [369, 0]
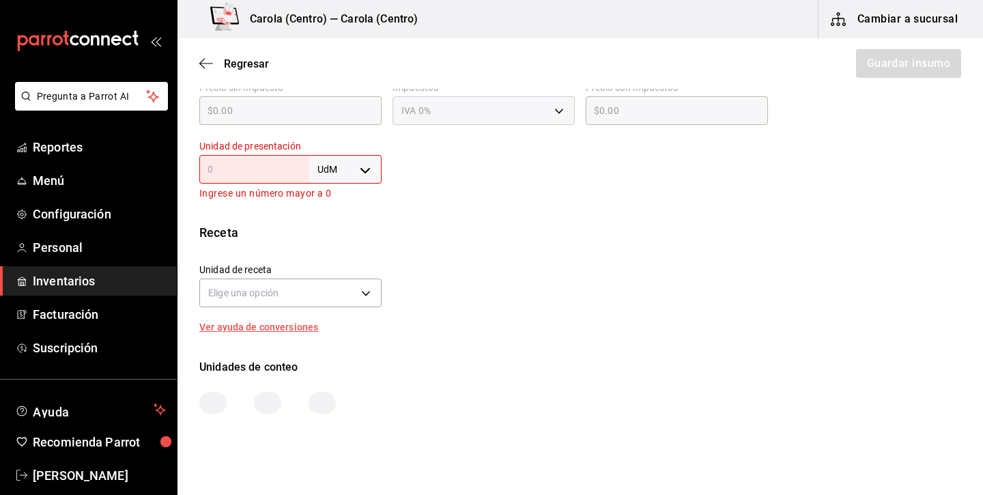
click at [355, 151] on div "Unidad de presentación UdM ​ Ingrese un número mayor a 0" at bounding box center [290, 170] width 182 height 61
click at [358, 164] on body "Pregunta a Parrot AI Reportes Menú Configuración Personal Inventarios Facturaci…" at bounding box center [491, 209] width 983 height 418
click at [346, 236] on li "kg" at bounding box center [345, 233] width 71 height 23
type input "KILOGRAM"
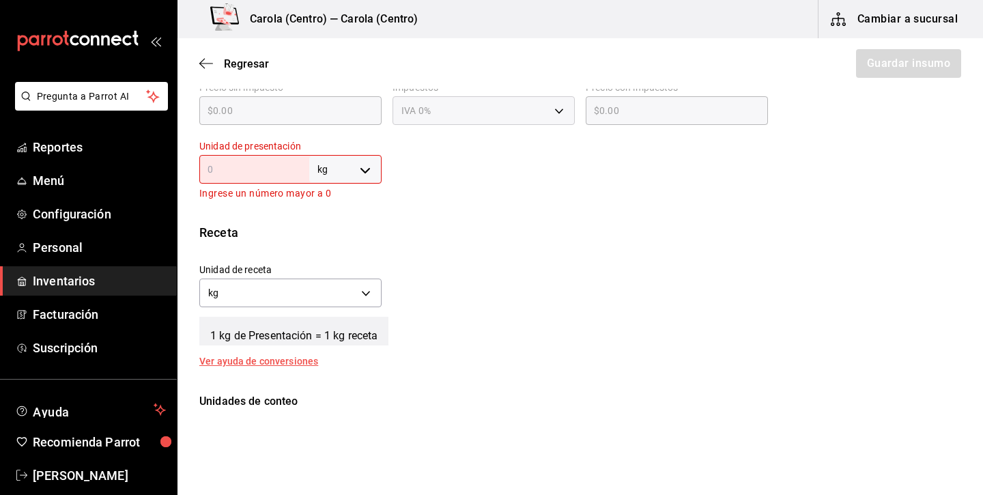
click at [283, 163] on input "text" at bounding box center [254, 169] width 110 height 16
type input "1"
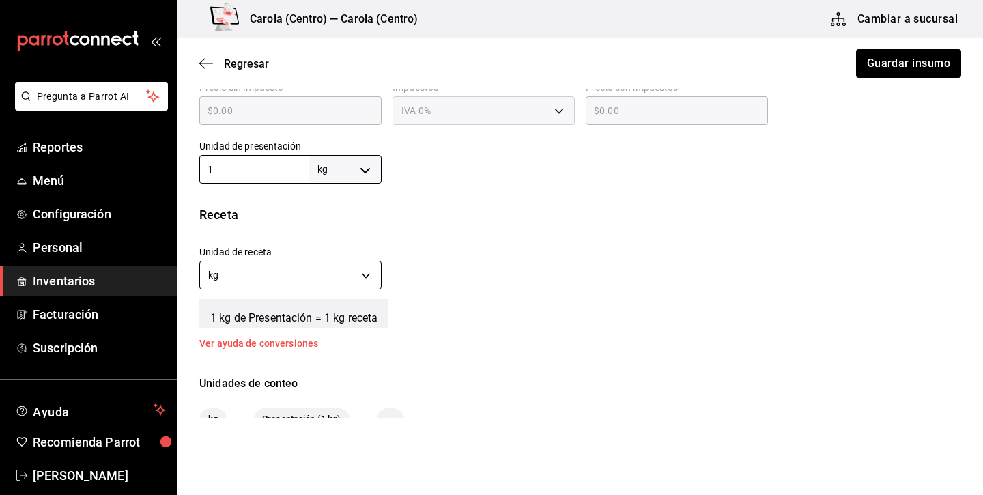
type input "1"
click at [296, 274] on body "Pregunta a Parrot AI Reportes Menú Configuración Personal Inventarios Facturaci…" at bounding box center [491, 209] width 983 height 418
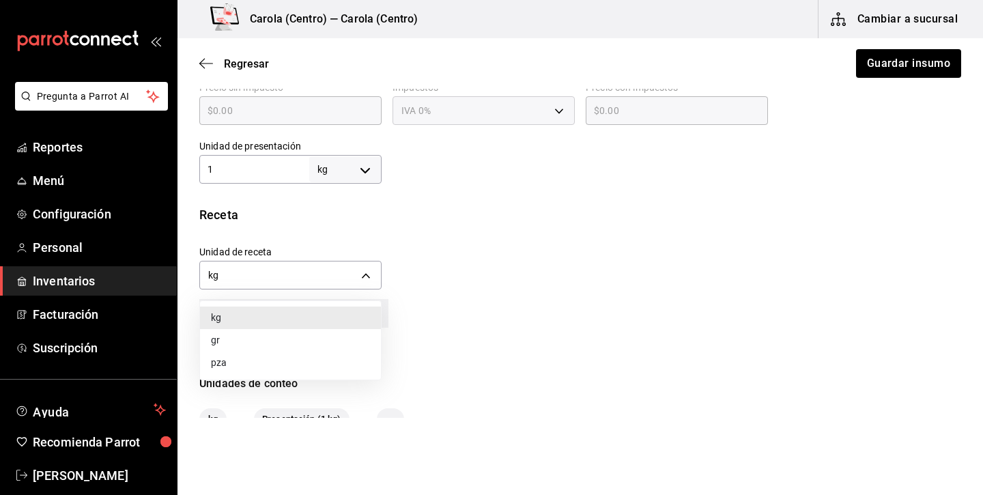
click at [286, 336] on li "gr" at bounding box center [290, 340] width 181 height 23
type input "GRAM"
type input "1,000"
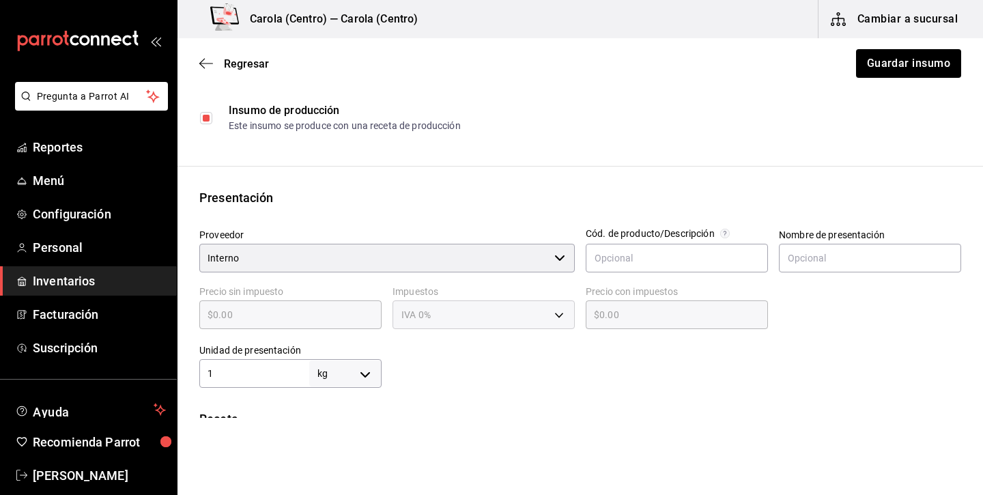
scroll to position [126, 0]
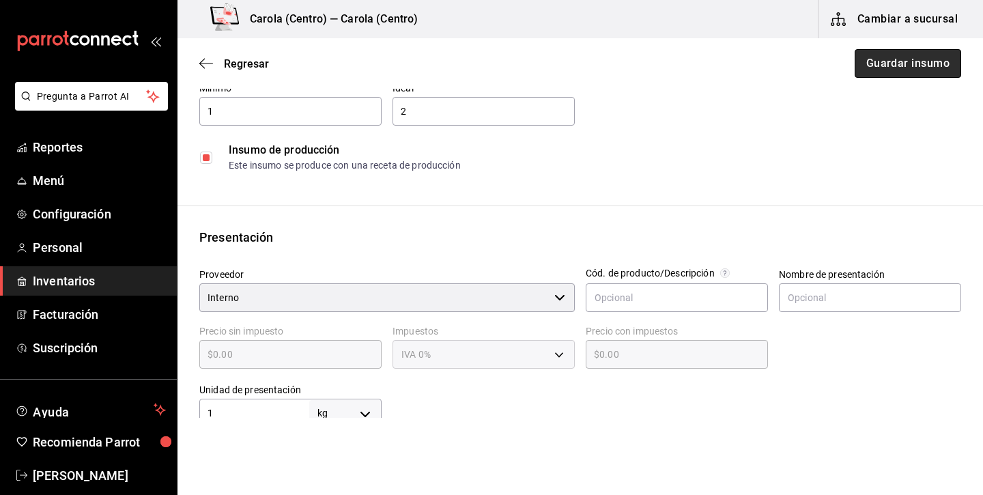
click at [910, 65] on button "Guardar insumo" at bounding box center [908, 63] width 107 height 29
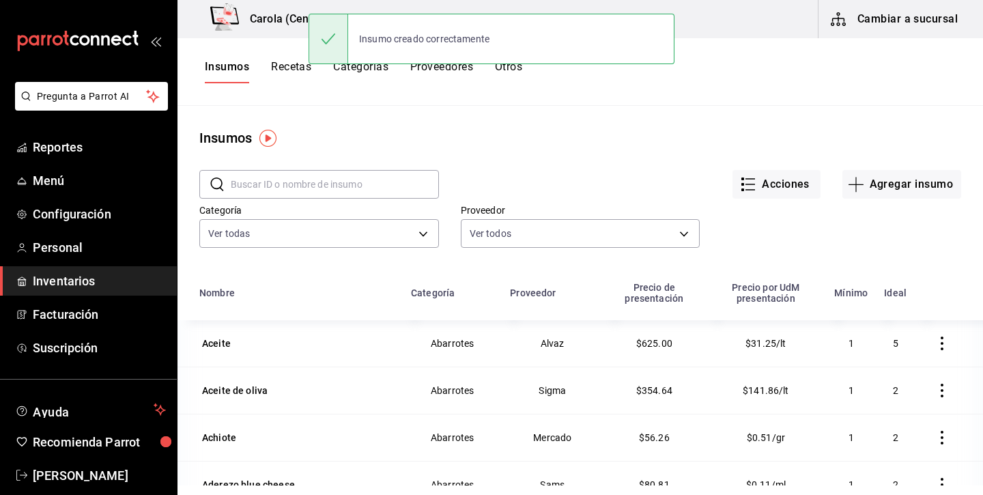
click at [300, 64] on button "Recetas" at bounding box center [291, 71] width 40 height 23
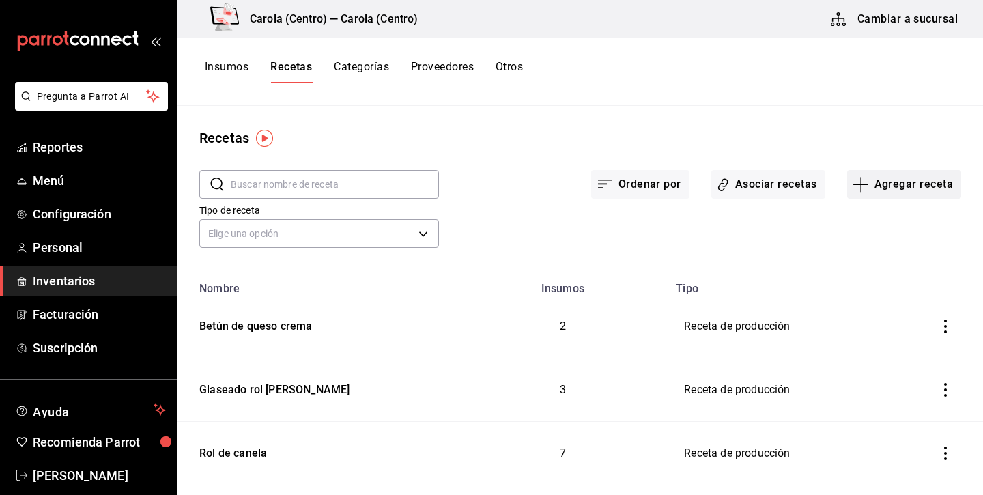
click at [891, 188] on button "Agregar receta" at bounding box center [905, 184] width 114 height 29
click at [886, 290] on span "Receta de producción" at bounding box center [904, 295] width 115 height 14
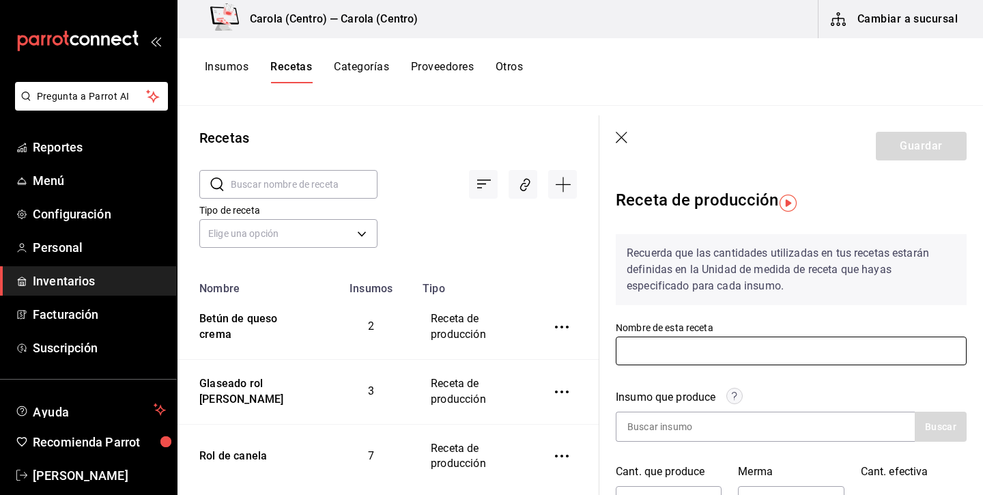
click at [693, 350] on input "text" at bounding box center [791, 351] width 351 height 29
type input "Conchas"
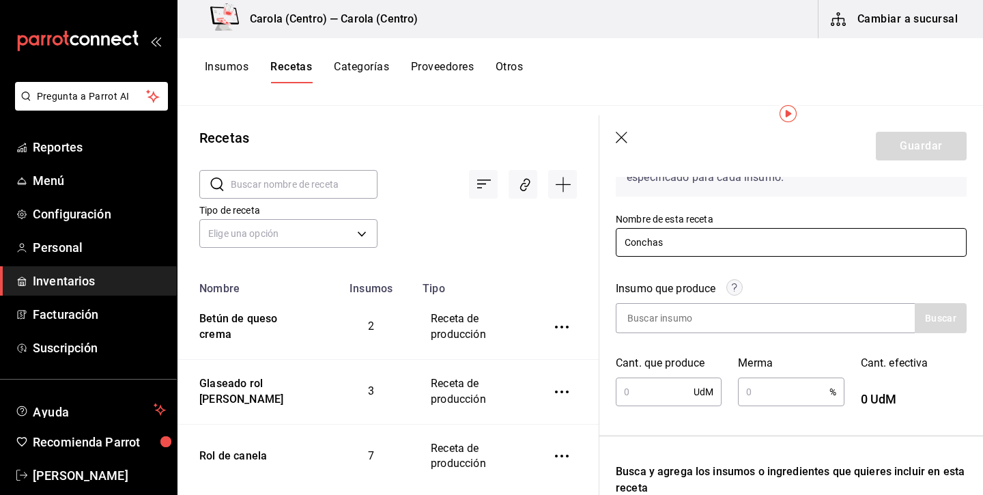
scroll to position [113, 0]
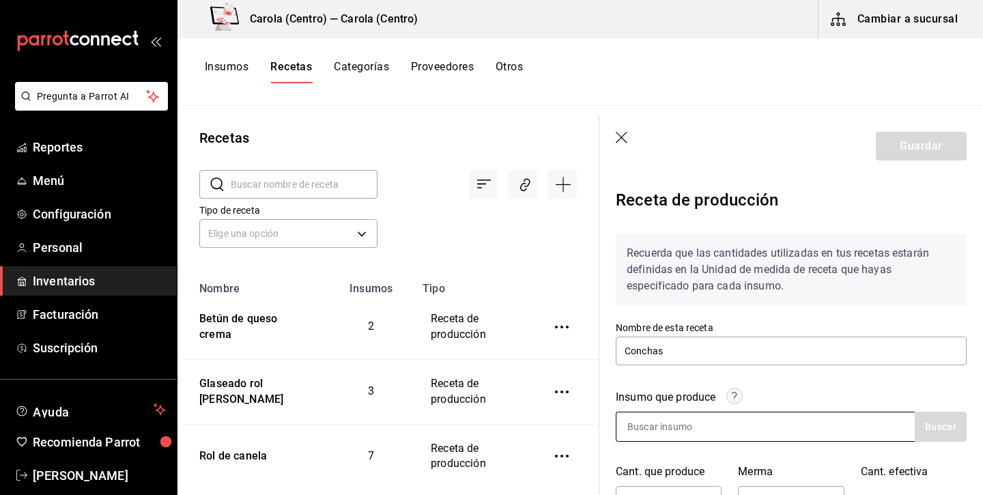
scroll to position [113, 0]
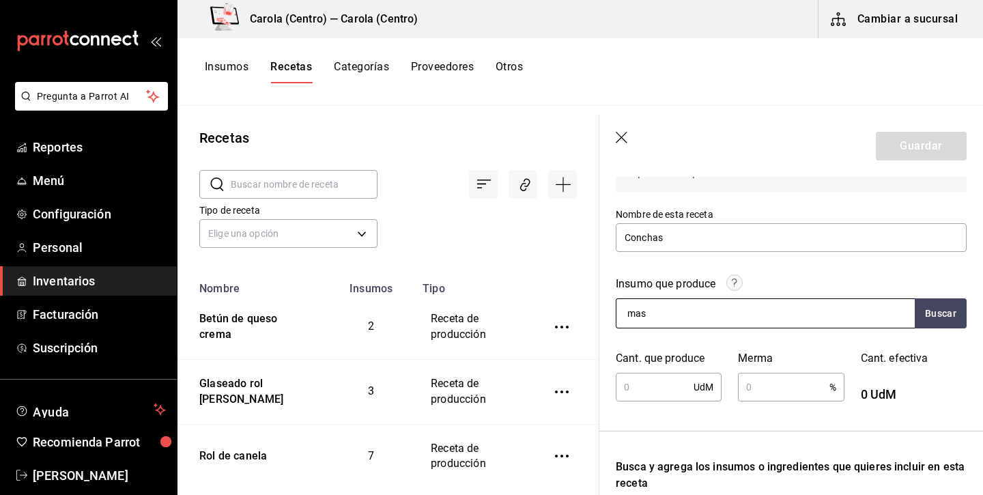
type input "masa"
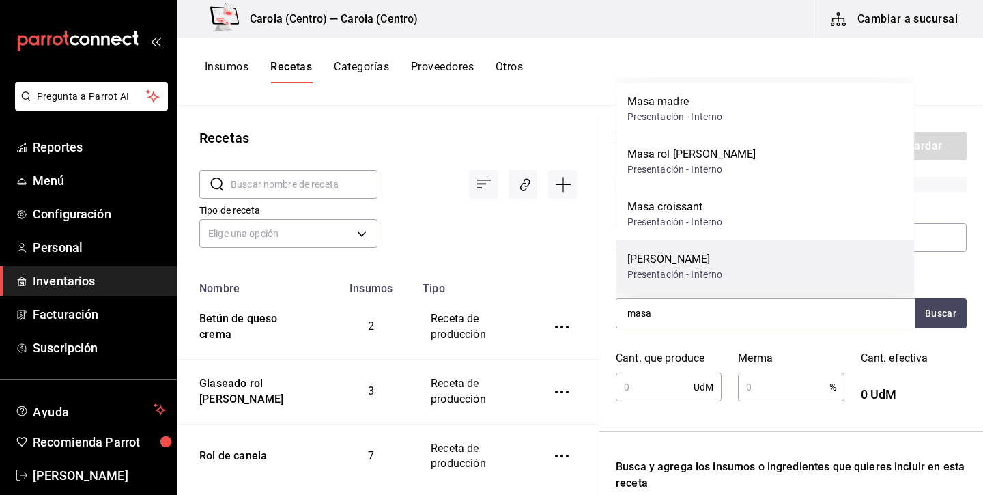
click at [680, 275] on div "Presentación - Interno" at bounding box center [676, 275] width 96 height 14
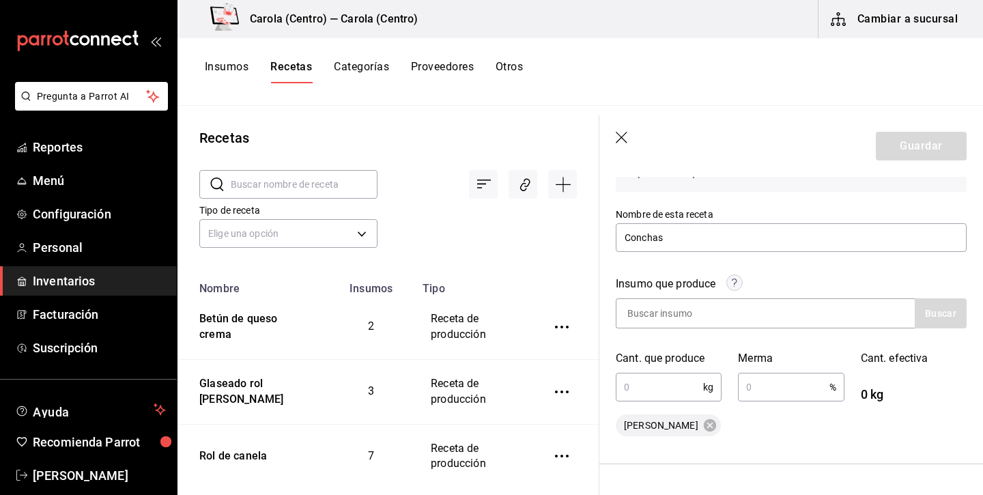
click at [668, 383] on input "text" at bounding box center [659, 387] width 87 height 27
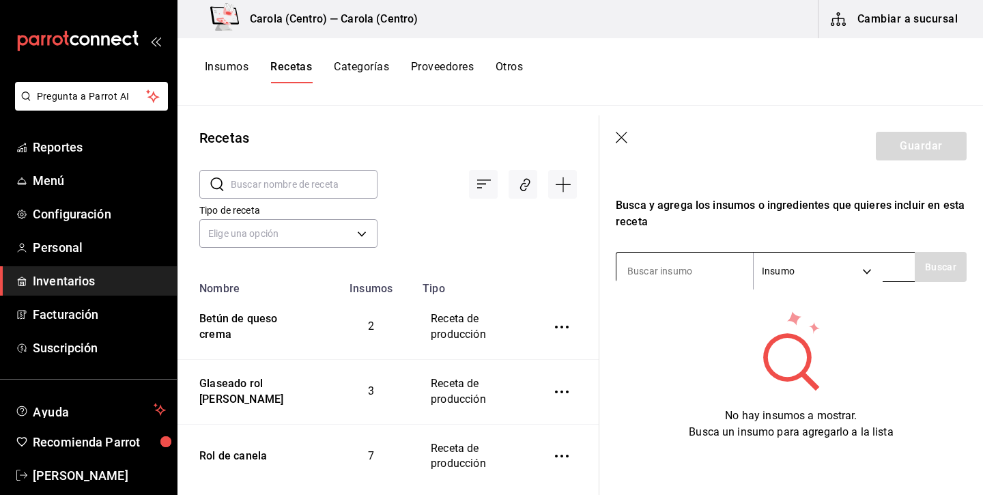
scroll to position [408, 0]
type input "harina"
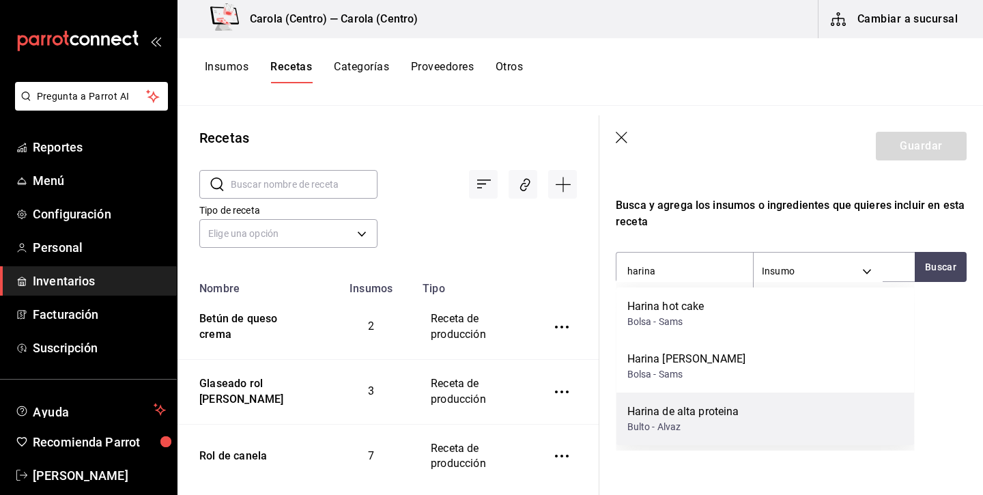
click at [702, 418] on div "Harina de alta proteina" at bounding box center [684, 412] width 112 height 16
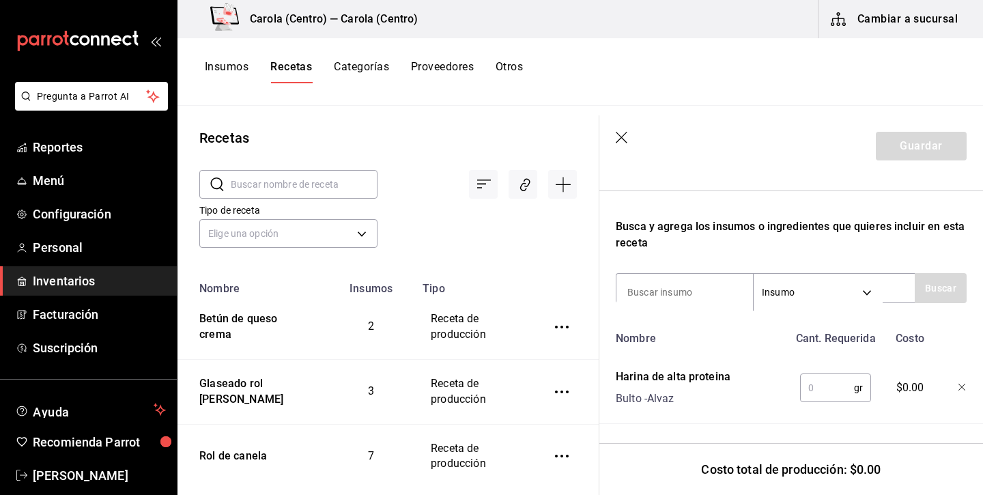
scroll to position [387, 0]
type input "levadura"
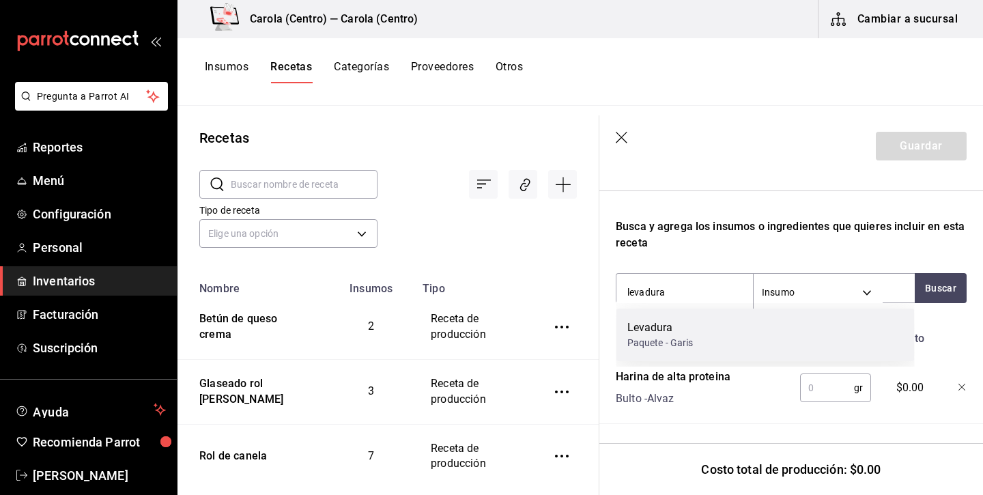
click at [714, 333] on div "Levadura Paquete - Garis" at bounding box center [766, 335] width 298 height 53
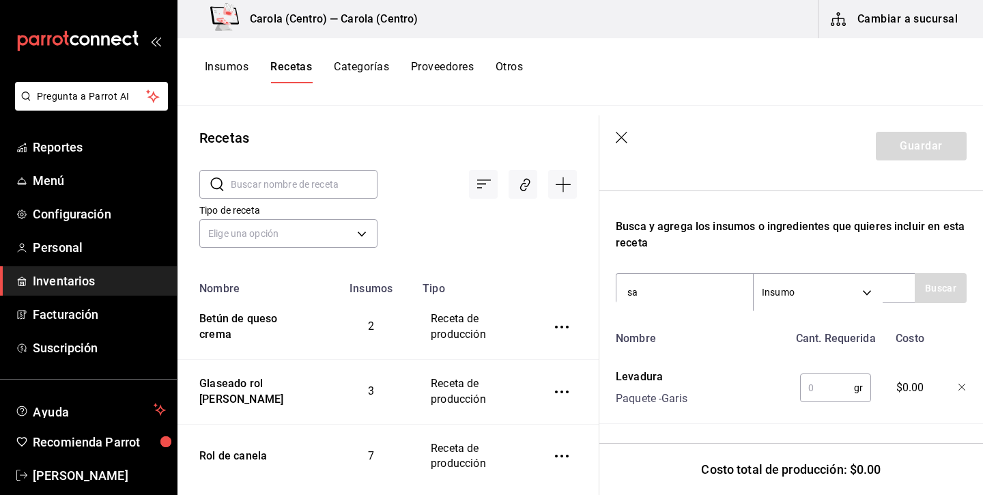
type input "sal"
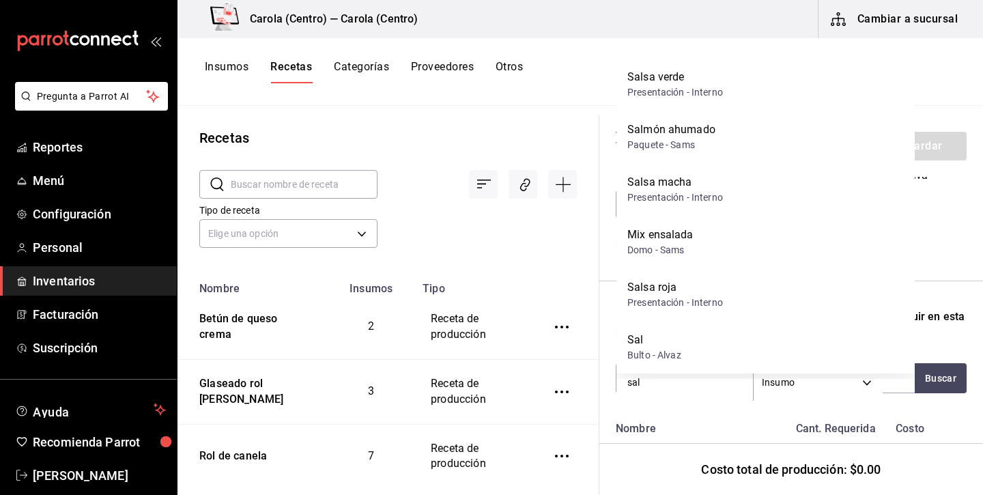
scroll to position [275, 0]
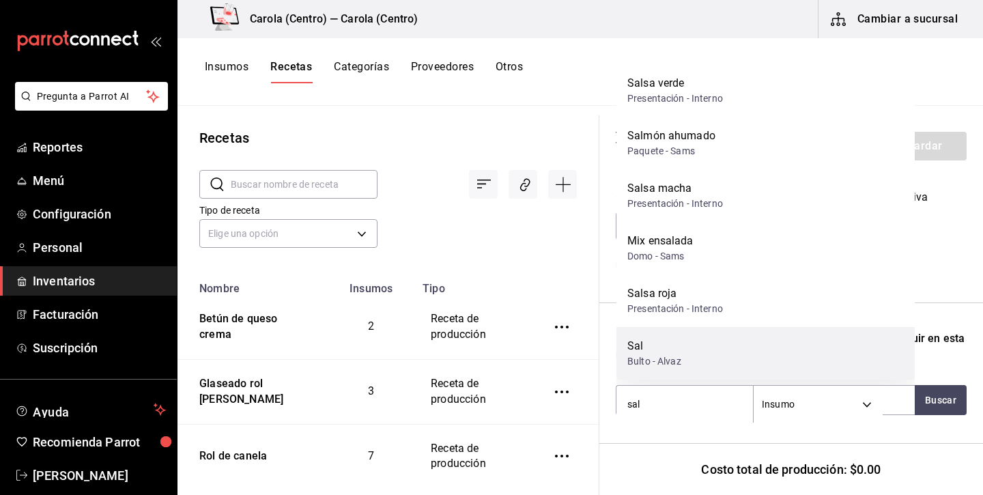
click at [712, 344] on div "Sal Bulto - Alvaz" at bounding box center [766, 353] width 298 height 53
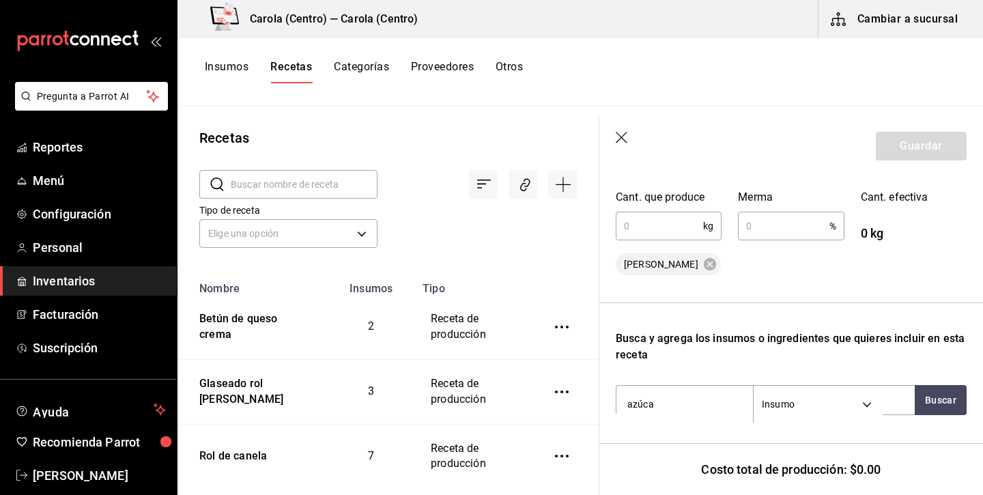
type input "azúcar"
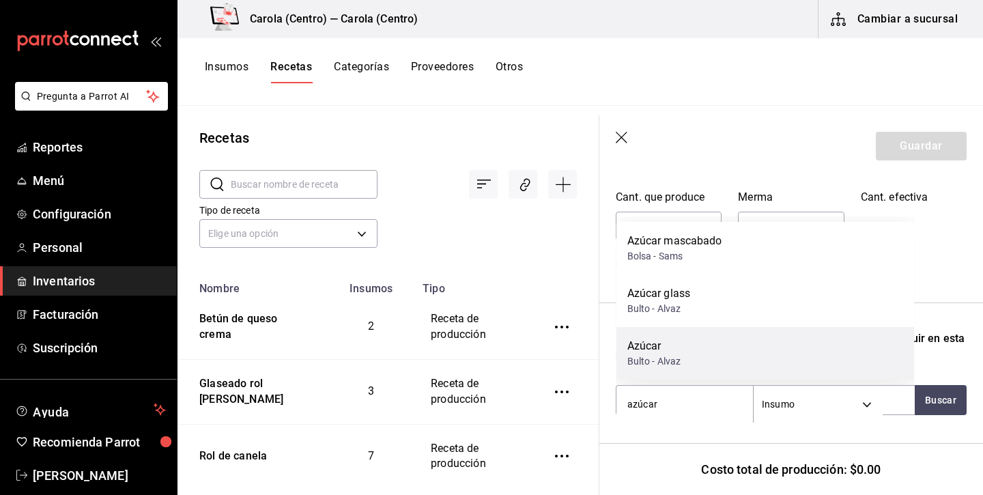
click at [708, 359] on div "Azúcar Bulto - Alvaz" at bounding box center [766, 353] width 298 height 53
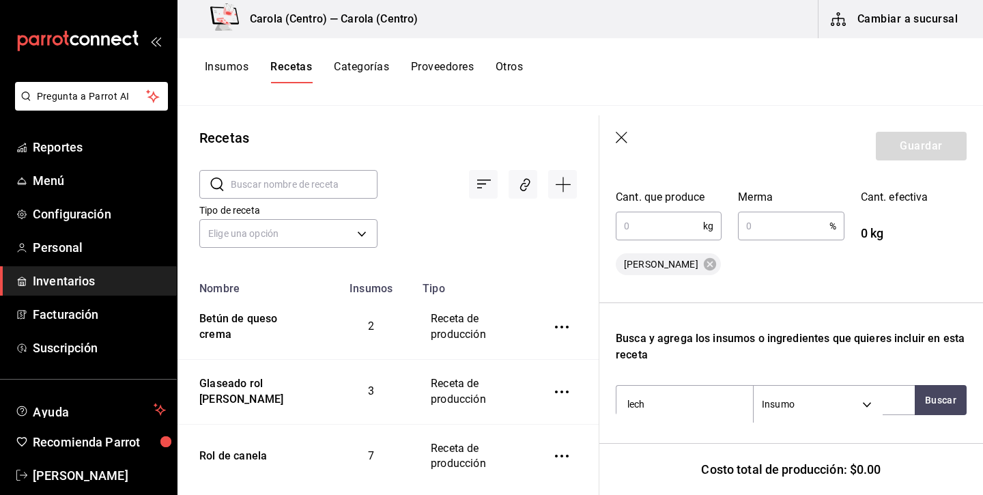
type input "leche"
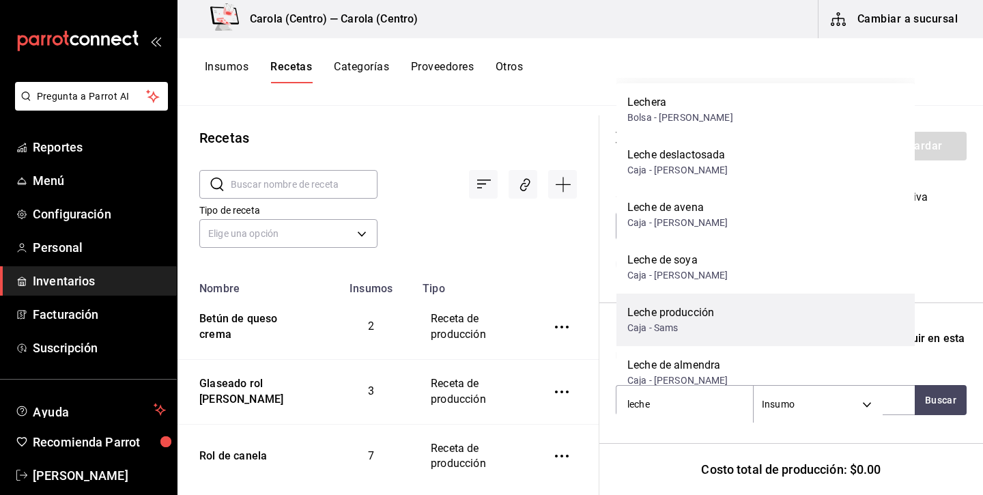
click at [717, 320] on div "Leche producción Caja - Sams" at bounding box center [766, 320] width 298 height 53
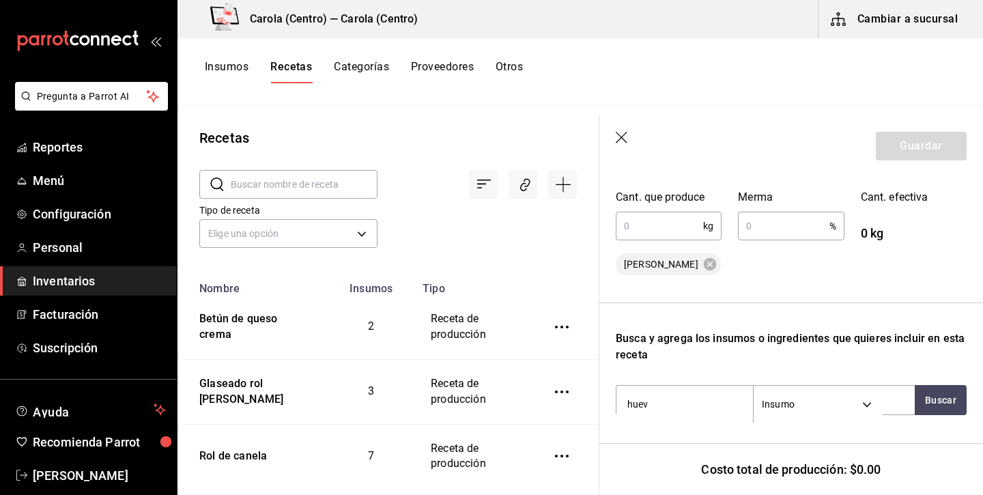
type input "huevo"
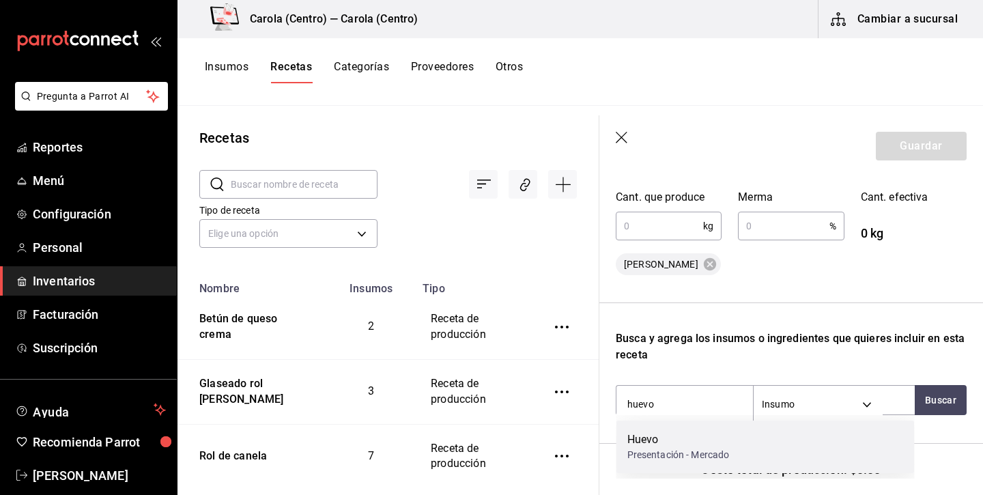
click at [680, 448] on div "Presentación - Mercado" at bounding box center [679, 455] width 102 height 14
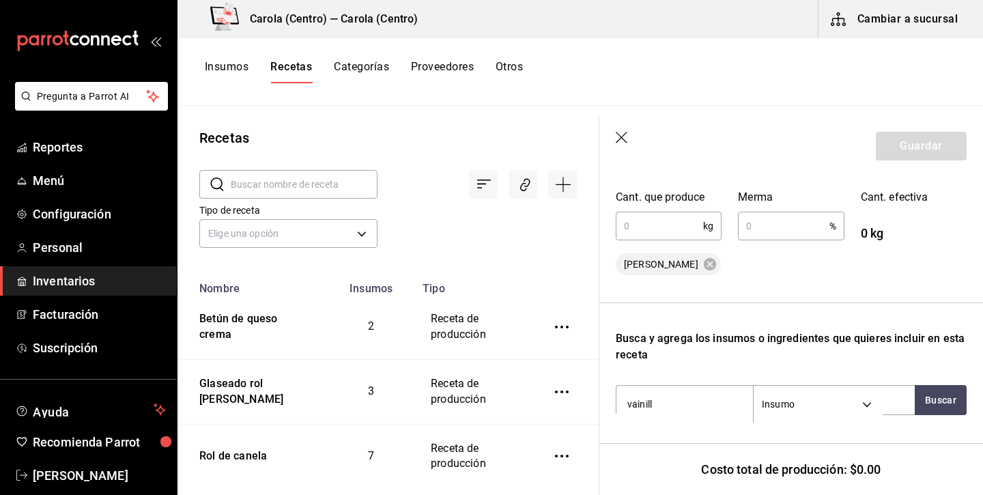
type input "vainilla"
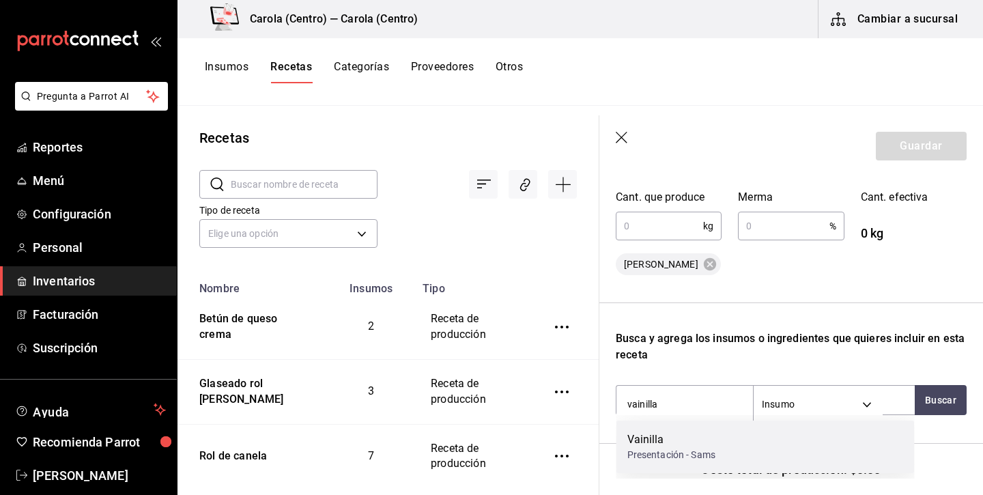
click at [649, 449] on div "Presentación - Sams" at bounding box center [672, 455] width 89 height 14
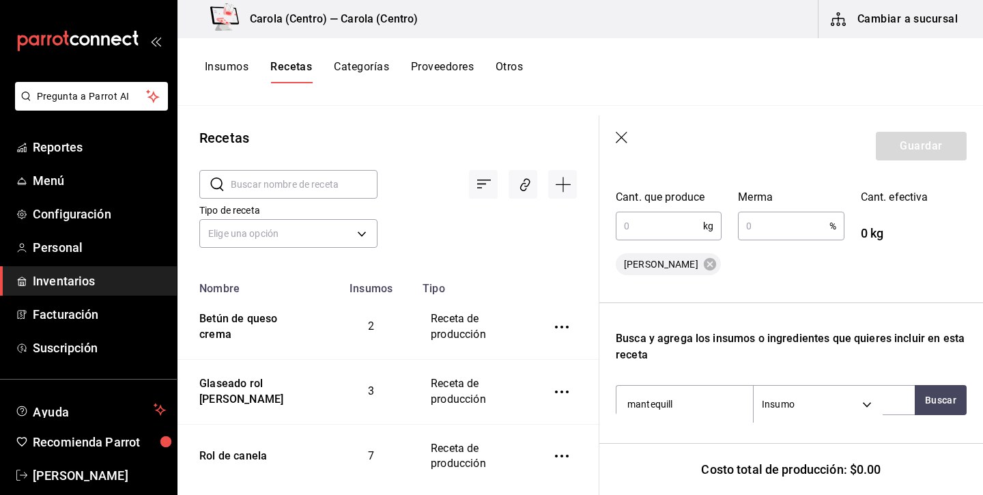
type input "mantequilla"
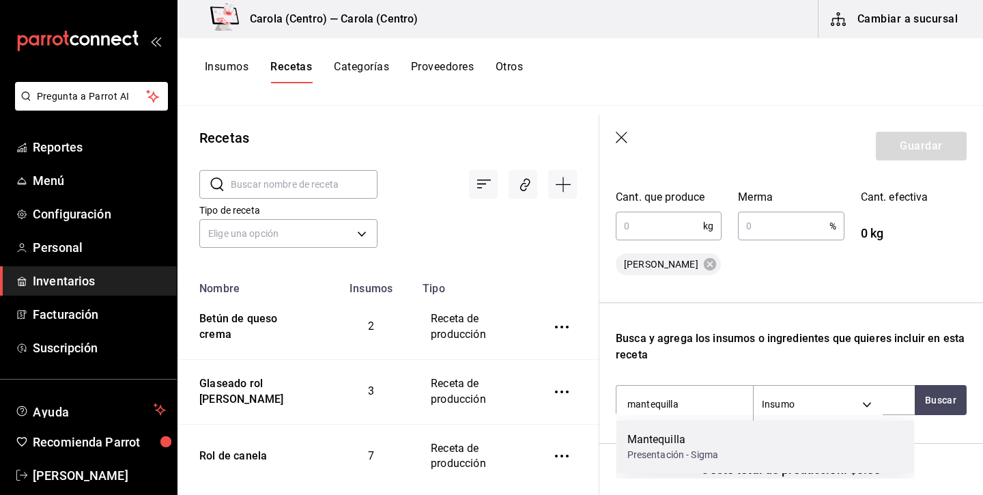
click at [701, 456] on div "Presentación - Sigma" at bounding box center [674, 455] width 92 height 14
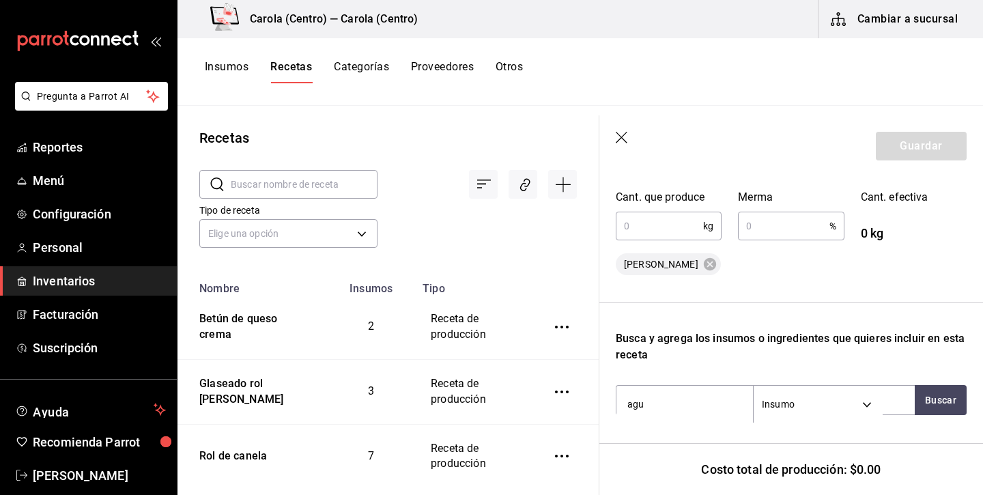
type input "agua"
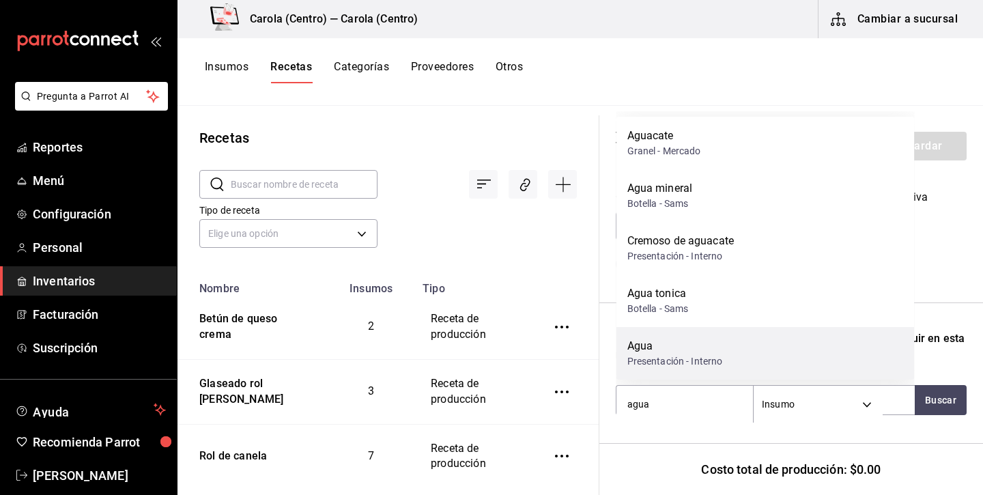
click at [737, 369] on div "Agua Presentación - Interno" at bounding box center [766, 353] width 298 height 53
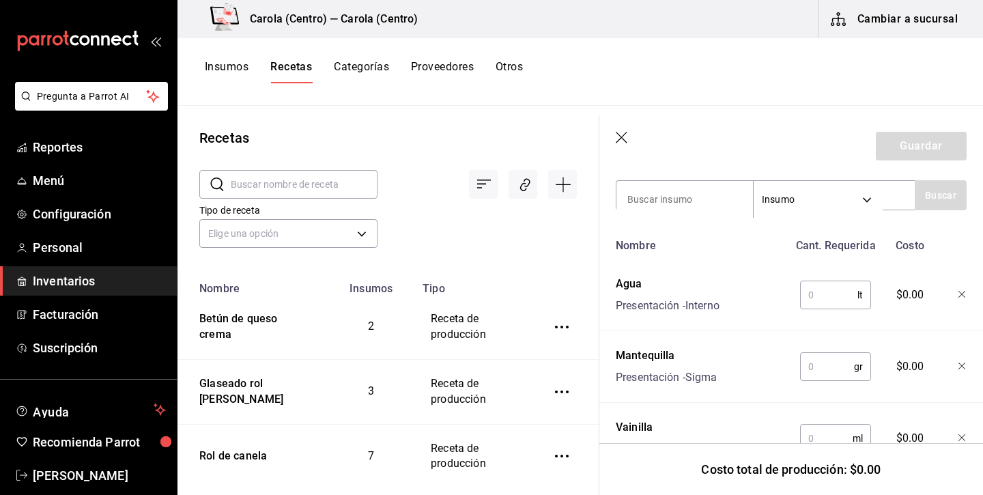
scroll to position [501, 0]
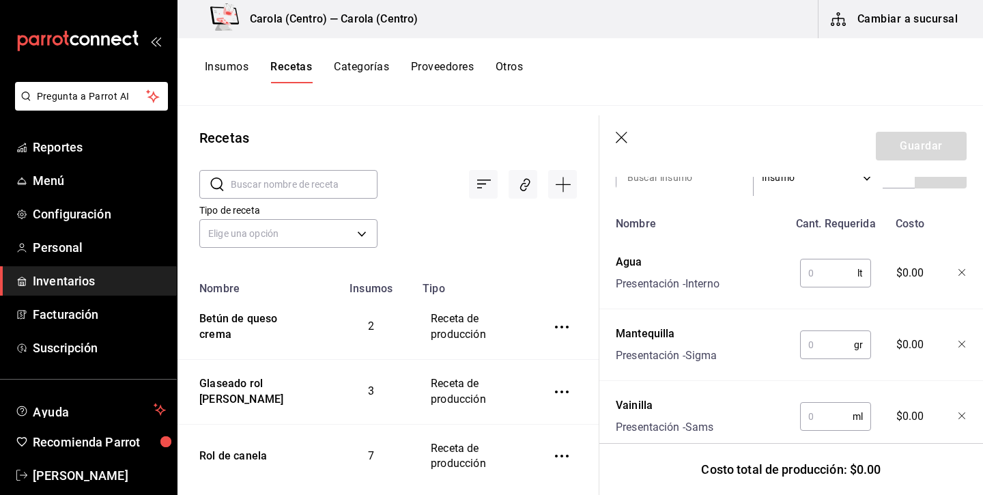
click at [843, 279] on input "text" at bounding box center [828, 273] width 57 height 27
type input "1"
type input "0.1"
click at [844, 350] on input "text" at bounding box center [827, 344] width 54 height 27
type input "530"
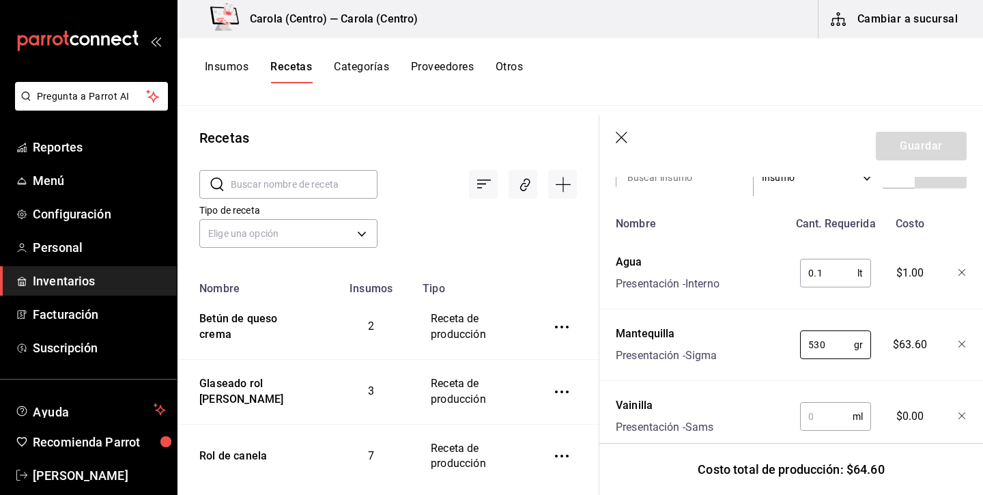
click at [826, 418] on input "text" at bounding box center [826, 416] width 53 height 27
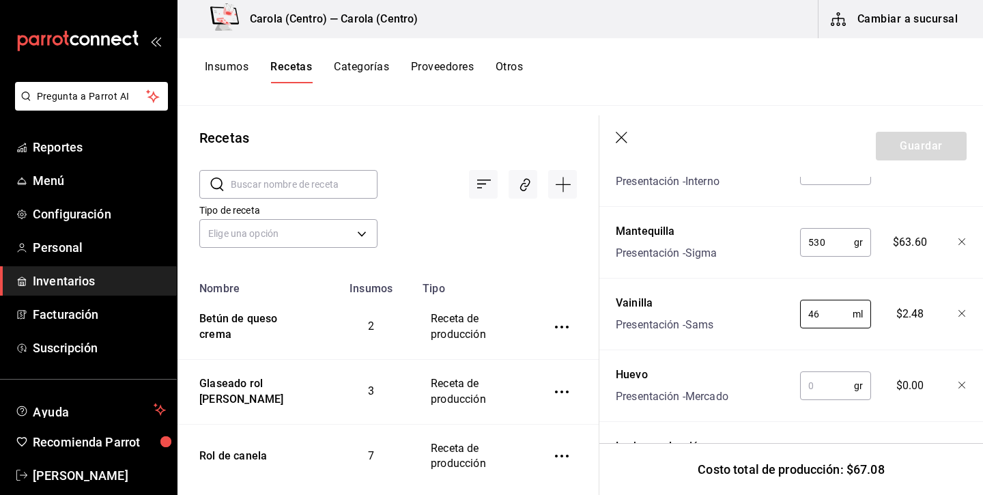
scroll to position [607, 0]
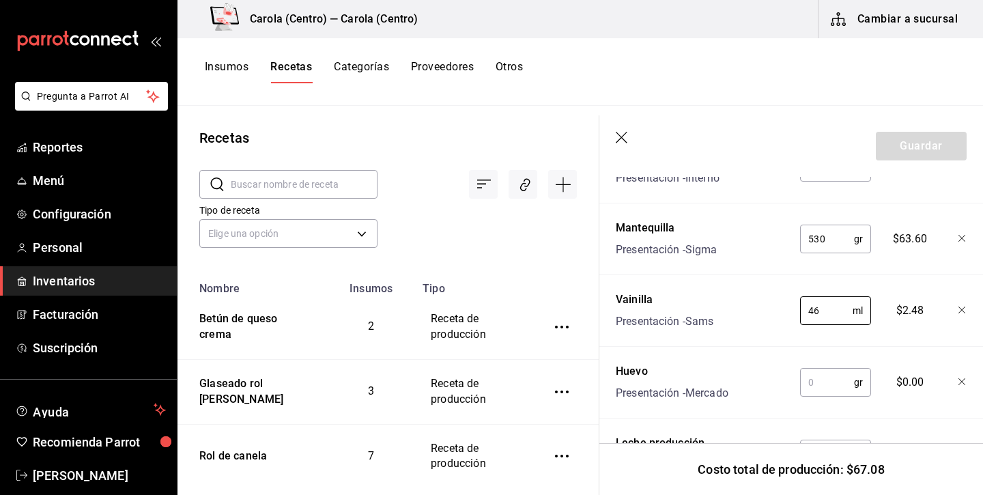
type input "46"
click at [833, 396] on input "text" at bounding box center [827, 382] width 54 height 27
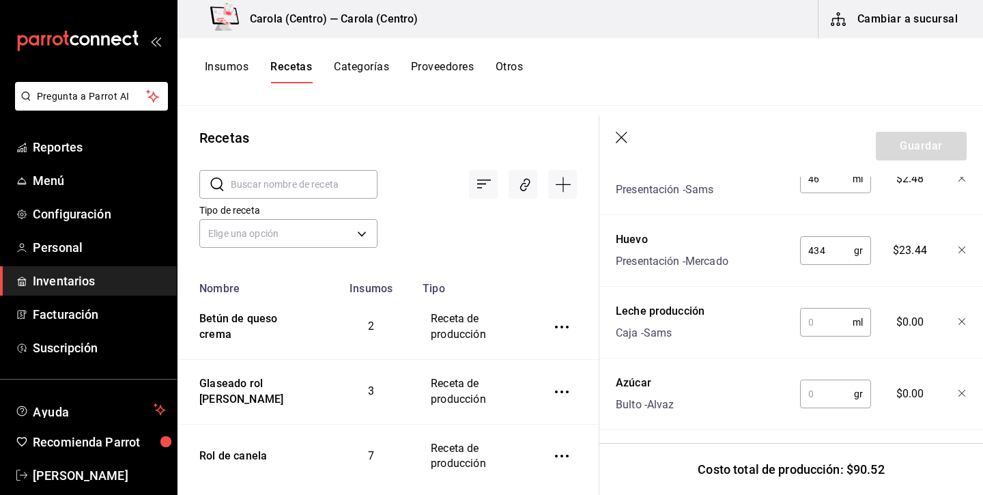
scroll to position [766, 0]
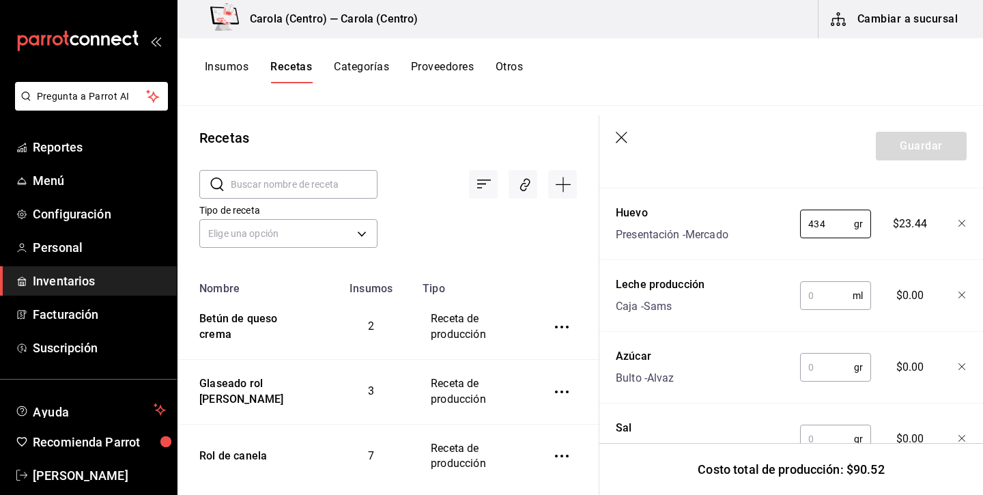
type input "434"
click at [840, 297] on input "text" at bounding box center [826, 295] width 53 height 27
type input "320"
click at [837, 367] on input "text" at bounding box center [827, 367] width 54 height 27
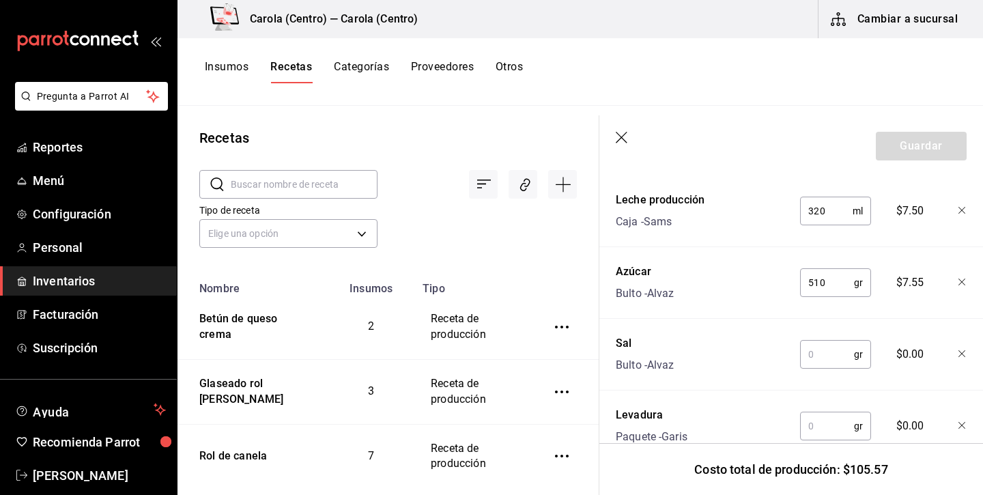
scroll to position [892, 0]
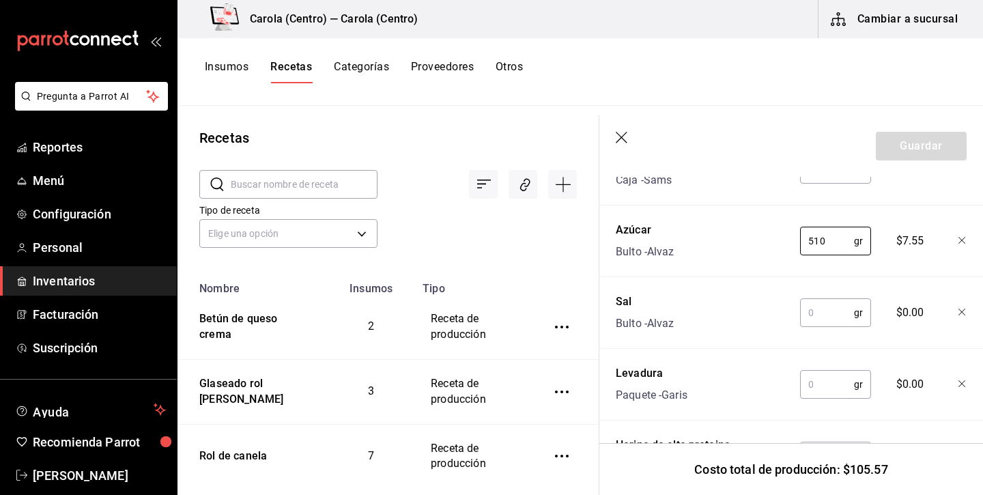
type input "510"
click at [828, 316] on input "text" at bounding box center [827, 312] width 54 height 27
type input "24"
click at [822, 389] on input "text" at bounding box center [827, 384] width 54 height 27
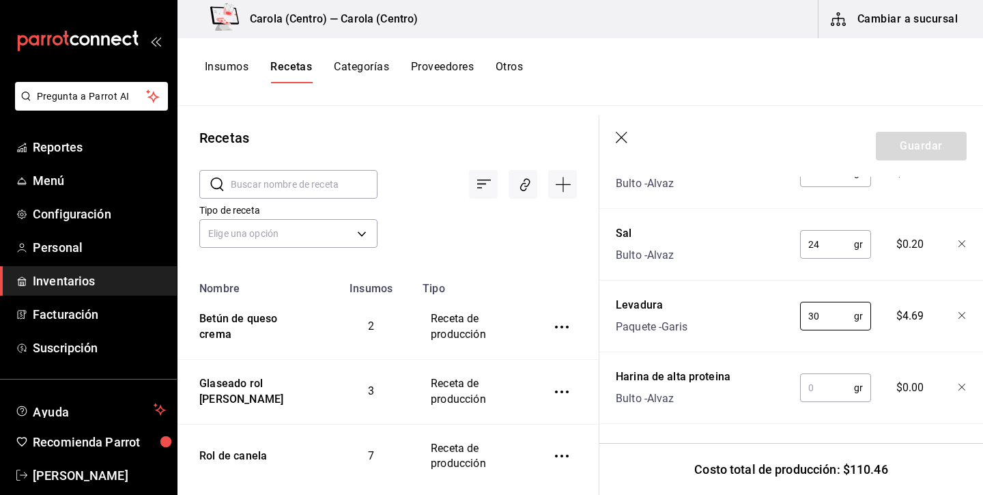
scroll to position [960, 0]
type input "30"
click at [823, 385] on input "text" at bounding box center [827, 387] width 54 height 27
type input "1,756"
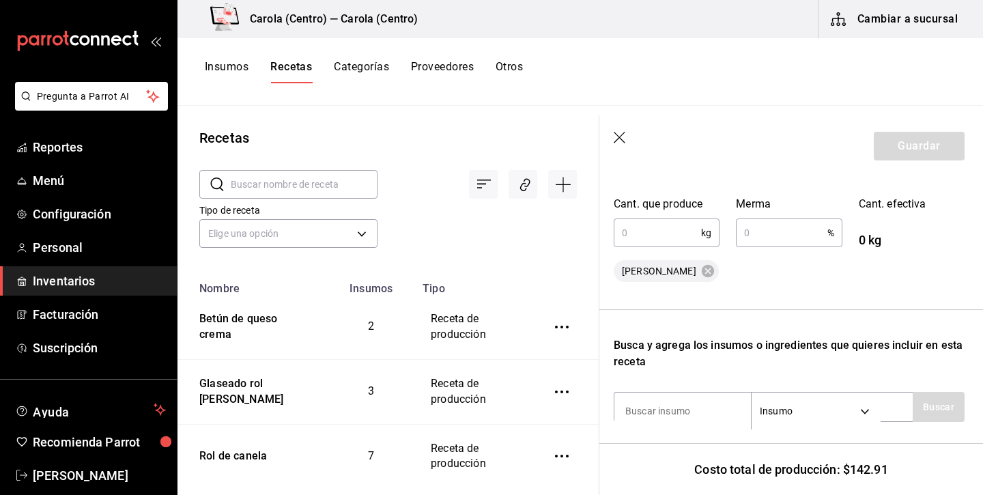
scroll to position [276, 2]
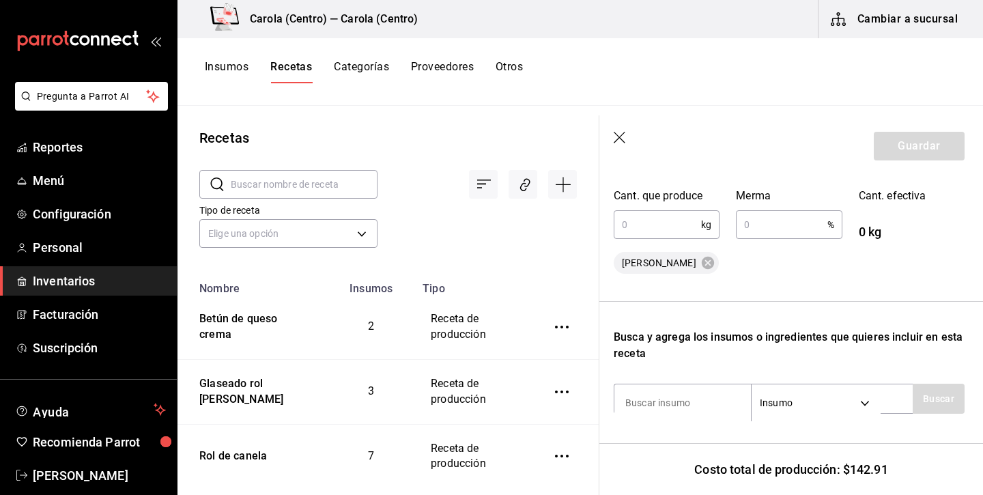
click at [664, 222] on input "text" at bounding box center [657, 224] width 87 height 27
type input "3,750"
click at [776, 229] on input "text" at bounding box center [781, 224] width 91 height 27
type input "5"
type input "3"
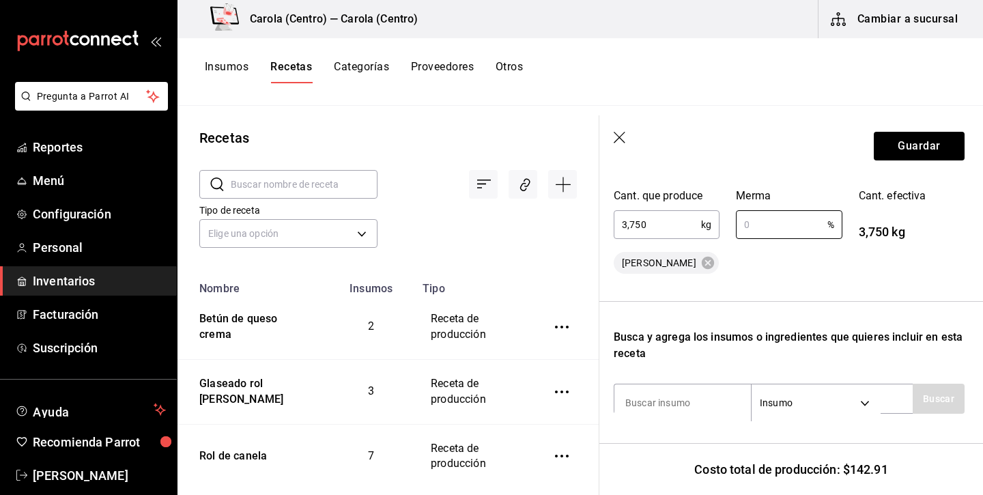
type input "2"
type input "3"
type input "4"
click at [934, 149] on button "Guardar" at bounding box center [919, 146] width 91 height 29
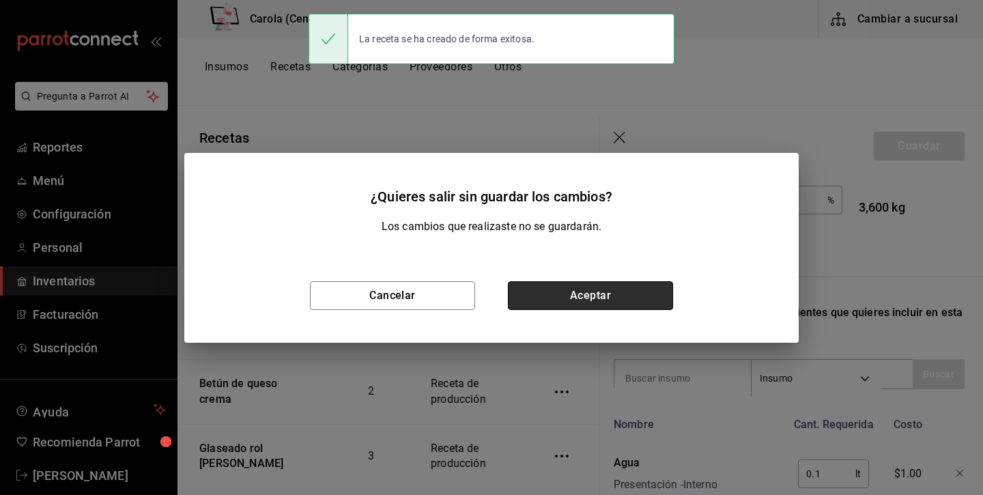
click at [555, 298] on button "Aceptar" at bounding box center [590, 295] width 165 height 29
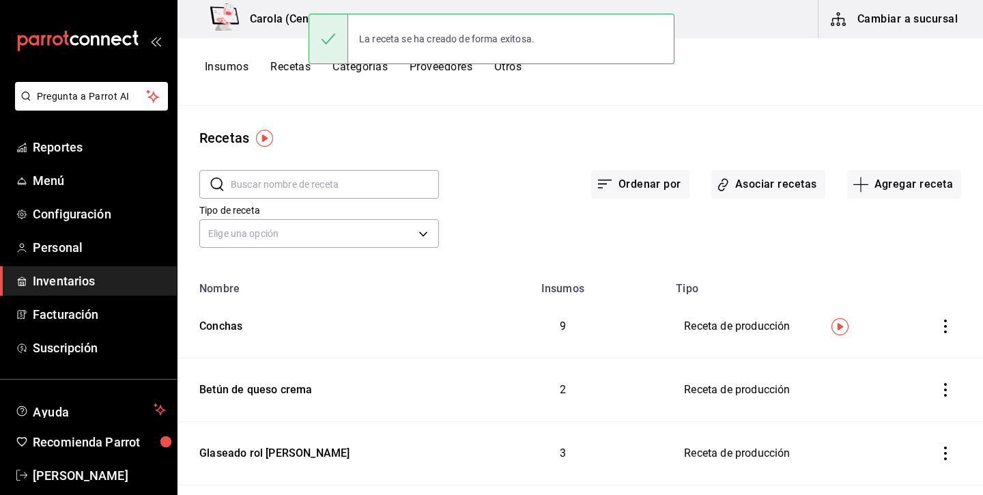
click at [238, 66] on button "Insumos" at bounding box center [227, 71] width 44 height 23
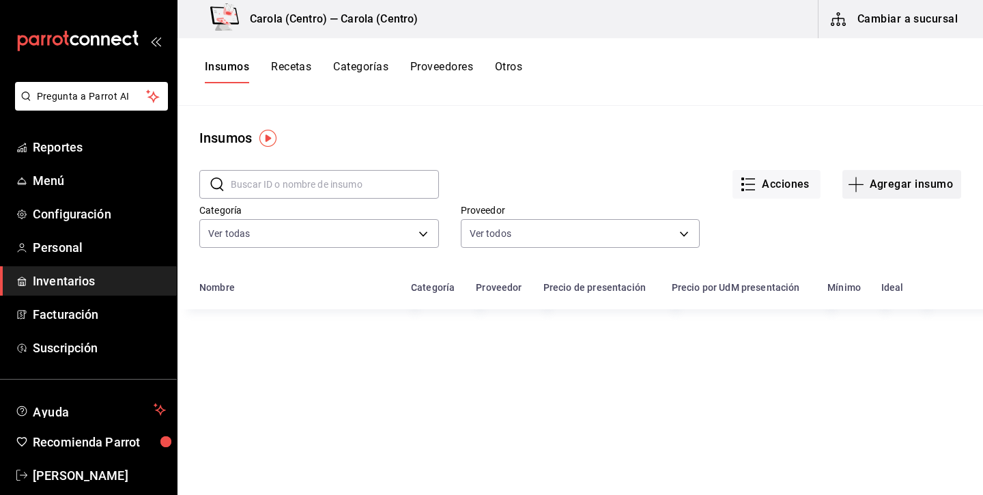
click at [884, 191] on button "Agregar insumo" at bounding box center [902, 184] width 119 height 29
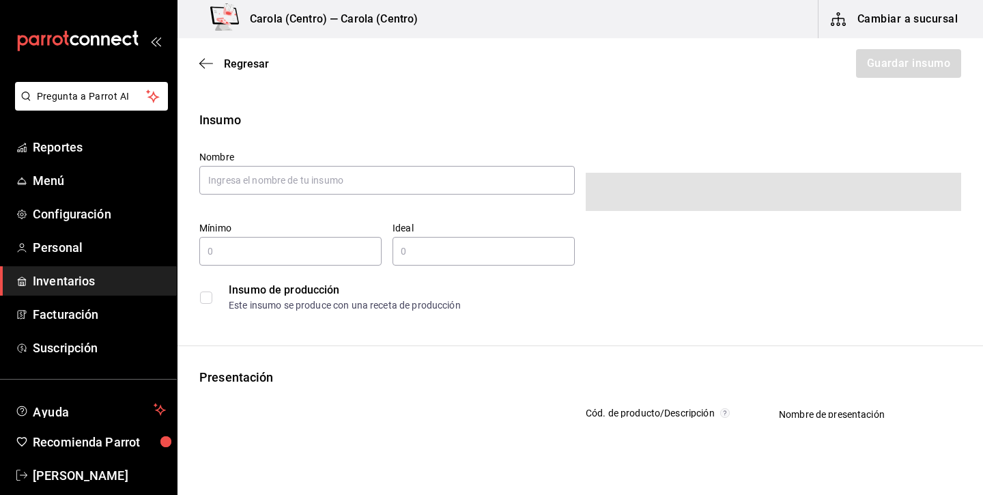
type input "$0.00"
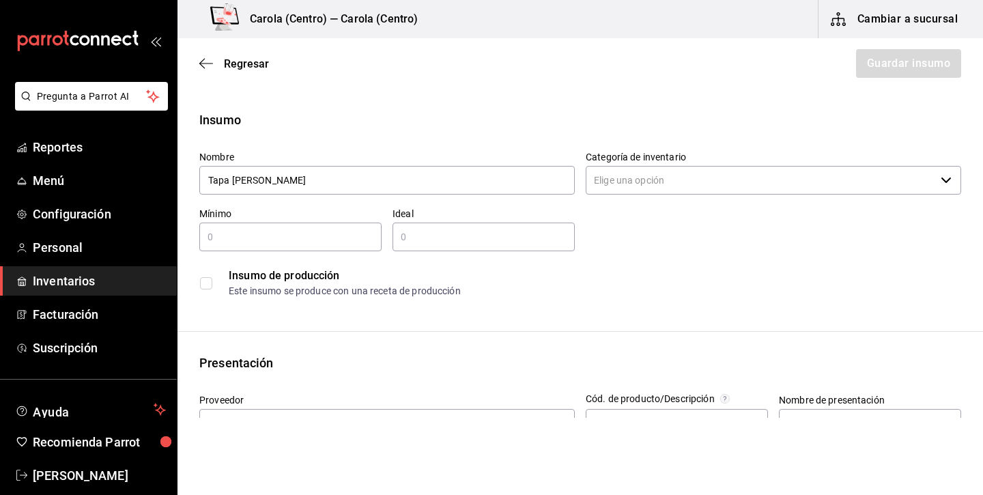
type input "Tapa de concha"
click at [755, 184] on input "Categoría de inventario" at bounding box center [761, 180] width 350 height 29
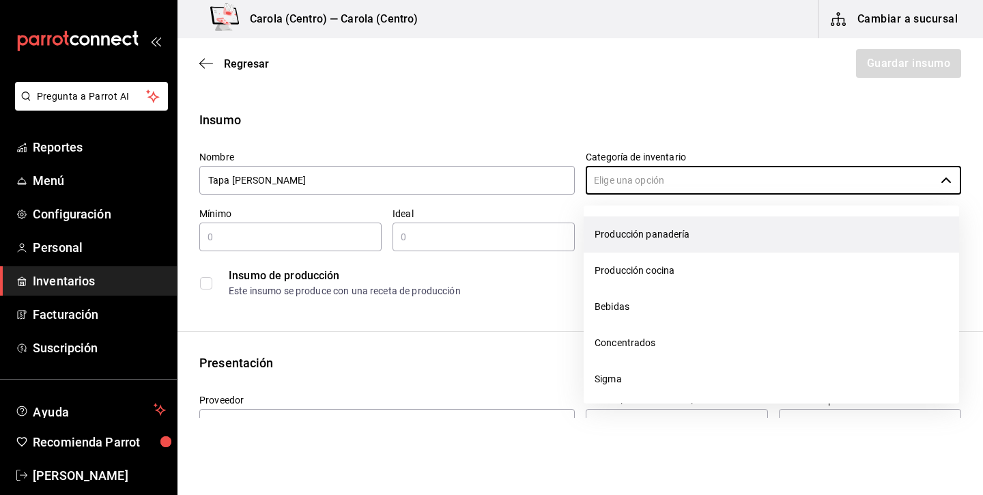
click at [690, 240] on li "Producción panadería" at bounding box center [772, 234] width 376 height 36
type input "Producción panadería"
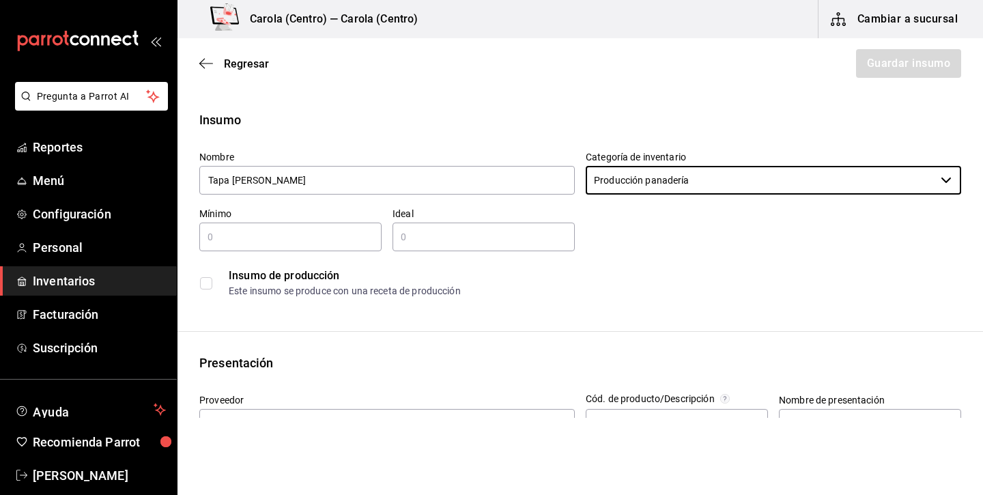
click at [302, 292] on div "Este insumo se produce con una receta de producción" at bounding box center [595, 291] width 732 height 14
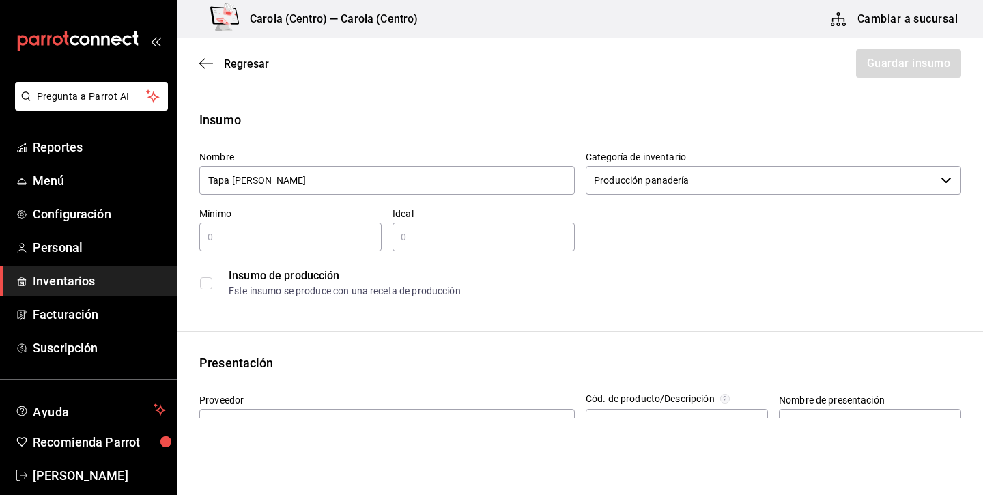
click at [210, 283] on input "checkbox" at bounding box center [206, 283] width 12 height 12
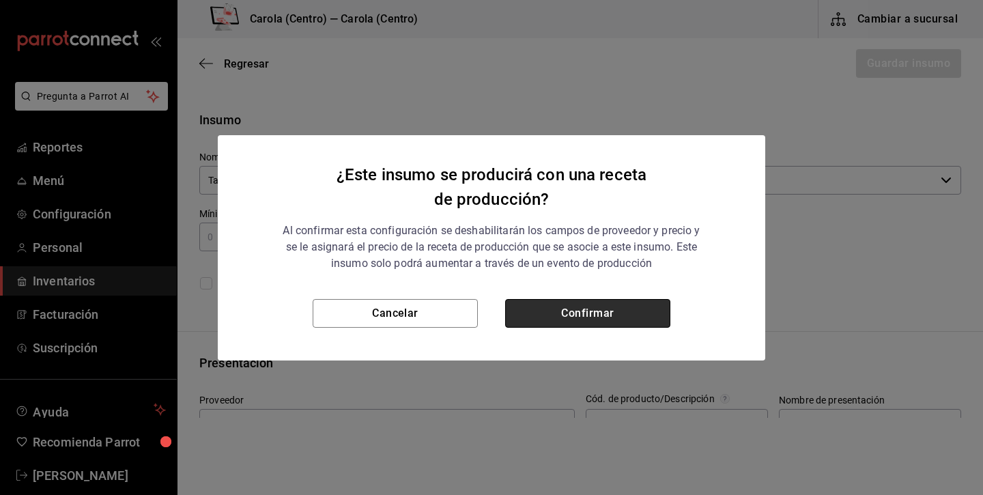
click at [555, 305] on button "Confirmar" at bounding box center [587, 313] width 165 height 29
checkbox input "true"
type input "$0.00"
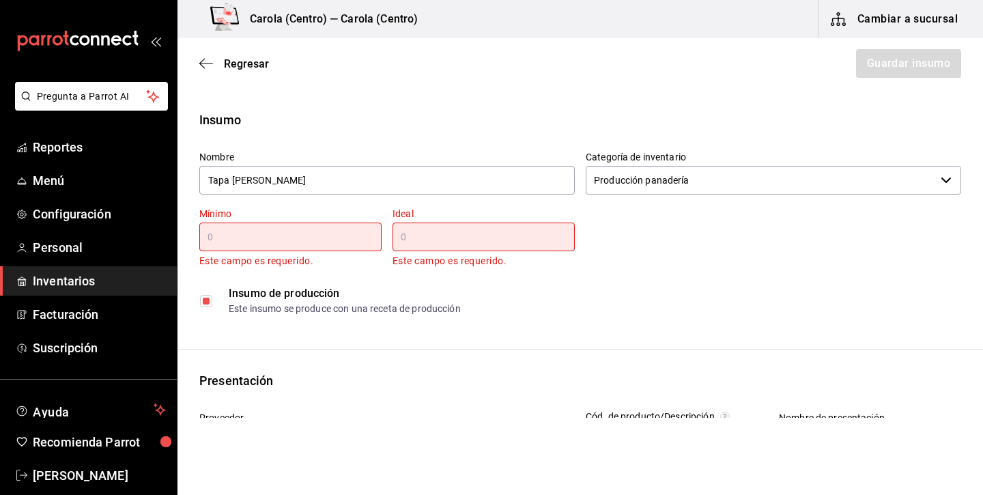
click at [297, 249] on div "​" at bounding box center [290, 237] width 182 height 29
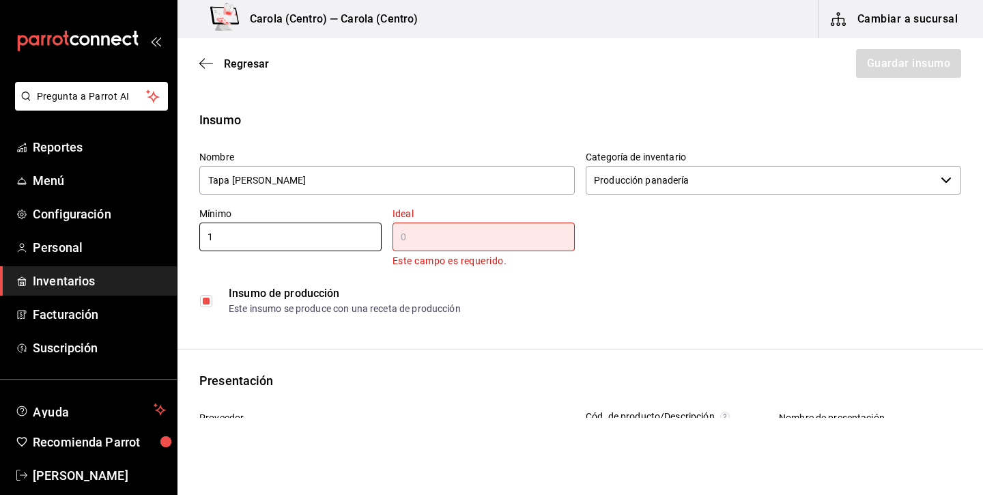
type input "1"
click at [435, 232] on input "text" at bounding box center [484, 237] width 182 height 16
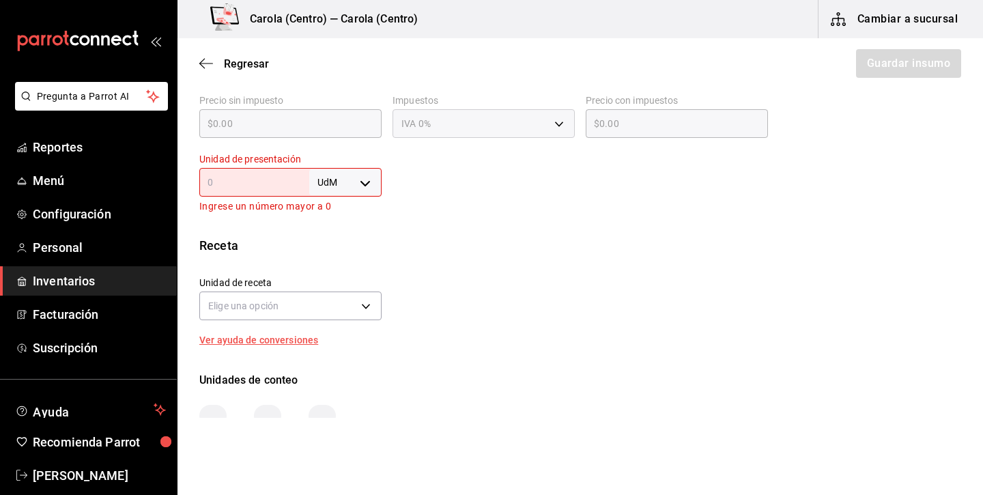
scroll to position [382, 0]
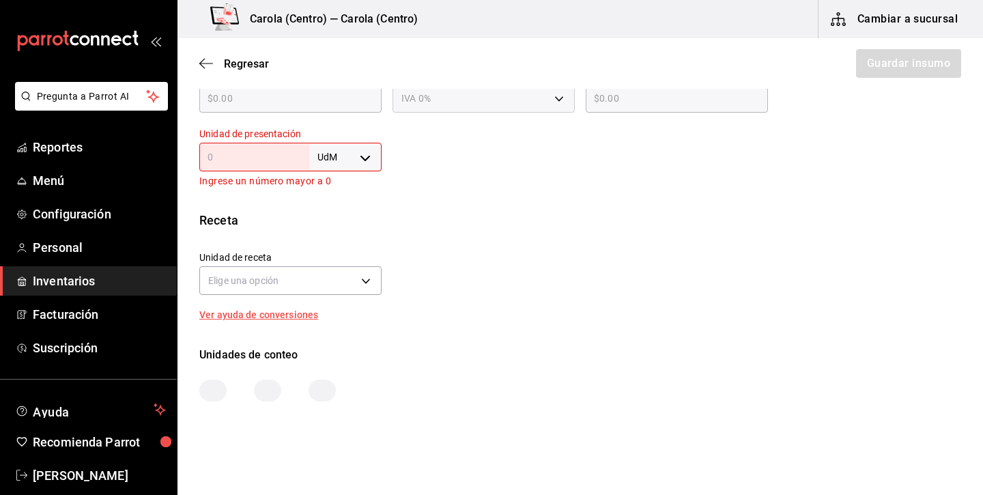
type input "2"
click at [361, 156] on body "Pregunta a Parrot AI Reportes Menú Configuración Personal Inventarios Facturaci…" at bounding box center [491, 209] width 983 height 418
click at [343, 221] on li "kg" at bounding box center [345, 221] width 71 height 23
type input "KILOGRAM"
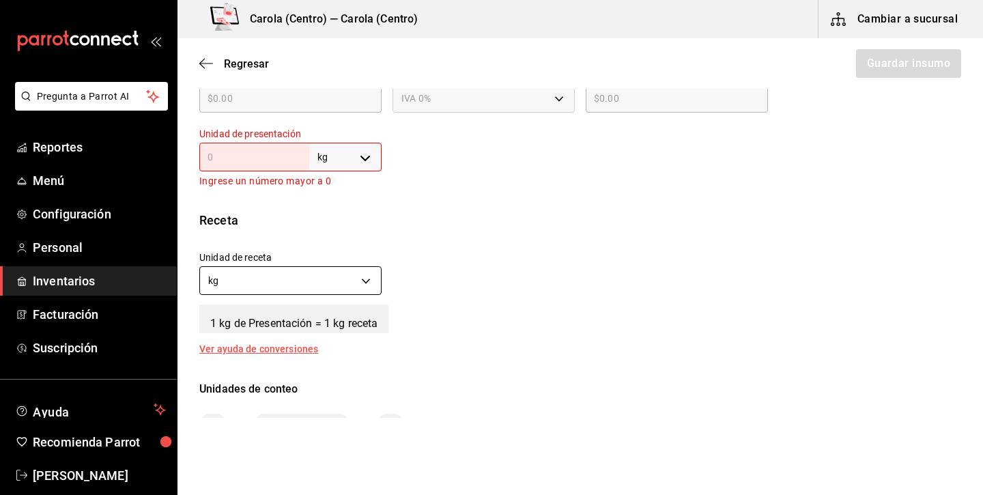
click at [324, 285] on body "Pregunta a Parrot AI Reportes Menú Configuración Personal Inventarios Facturaci…" at bounding box center [491, 209] width 983 height 418
click at [314, 346] on li "gr" at bounding box center [290, 346] width 181 height 23
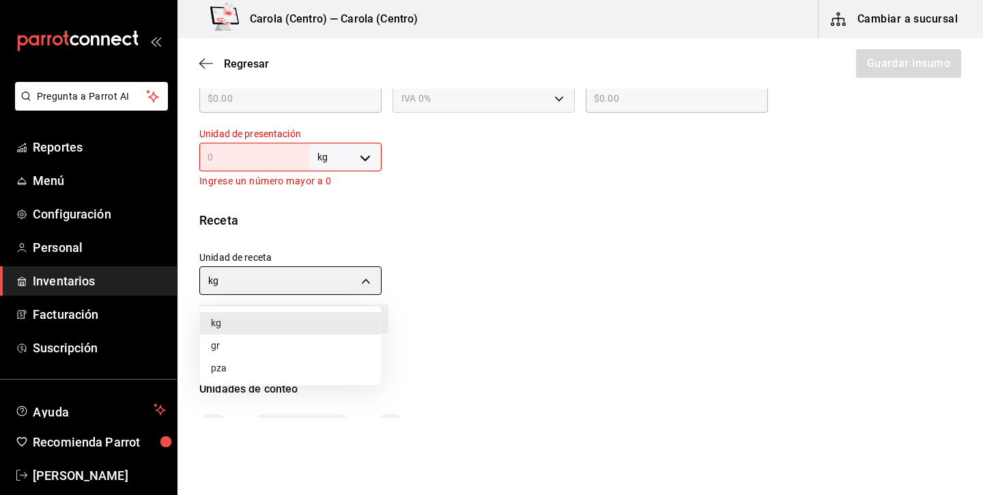
type input "GRAM"
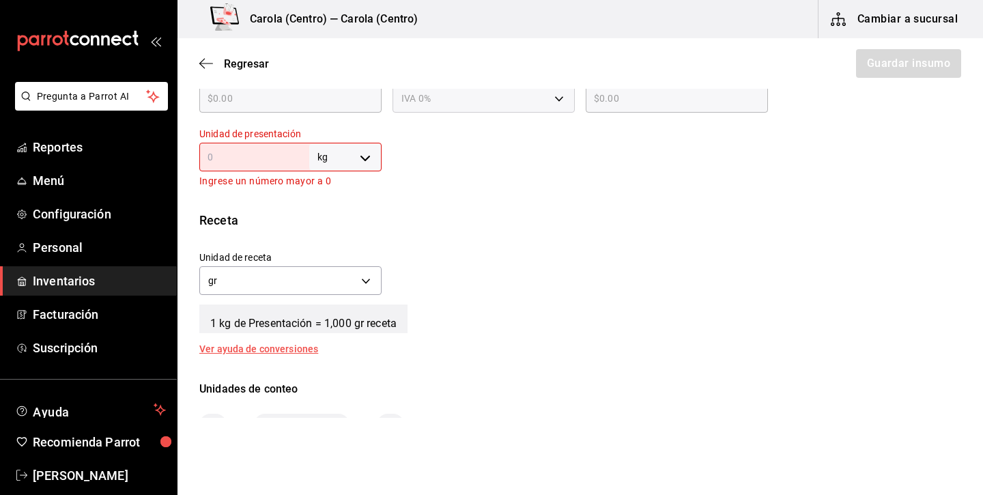
click at [367, 151] on body "Pregunta a Parrot AI Reportes Menú Configuración Personal Inventarios Facturaci…" at bounding box center [491, 209] width 983 height 418
click at [346, 246] on li "gr" at bounding box center [345, 243] width 71 height 23
type input "GRAM"
click at [281, 158] on input "text" at bounding box center [254, 157] width 110 height 16
type input "1"
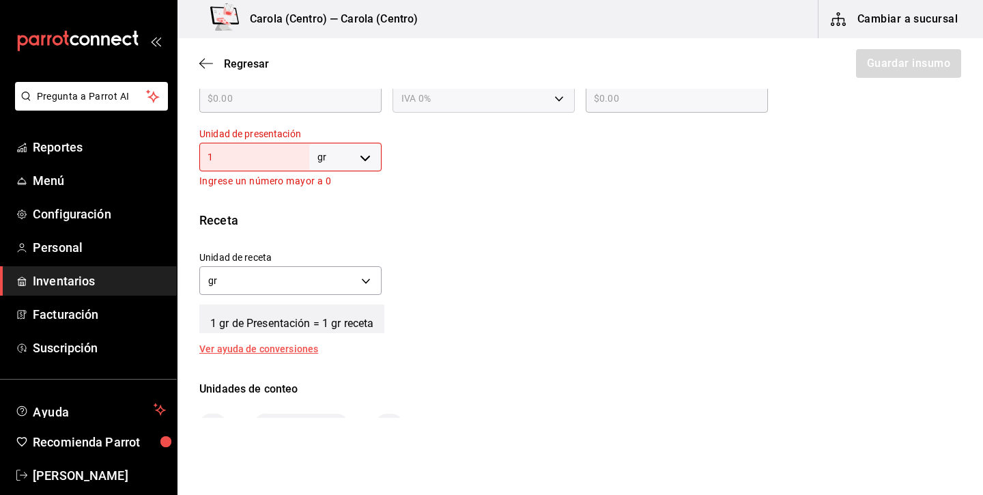
type input "1"
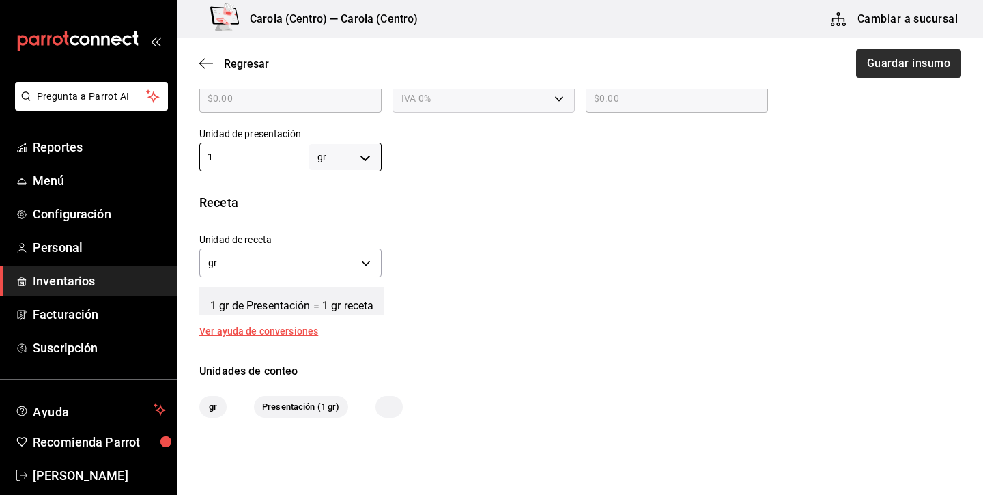
type input "1"
click at [907, 66] on button "Guardar insumo" at bounding box center [908, 63] width 107 height 29
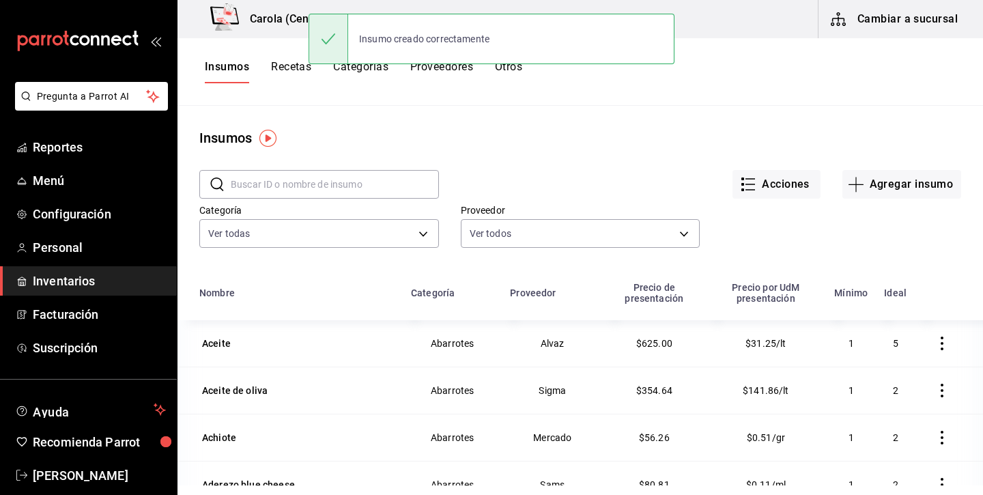
click at [294, 65] on button "Recetas" at bounding box center [291, 71] width 40 height 23
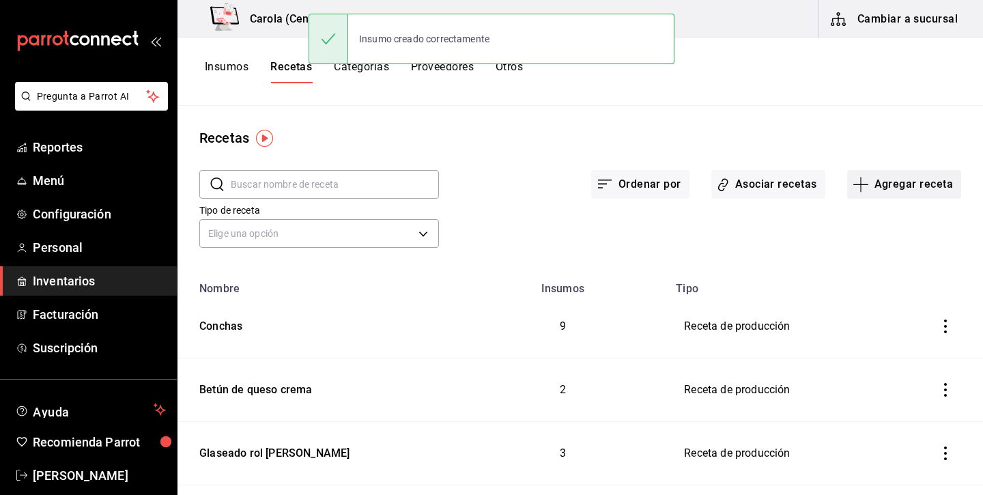
click at [915, 185] on button "Agregar receta" at bounding box center [905, 184] width 114 height 29
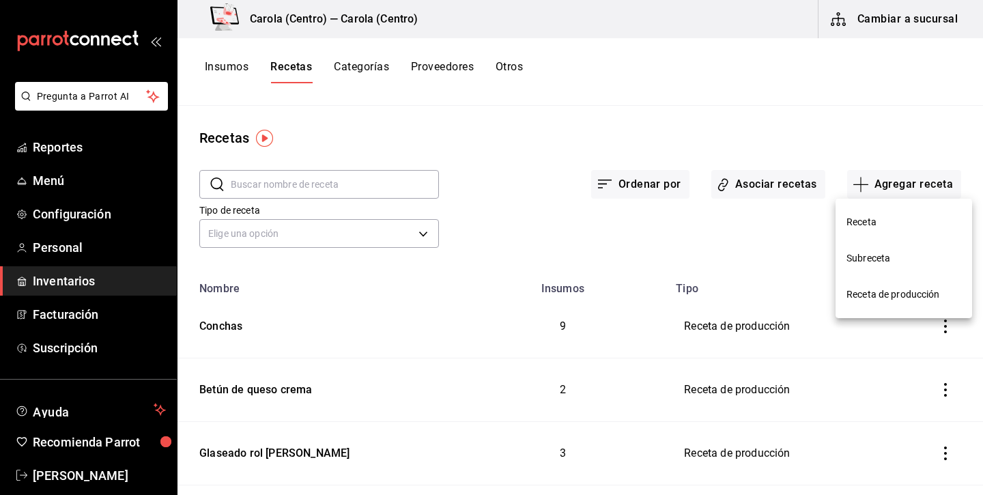
click at [866, 293] on span "Receta de producción" at bounding box center [904, 295] width 115 height 14
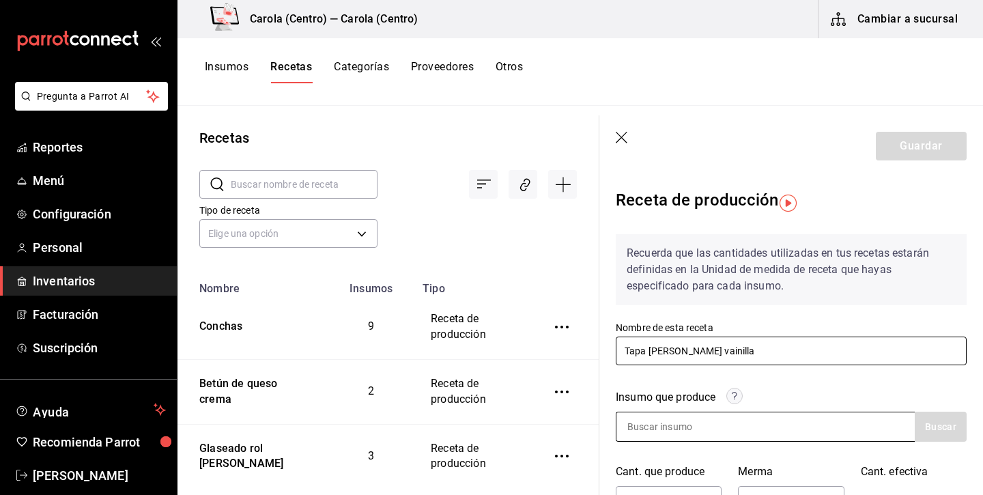
type input "Tapa de concha vainilla"
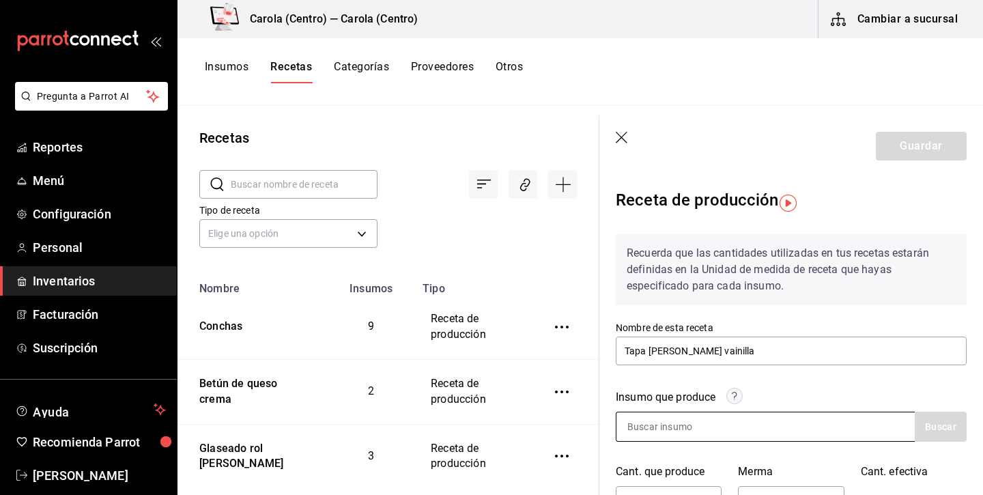
click at [682, 425] on input at bounding box center [685, 427] width 137 height 29
type input "tapa"
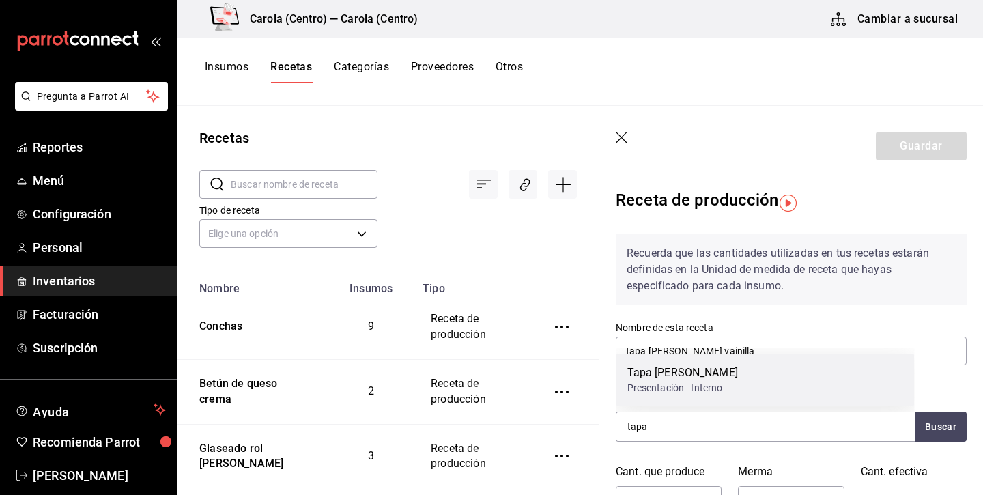
click at [697, 383] on div "Presentación - Interno" at bounding box center [683, 388] width 111 height 14
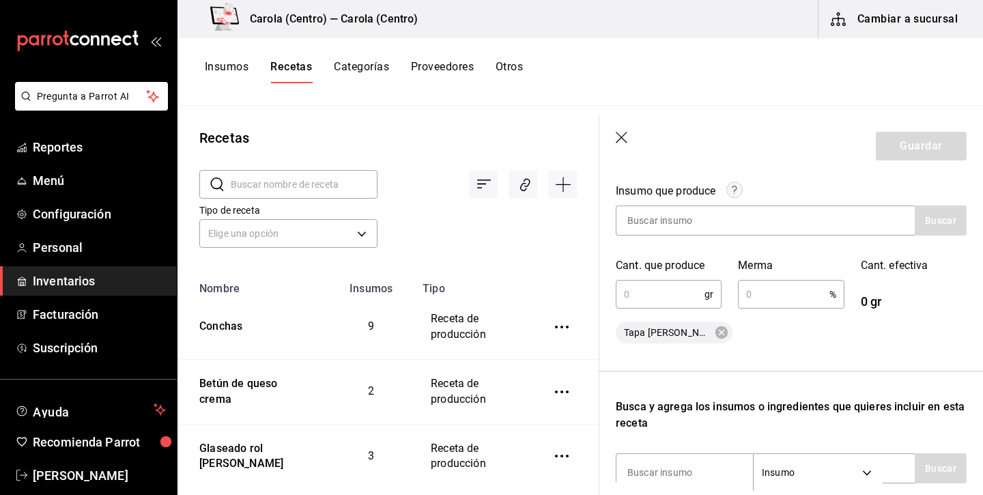
scroll to position [235, 0]
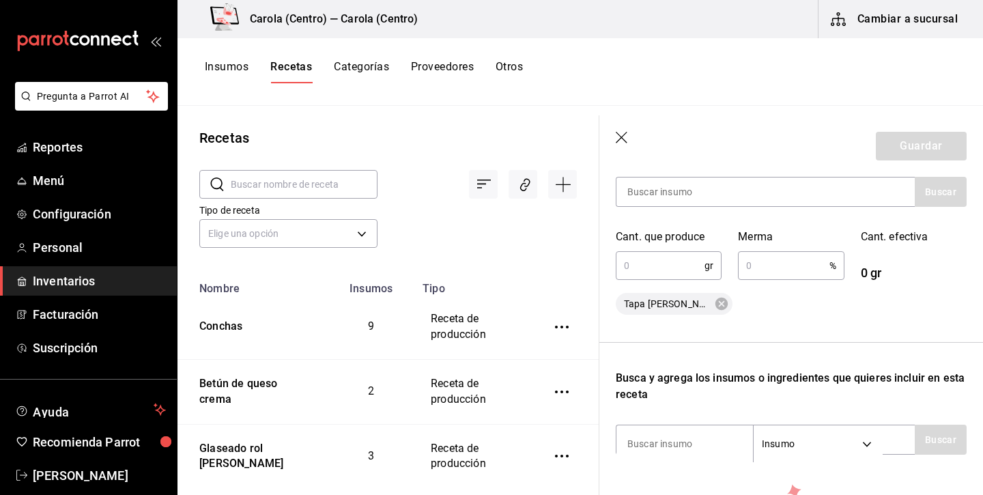
click at [675, 263] on input "text" at bounding box center [660, 265] width 89 height 27
type input "1"
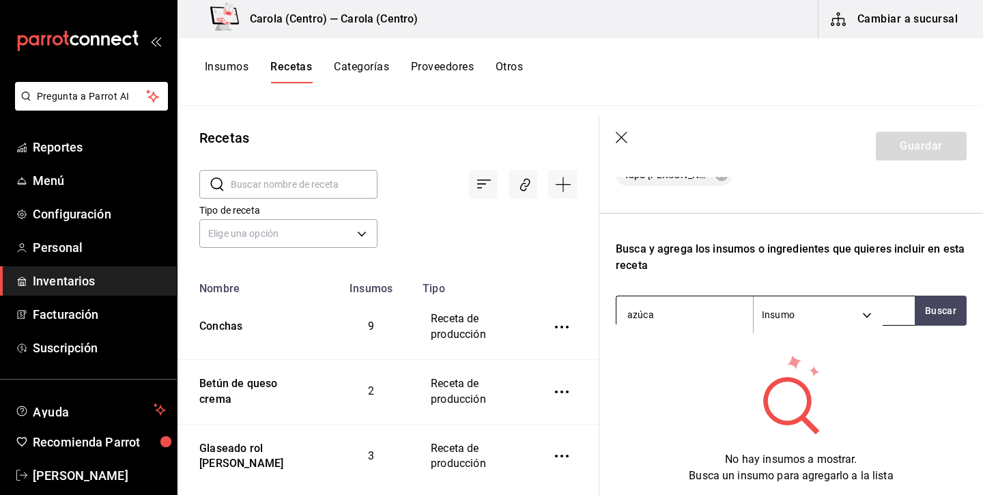
type input "azúcar"
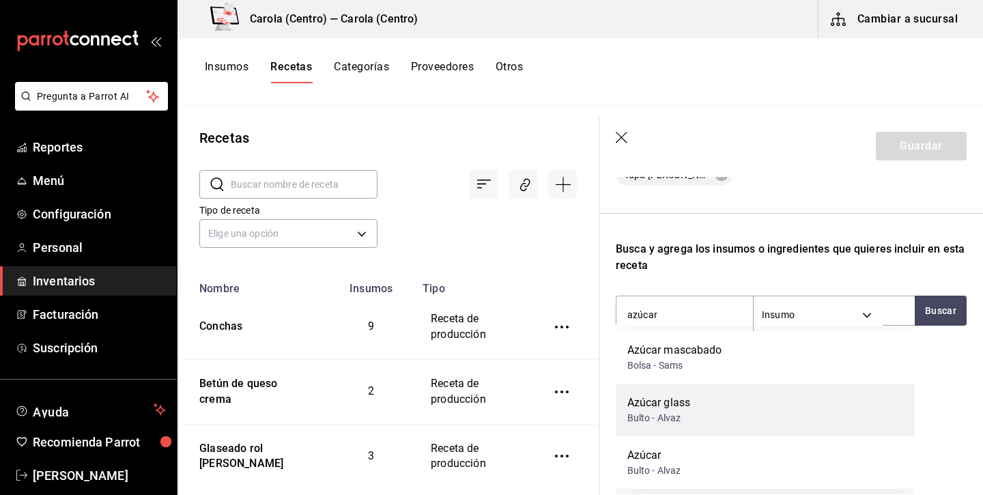
click at [677, 422] on div "Bulto - Alvaz" at bounding box center [660, 418] width 64 height 14
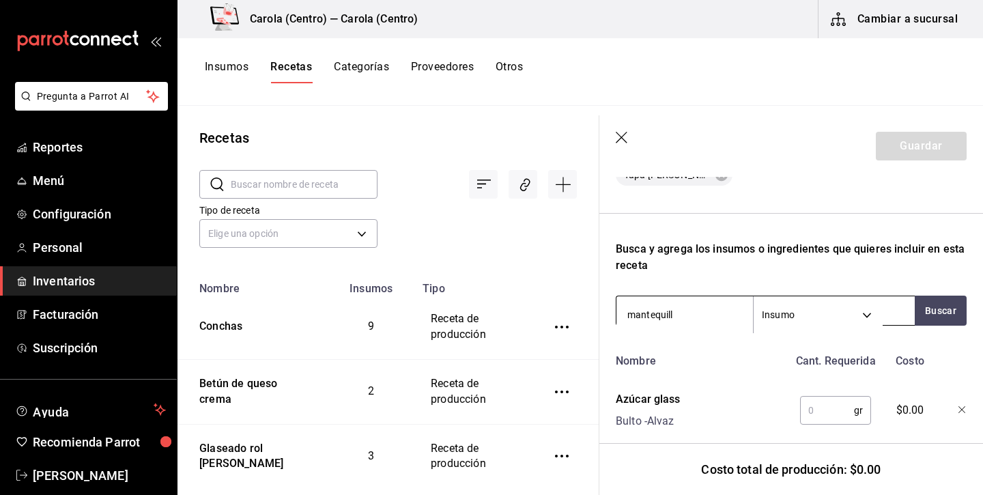
type input "mantequilla"
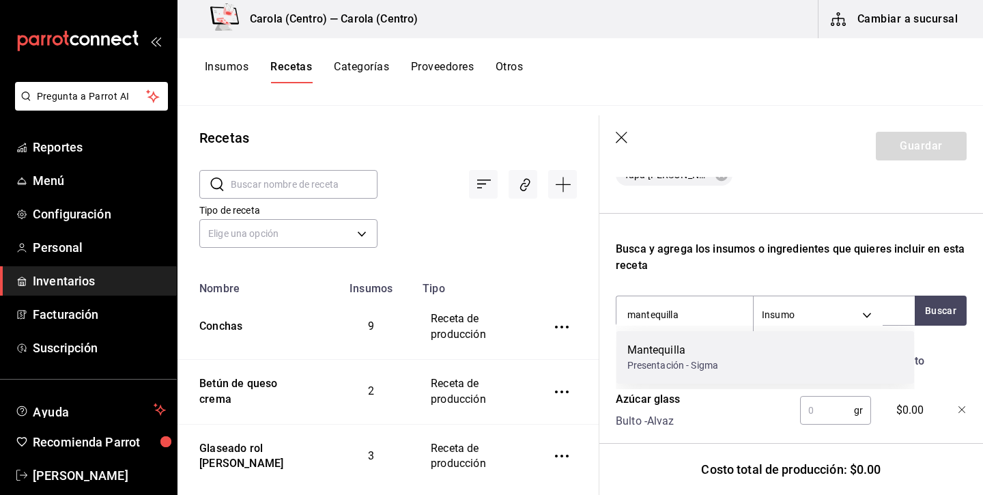
click at [677, 352] on div "Mantequilla" at bounding box center [674, 350] width 92 height 16
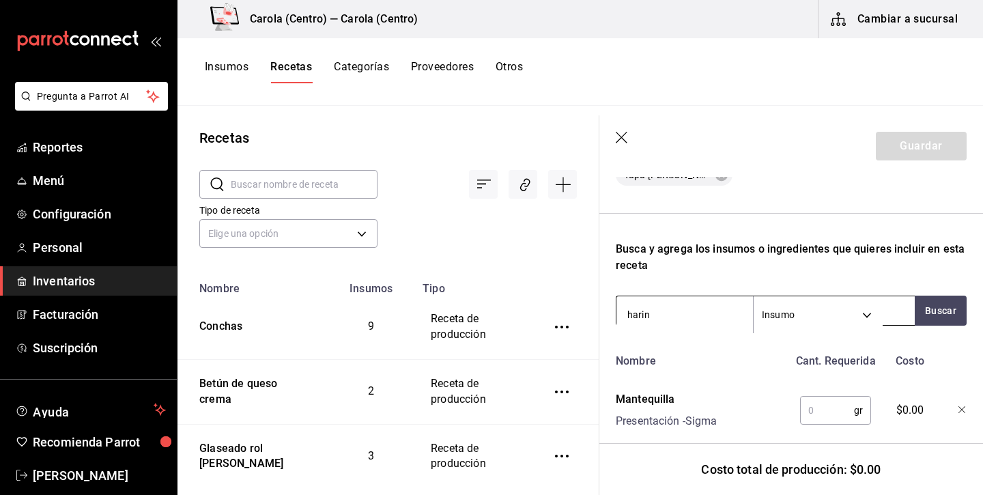
type input "harina"
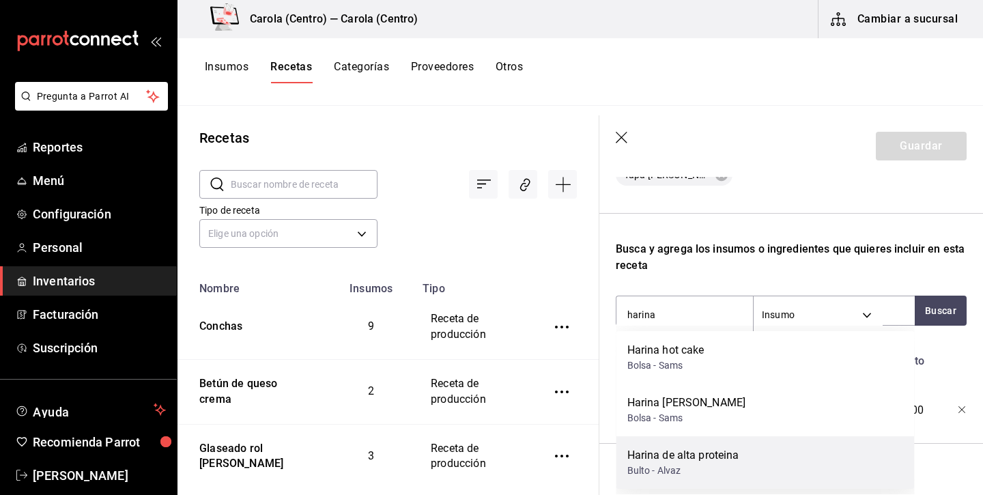
click at [666, 457] on div "Harina de alta proteina" at bounding box center [684, 455] width 112 height 16
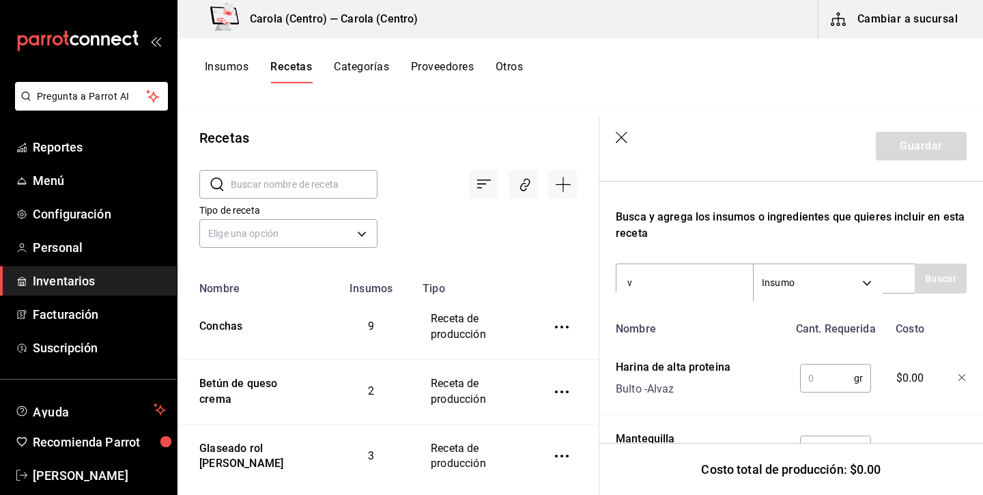
scroll to position [378, 1]
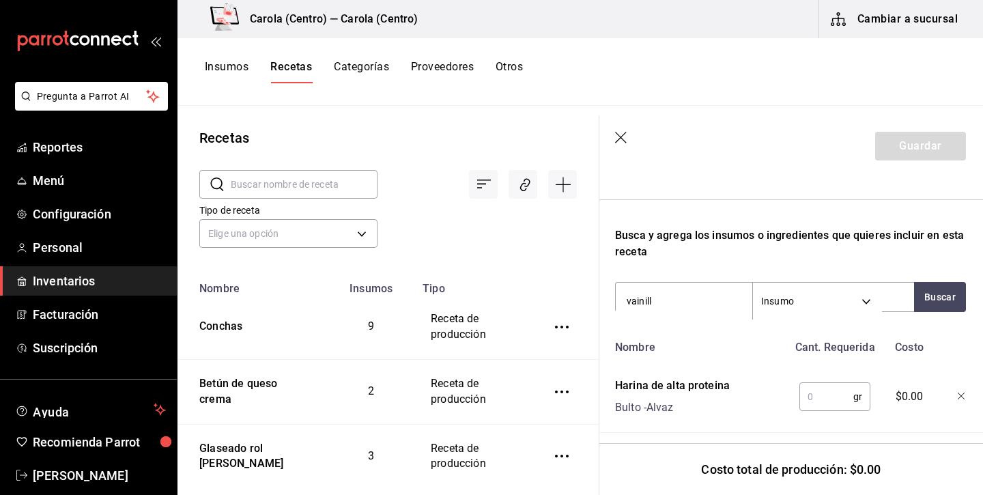
type input "vainilla"
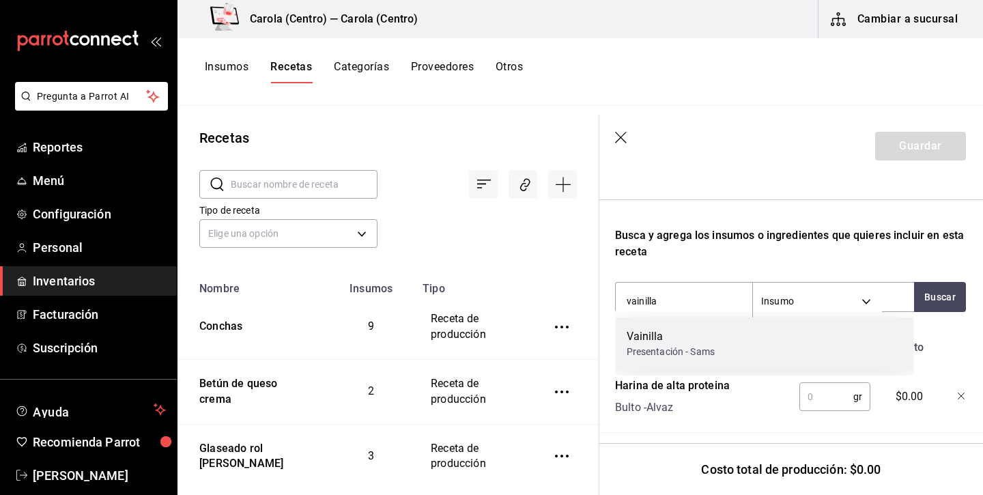
click at [736, 329] on div "Vainilla Presentación - Sams" at bounding box center [765, 344] width 298 height 53
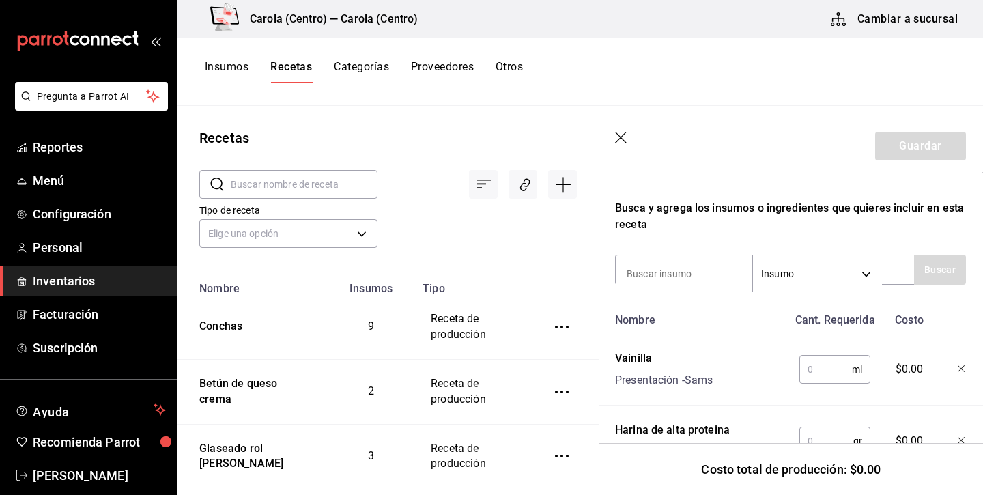
scroll to position [408, 0]
